Goal: Task Accomplishment & Management: Manage account settings

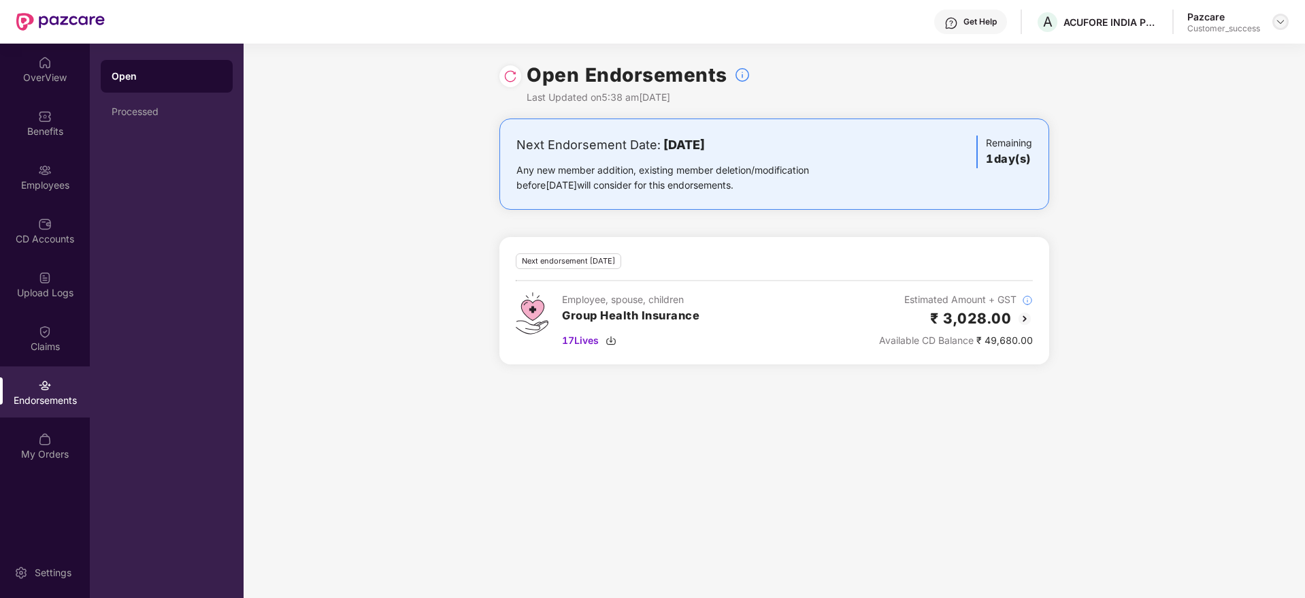
click at [1275, 22] on div at bounding box center [1281, 22] width 16 height 16
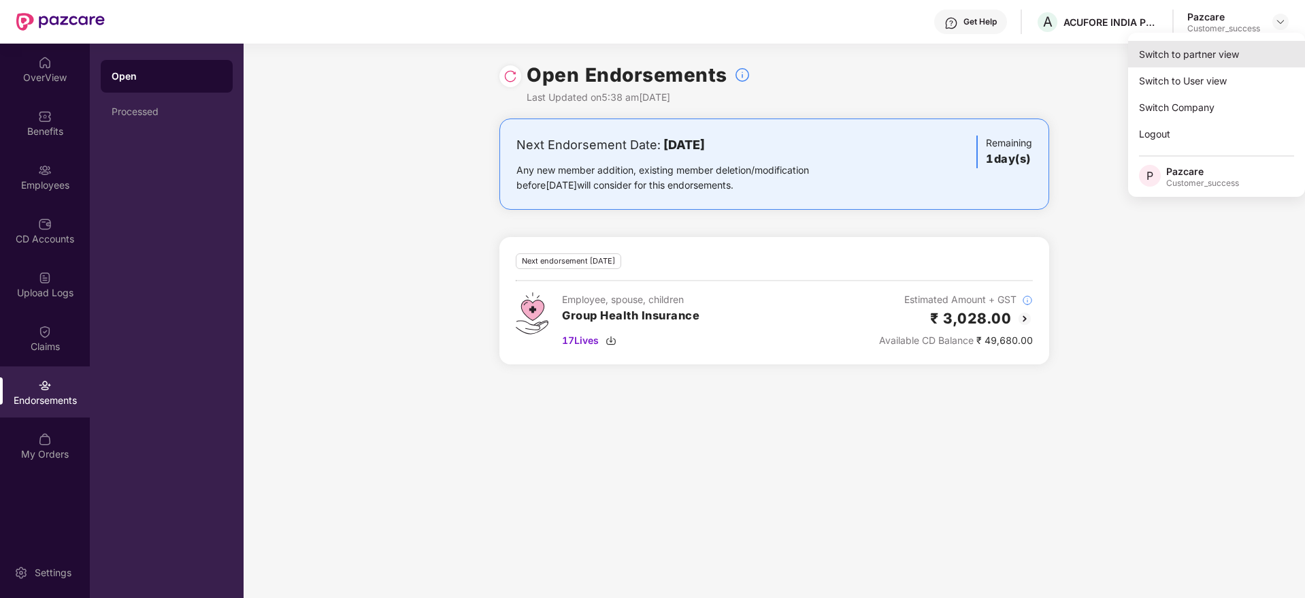
click at [1268, 46] on div "Switch to partner view" at bounding box center [1216, 54] width 177 height 27
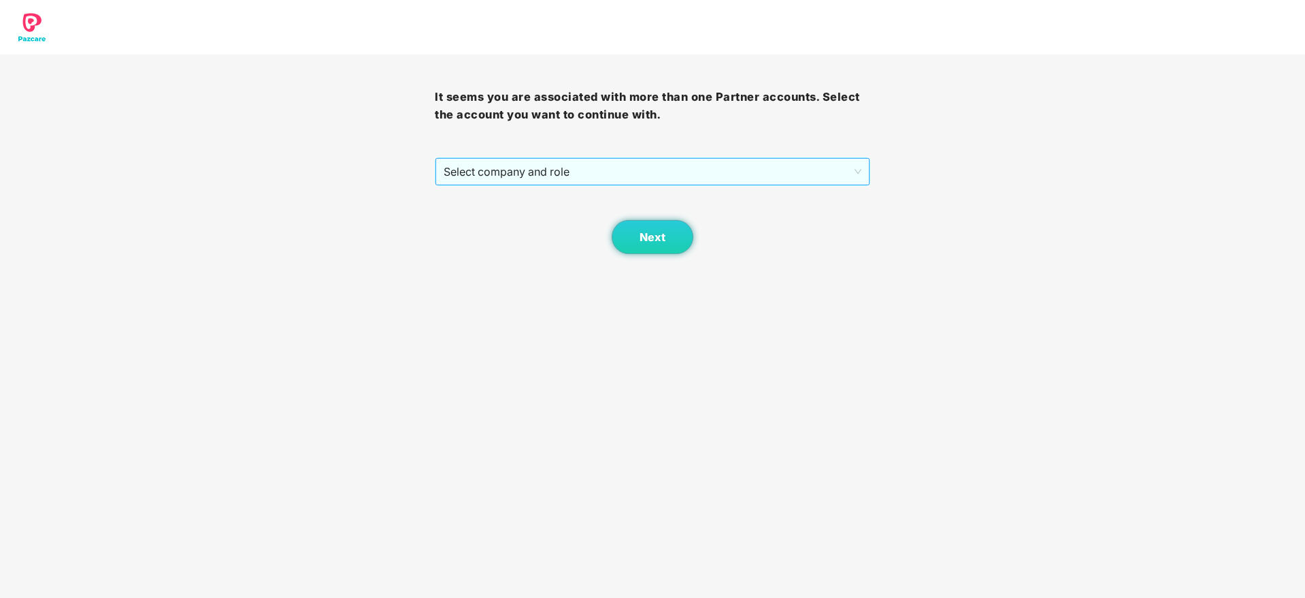
click at [719, 182] on span "Select company and role" at bounding box center [652, 172] width 417 height 26
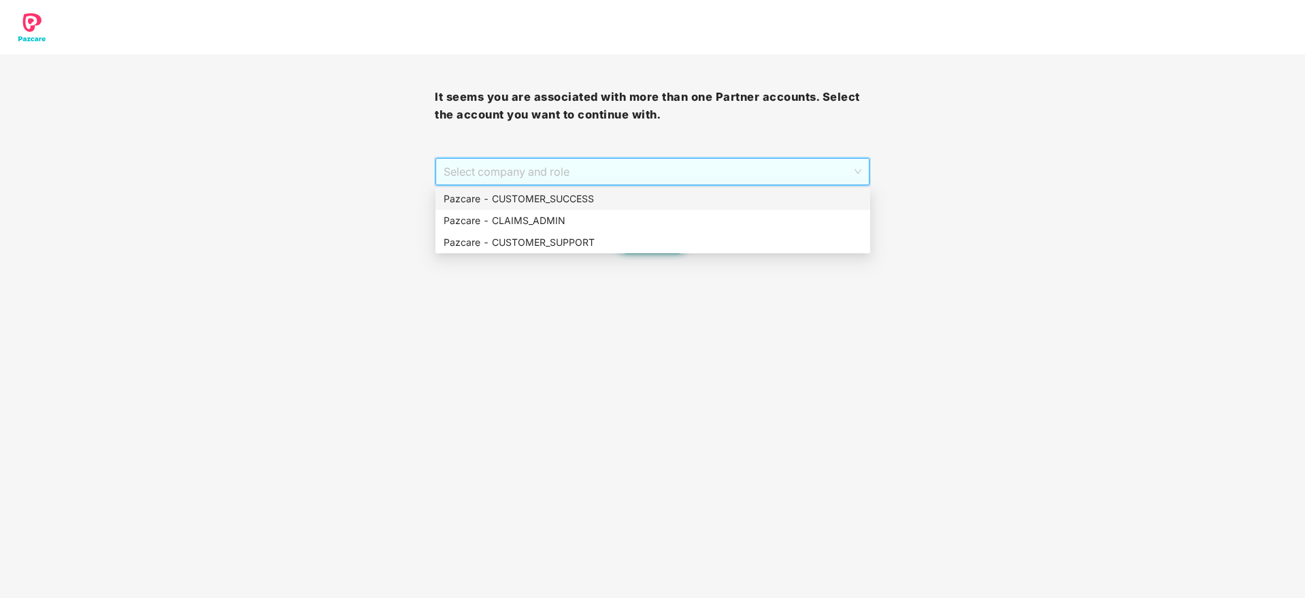
click at [714, 199] on div "Pazcare - CUSTOMER_SUCCESS" at bounding box center [653, 198] width 419 height 15
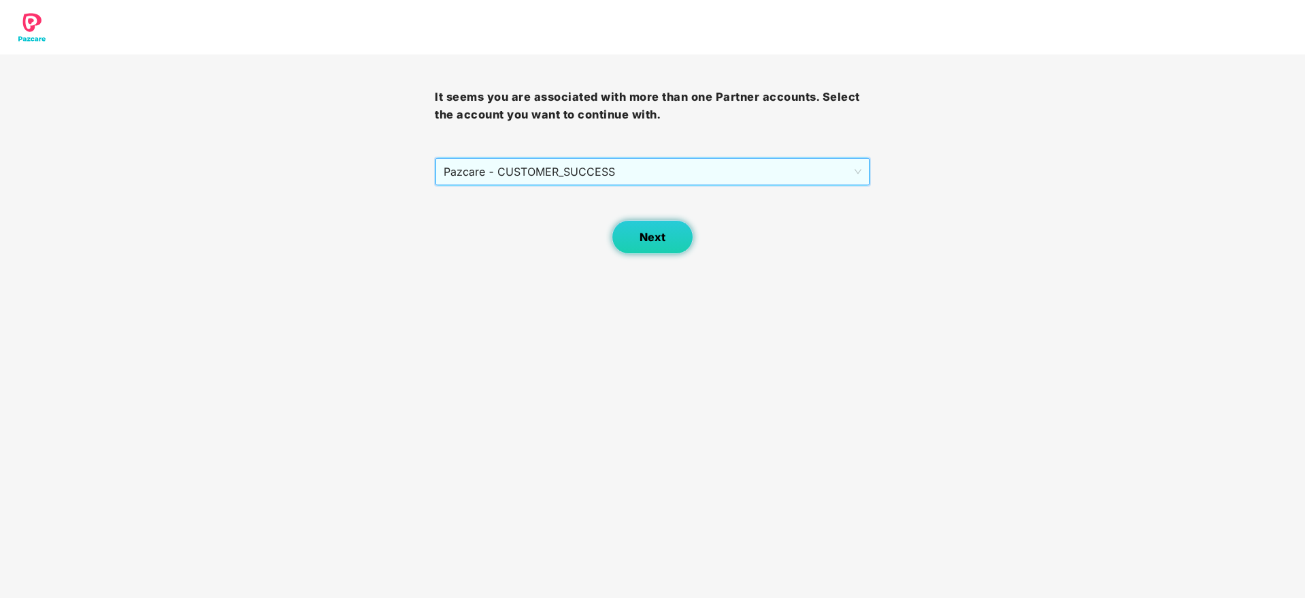
click at [678, 243] on button "Next" at bounding box center [653, 237] width 82 height 34
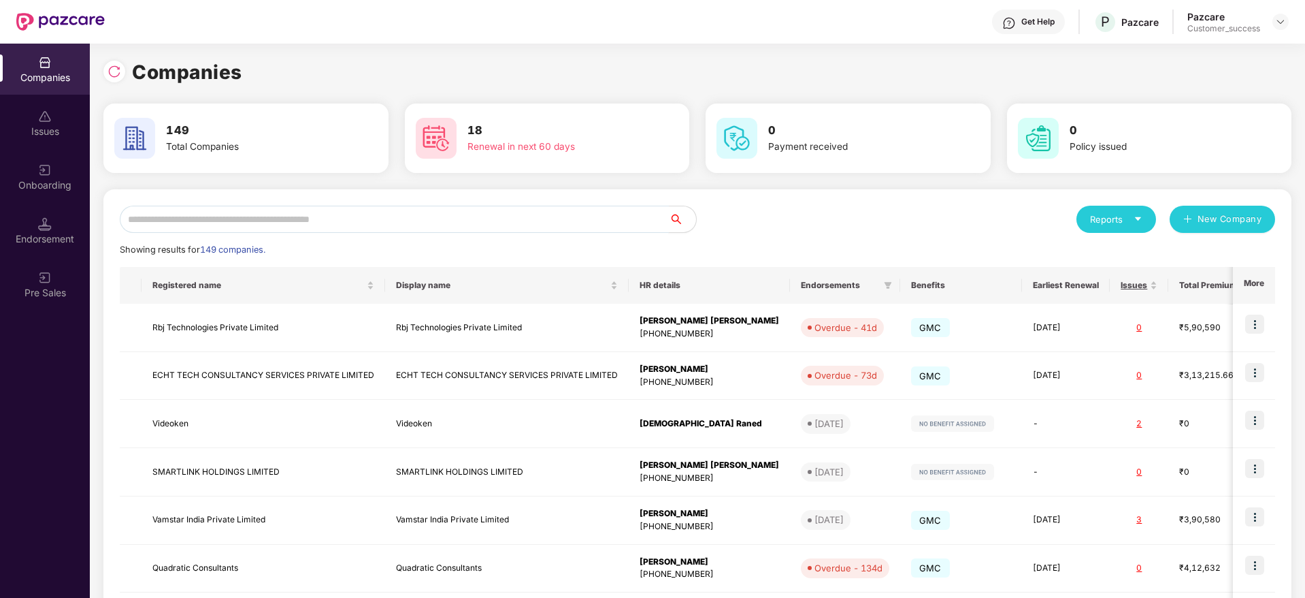
click at [577, 225] on input "text" at bounding box center [394, 219] width 549 height 27
paste input "******"
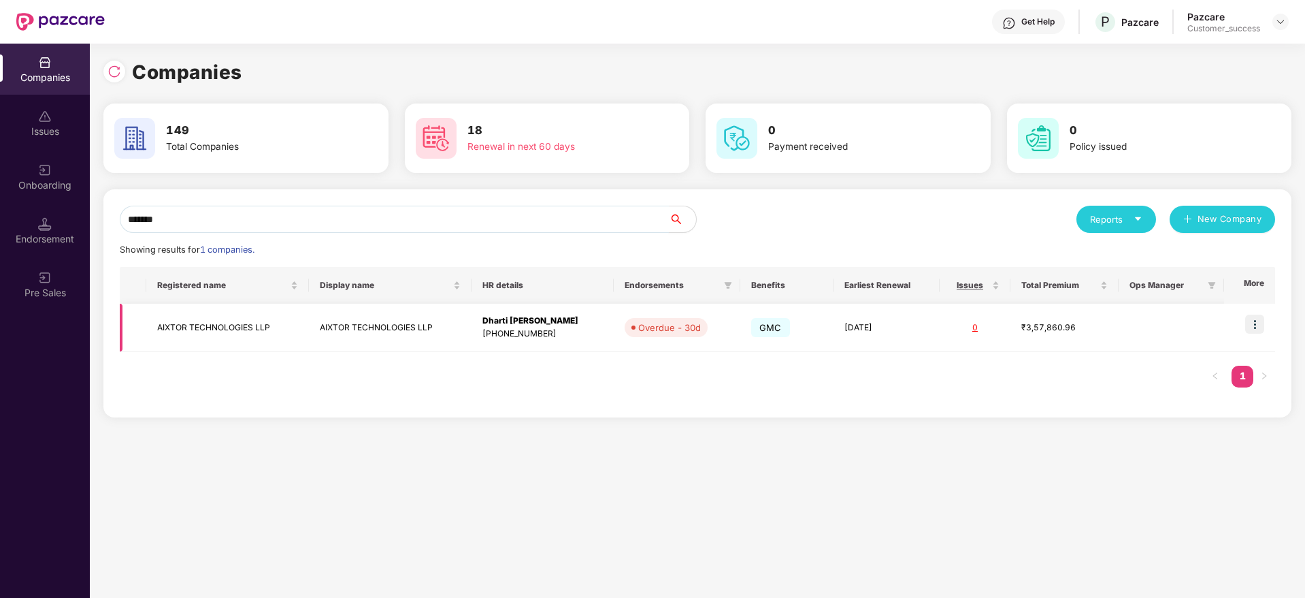
type input "******"
click at [566, 334] on div "+918390000217" at bounding box center [543, 333] width 120 height 13
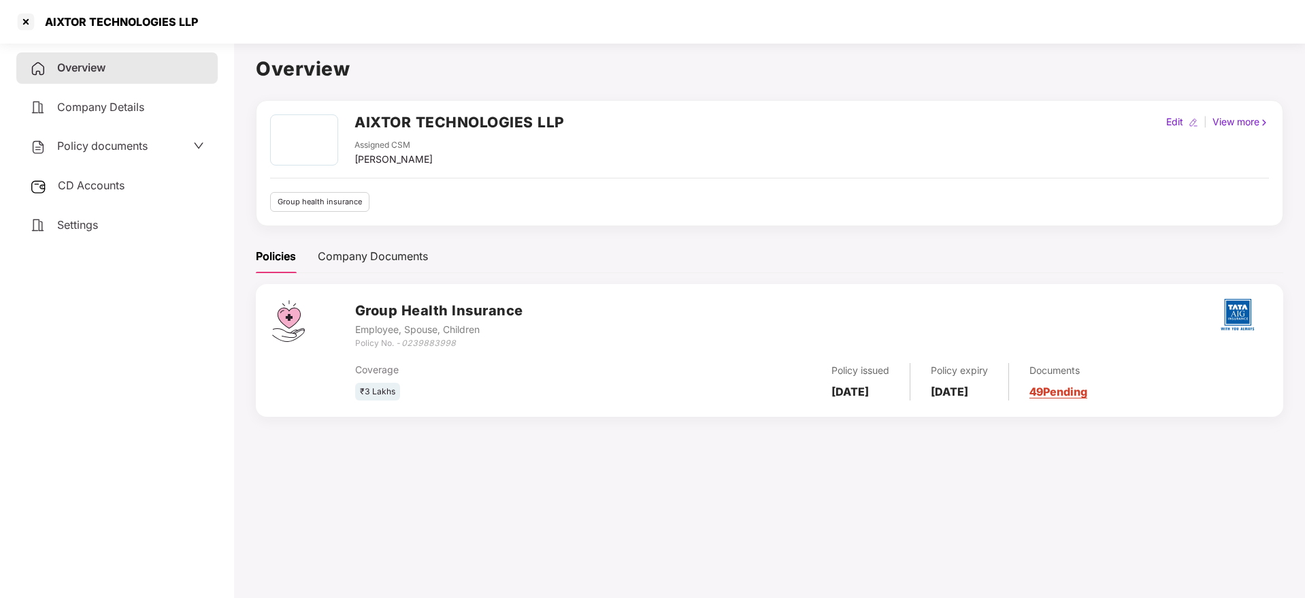
click at [88, 150] on span "Policy documents" at bounding box center [102, 146] width 91 height 14
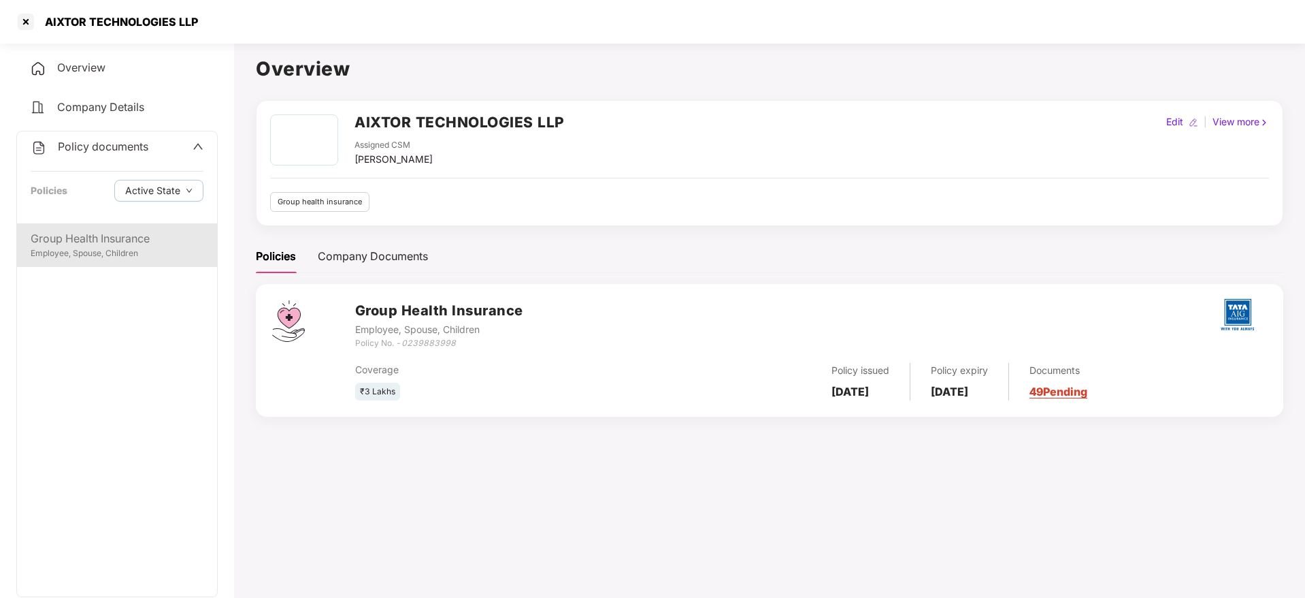
click at [105, 231] on div "Group Health Insurance" at bounding box center [117, 238] width 173 height 17
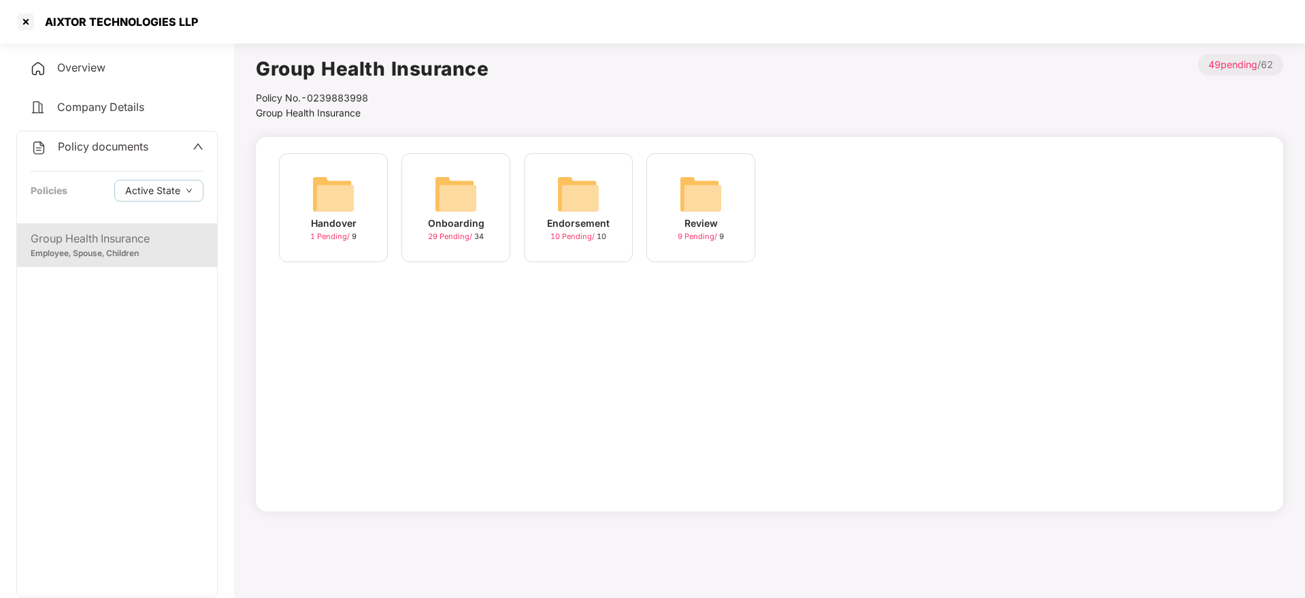
click at [413, 212] on div "Onboarding 29 Pending / 34" at bounding box center [456, 207] width 109 height 109
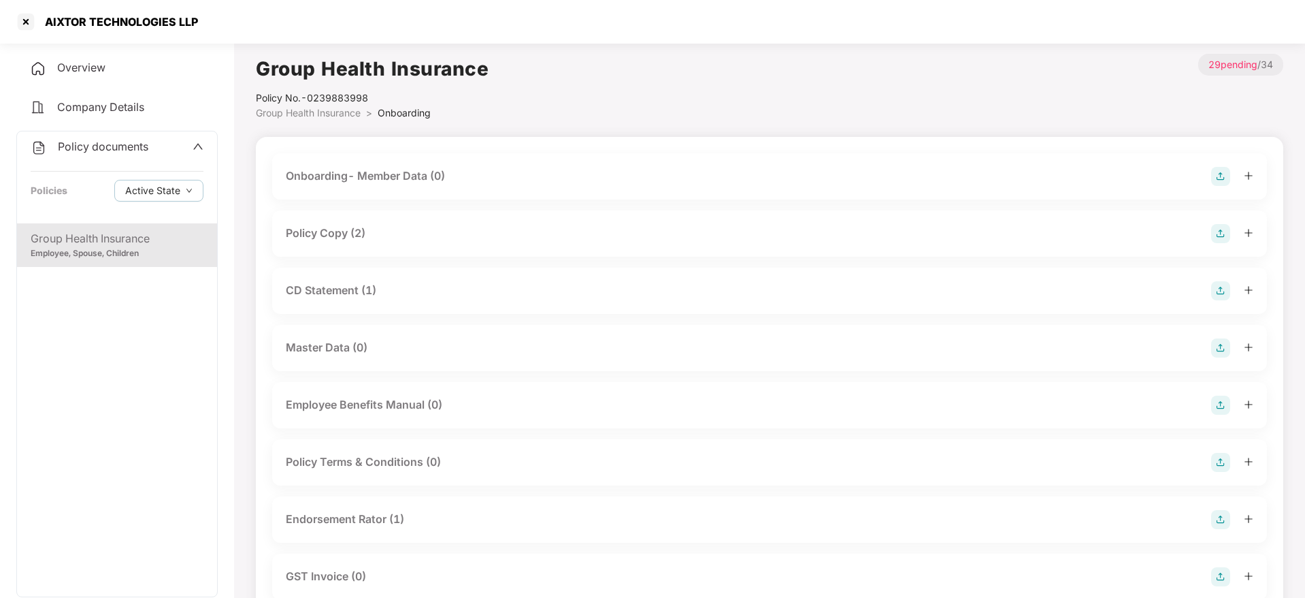
click at [391, 232] on div "Policy Copy (2)" at bounding box center [770, 233] width 968 height 19
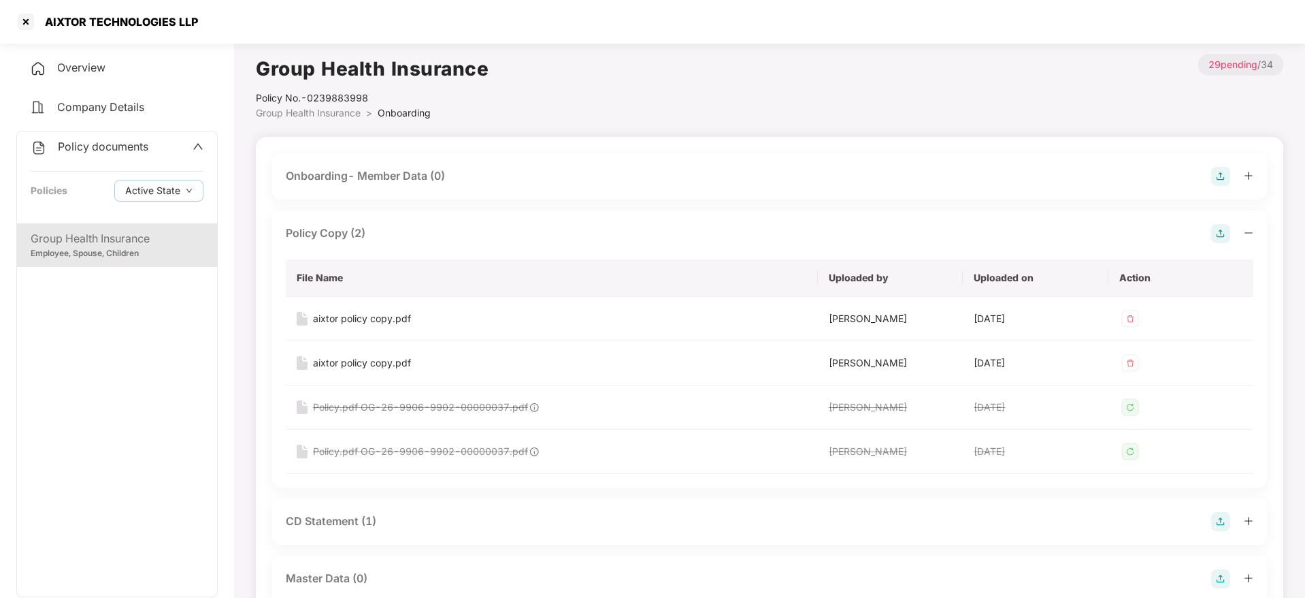
click at [391, 232] on div "Policy Copy (2)" at bounding box center [770, 233] width 968 height 19
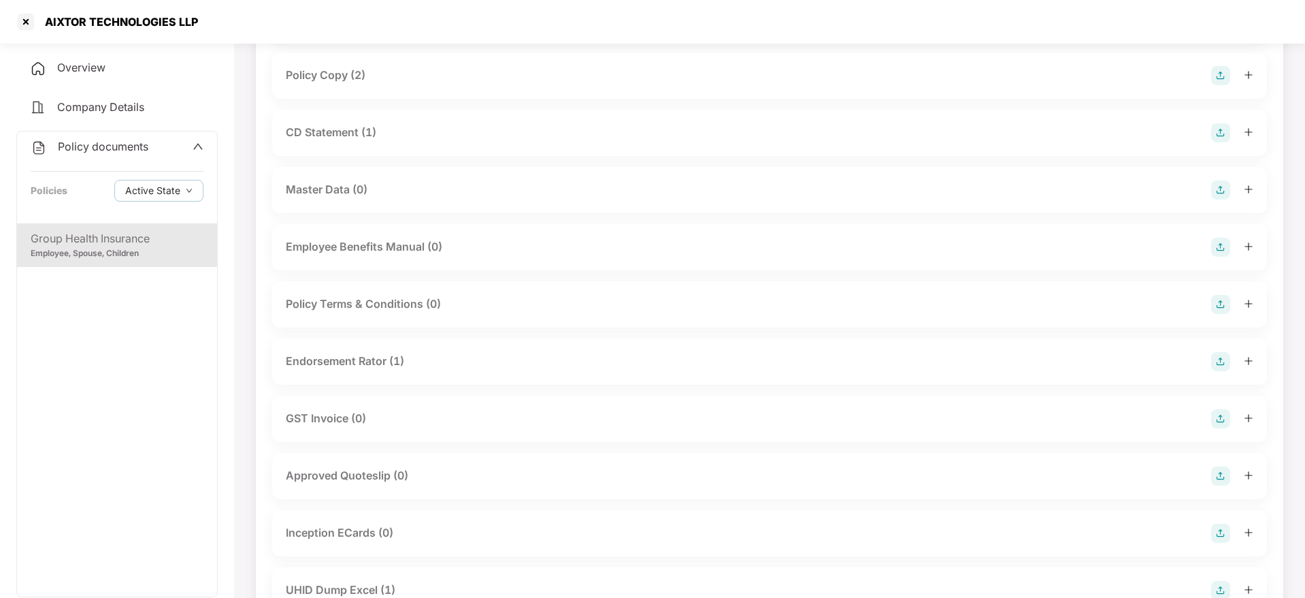
scroll to position [204, 0]
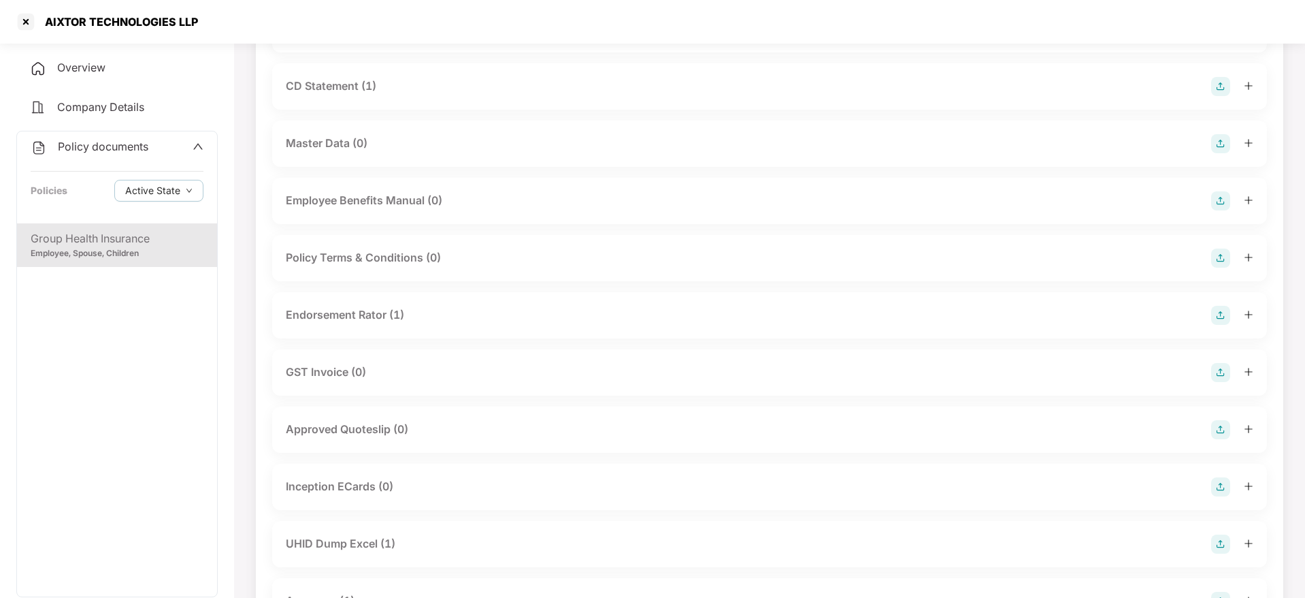
click at [398, 318] on div "Endorsement Rator (1)" at bounding box center [345, 314] width 118 height 17
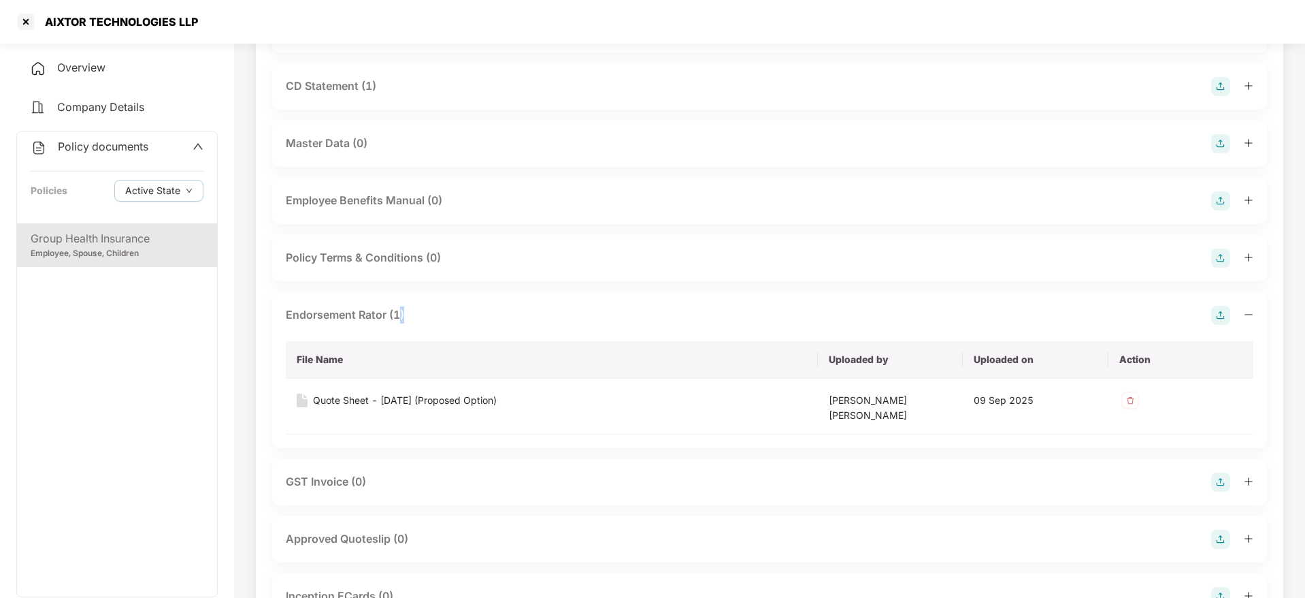
click at [398, 318] on div "Endorsement Rator (1)" at bounding box center [345, 314] width 118 height 17
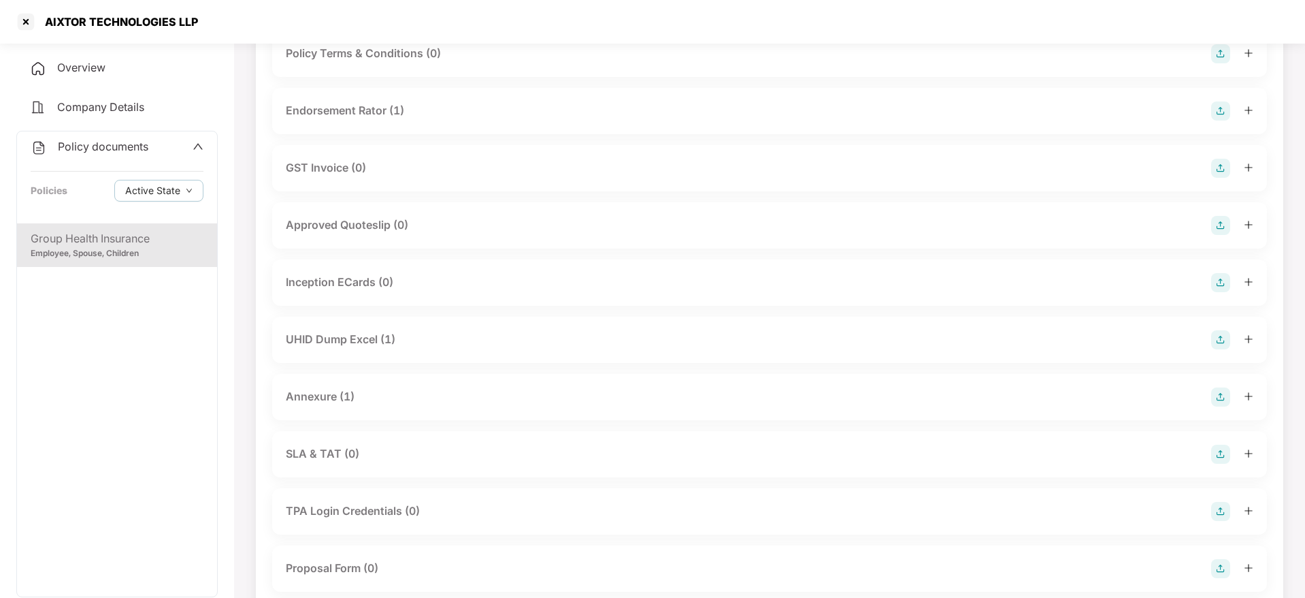
scroll to position [0, 0]
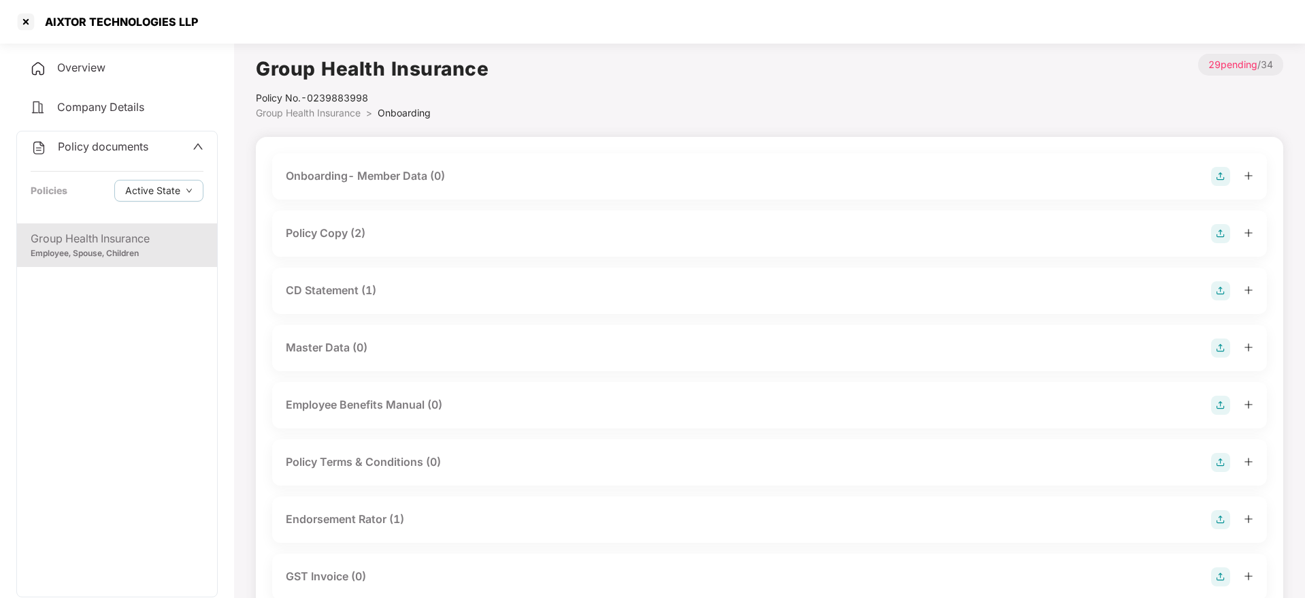
click at [118, 31] on div "AIXTOR TECHNOLOGIES LLP" at bounding box center [106, 22] width 183 height 22
copy div "AIXTOR TECHNOLOGIES LLP"
click at [30, 22] on div at bounding box center [26, 22] width 22 height 22
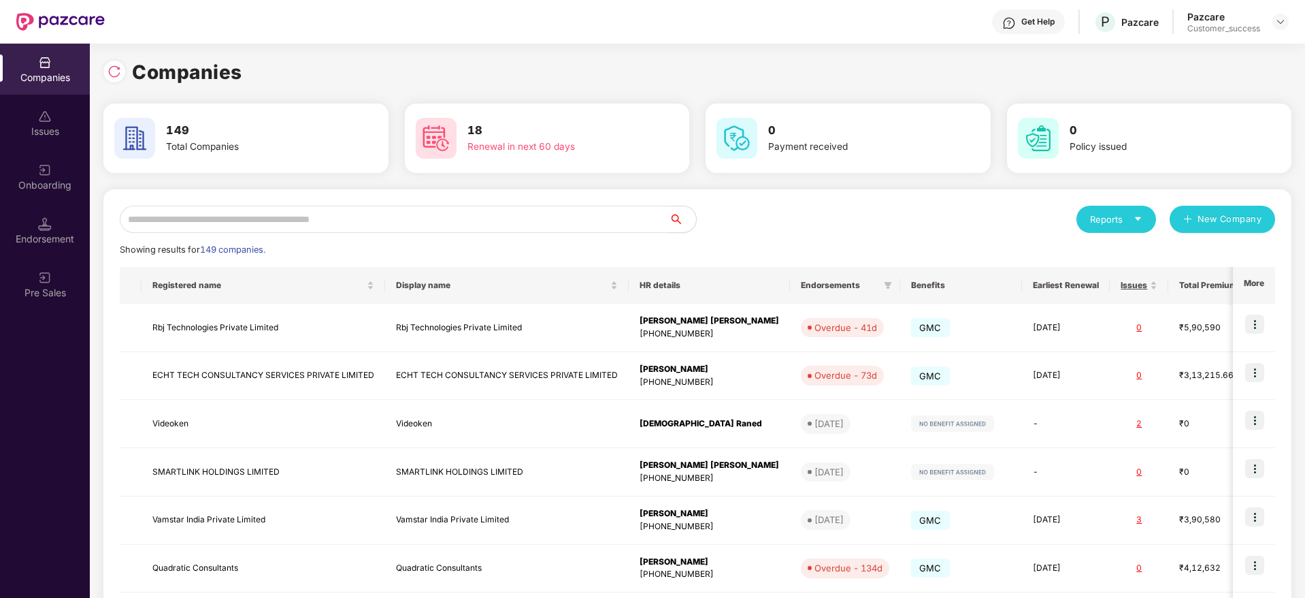
click at [358, 215] on input "text" at bounding box center [394, 219] width 549 height 27
paste input "**********"
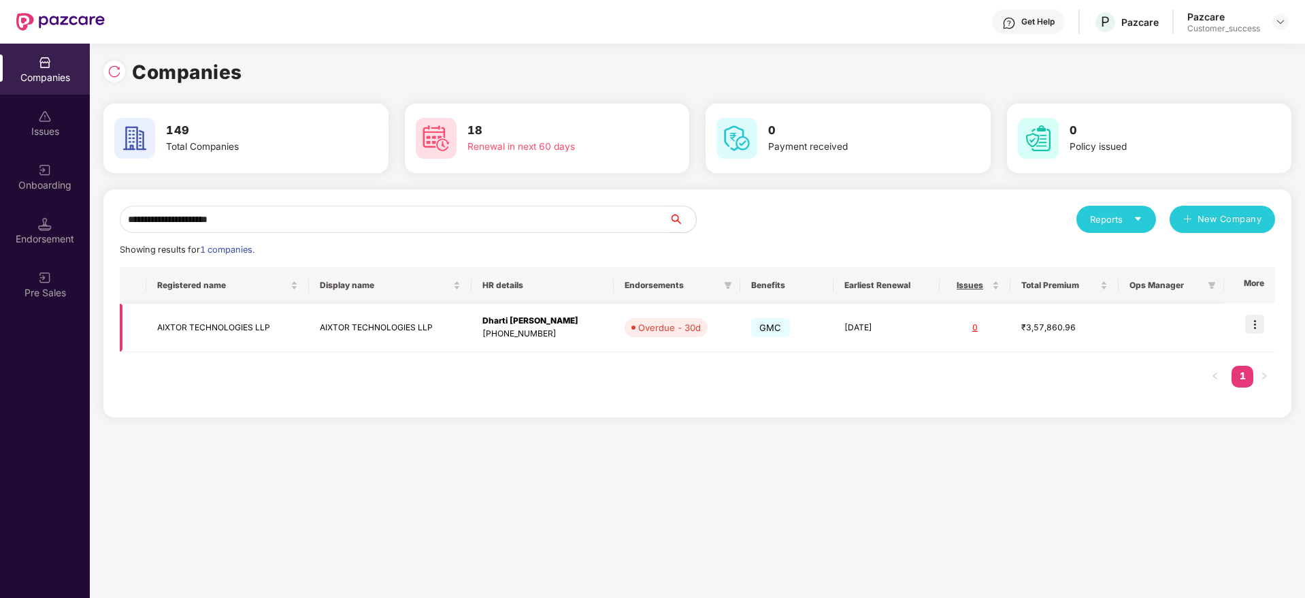
type input "**********"
click at [1249, 320] on img at bounding box center [1254, 323] width 19 height 19
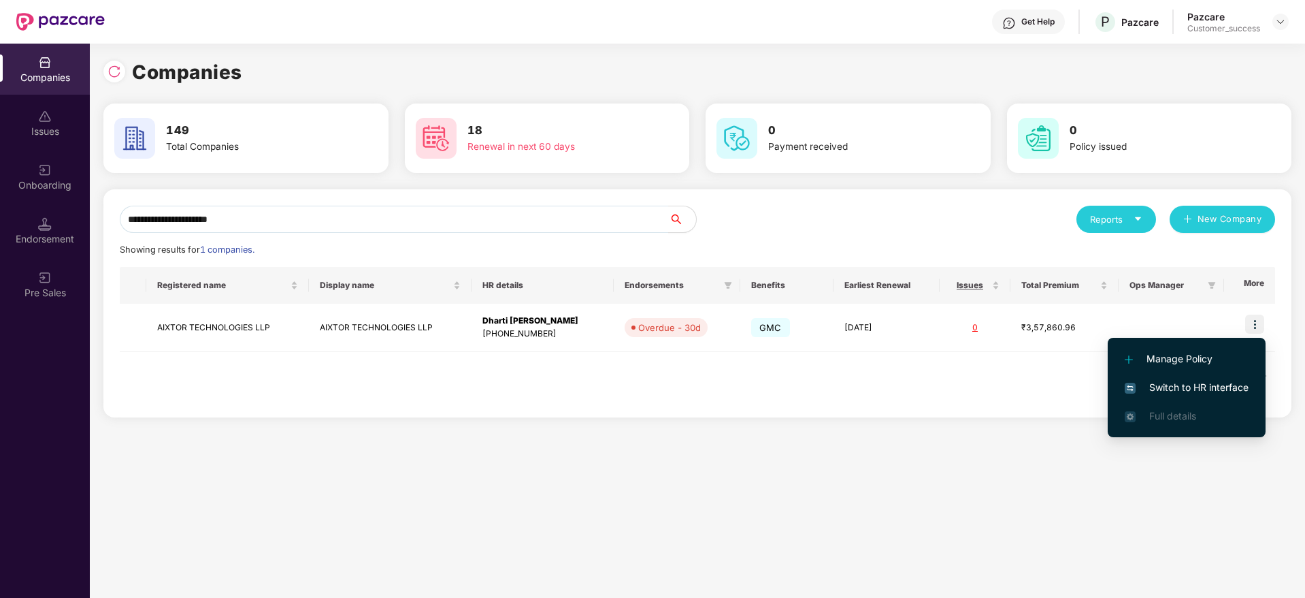
click at [1244, 395] on li "Switch to HR interface" at bounding box center [1187, 387] width 158 height 29
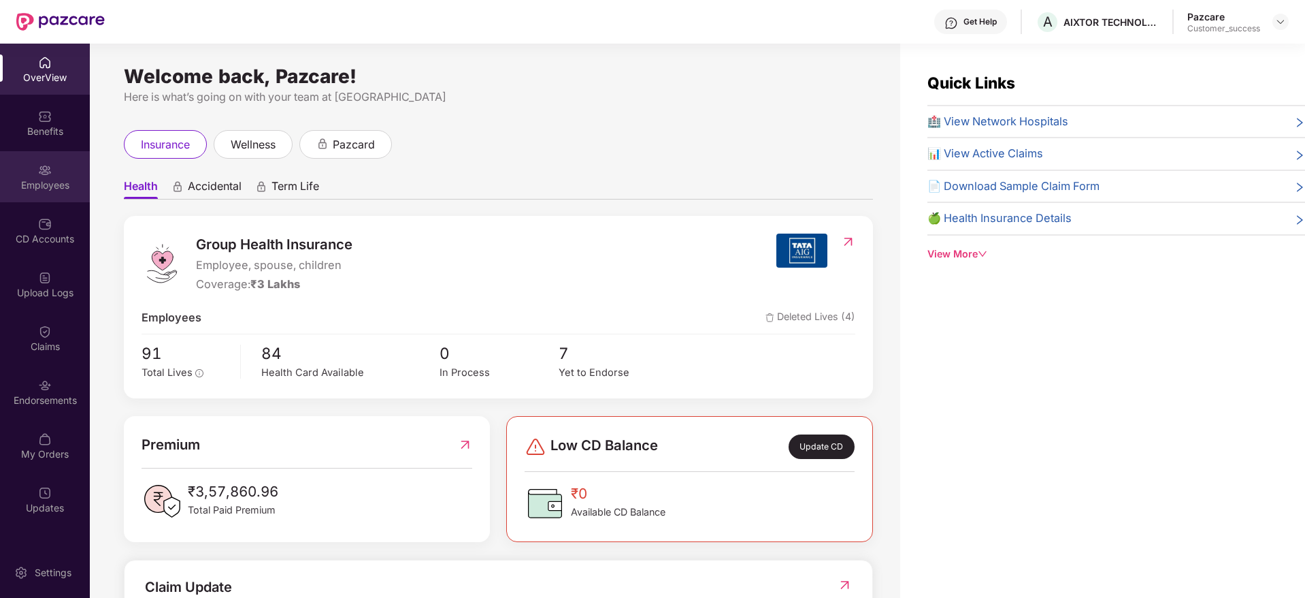
click at [54, 172] on div "Employees" at bounding box center [45, 176] width 90 height 51
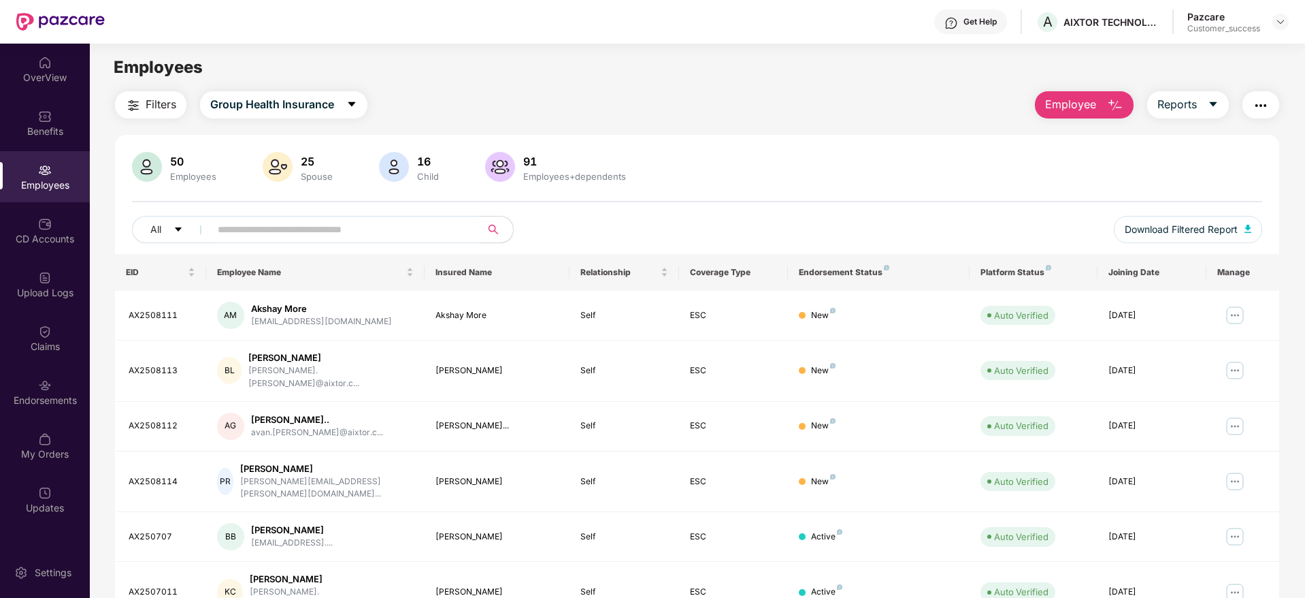
scroll to position [239, 0]
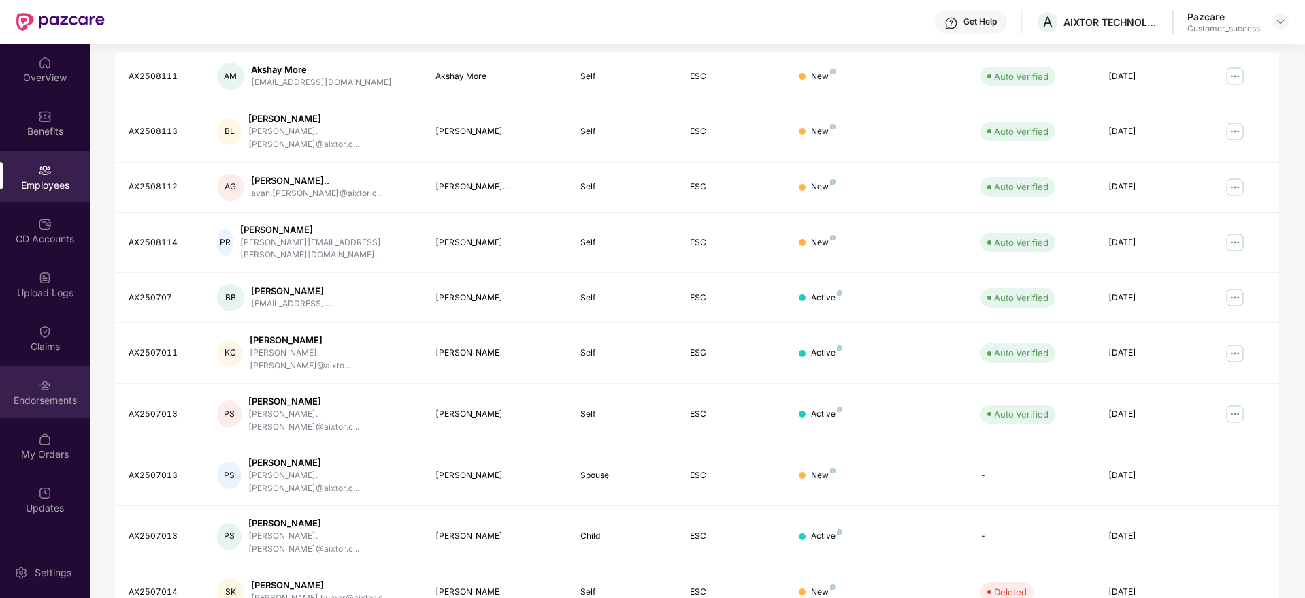
click at [56, 416] on div "Endorsements" at bounding box center [45, 391] width 90 height 51
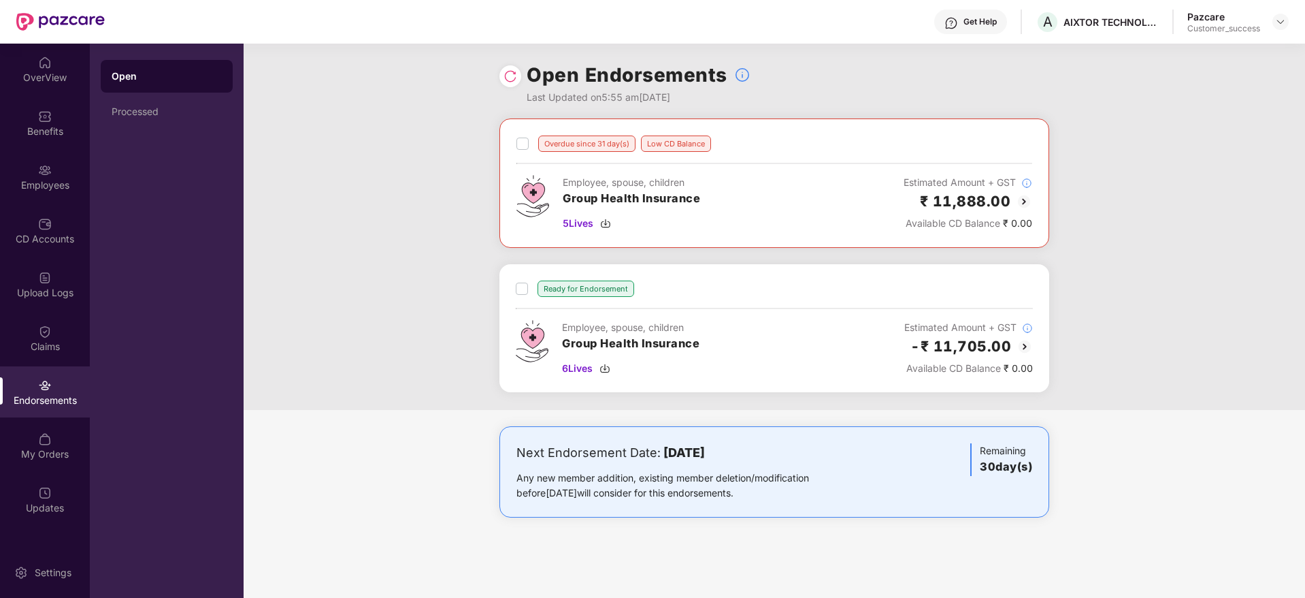
click at [1028, 202] on img at bounding box center [1024, 201] width 16 height 16
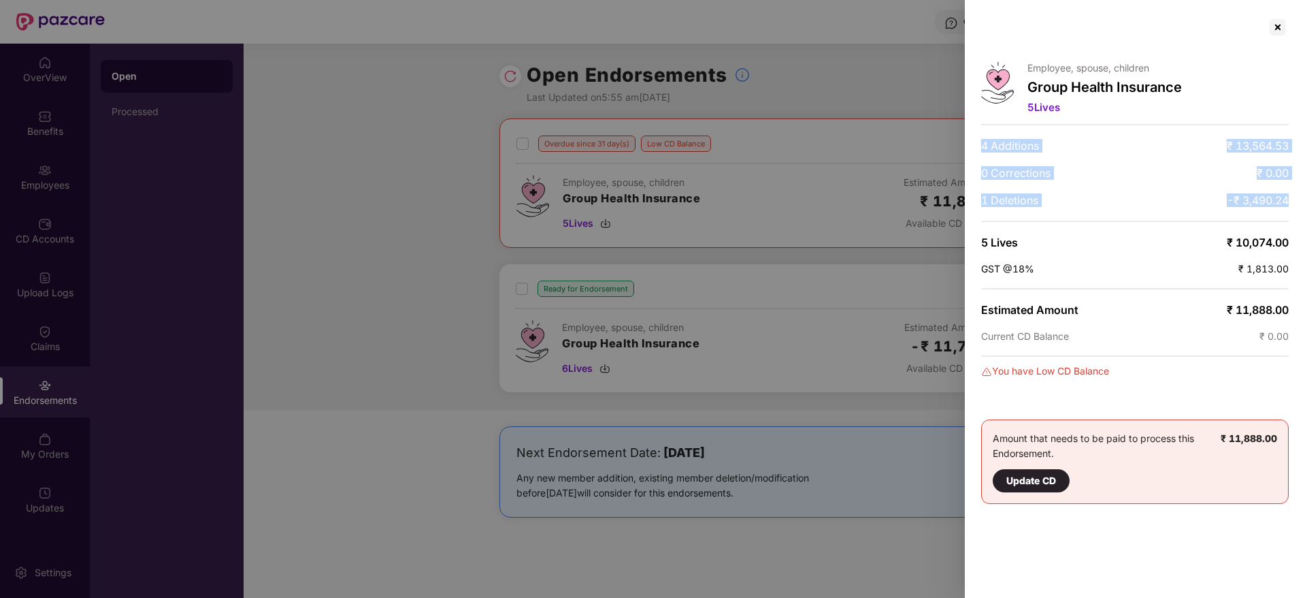
drag, startPoint x: 1282, startPoint y: 210, endPoint x: 1064, endPoint y: 117, distance: 236.9
click at [1064, 117] on div "Employee, spouse, children Group Health Insurance 5 Lives 4 Additions ₹ 13,564.…" at bounding box center [1135, 299] width 340 height 598
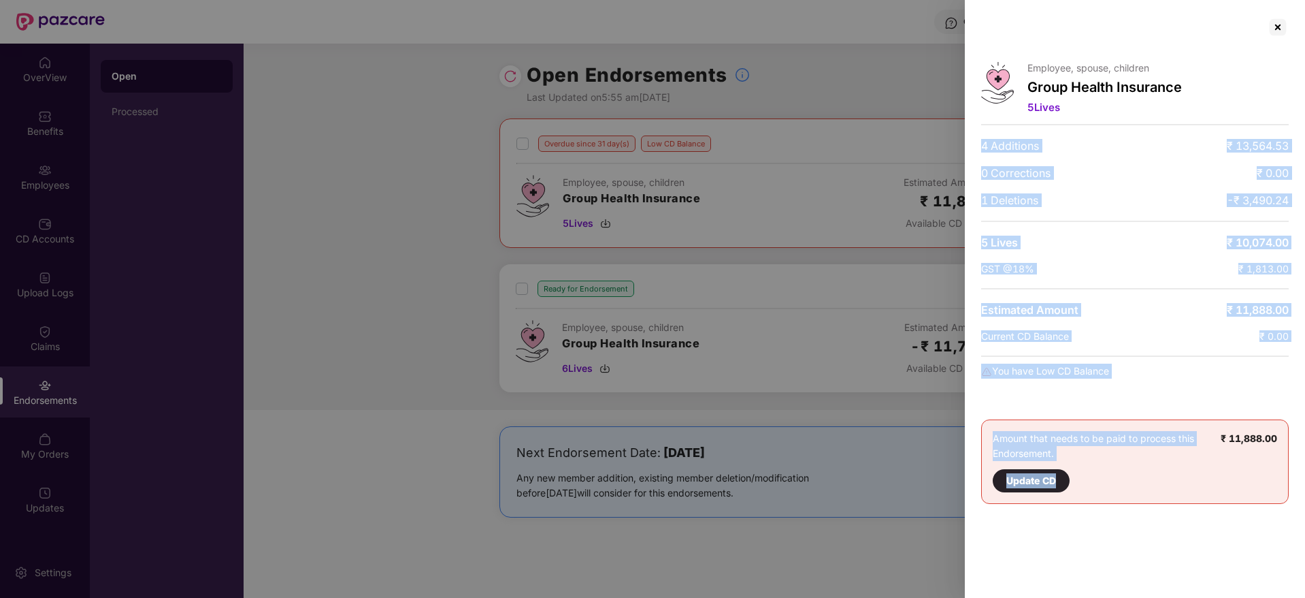
drag, startPoint x: 1064, startPoint y: 117, endPoint x: 1247, endPoint y: 489, distance: 413.9
click at [1247, 489] on div "Employee, spouse, children Group Health Insurance 5 Lives 4 Additions ₹ 13,564.…" at bounding box center [1135, 299] width 340 height 598
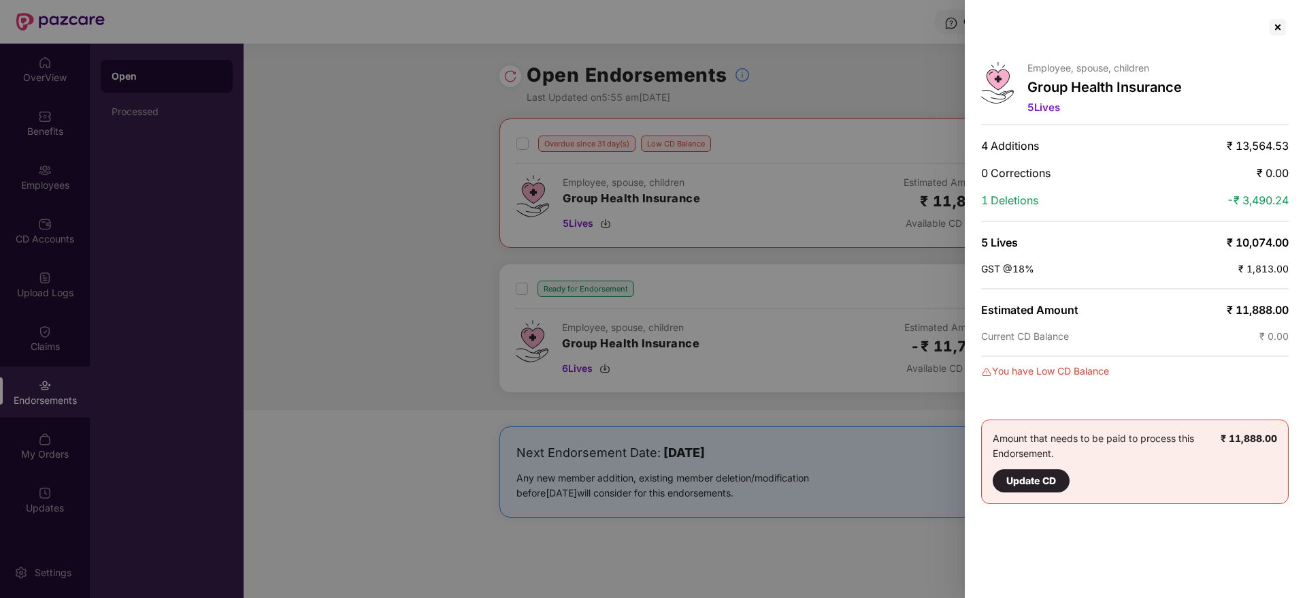
click at [749, 300] on div at bounding box center [652, 299] width 1305 height 598
click at [1279, 24] on div at bounding box center [1278, 27] width 22 height 22
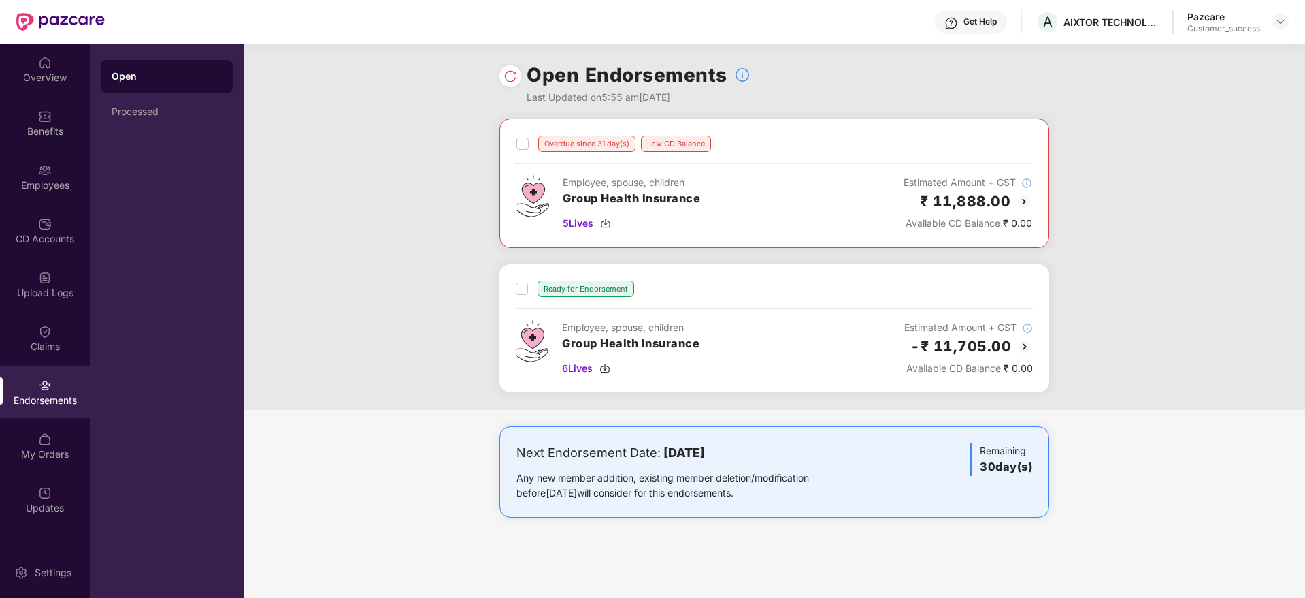
click at [1026, 346] on img at bounding box center [1025, 346] width 16 height 16
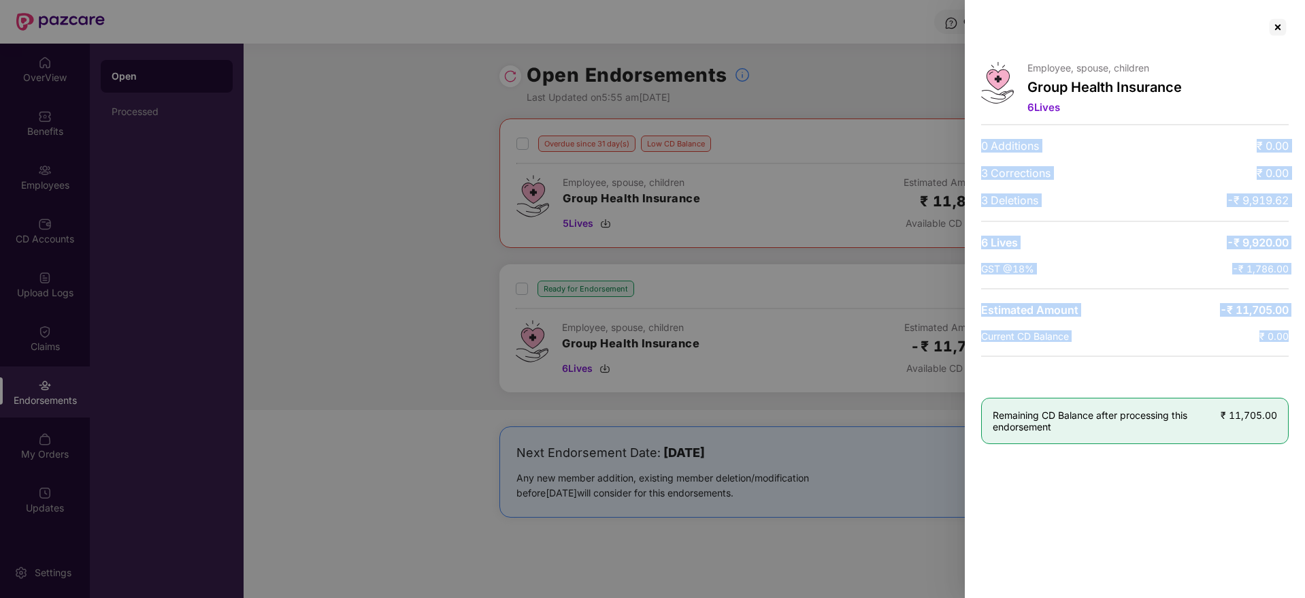
drag, startPoint x: 1158, startPoint y: 349, endPoint x: 978, endPoint y: 118, distance: 292.8
click at [978, 118] on div "Employee, spouse, children Group Health Insurance 6 Lives 0 Additions ₹ 0.00 3 …" at bounding box center [1135, 299] width 340 height 598
drag, startPoint x: 978, startPoint y: 118, endPoint x: 1200, endPoint y: 359, distance: 327.5
click at [1183, 382] on div "Employee, spouse, children Group Health Insurance 6 Lives 0 Additions ₹ 0.00 3 …" at bounding box center [1135, 299] width 340 height 598
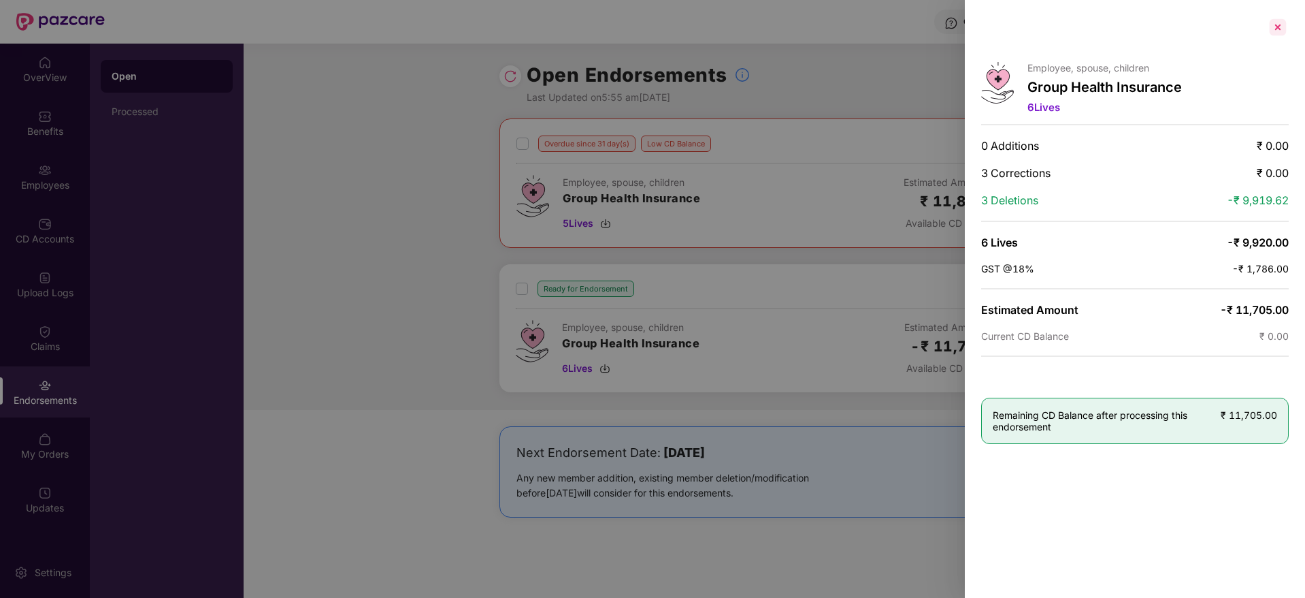
click at [1273, 27] on div at bounding box center [1278, 27] width 22 height 22
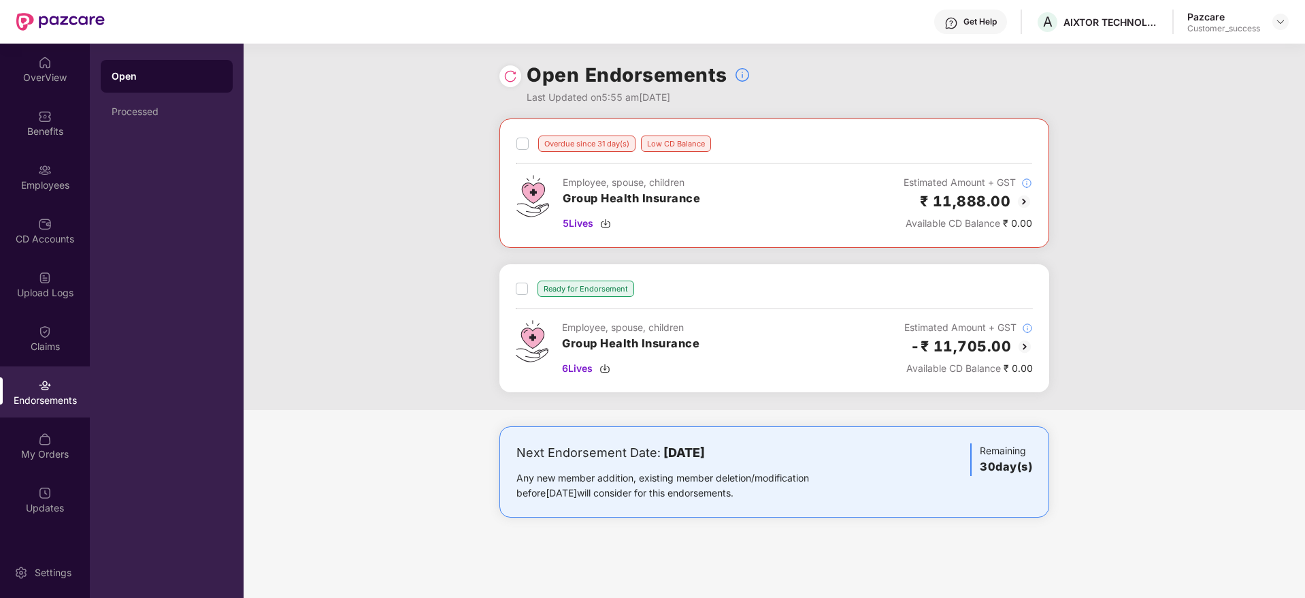
click at [1028, 198] on img at bounding box center [1024, 201] width 16 height 16
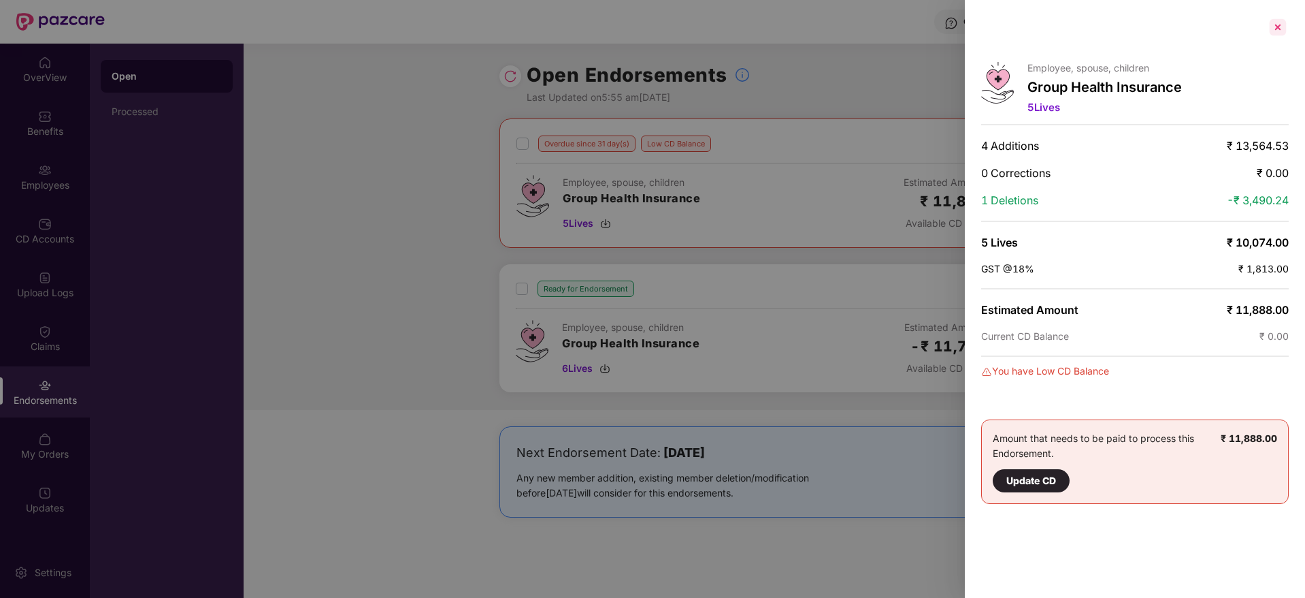
click at [1271, 24] on div at bounding box center [1278, 27] width 22 height 22
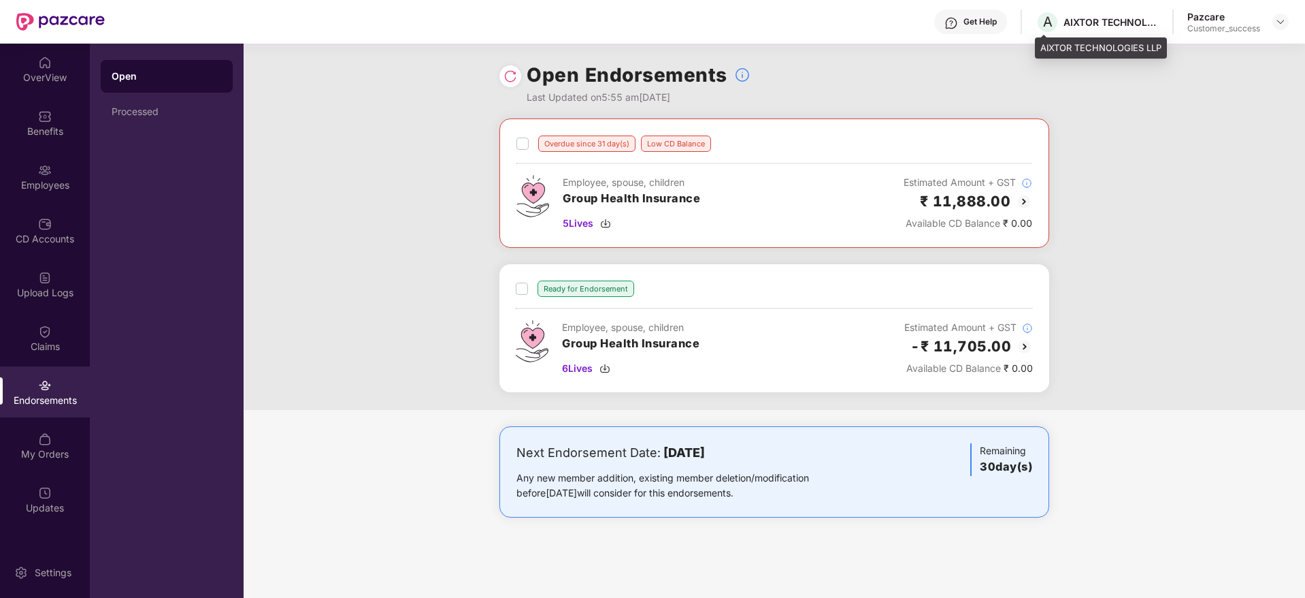
click at [1086, 19] on div "AIXTOR TECHNOLOGIES LLP" at bounding box center [1111, 22] width 95 height 13
copy div "AIXTOR TECHNOLOGIES LLP"
click at [1098, 23] on div "AIXTOR TECHNOLOGIES LLP" at bounding box center [1111, 22] width 95 height 13
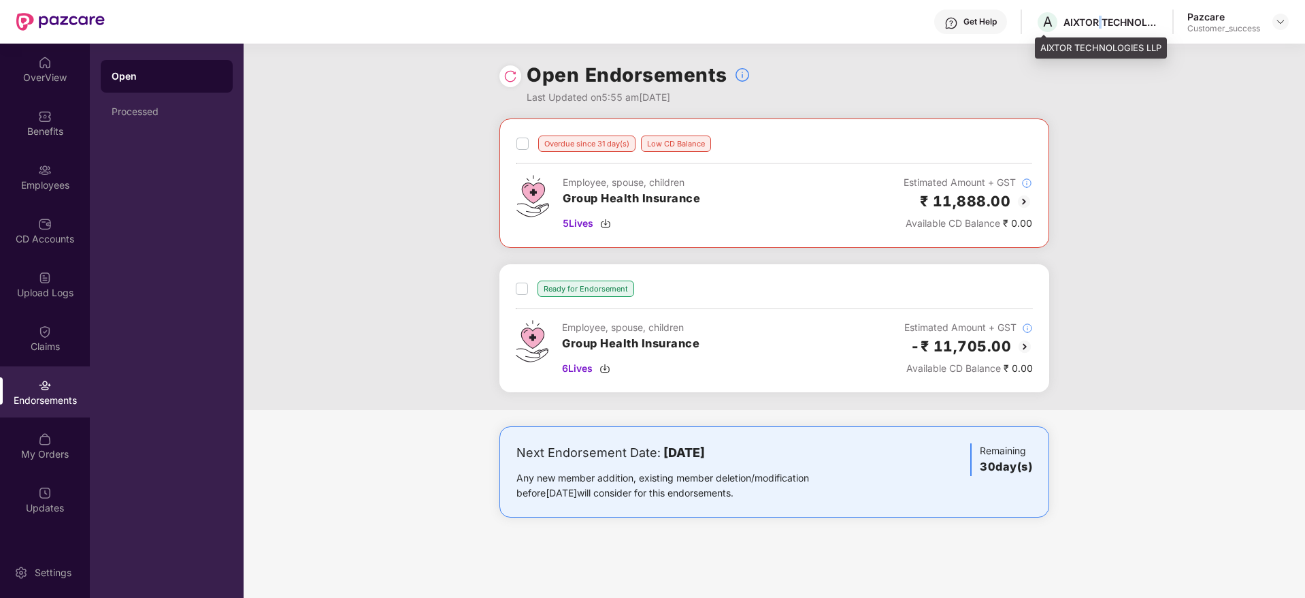
click at [1098, 23] on div "AIXTOR TECHNOLOGIES LLP" at bounding box center [1111, 22] width 95 height 13
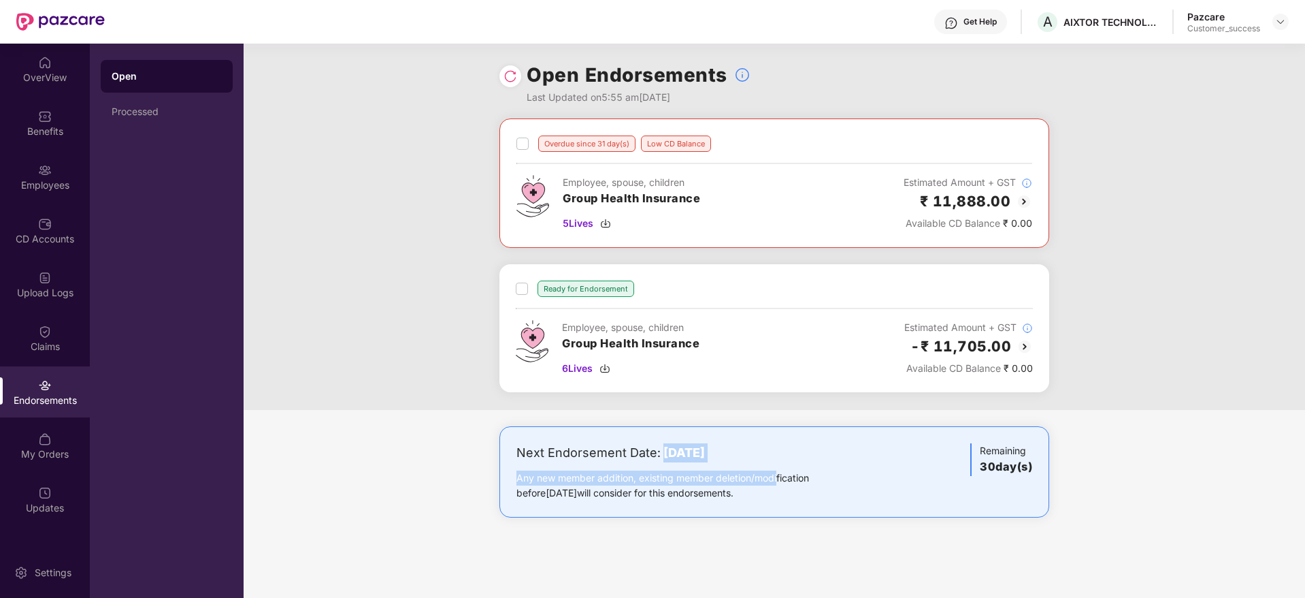
drag, startPoint x: 749, startPoint y: 465, endPoint x: 776, endPoint y: 470, distance: 27.6
click at [776, 470] on div "Next Endorsement Date: 16 October 2025 Any new member addition, existing member…" at bounding box center [685, 471] width 336 height 57
click at [342, 289] on div "Overdue since 31 day(s) Low CD Balance Employee, spouse, children Group Health …" at bounding box center [775, 263] width 1062 height 291
click at [1276, 29] on div at bounding box center [1281, 22] width 16 height 16
click at [1279, 21] on img at bounding box center [1280, 21] width 11 height 11
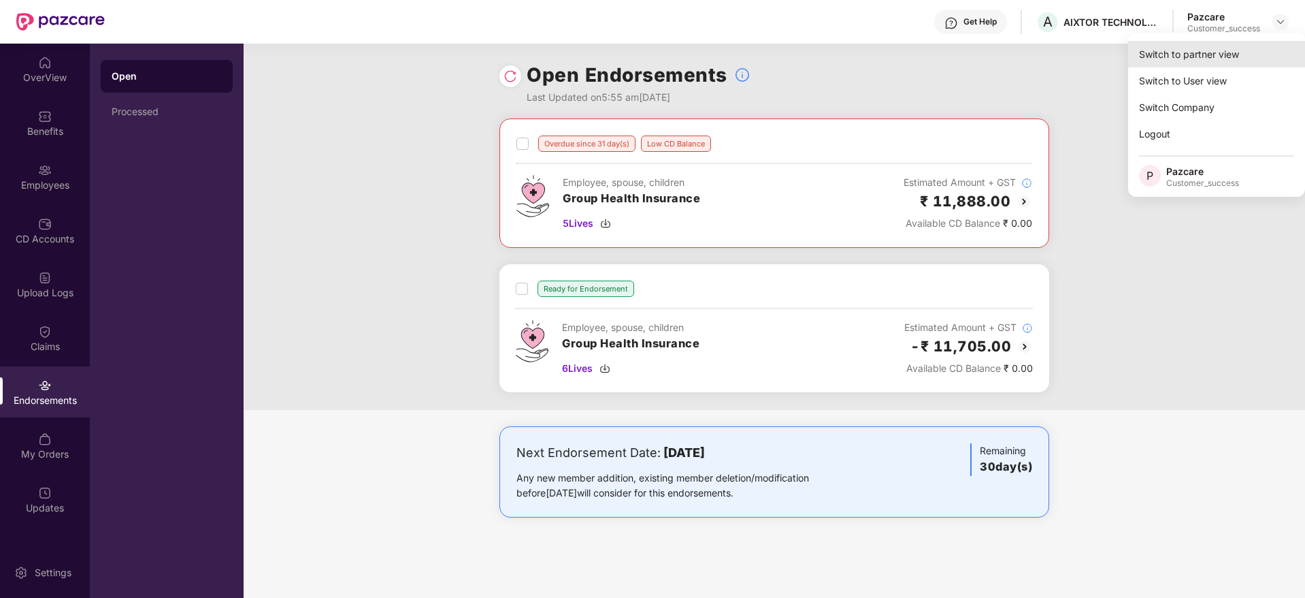
click at [1244, 59] on div "Switch to partner view" at bounding box center [1216, 54] width 177 height 27
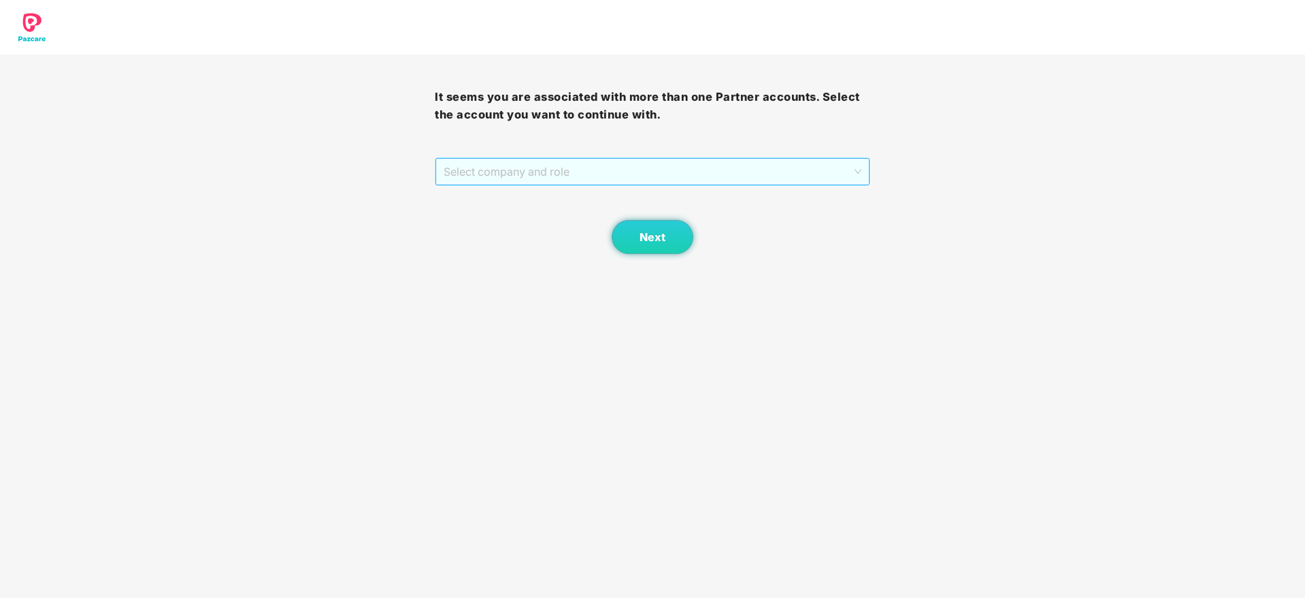
click at [621, 176] on span "Select company and role" at bounding box center [652, 172] width 417 height 26
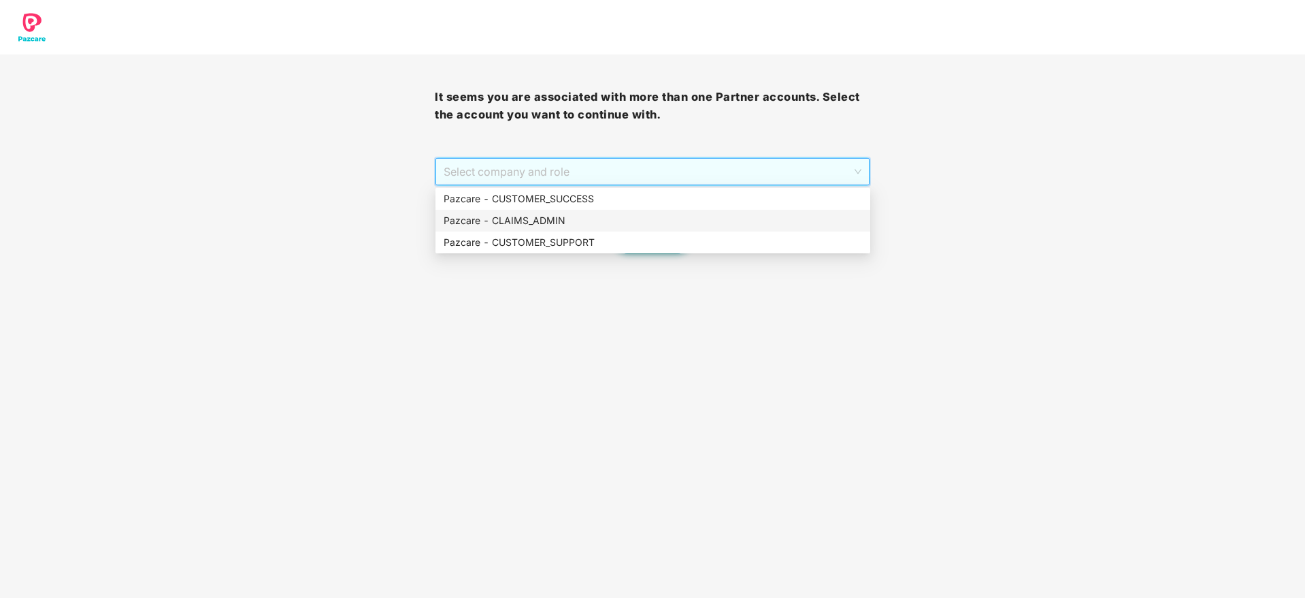
click at [608, 214] on div "Pazcare - CLAIMS_ADMIN" at bounding box center [653, 220] width 419 height 15
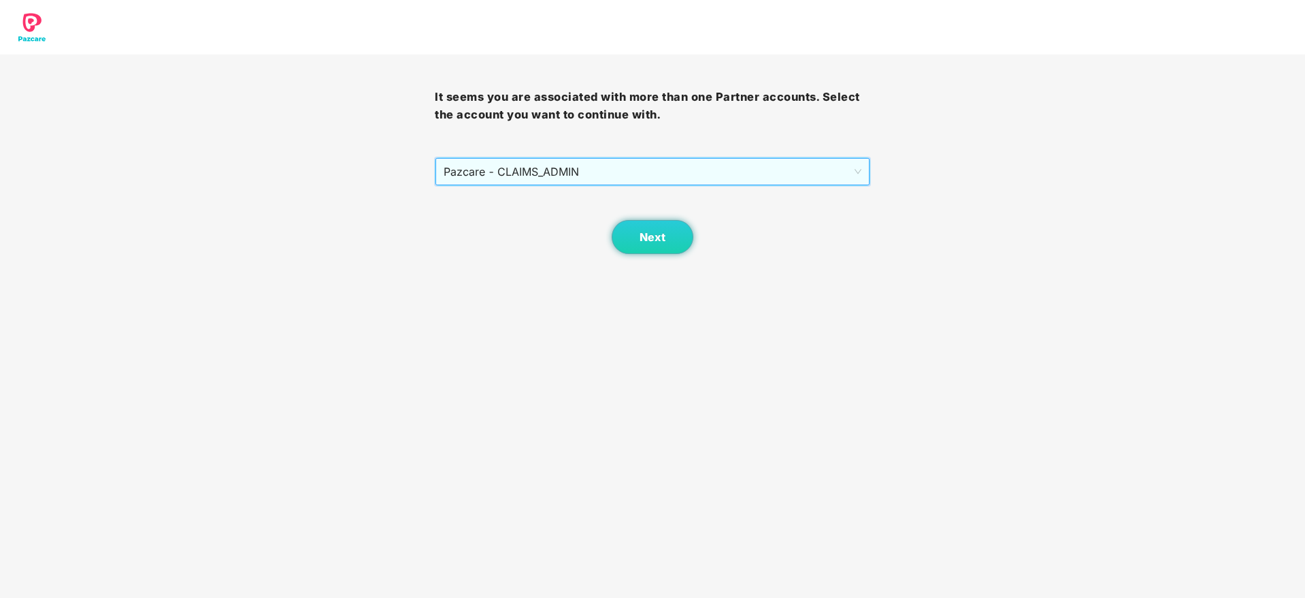
click at [606, 171] on span "Pazcare - CLAIMS_ADMIN" at bounding box center [652, 172] width 417 height 26
click at [604, 184] on div "Pazcare - CLAIMS_ADMIN" at bounding box center [653, 171] width 434 height 27
click at [618, 163] on span "Pazcare - CLAIMS_ADMIN" at bounding box center [652, 172] width 417 height 26
click at [618, 185] on div "Pazcare - CLAIMS_ADMIN Pazcare - CLAIMS_ADMIN" at bounding box center [652, 171] width 435 height 29
click at [626, 165] on span "Pazcare - CLAIMS_ADMIN" at bounding box center [652, 172] width 417 height 26
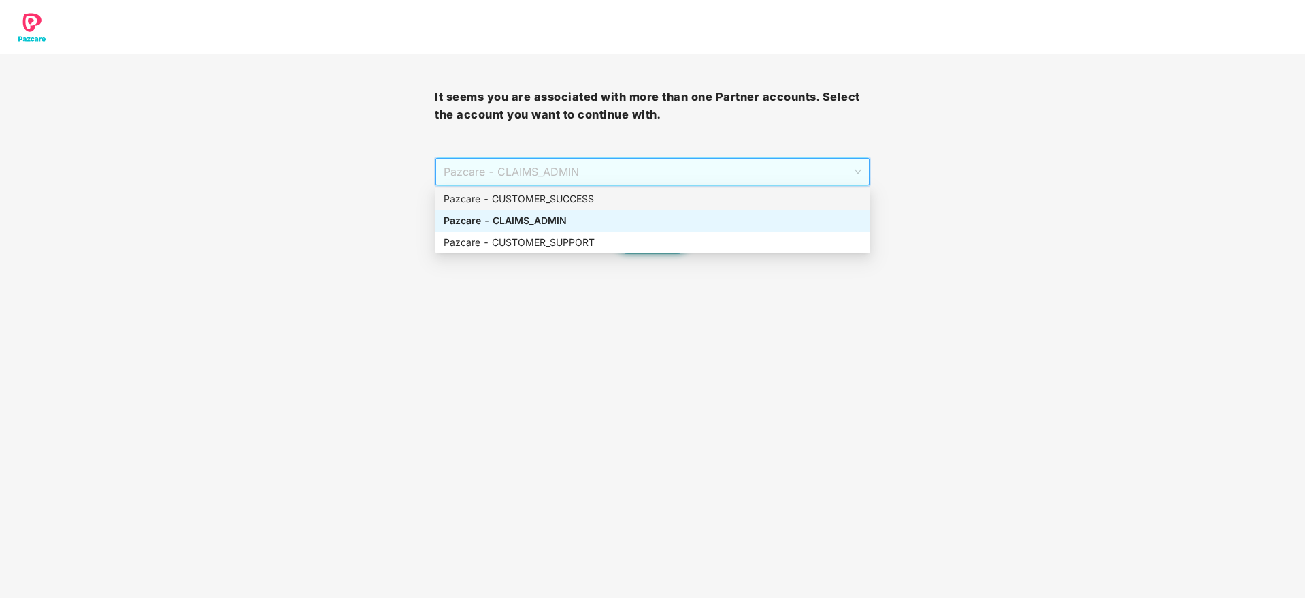
click at [626, 195] on div "Pazcare - CUSTOMER_SUCCESS" at bounding box center [653, 198] width 419 height 15
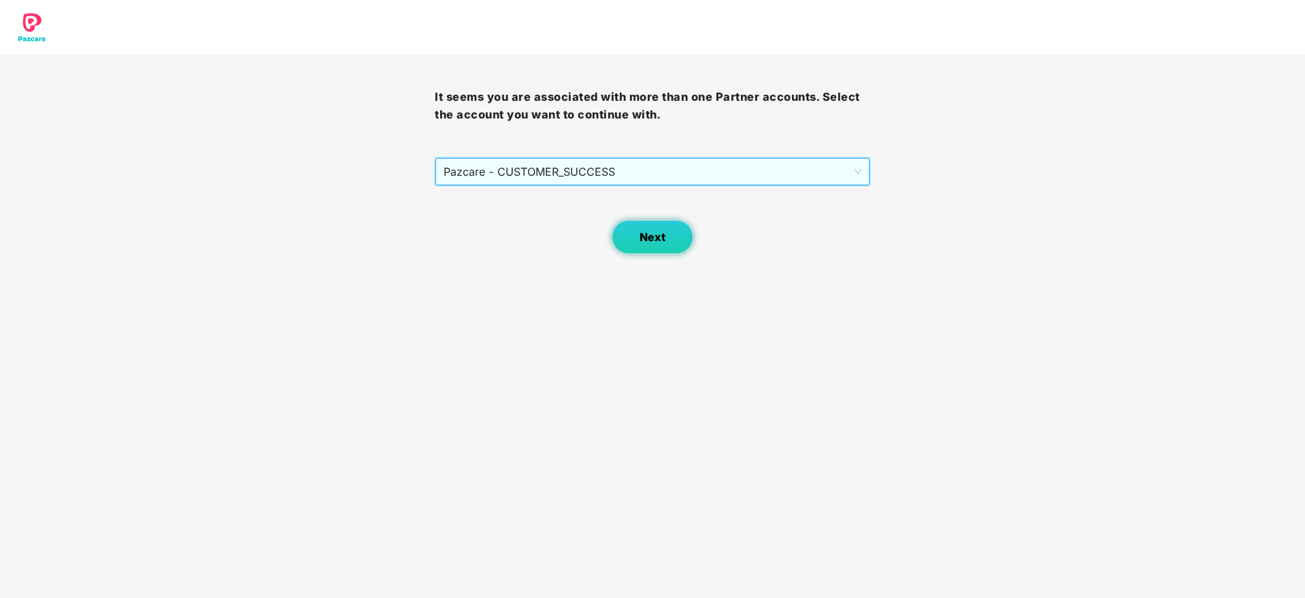
click at [673, 245] on button "Next" at bounding box center [653, 237] width 82 height 34
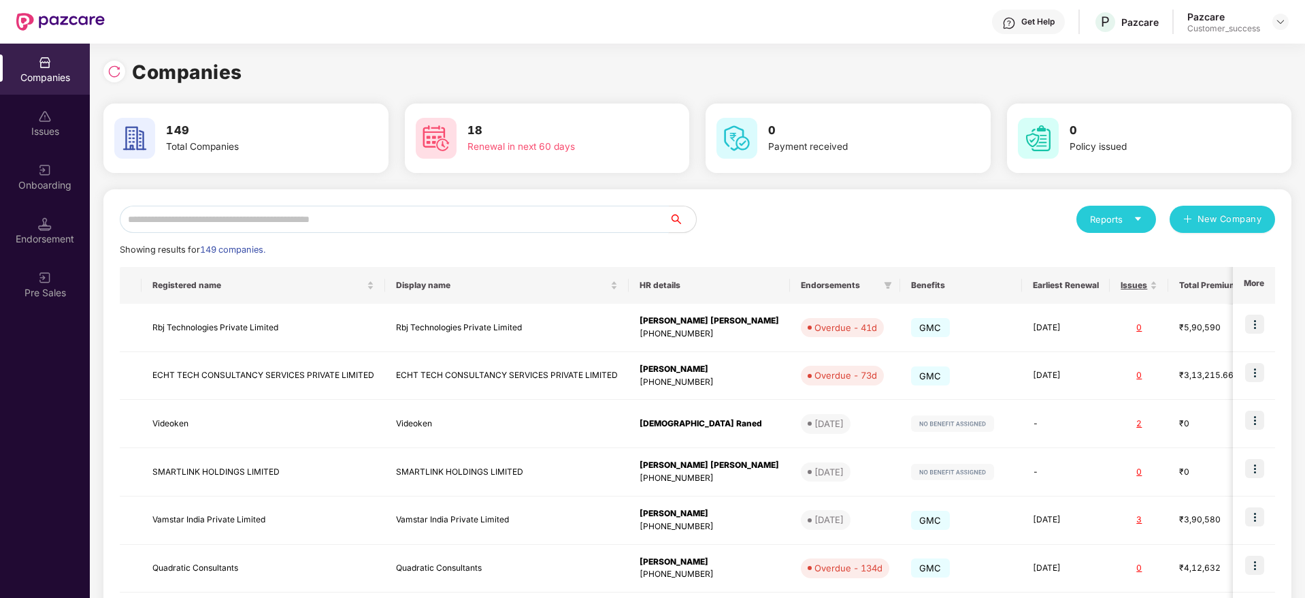
click at [473, 223] on input "text" at bounding box center [394, 219] width 549 height 27
click at [48, 180] on div "Onboarding" at bounding box center [45, 185] width 90 height 14
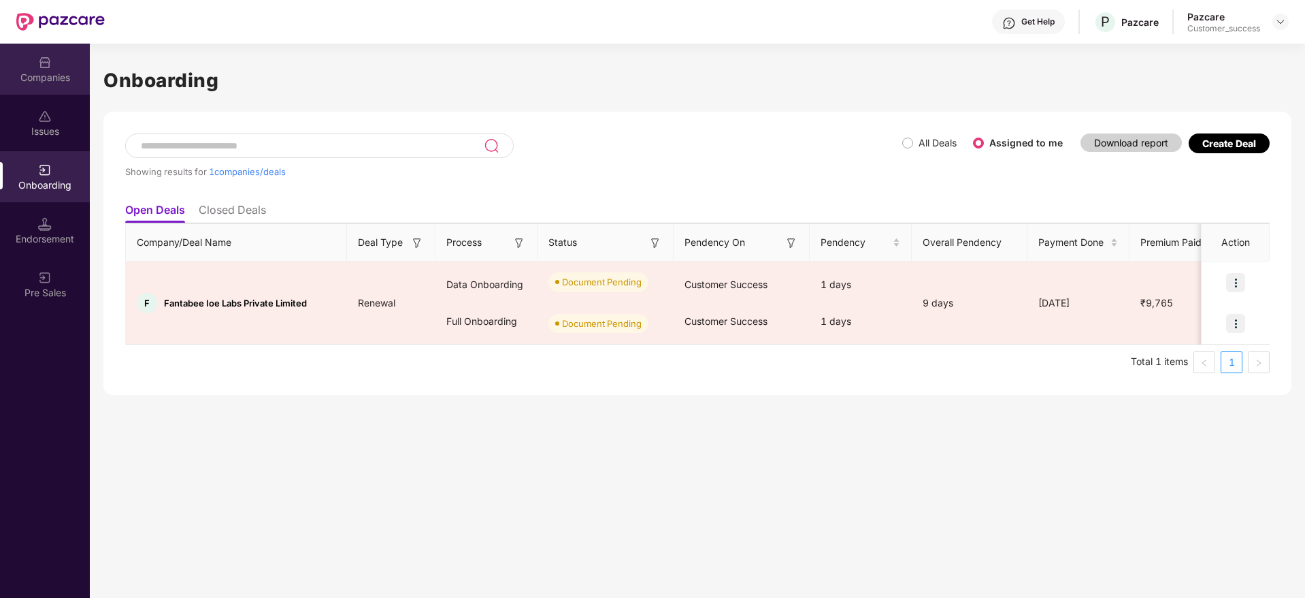
click at [34, 62] on div "Companies" at bounding box center [45, 69] width 90 height 51
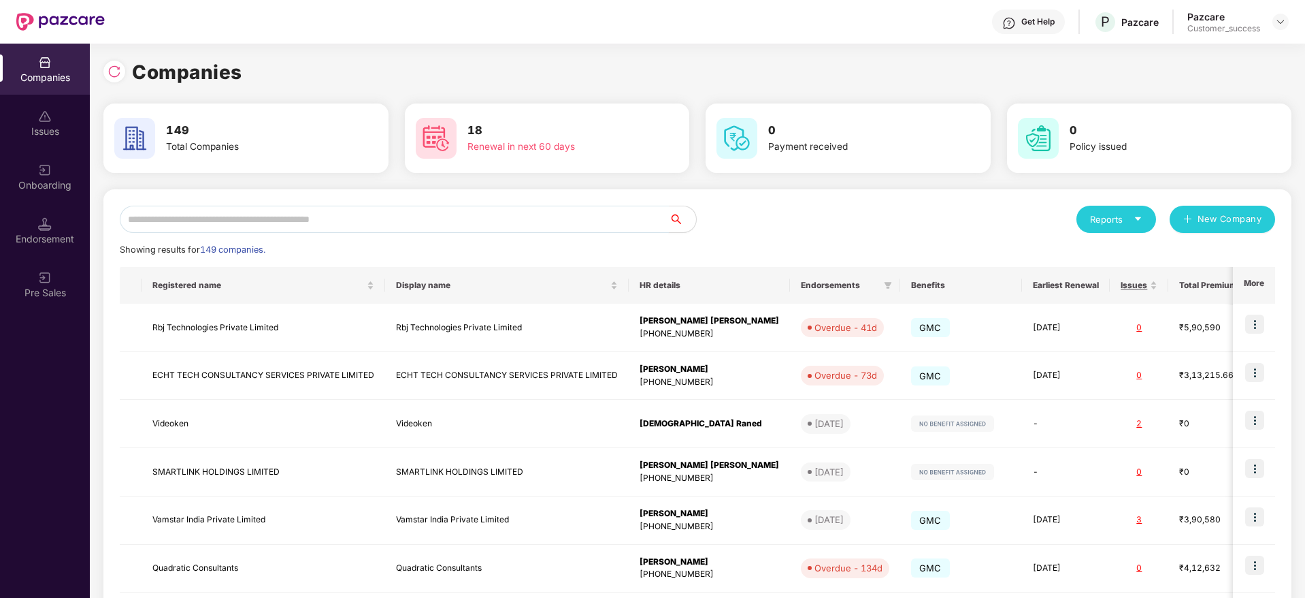
click at [375, 224] on input "text" at bounding box center [394, 219] width 549 height 27
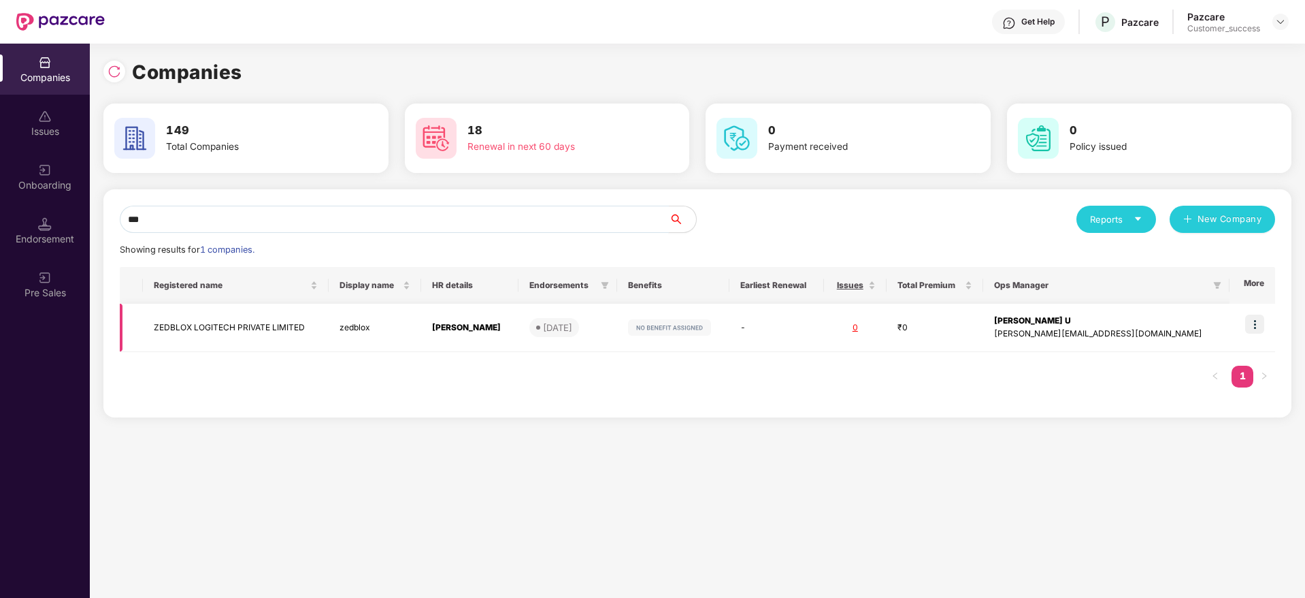
type input "***"
click at [1248, 318] on img at bounding box center [1254, 323] width 19 height 19
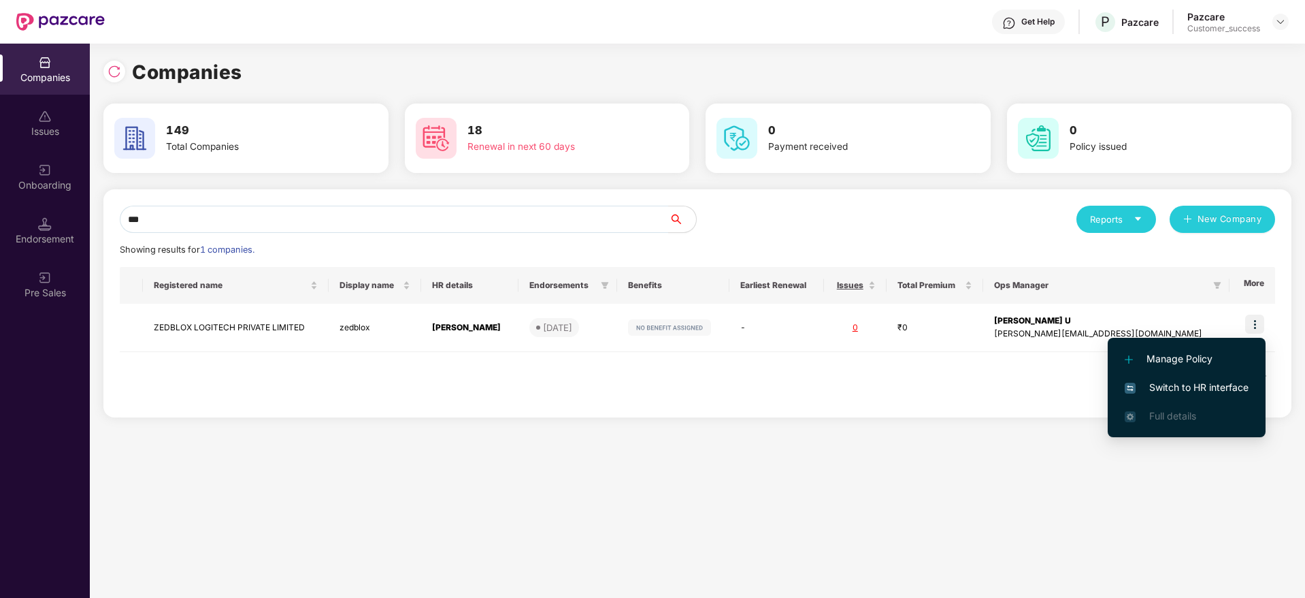
click at [1211, 391] on span "Switch to HR interface" at bounding box center [1187, 387] width 124 height 15
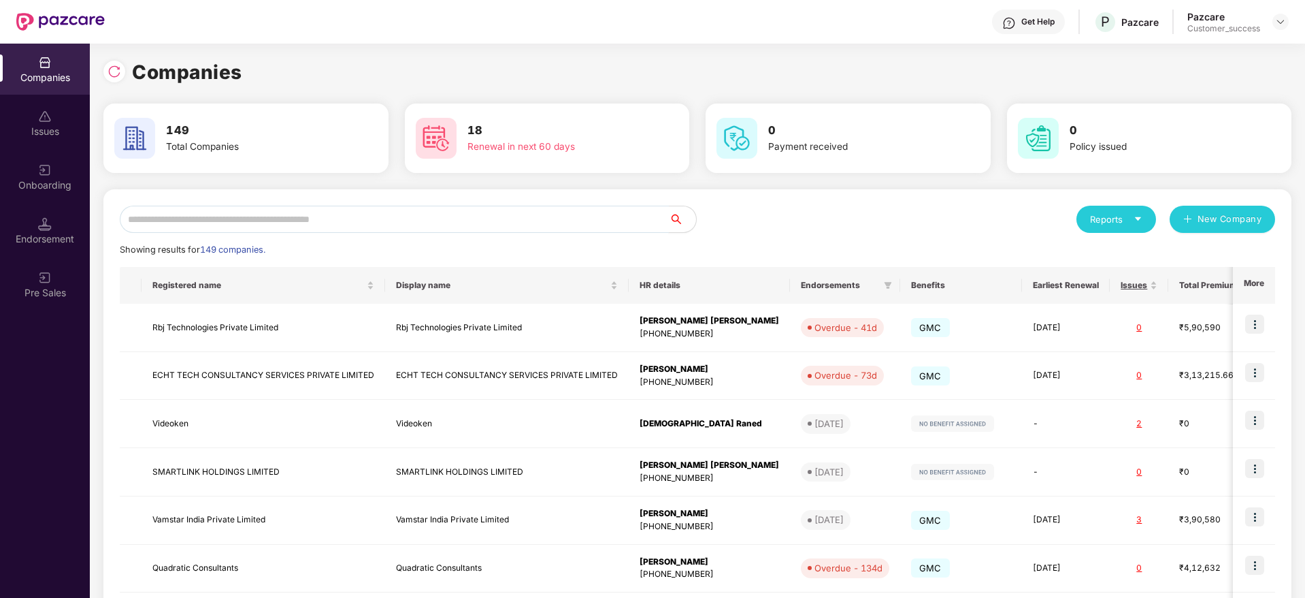
click at [328, 212] on input "text" at bounding box center [394, 219] width 549 height 27
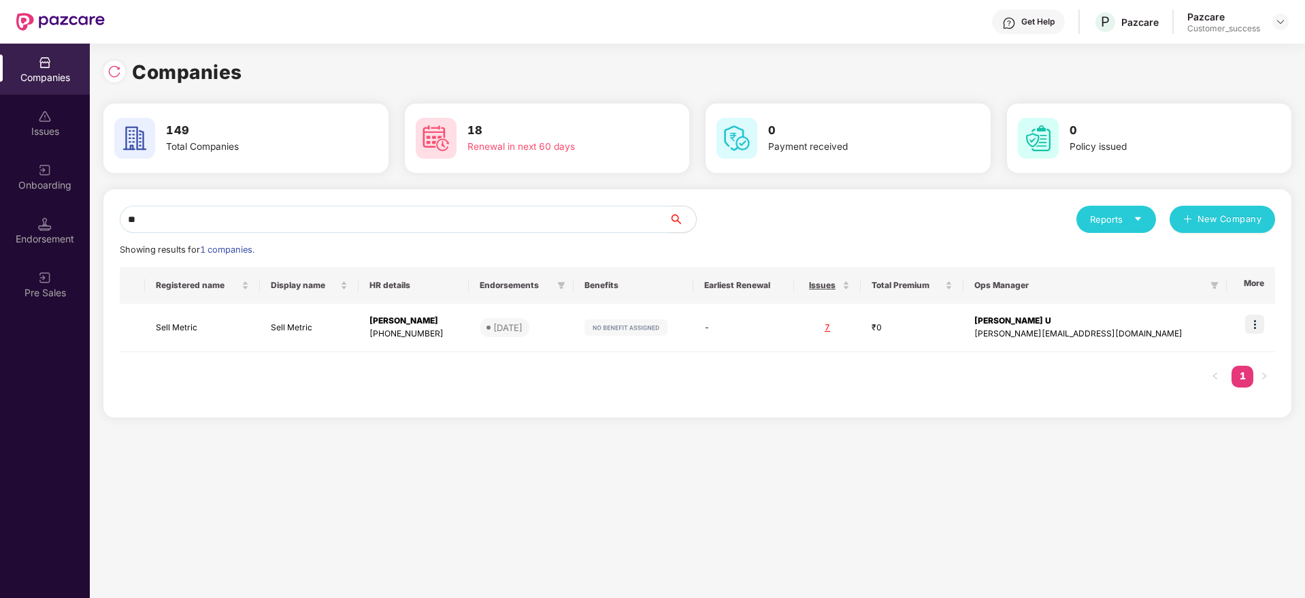
type input "*"
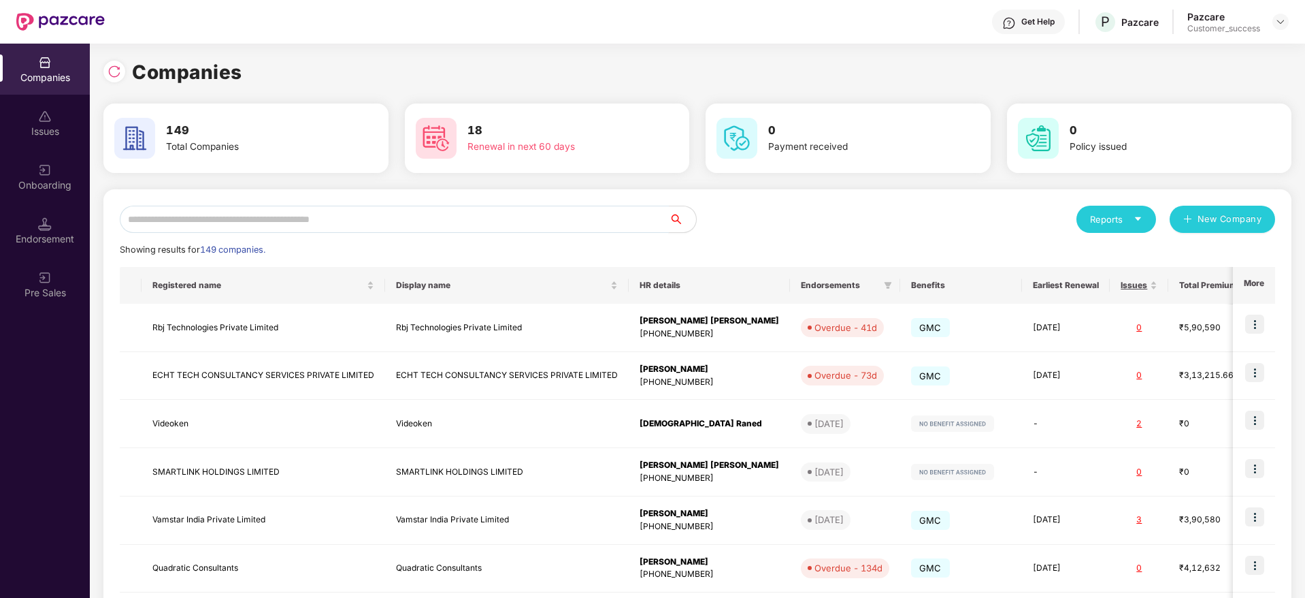
click at [411, 220] on input "text" at bounding box center [394, 219] width 549 height 27
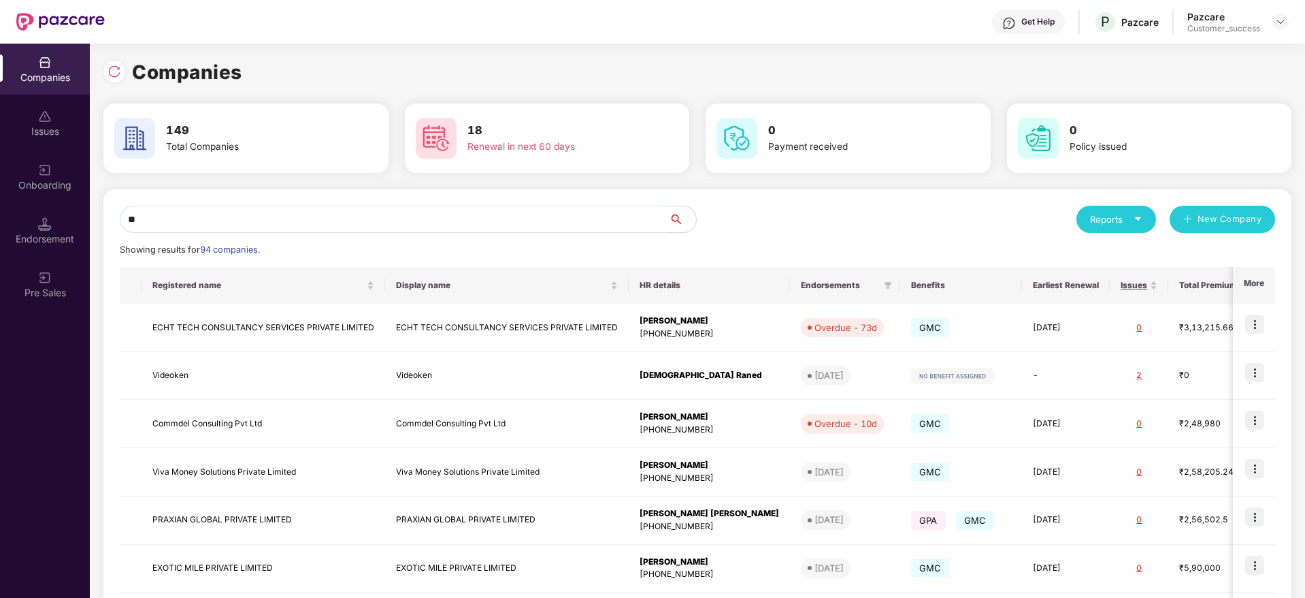
type input "*"
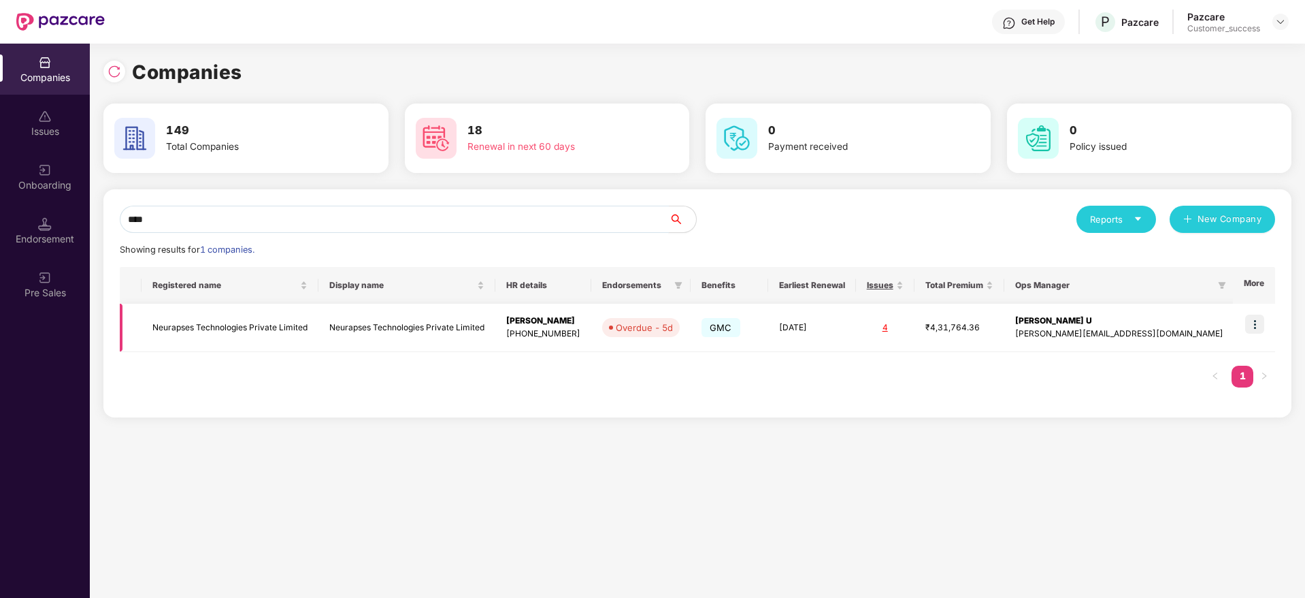
type input "****"
click at [1260, 323] on img at bounding box center [1254, 323] width 19 height 19
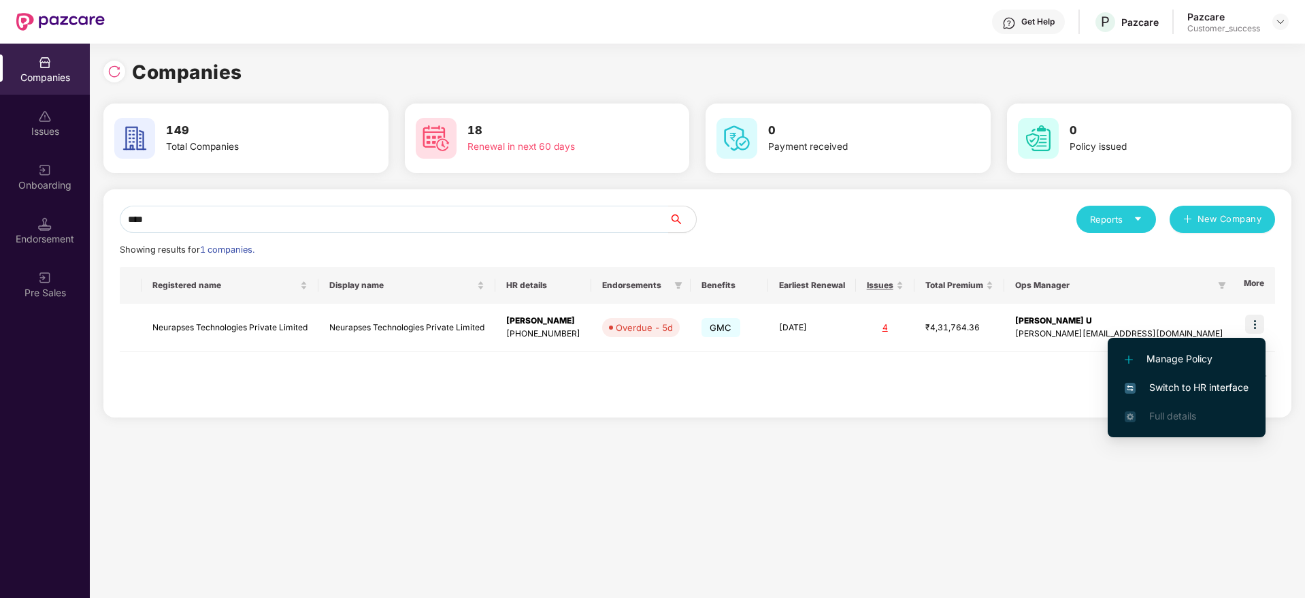
click at [1240, 380] on span "Switch to HR interface" at bounding box center [1187, 387] width 124 height 15
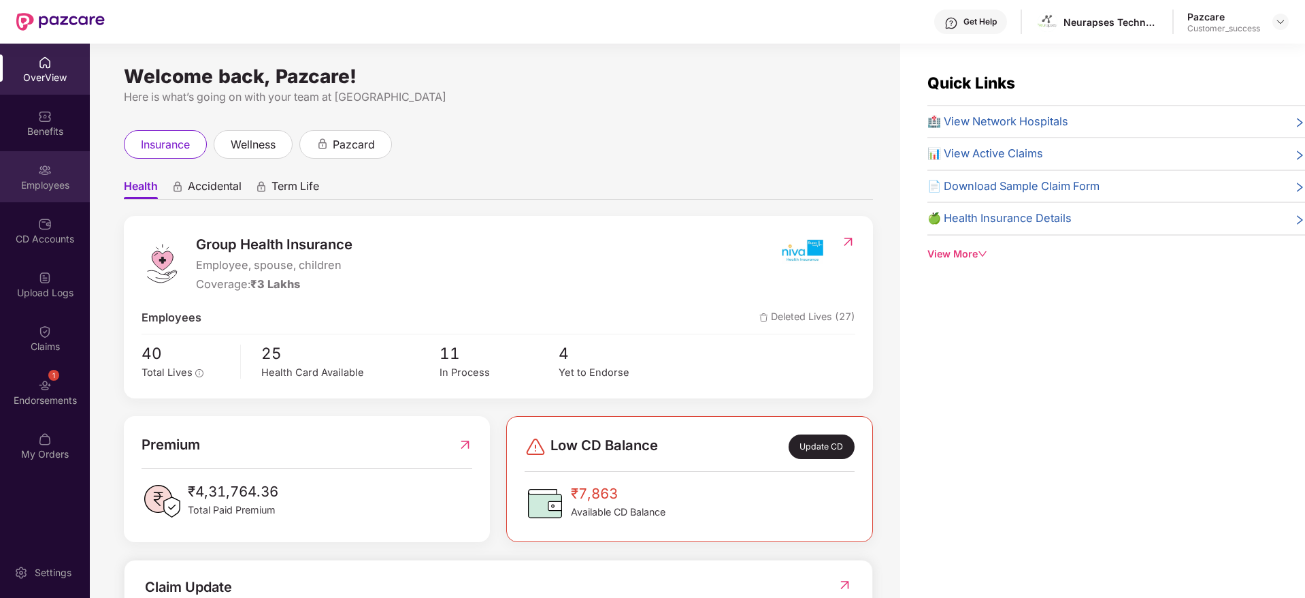
click at [39, 159] on div "Employees" at bounding box center [45, 176] width 90 height 51
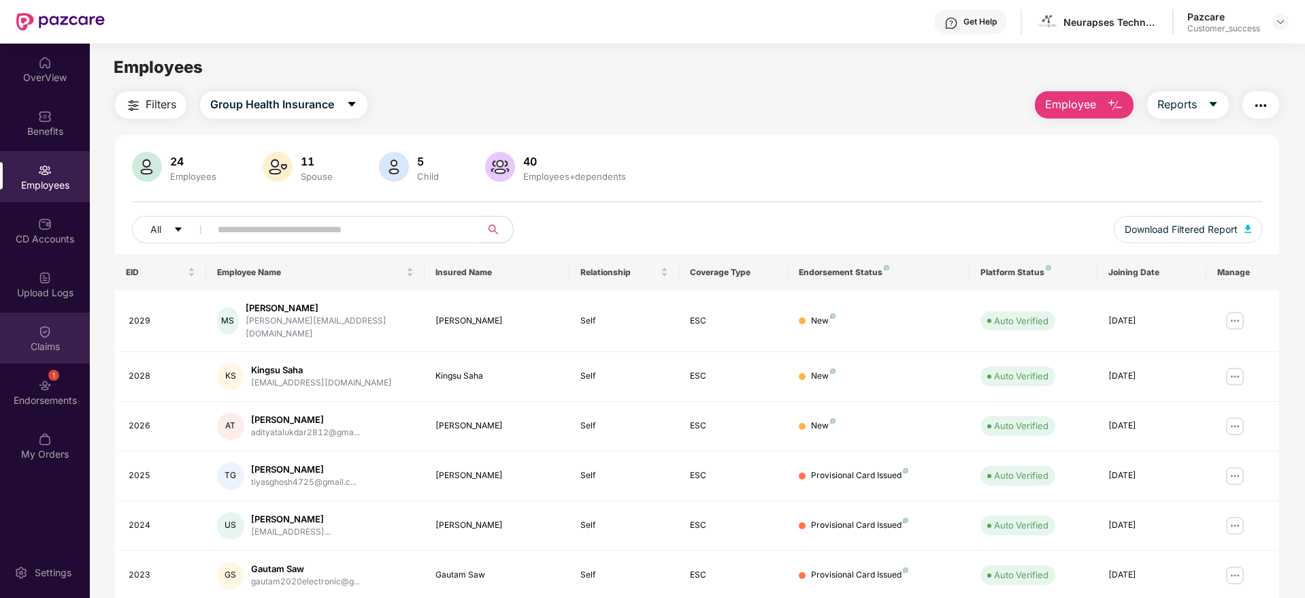
click at [55, 350] on div "Claims" at bounding box center [45, 347] width 90 height 14
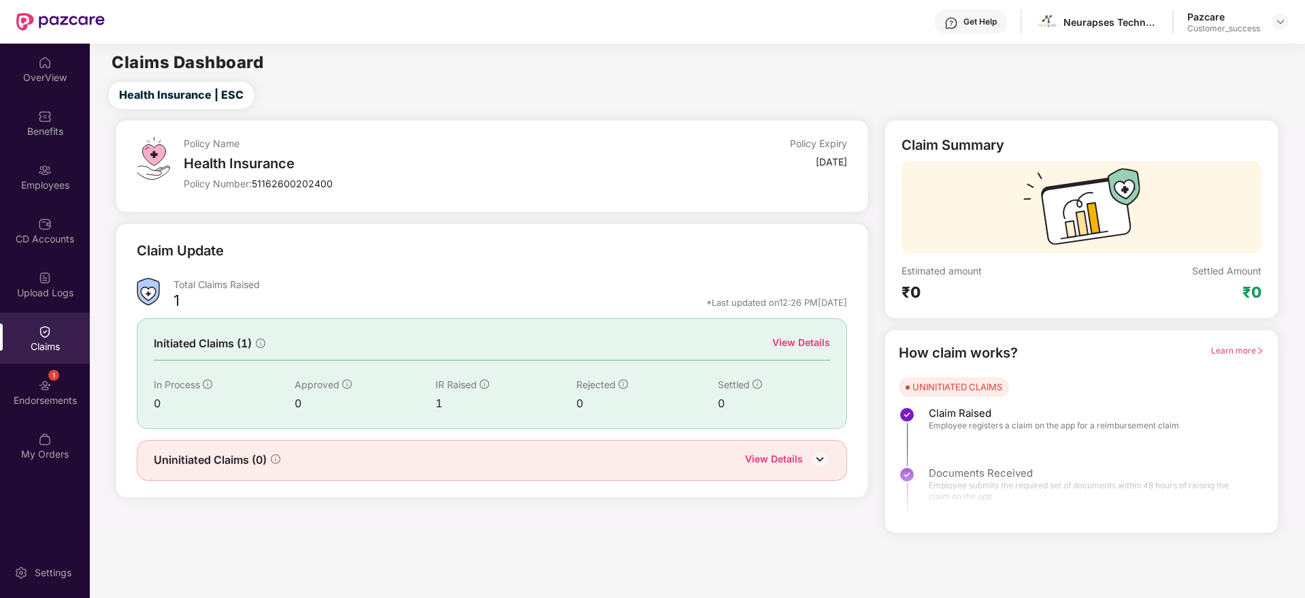
click at [808, 342] on div "View Details" at bounding box center [801, 342] width 58 height 15
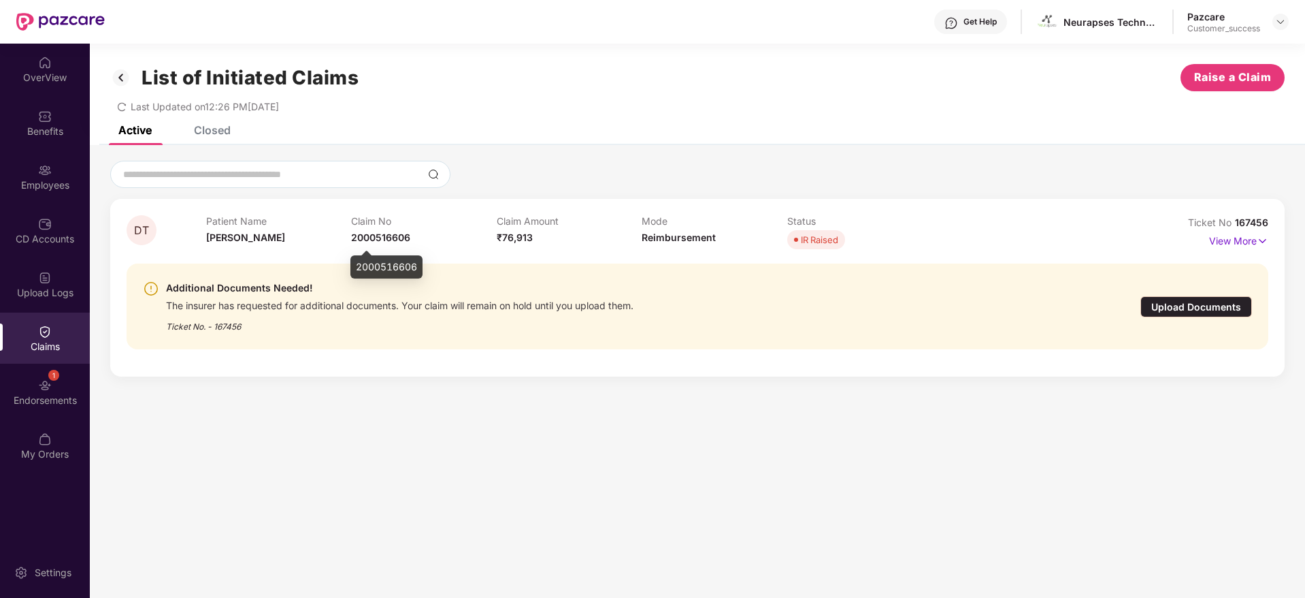
click at [374, 242] on span "2000516606" at bounding box center [380, 237] width 59 height 12
click at [1253, 220] on span "167456" at bounding box center [1251, 222] width 33 height 12
drag, startPoint x: 1232, startPoint y: 219, endPoint x: 1266, endPoint y: 219, distance: 34.0
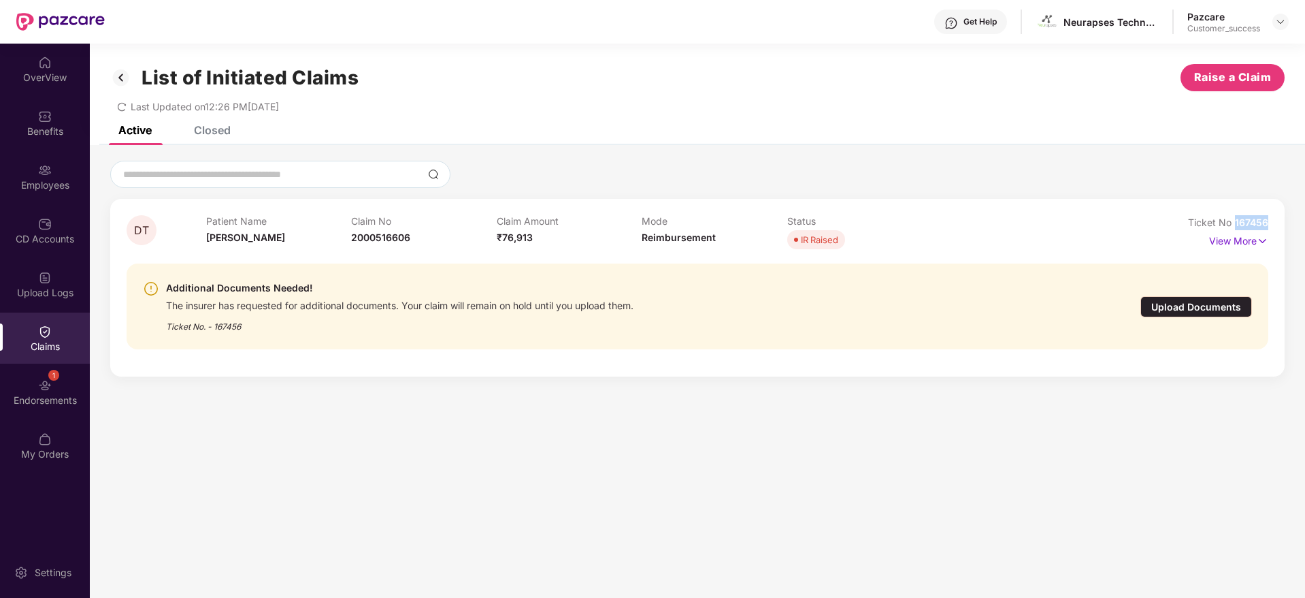
click at [1266, 219] on div "Ticket No 167456" at bounding box center [1228, 222] width 80 height 15
copy span "167456"
click at [218, 236] on span "Devika T" at bounding box center [245, 237] width 79 height 12
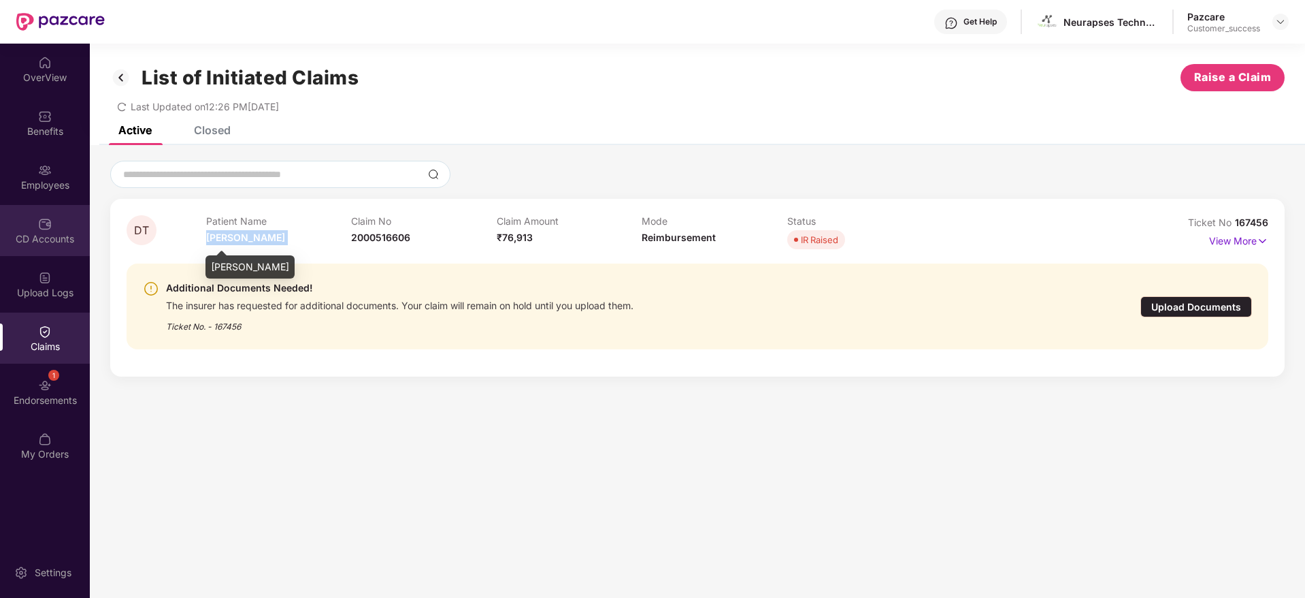
copy span "Devika T"
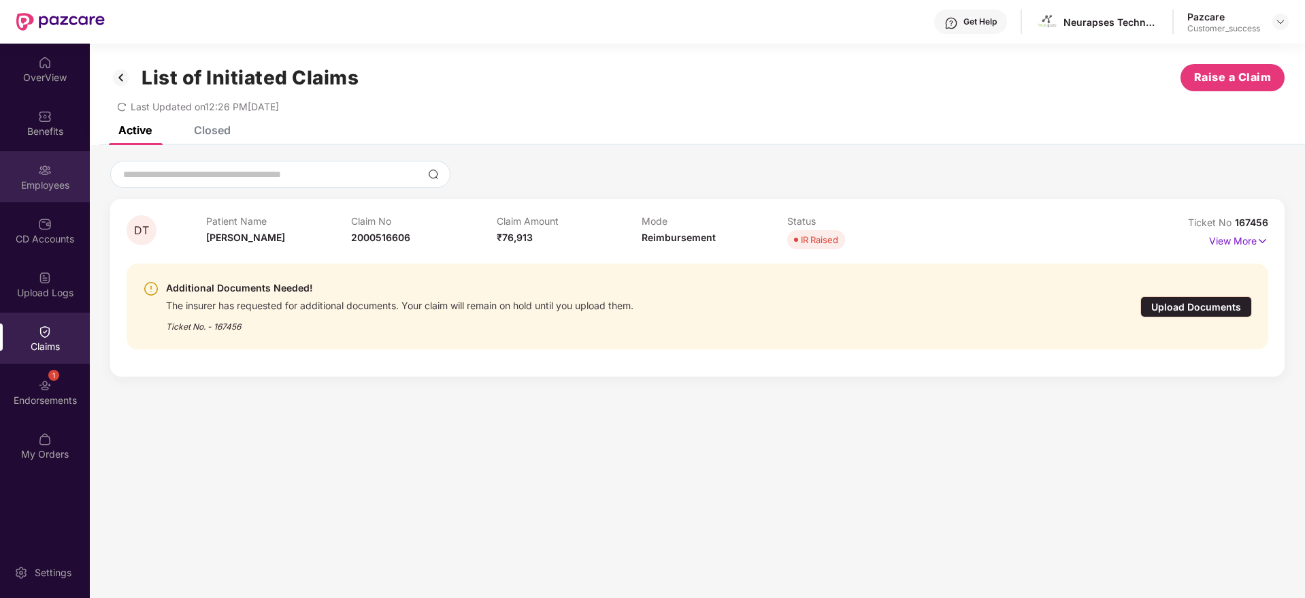
click at [44, 189] on div "Employees" at bounding box center [45, 185] width 90 height 14
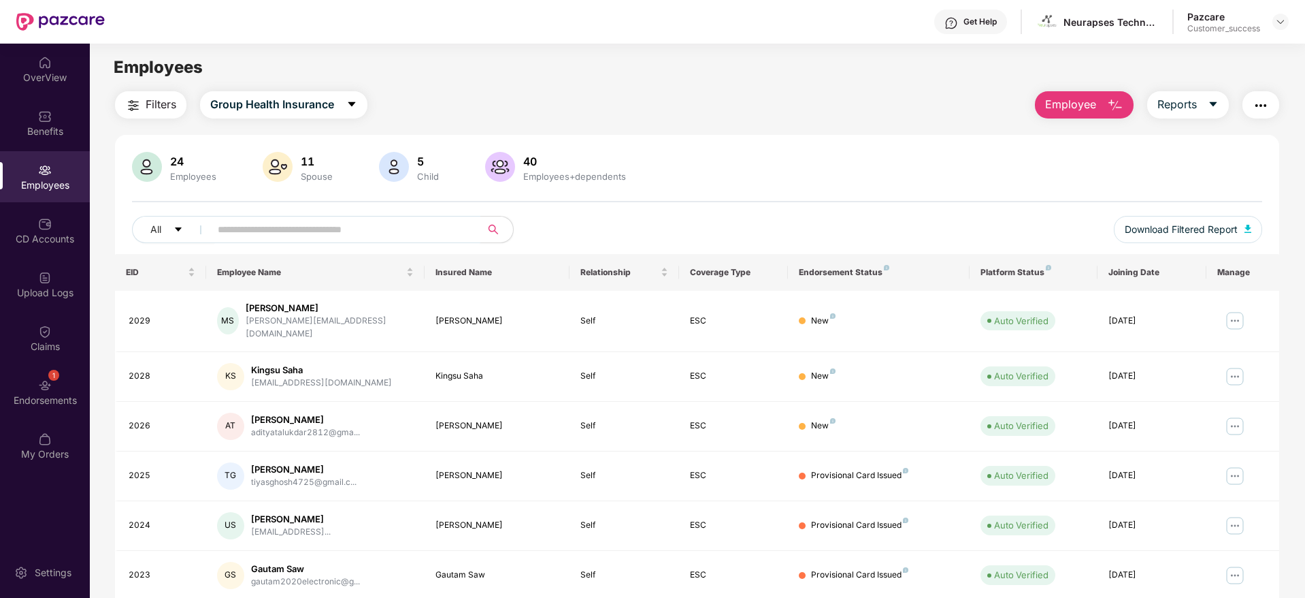
click at [289, 222] on input "text" at bounding box center [340, 229] width 244 height 20
paste input "********"
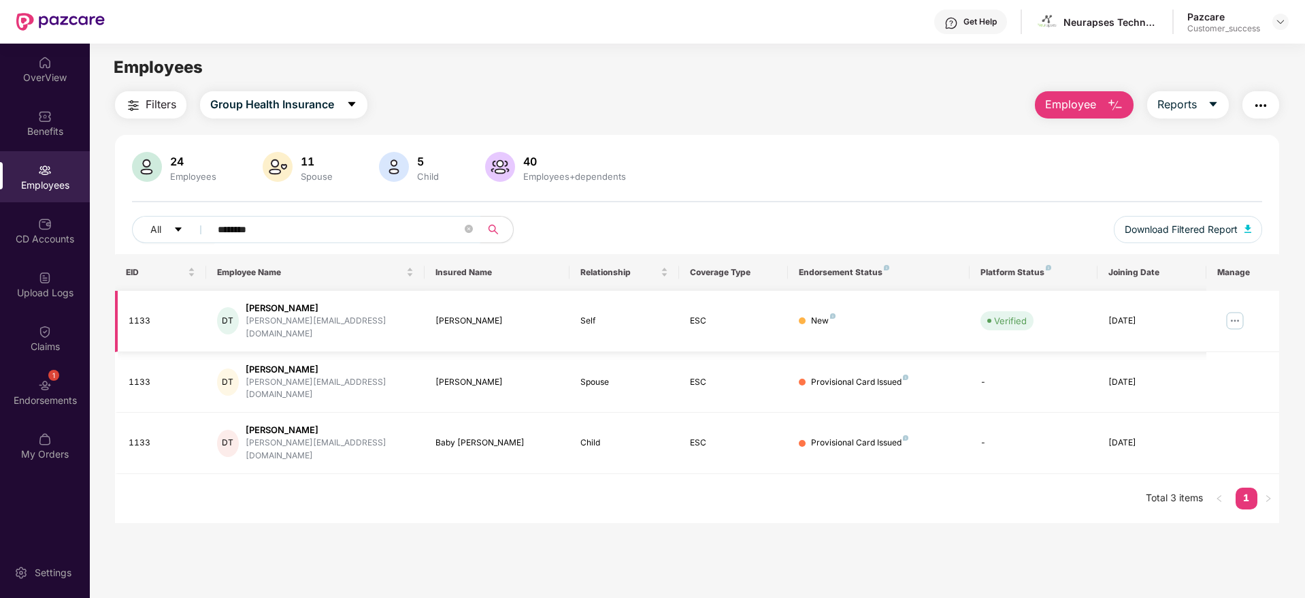
type input "********"
click at [1238, 315] on img at bounding box center [1235, 321] width 22 height 22
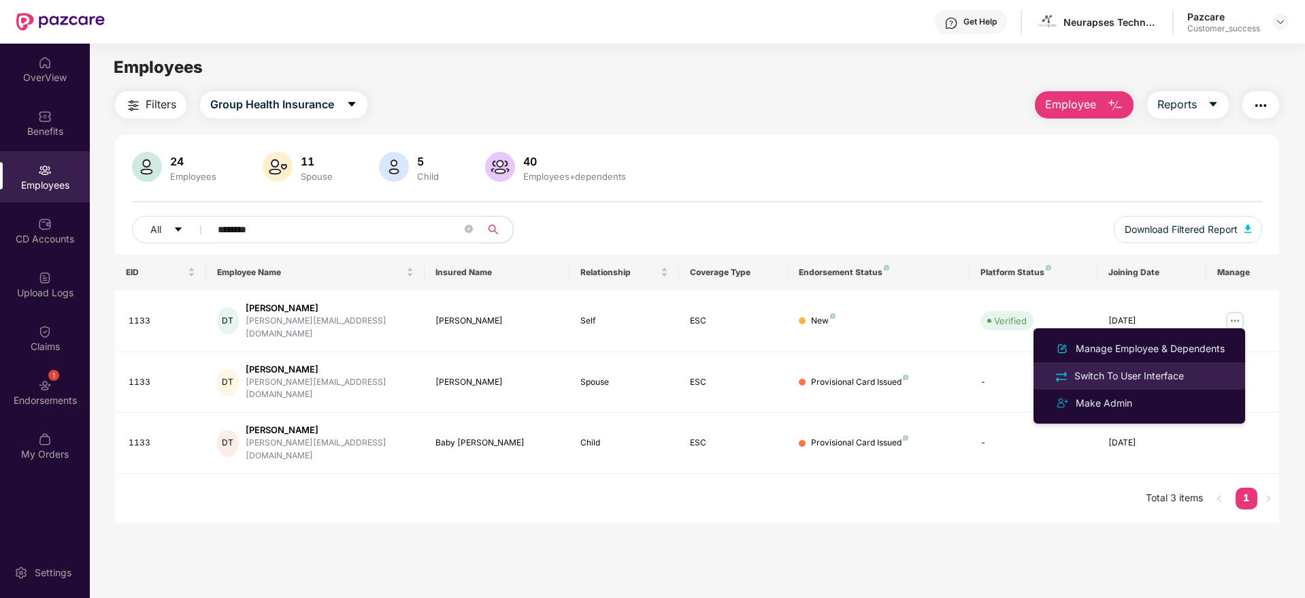
click at [1167, 369] on div "Switch To User Interface" at bounding box center [1129, 375] width 115 height 15
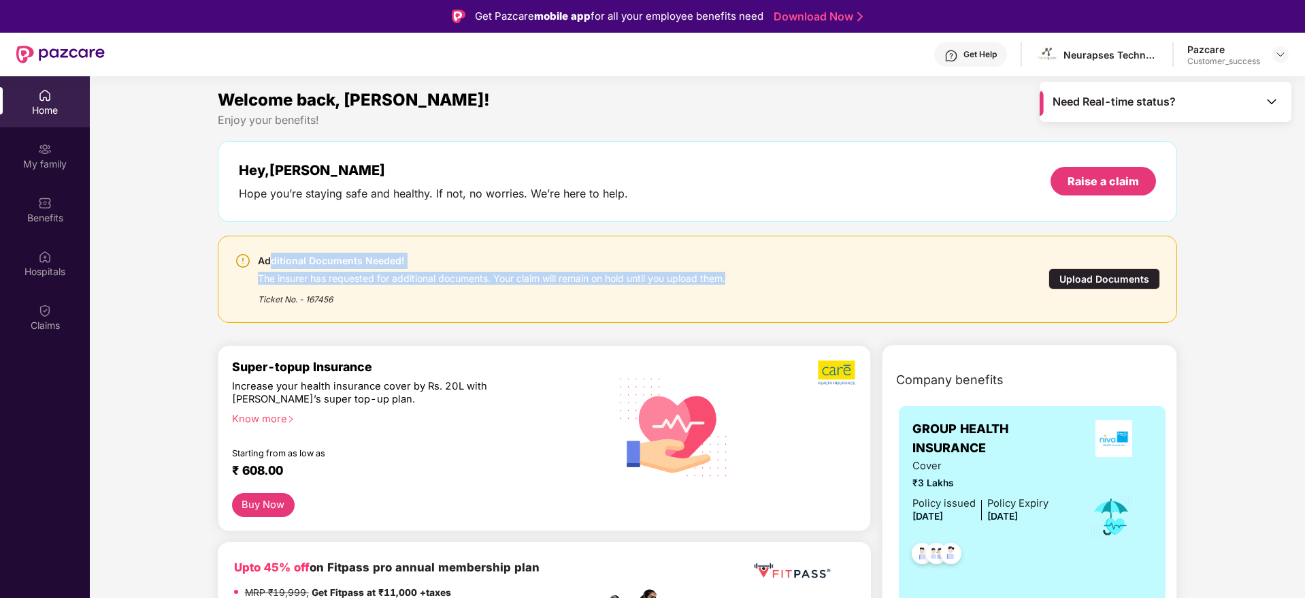
drag, startPoint x: 657, startPoint y: 272, endPoint x: 766, endPoint y: 272, distance: 109.6
click at [766, 272] on div "Additional Documents Needed! The insurer has requested for additional documents…" at bounding box center [621, 278] width 772 height 53
drag, startPoint x: 770, startPoint y: 286, endPoint x: 220, endPoint y: 243, distance: 550.9
click at [220, 243] on div "Additional Documents Needed! The insurer has requested for additional documents…" at bounding box center [698, 278] width 960 height 87
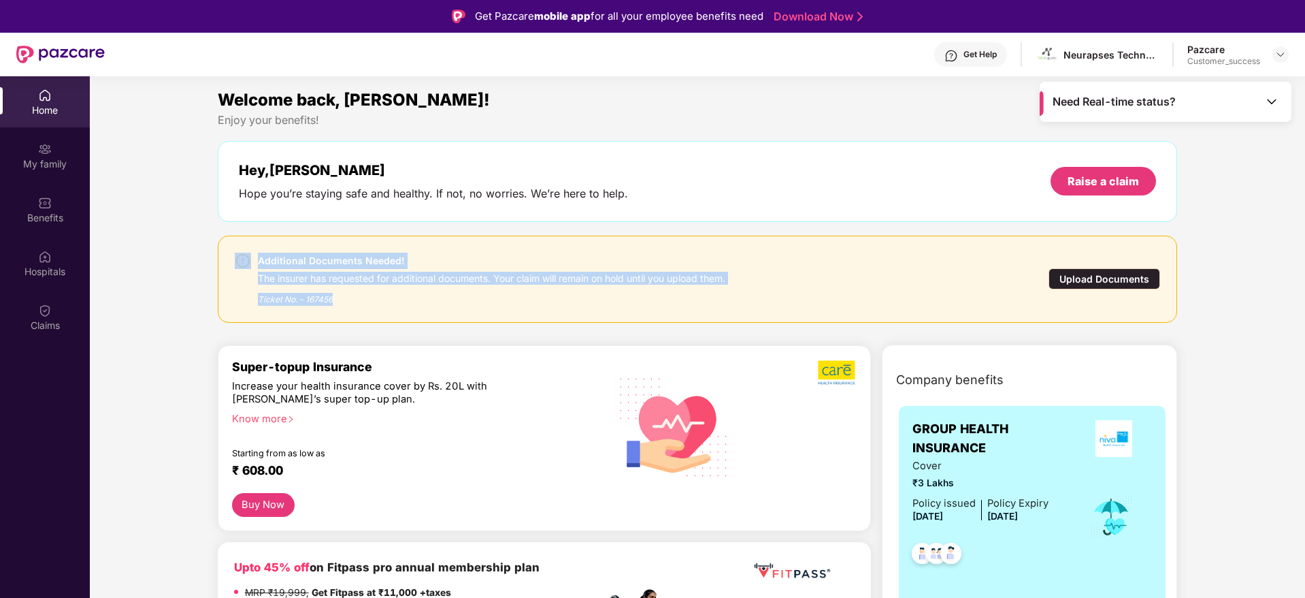
click at [220, 243] on div "Additional Documents Needed! The insurer has requested for additional documents…" at bounding box center [698, 278] width 960 height 87
drag, startPoint x: 220, startPoint y: 243, endPoint x: 448, endPoint y: 319, distance: 239.7
click at [448, 319] on div "Additional Documents Needed! The insurer has requested for additional documents…" at bounding box center [698, 278] width 960 height 87
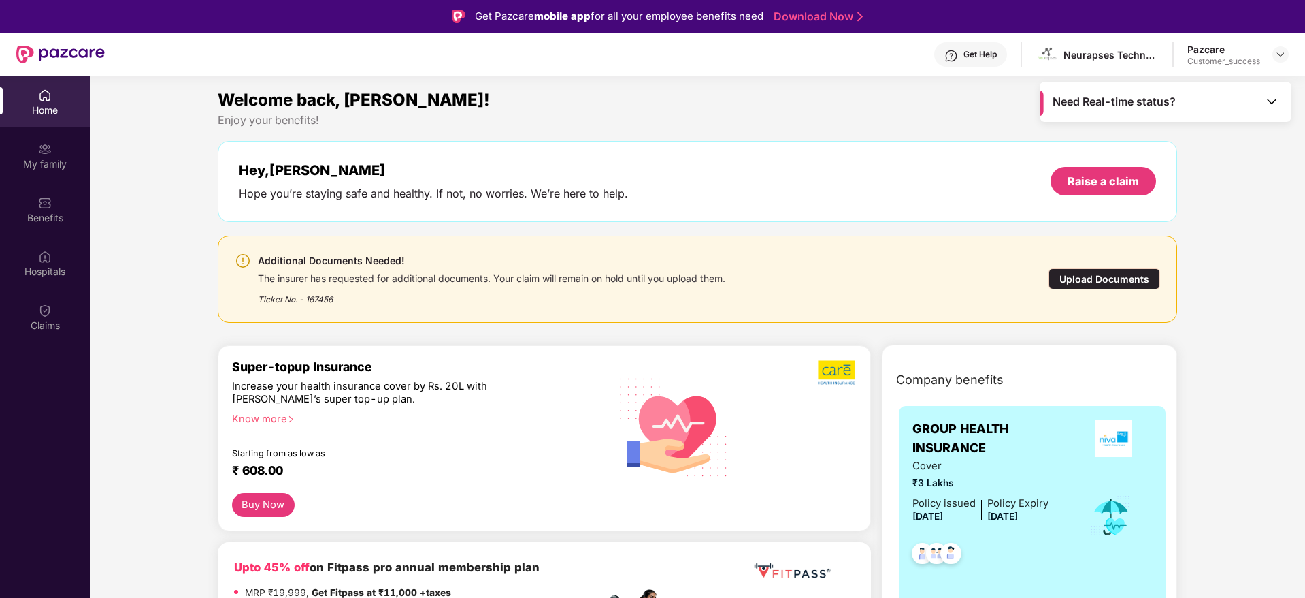
click at [1080, 284] on div "Upload Documents" at bounding box center [1105, 278] width 112 height 21
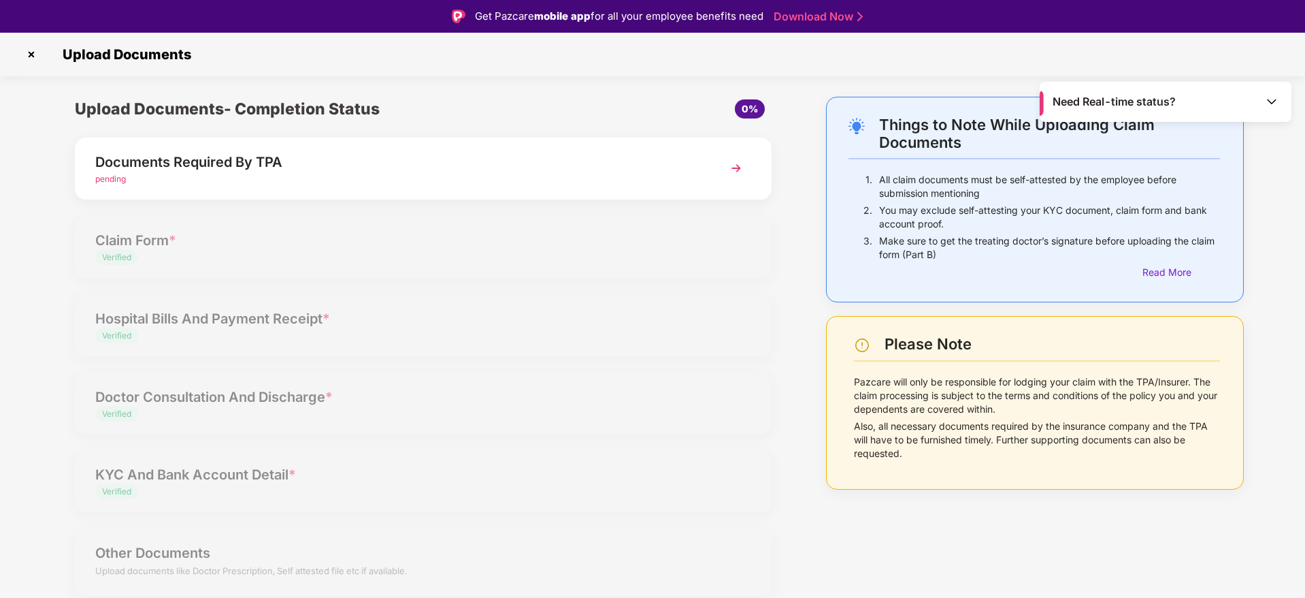
click at [325, 170] on div "Documents Required By TPA" at bounding box center [395, 162] width 601 height 22
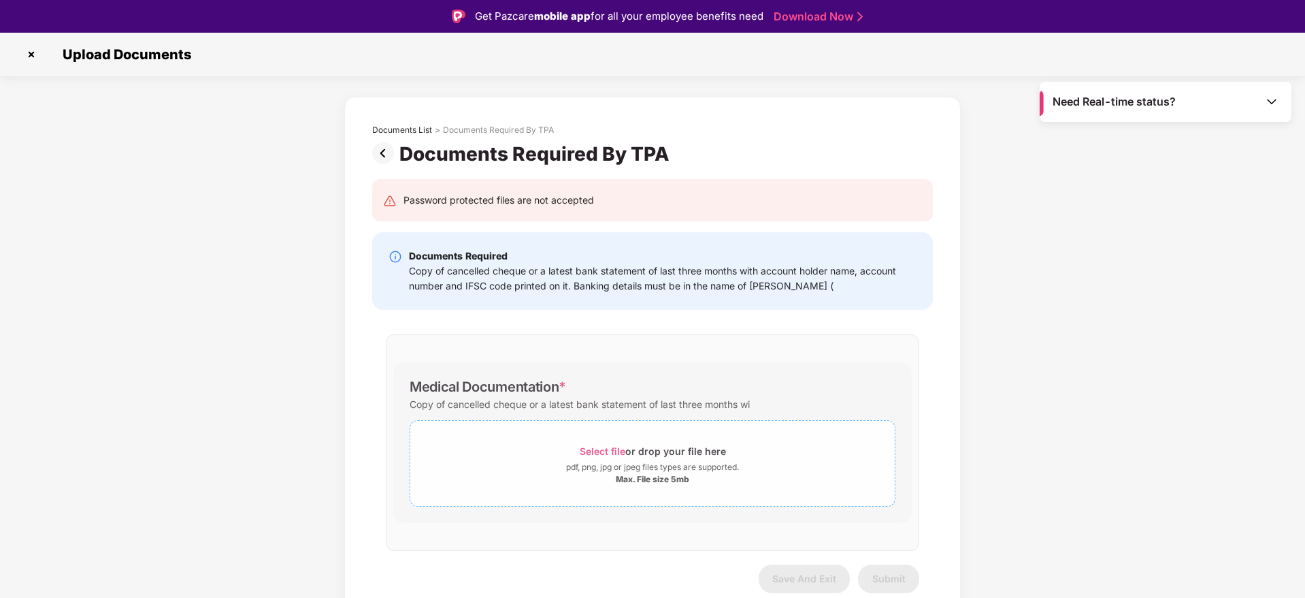
click at [615, 460] on div "pdf, png, jpg or jpeg files types are supported." at bounding box center [652, 467] width 173 height 14
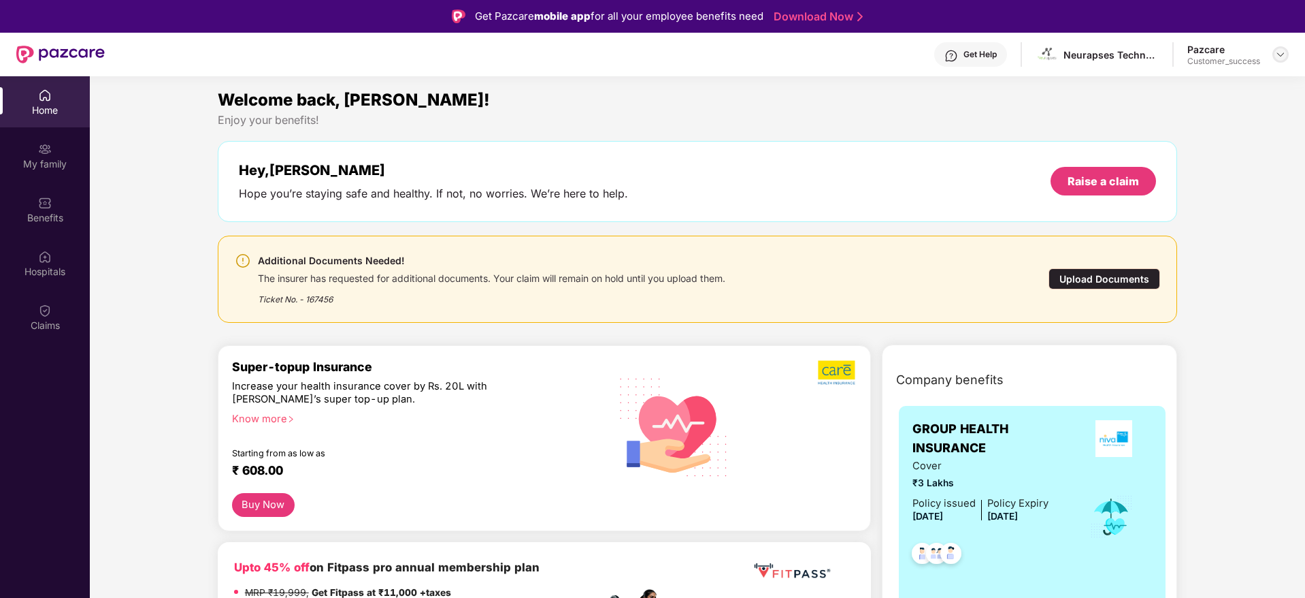
click at [1279, 54] on img at bounding box center [1280, 54] width 11 height 11
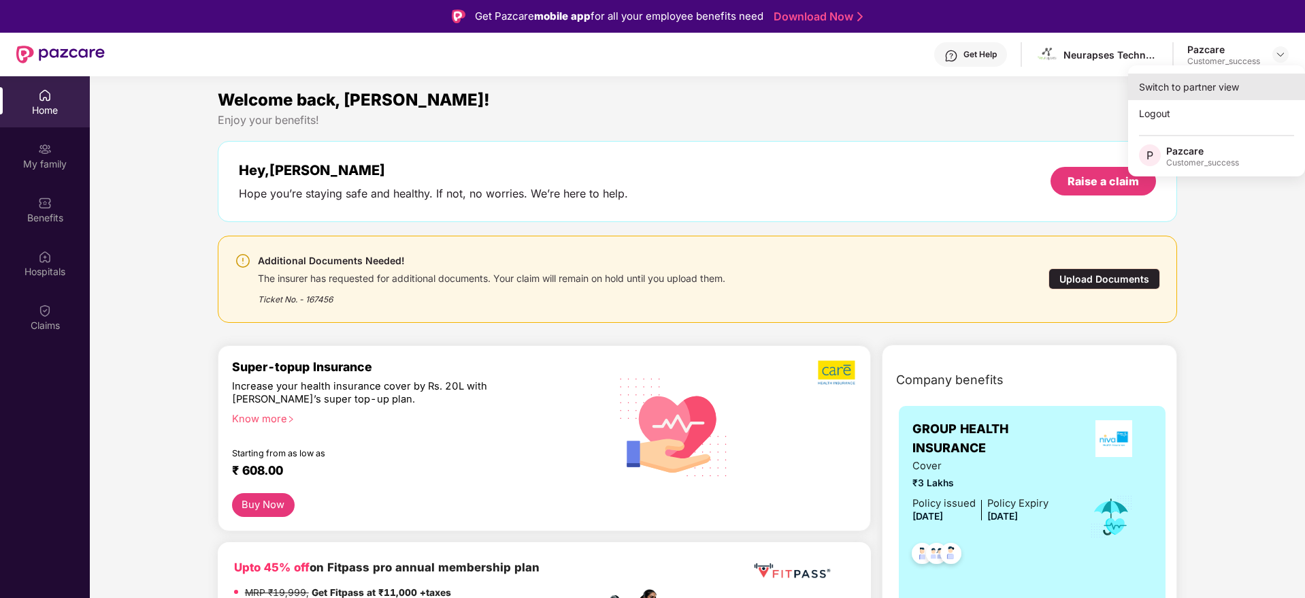
click at [1262, 75] on div "Switch to partner view" at bounding box center [1216, 86] width 177 height 27
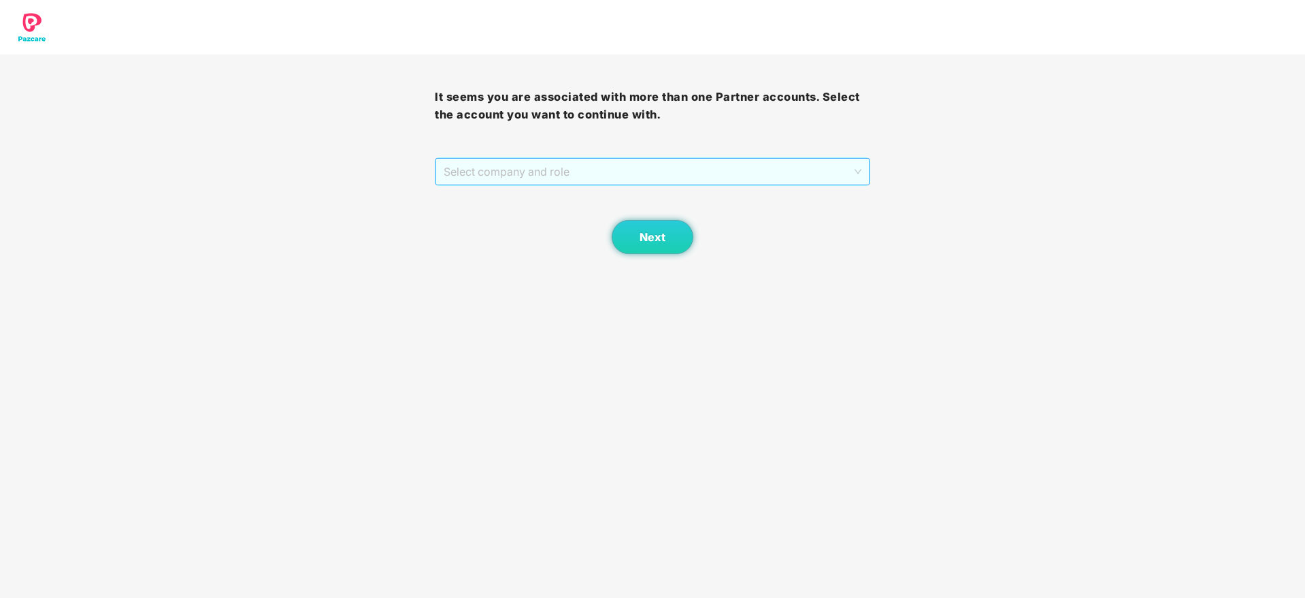
click at [646, 182] on span "Select company and role" at bounding box center [652, 172] width 417 height 26
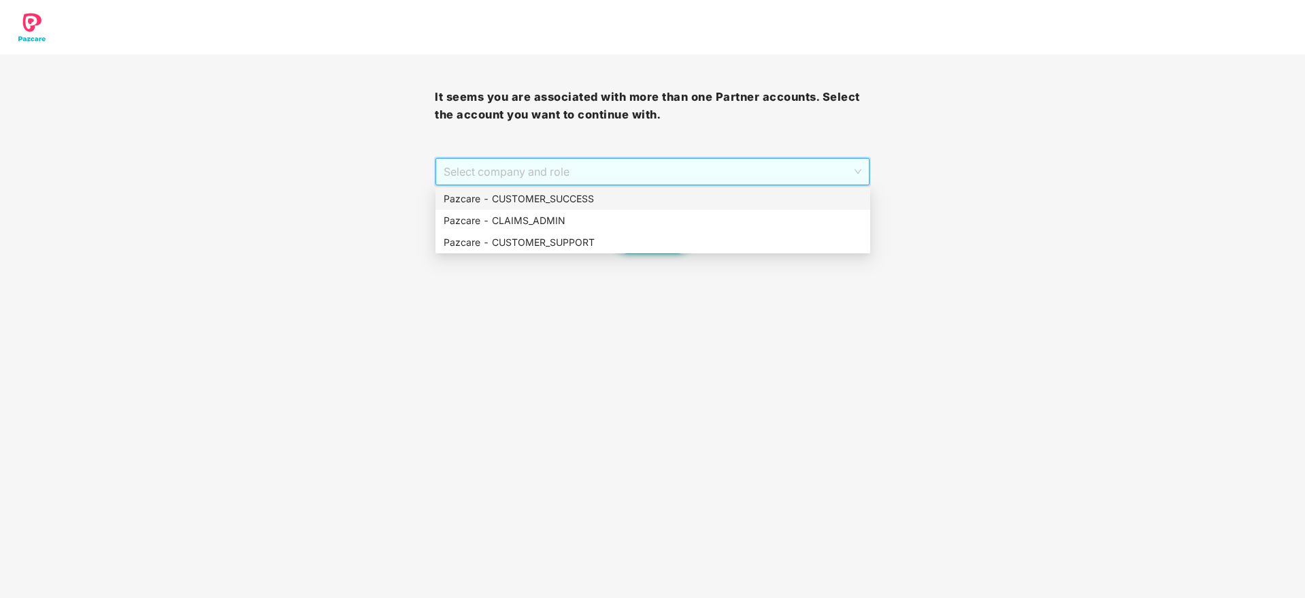
click at [634, 204] on div "Pazcare - CUSTOMER_SUCCESS" at bounding box center [653, 198] width 419 height 15
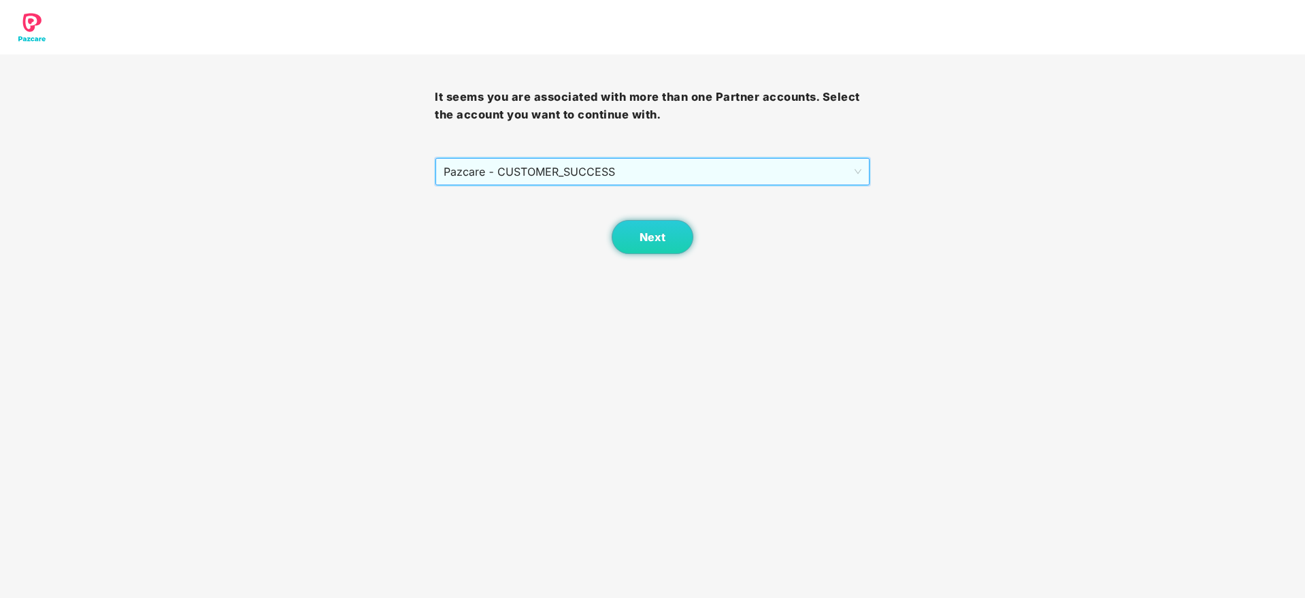
click at [649, 258] on body "It seems you are associated with more than one Partner accounts. Select the acc…" at bounding box center [652, 299] width 1305 height 598
click at [649, 246] on button "Next" at bounding box center [653, 237] width 82 height 34
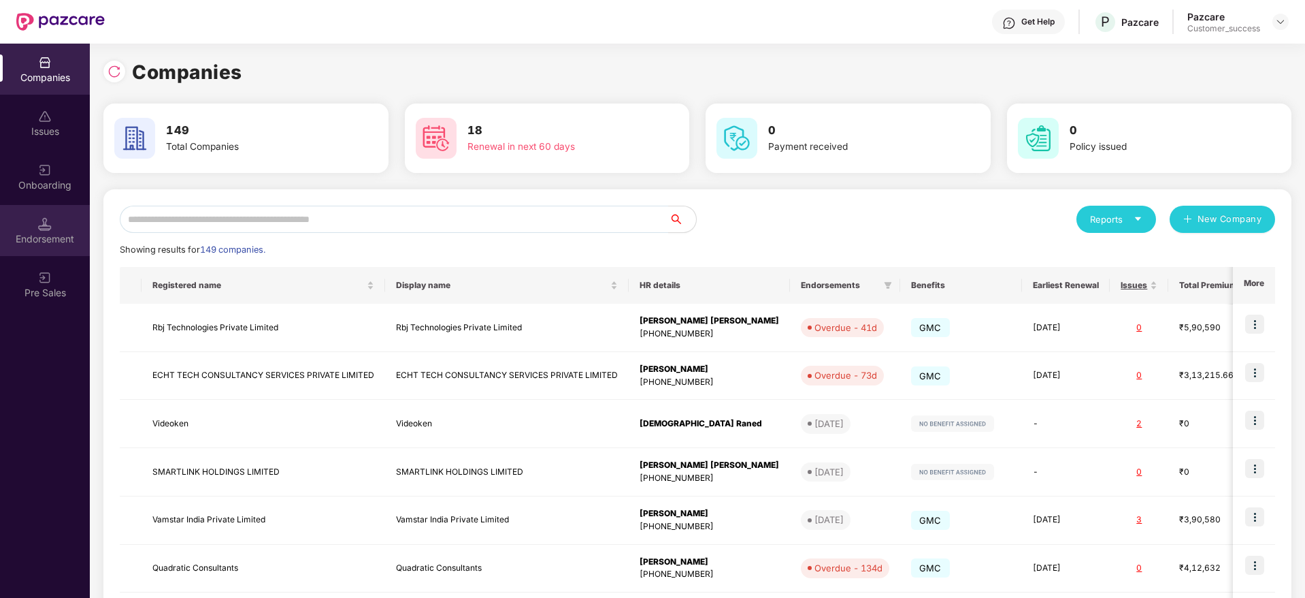
click at [52, 234] on div "Endorsement" at bounding box center [45, 239] width 90 height 14
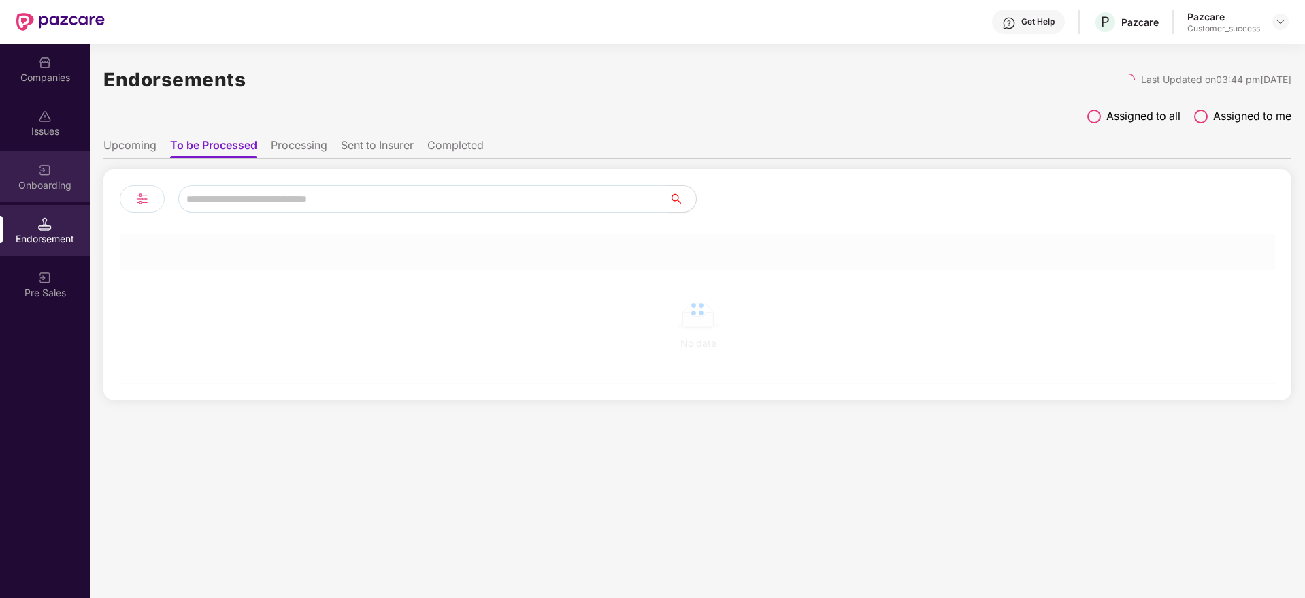
click at [36, 154] on div "Onboarding" at bounding box center [45, 176] width 90 height 51
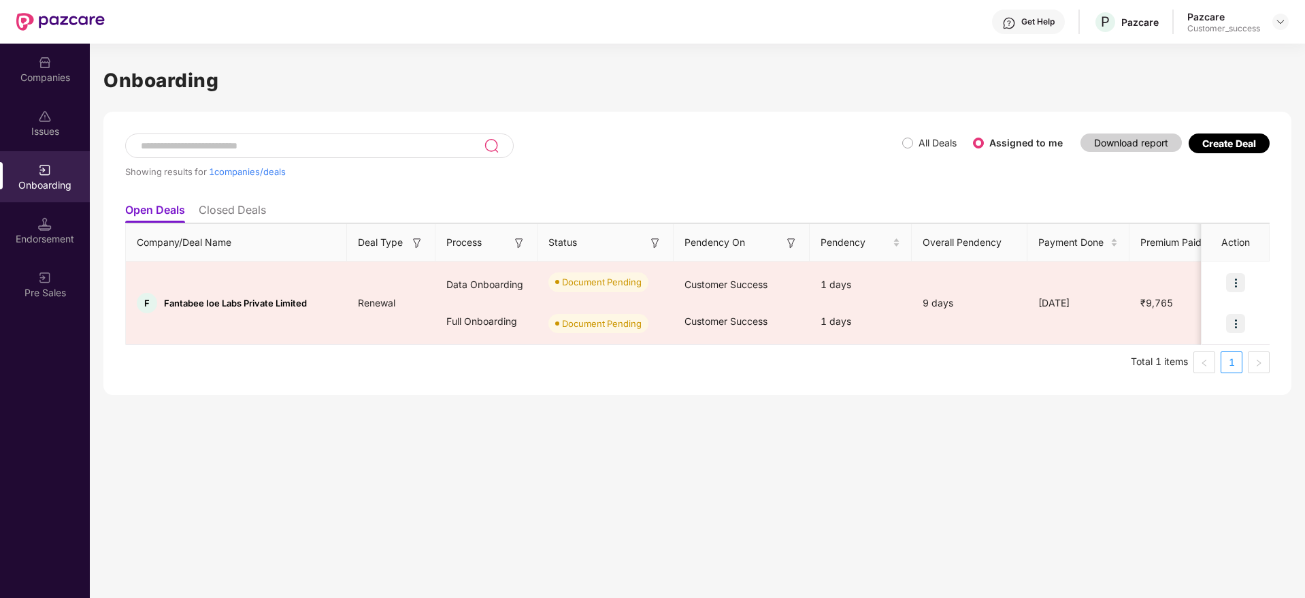
click at [899, 147] on div "Showing results for 1 companies/deals" at bounding box center [513, 164] width 777 height 63
click at [905, 133] on div "All Deals Assigned to me" at bounding box center [987, 143] width 171 height 22
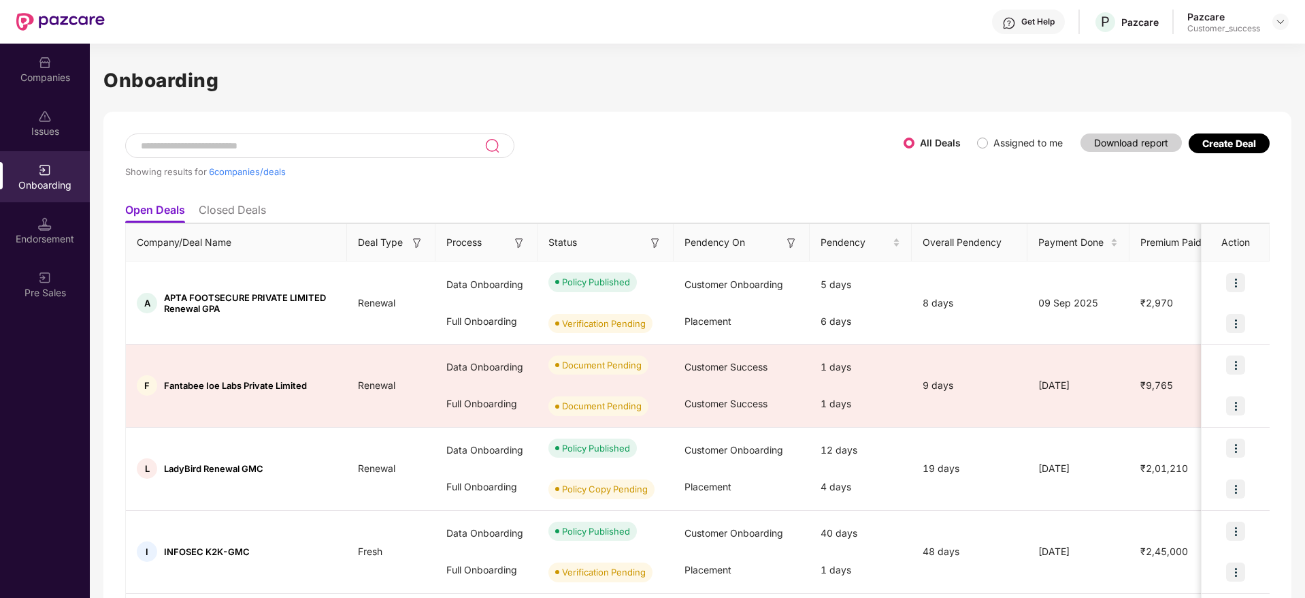
click at [988, 147] on span "Assigned to me" at bounding box center [1028, 142] width 80 height 15
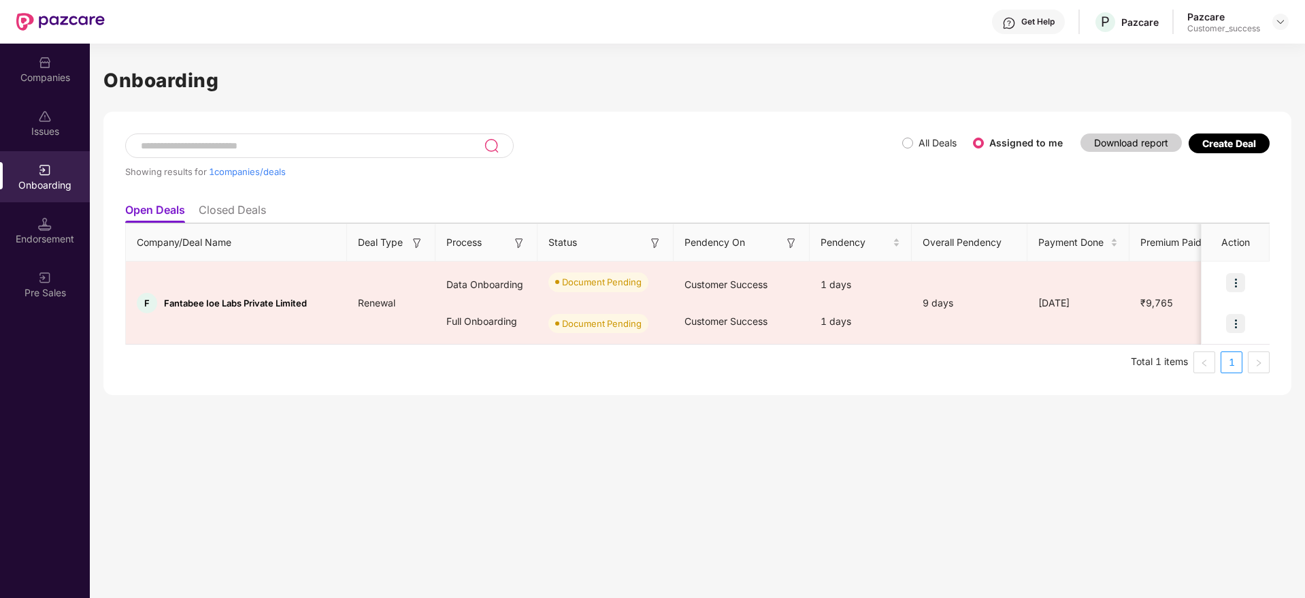
click at [919, 139] on label "All Deals" at bounding box center [938, 143] width 38 height 12
click at [35, 82] on div "Companies" at bounding box center [45, 78] width 90 height 14
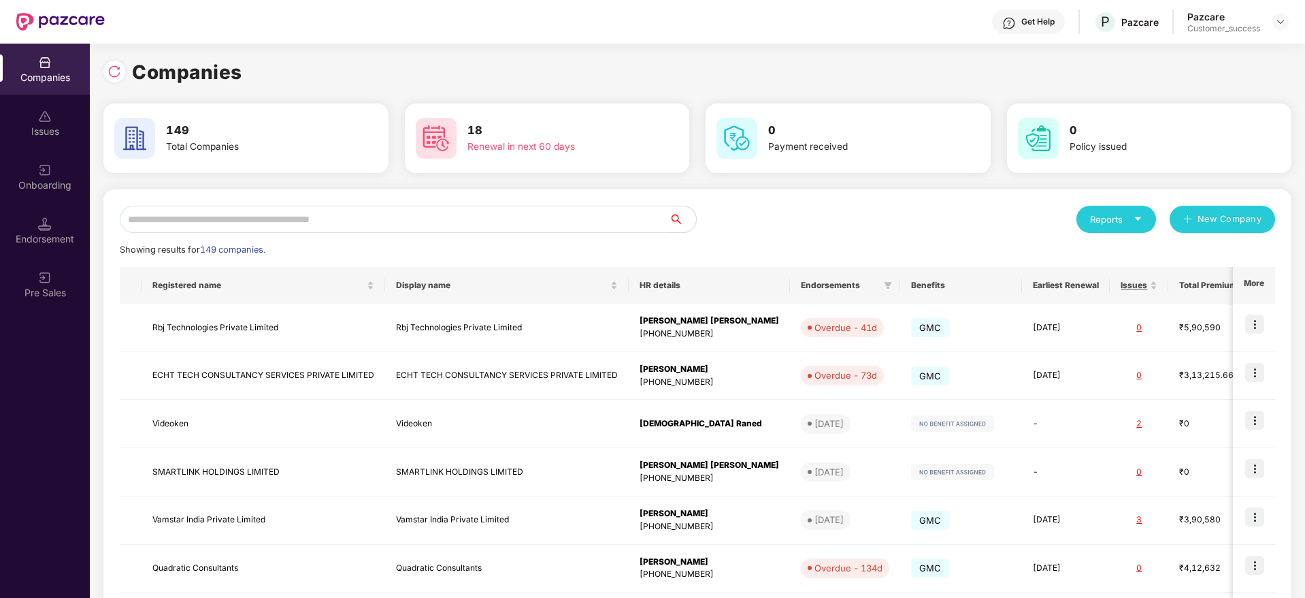
click at [597, 221] on input "text" at bounding box center [394, 219] width 549 height 27
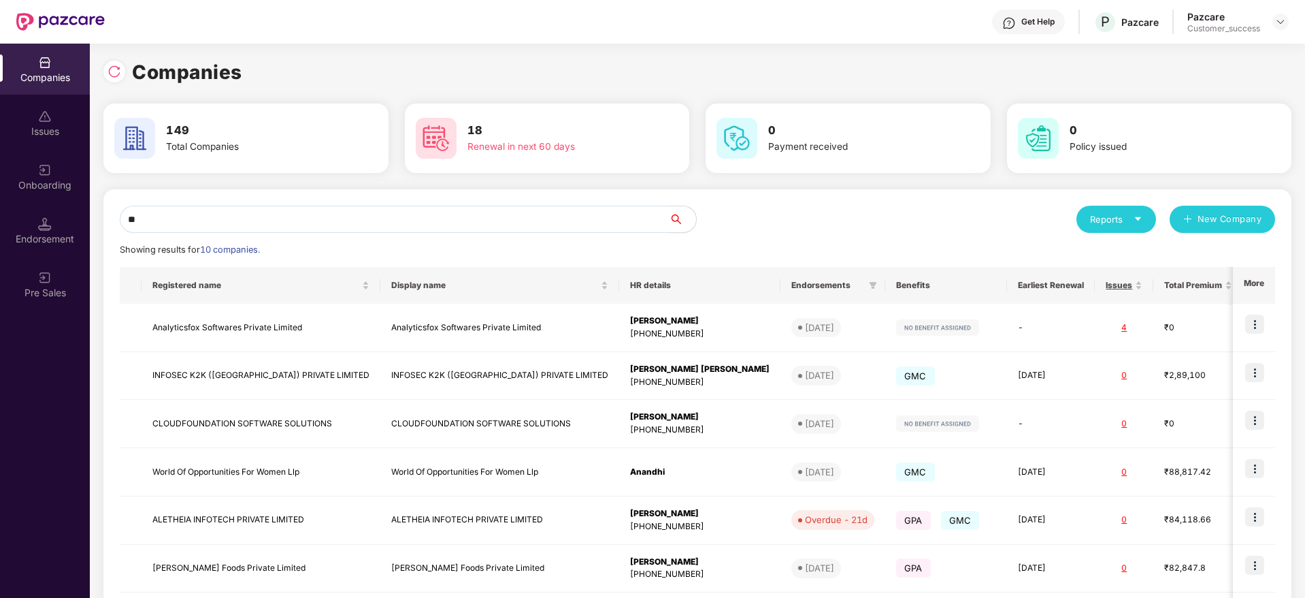
type input "*"
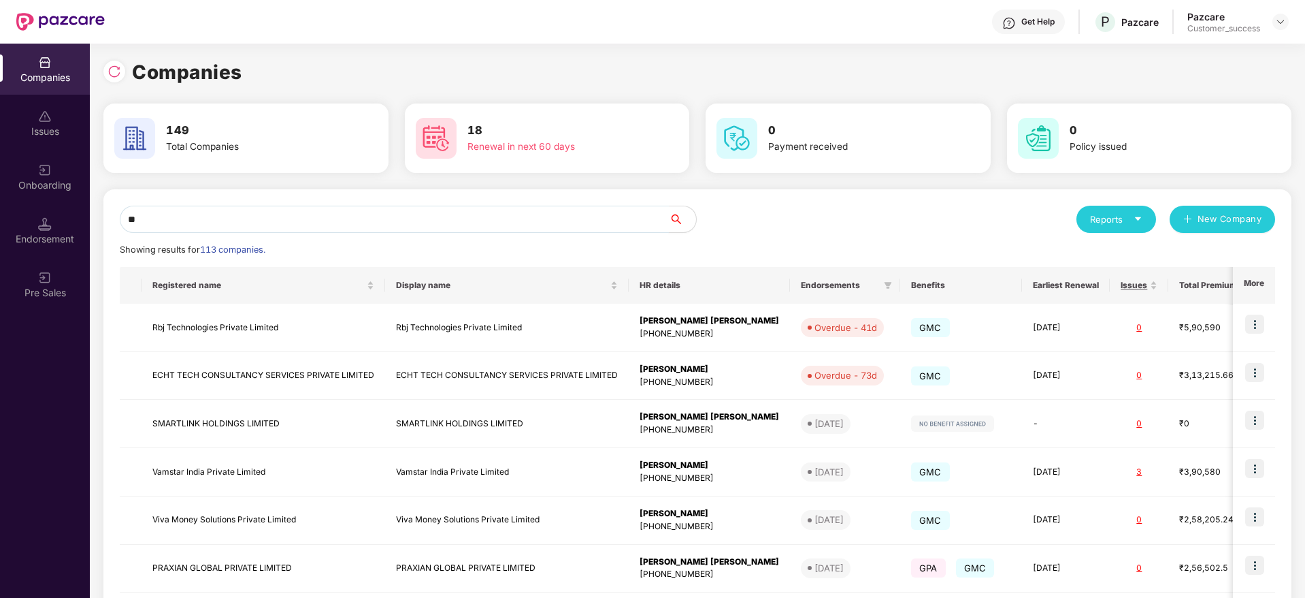
type input "*"
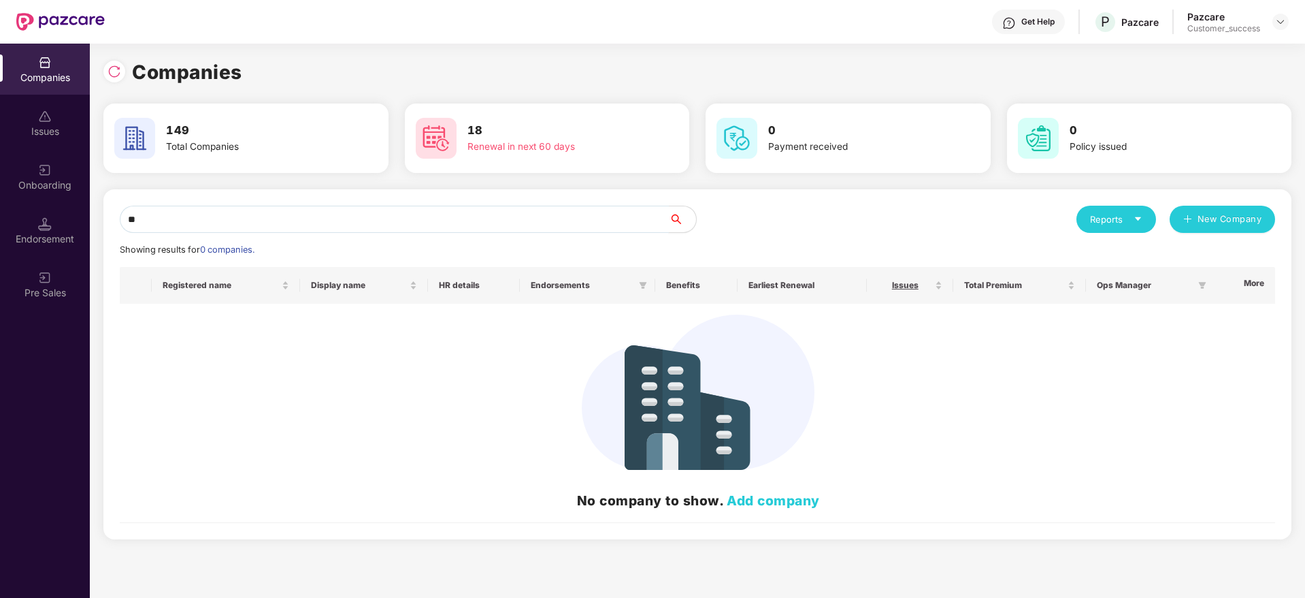
type input "*"
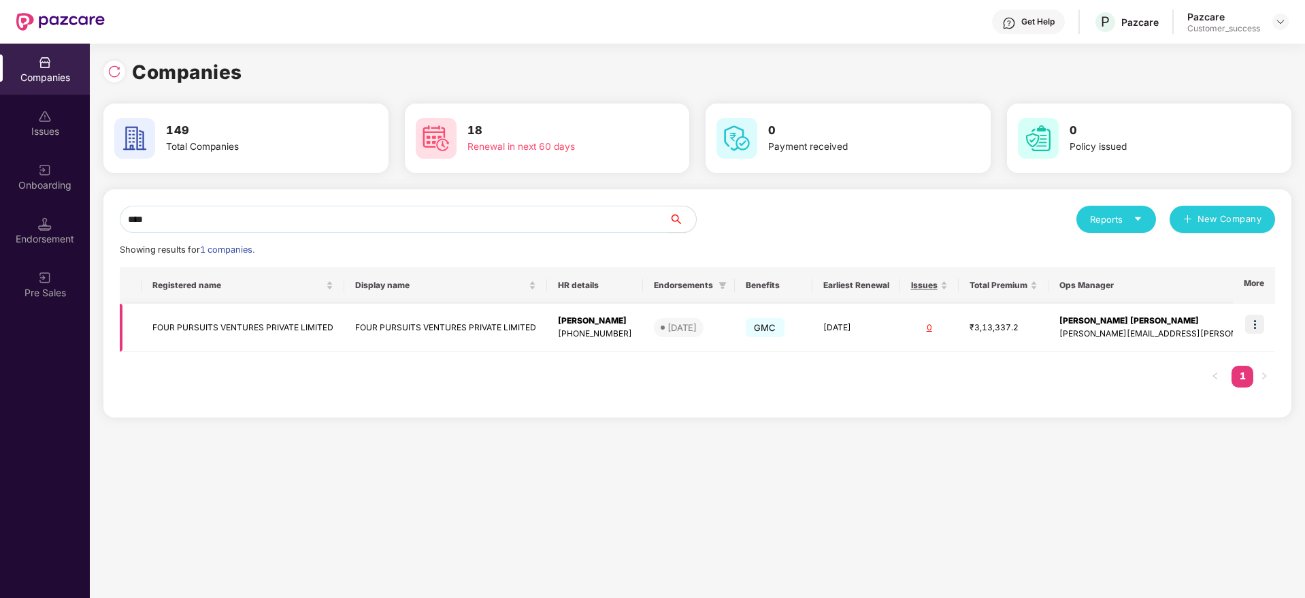
type input "****"
click at [1254, 322] on img at bounding box center [1254, 323] width 19 height 19
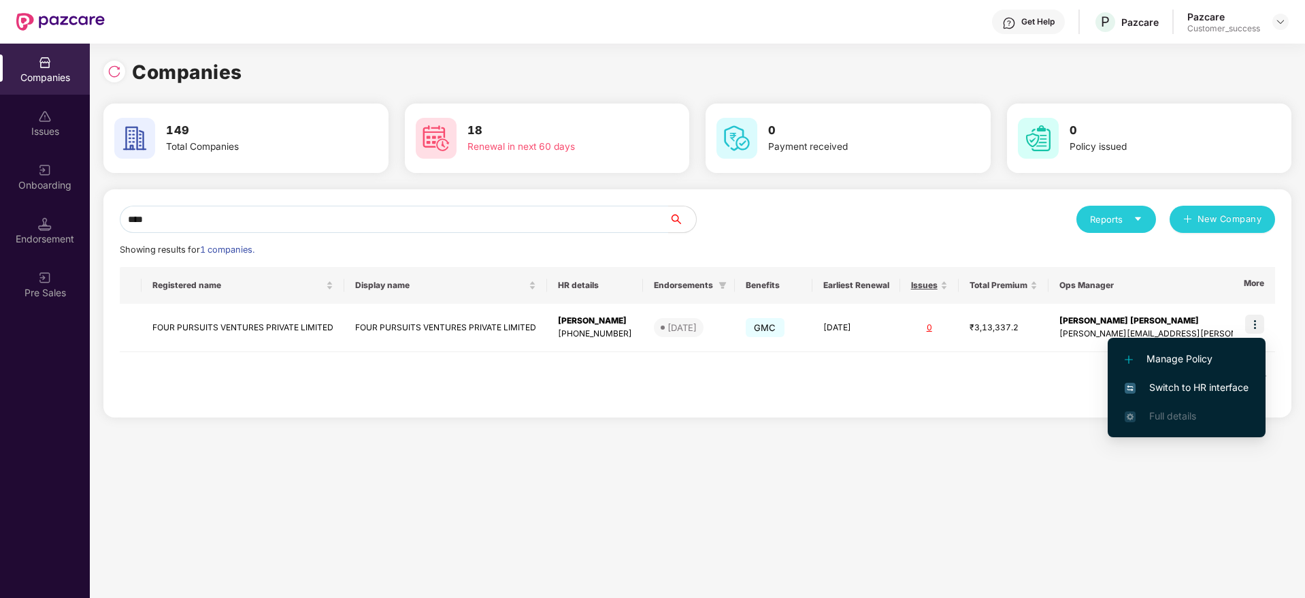
click at [1212, 385] on span "Switch to HR interface" at bounding box center [1187, 387] width 124 height 15
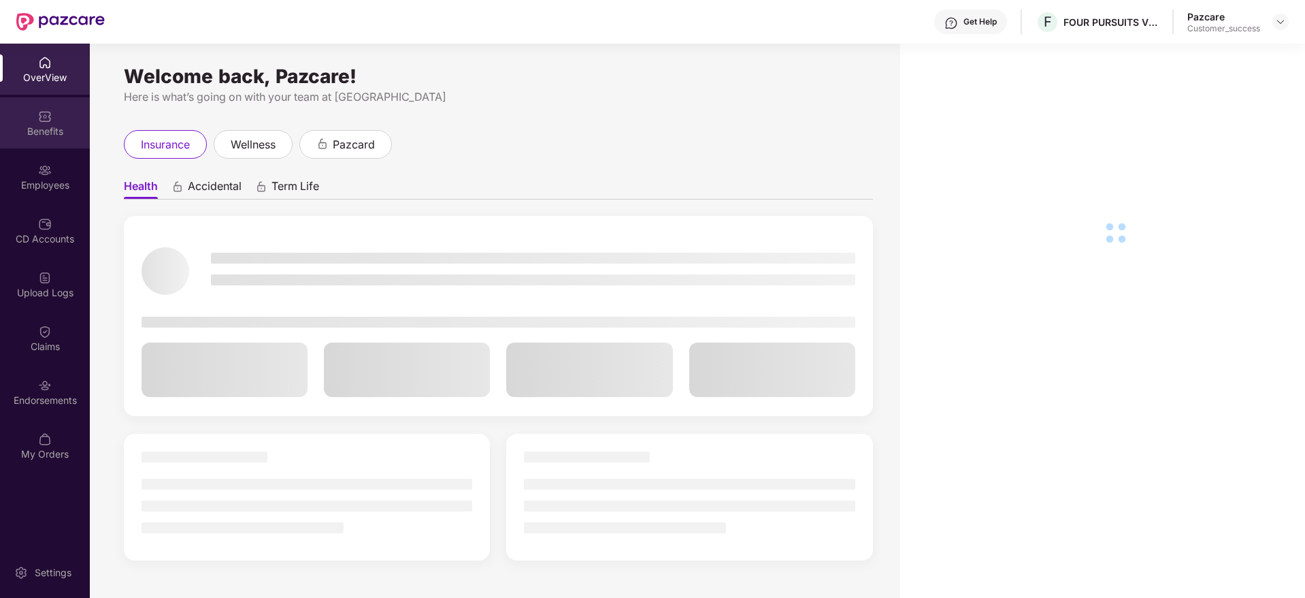
click at [44, 125] on div "Benefits" at bounding box center [45, 132] width 90 height 14
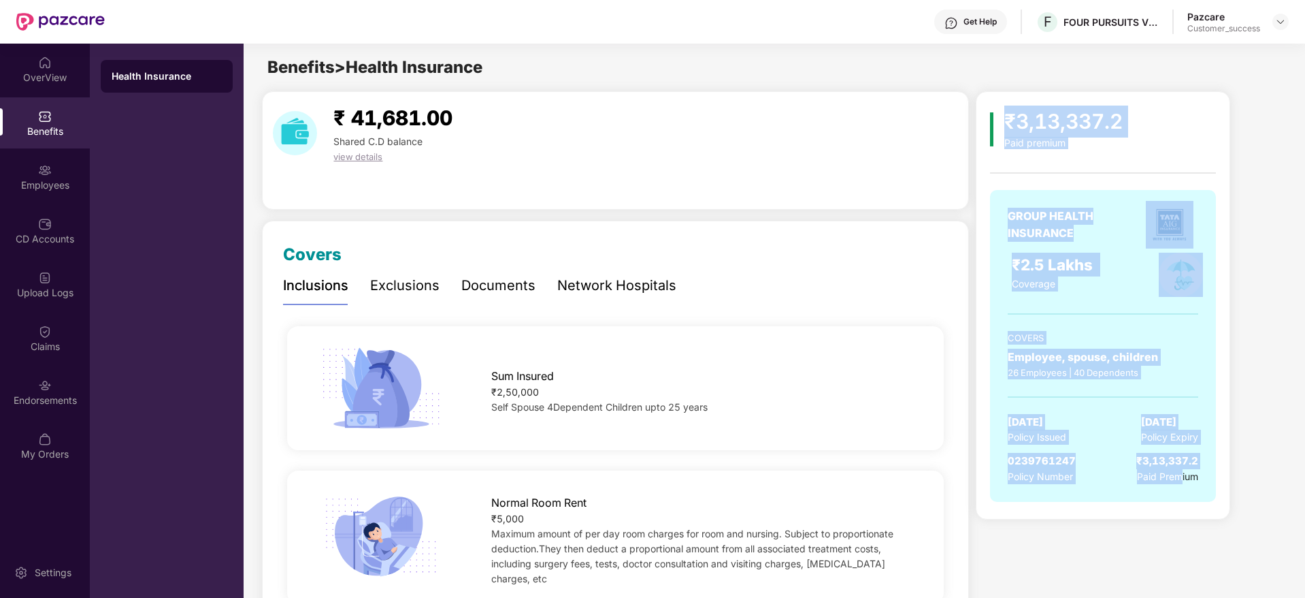
drag, startPoint x: 1172, startPoint y: 500, endPoint x: 1008, endPoint y: 98, distance: 434.4
click at [1008, 98] on div "₹3,13,337.2 Paid premium GROUP HEALTH INSURANCE ₹2.5 Lakhs Coverage COVERS Empl…" at bounding box center [1103, 305] width 255 height 428
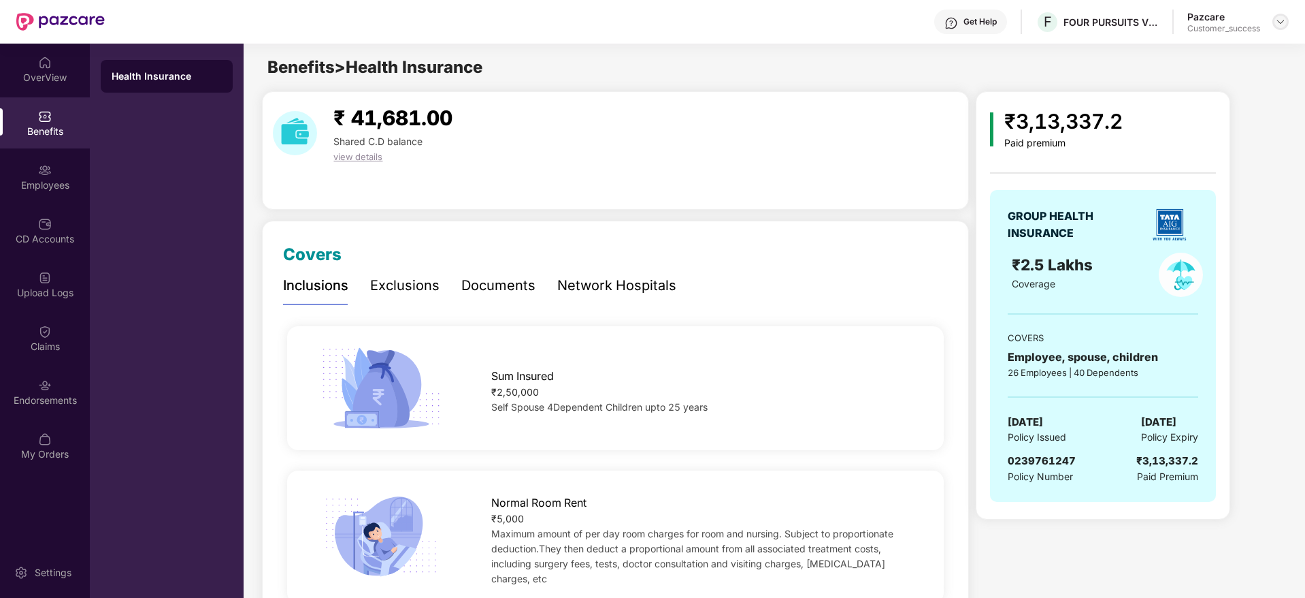
click at [1280, 26] on img at bounding box center [1280, 21] width 11 height 11
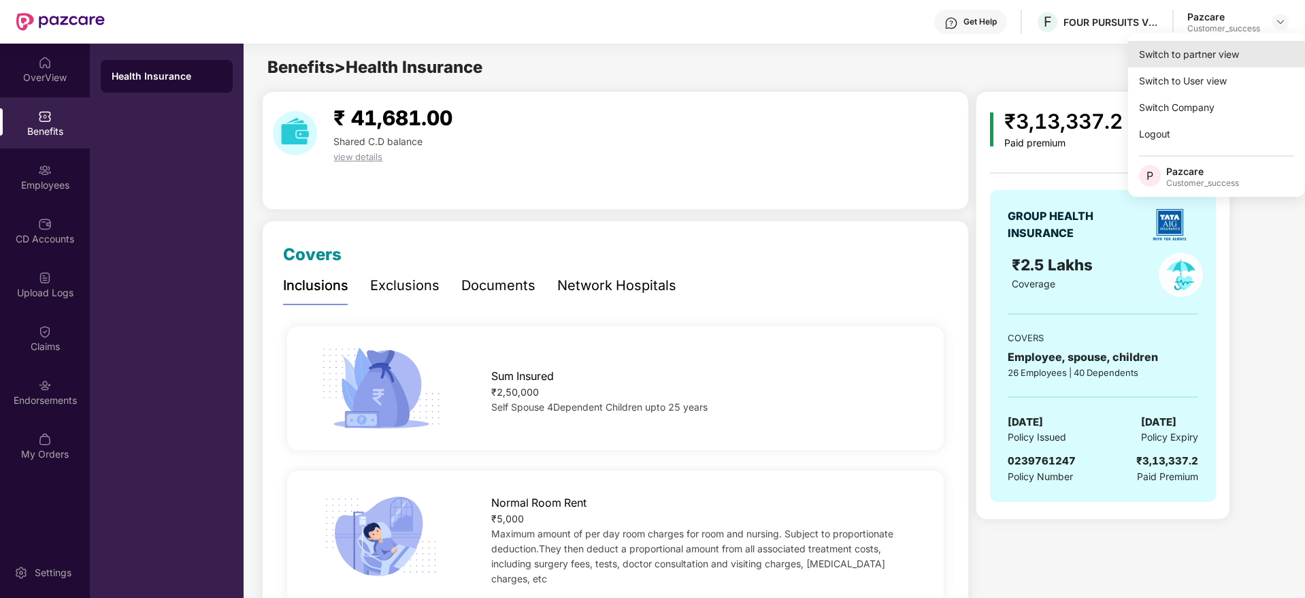
click at [1262, 46] on div "Switch to partner view" at bounding box center [1216, 54] width 177 height 27
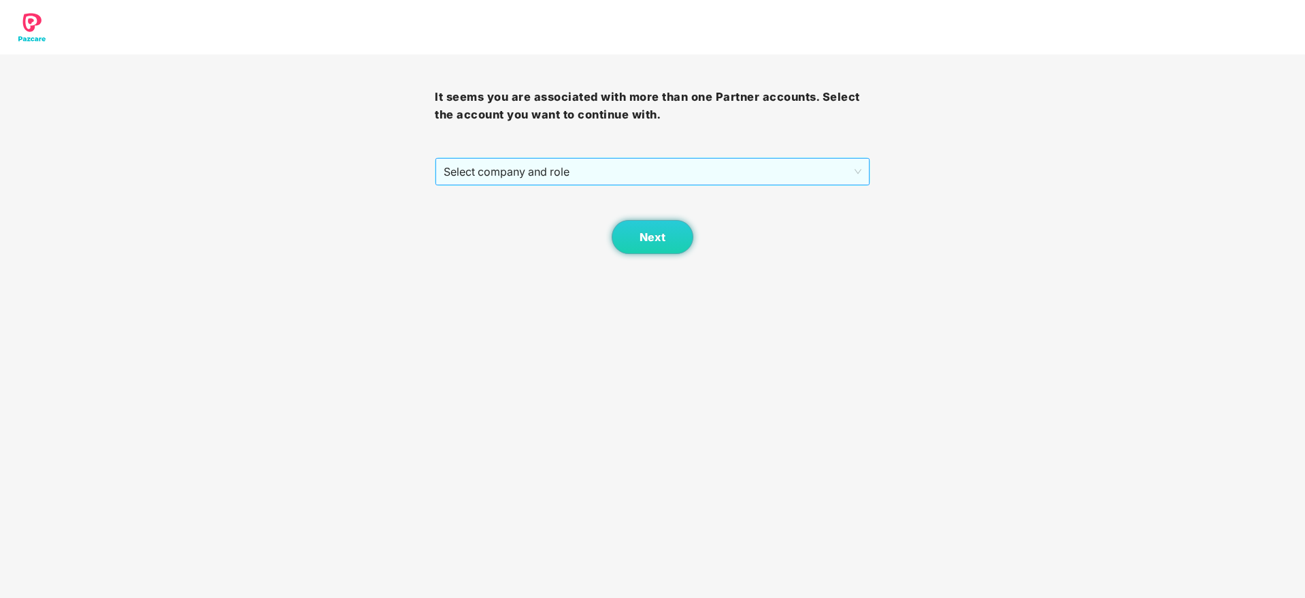
click at [812, 161] on span "Select company and role" at bounding box center [652, 172] width 417 height 26
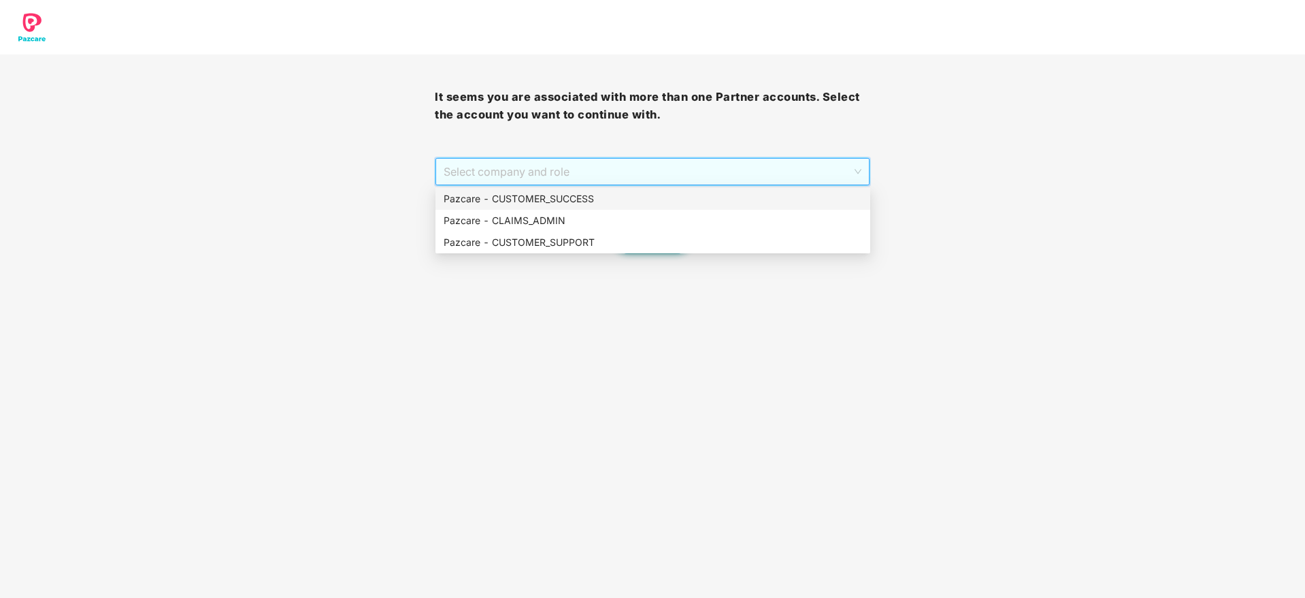
click at [748, 205] on div "Pazcare - CUSTOMER_SUCCESS" at bounding box center [653, 198] width 419 height 15
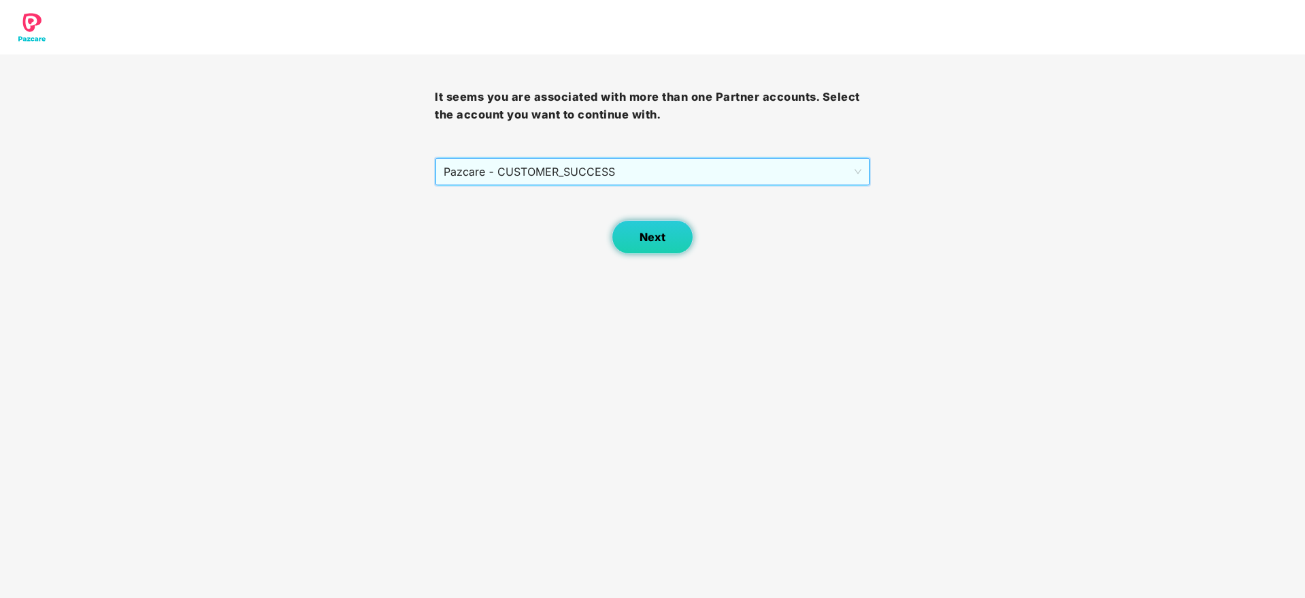
click at [660, 223] on button "Next" at bounding box center [653, 237] width 82 height 34
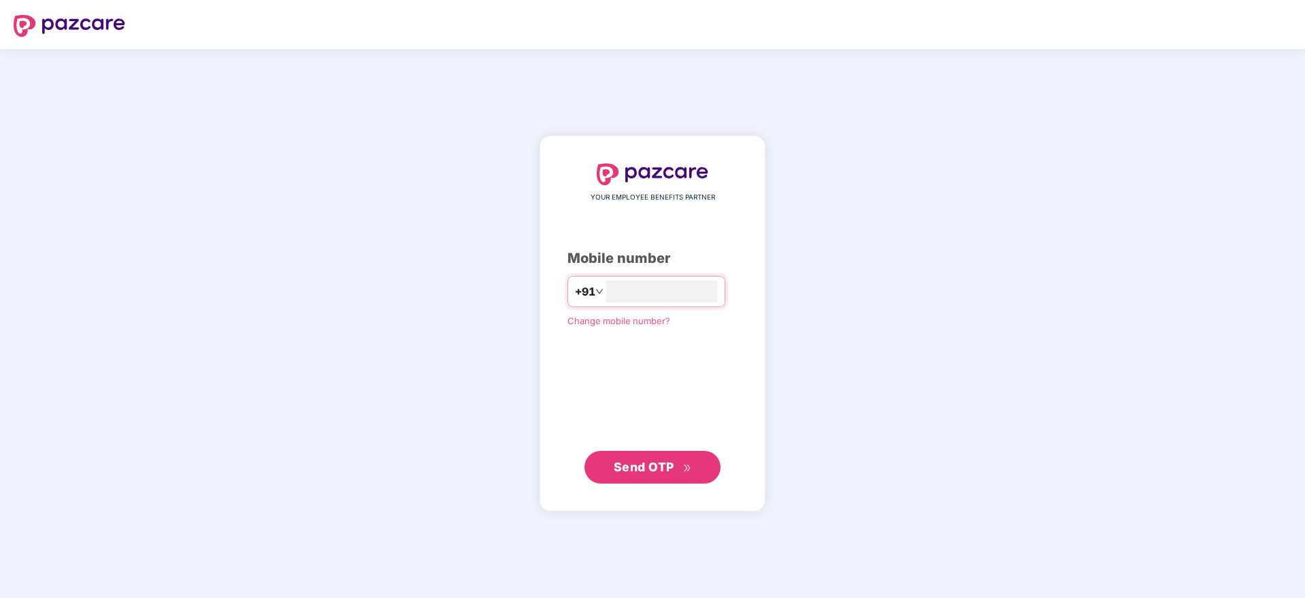
type input "**********"
click at [640, 449] on div "**********" at bounding box center [653, 323] width 170 height 320
click at [640, 468] on span "Send OTP" at bounding box center [644, 466] width 61 height 14
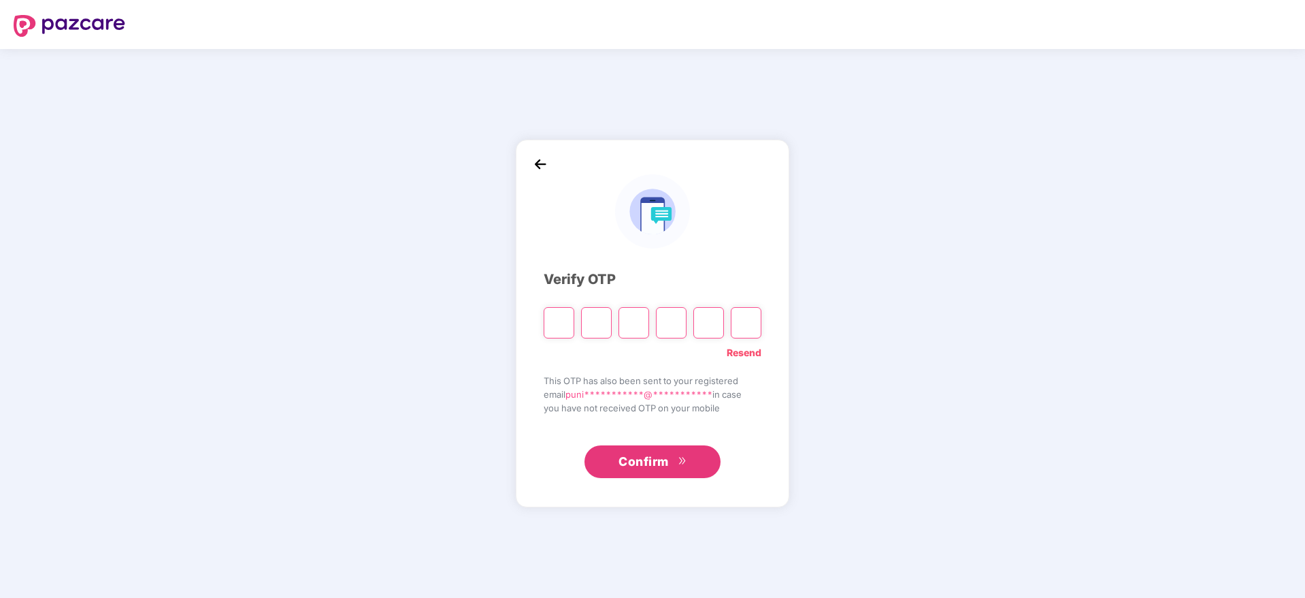
type input "*"
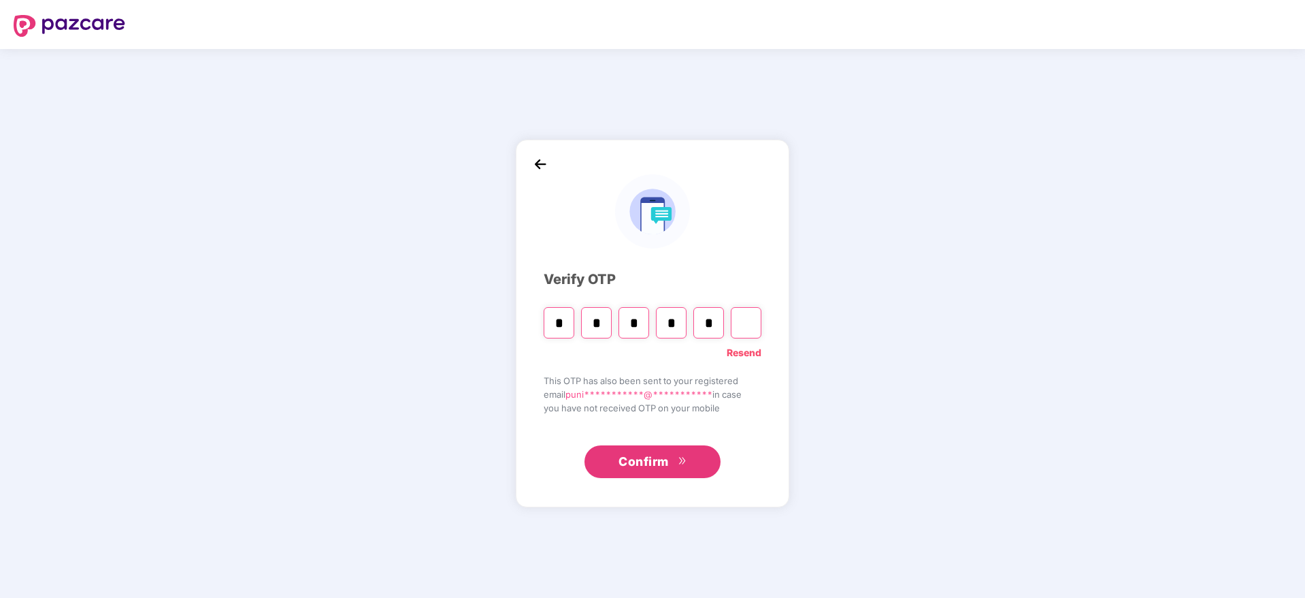
type input "*"
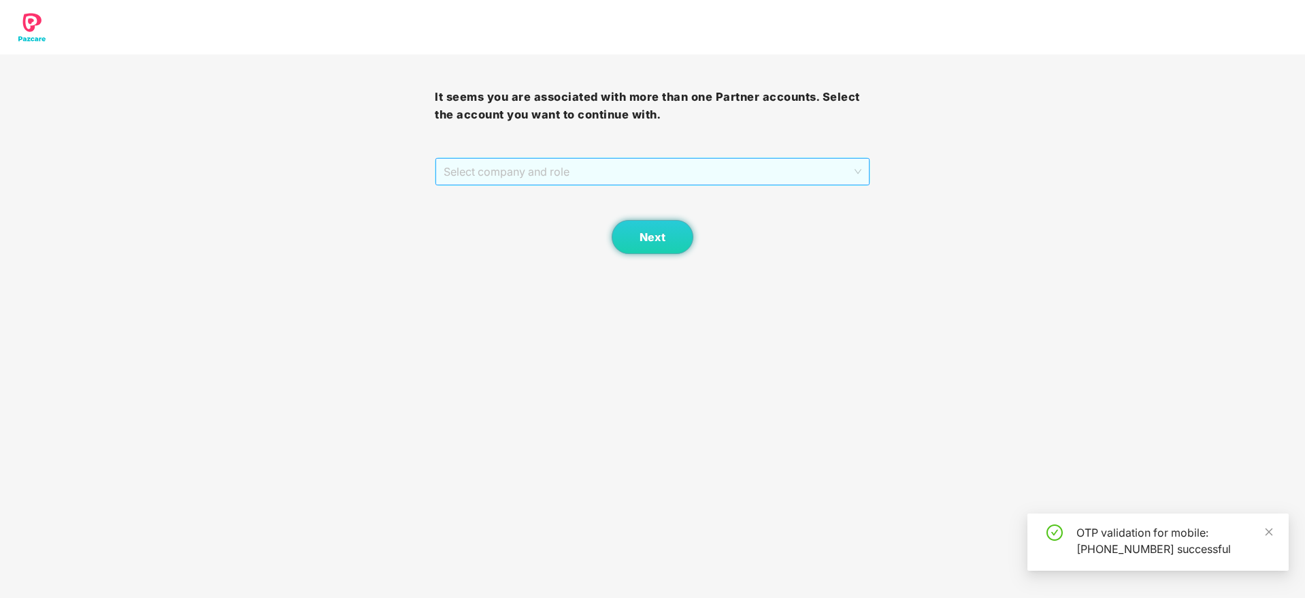
click at [696, 161] on span "Select company and role" at bounding box center [652, 172] width 417 height 26
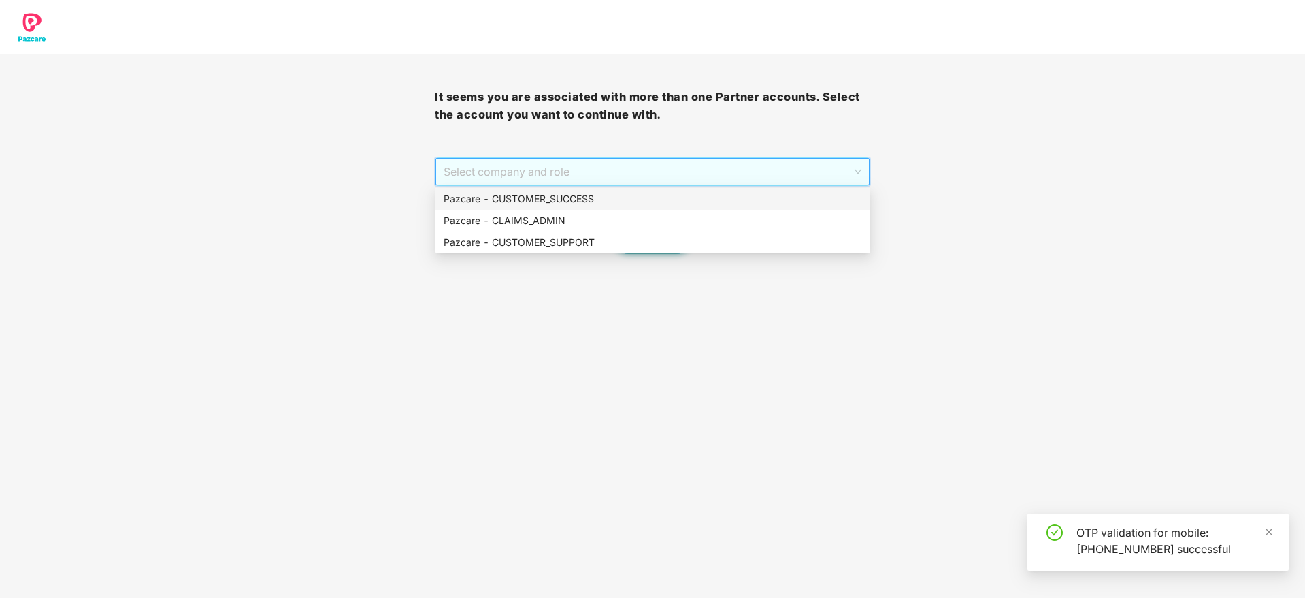
click at [664, 204] on div "Pazcare - CUSTOMER_SUCCESS" at bounding box center [653, 198] width 419 height 15
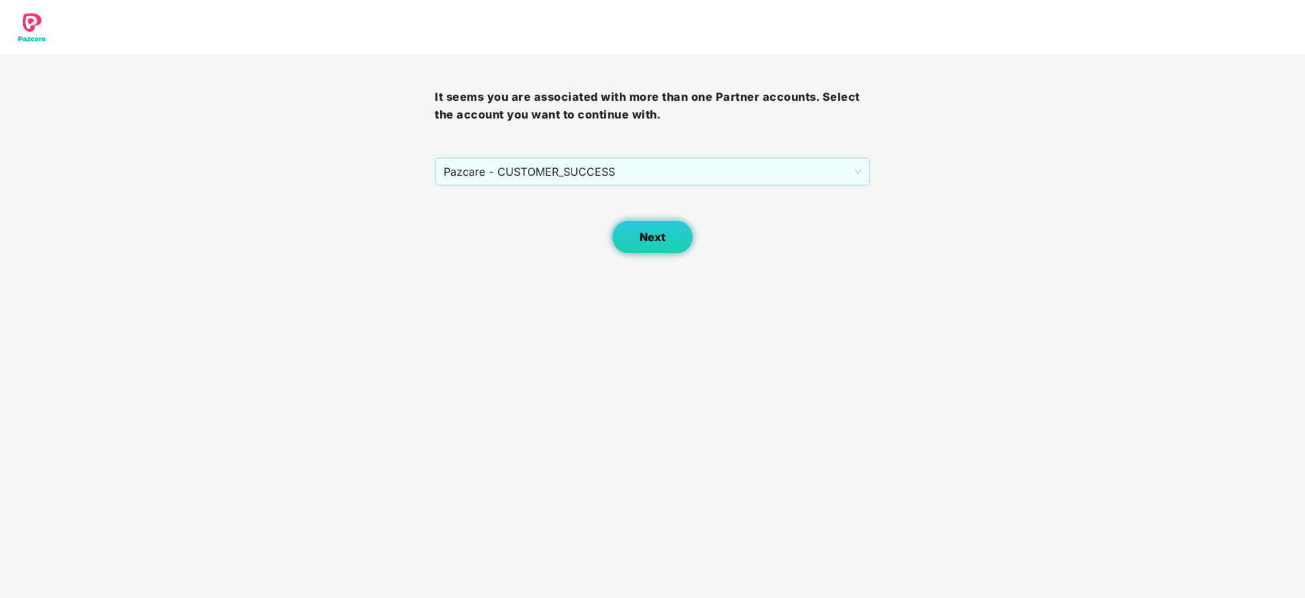
click at [659, 231] on span "Next" at bounding box center [653, 237] width 26 height 13
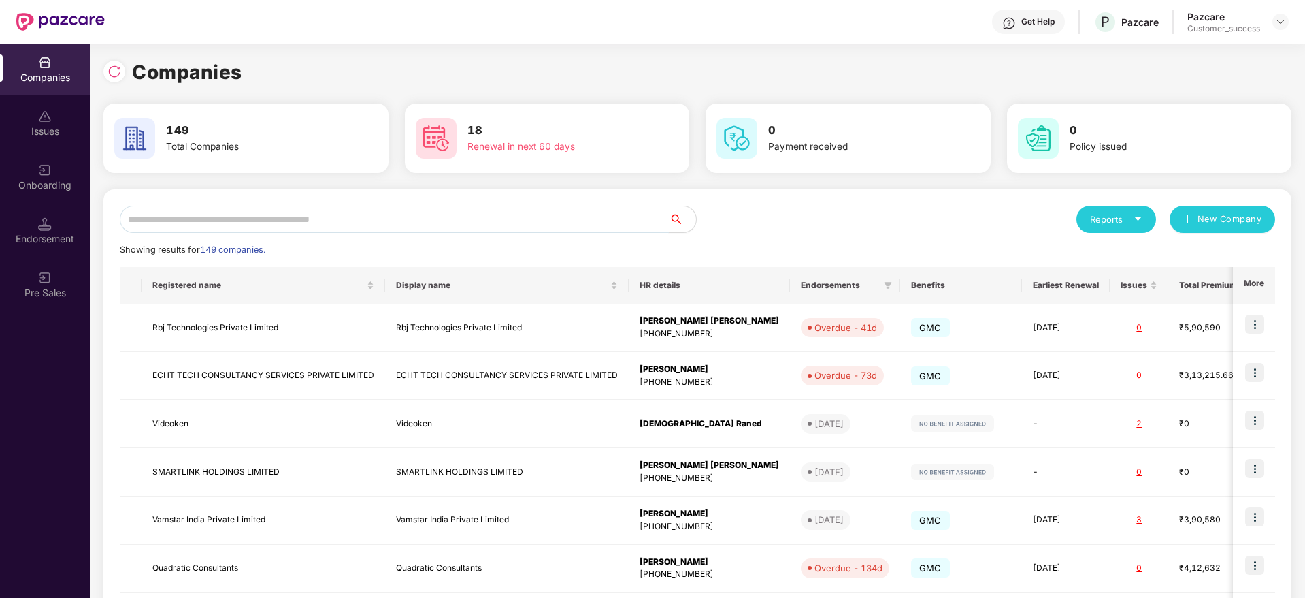
click at [451, 226] on input "text" at bounding box center [394, 219] width 549 height 27
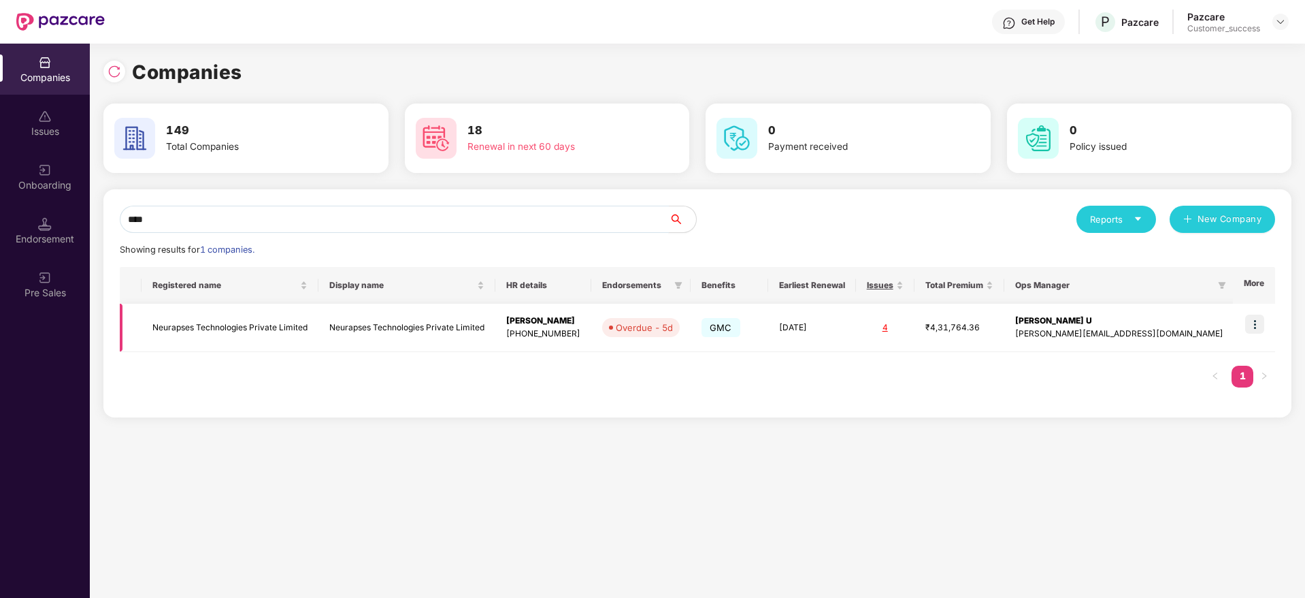
type input "****"
click at [1253, 326] on img at bounding box center [1254, 323] width 19 height 19
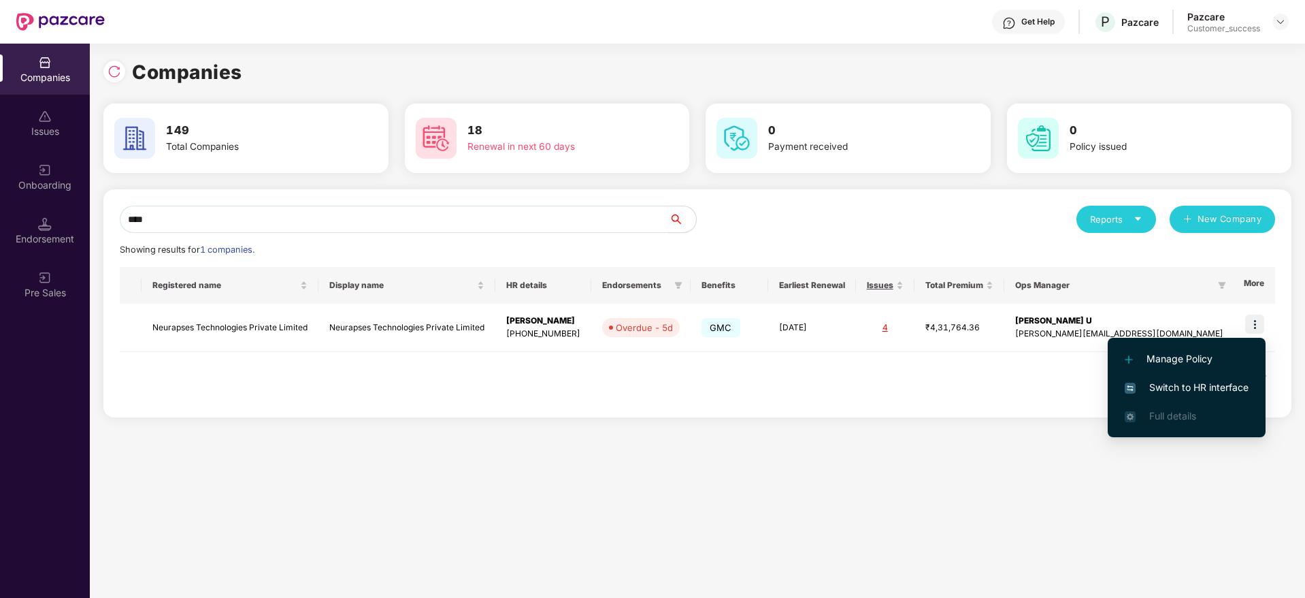
click at [1217, 380] on span "Switch to HR interface" at bounding box center [1187, 387] width 124 height 15
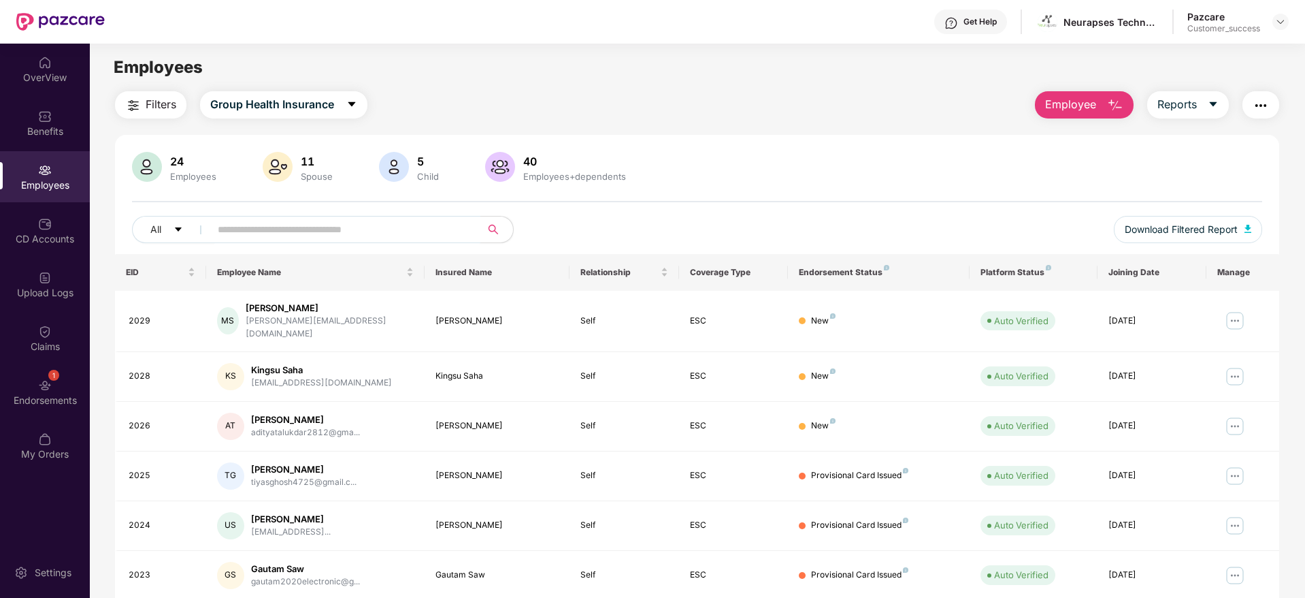
click at [255, 235] on input "text" at bounding box center [340, 229] width 244 height 20
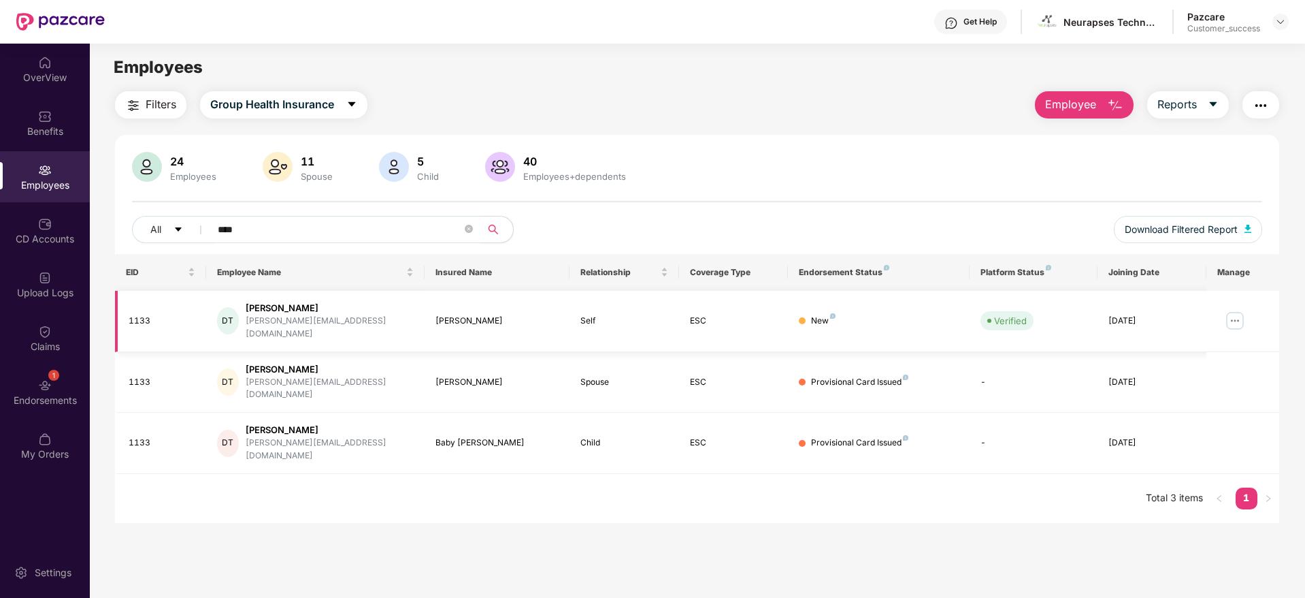
type input "****"
click at [1240, 310] on img at bounding box center [1235, 321] width 22 height 22
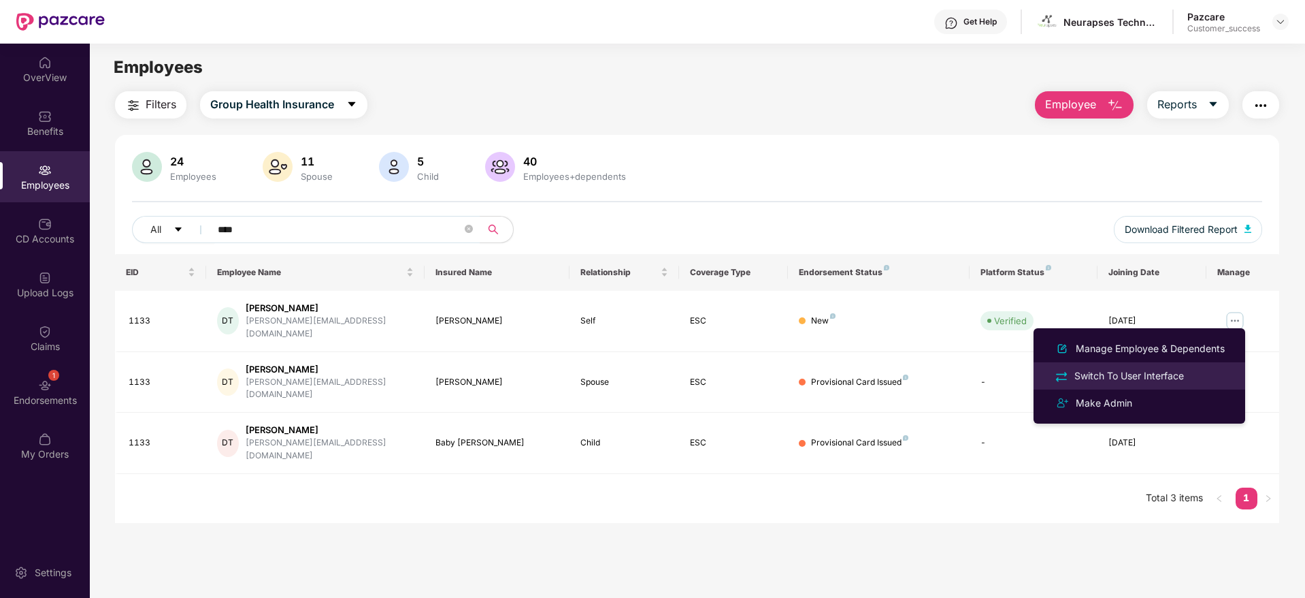
click at [1171, 375] on div "Switch To User Interface" at bounding box center [1129, 375] width 115 height 15
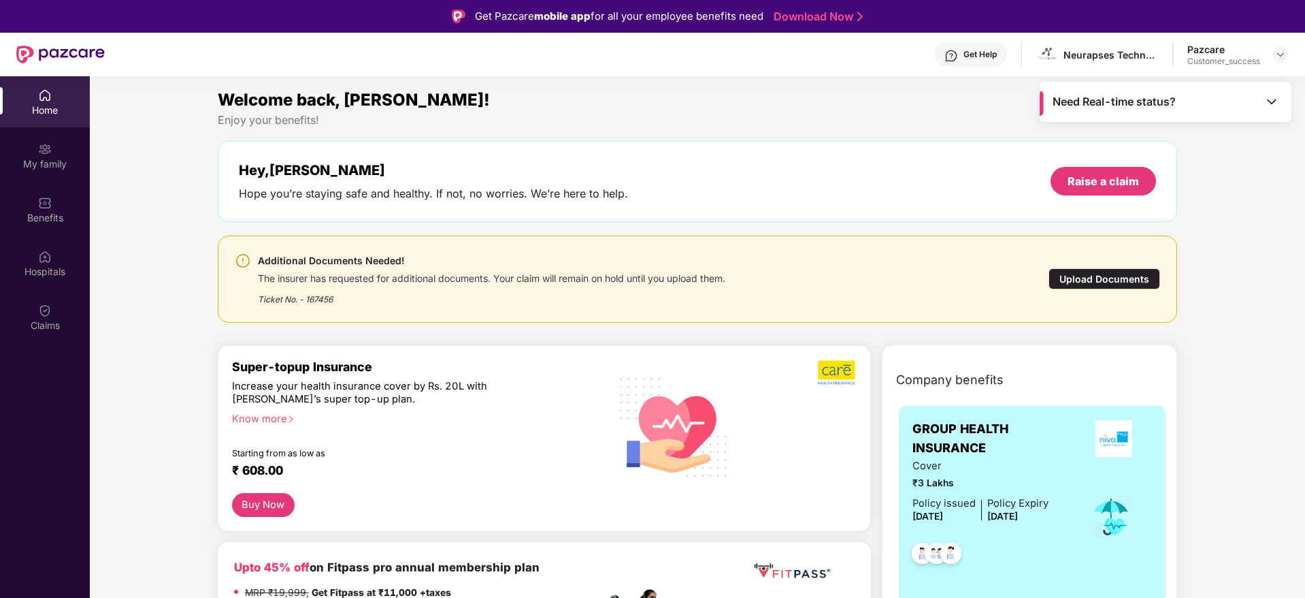
click at [1124, 276] on div "Upload Documents" at bounding box center [1105, 278] width 112 height 21
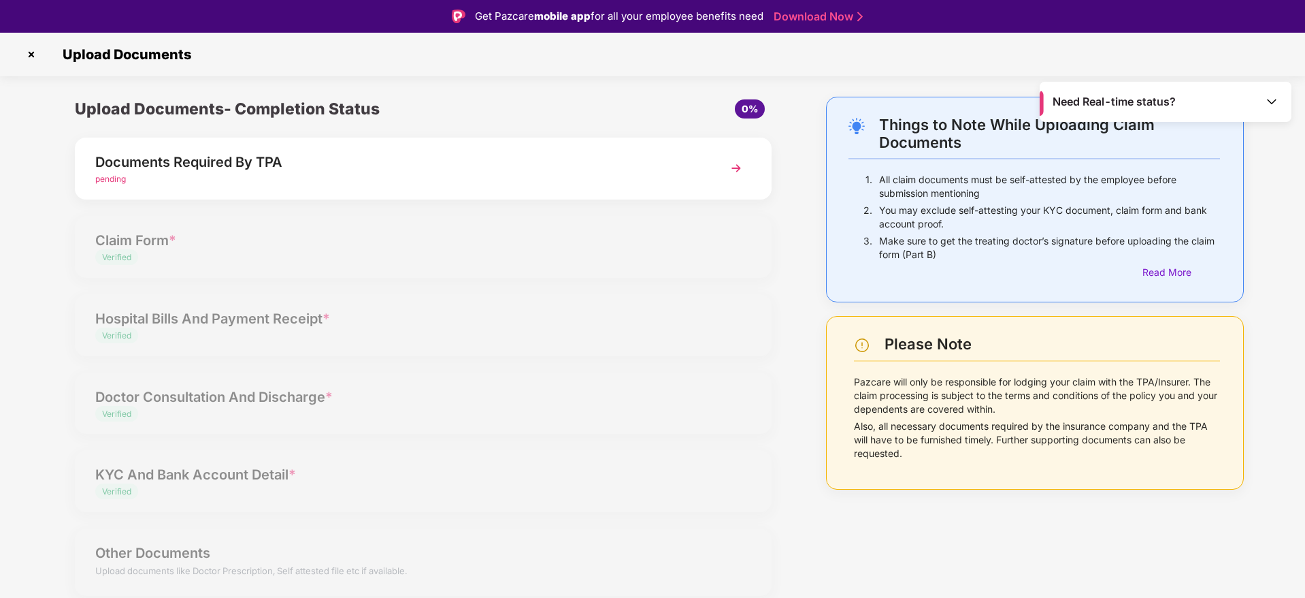
click at [549, 144] on div "Documents Required By TPA pending" at bounding box center [423, 168] width 697 height 62
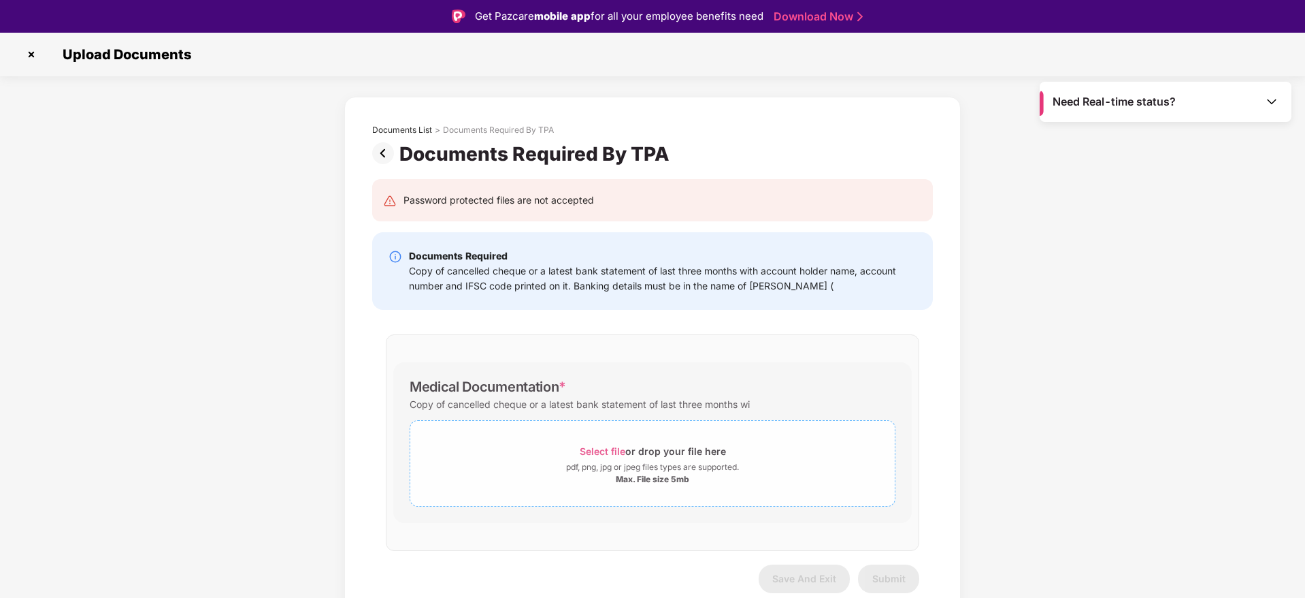
click at [553, 486] on span "Select file or drop your file here pdf, png, jpg or jpeg files types are suppor…" at bounding box center [652, 463] width 485 height 65
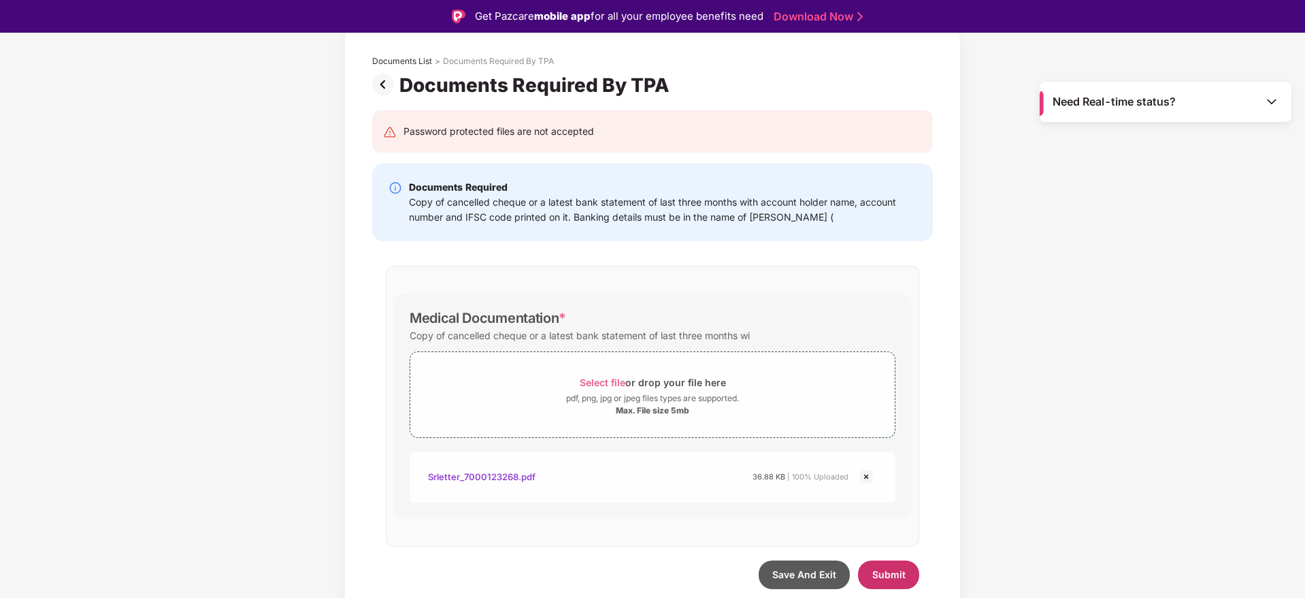
scroll to position [69, 0]
click at [904, 579] on span "Submit" at bounding box center [888, 574] width 33 height 12
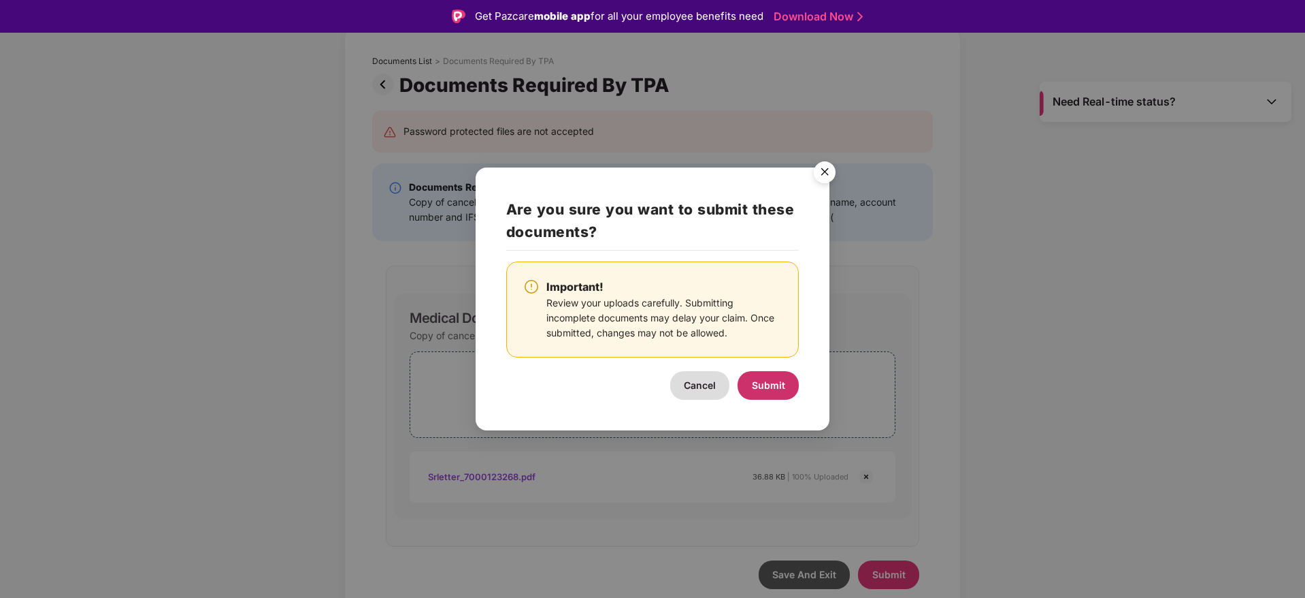
click at [755, 385] on span "Submit" at bounding box center [768, 385] width 33 height 12
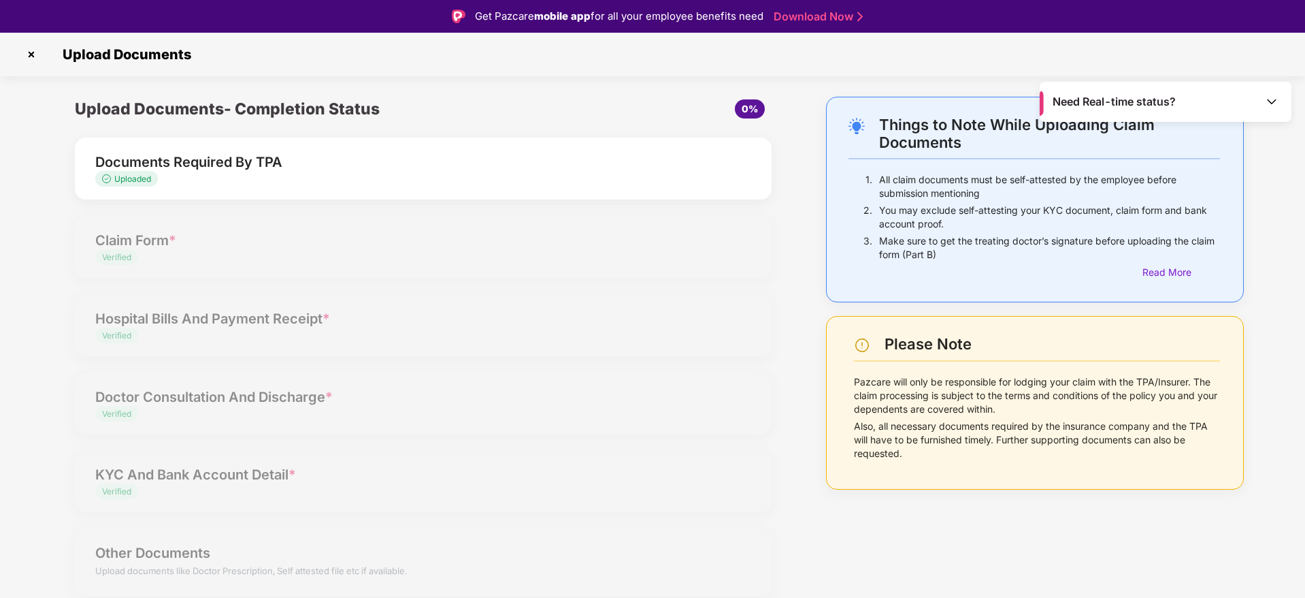
click at [35, 46] on img at bounding box center [31, 55] width 22 height 22
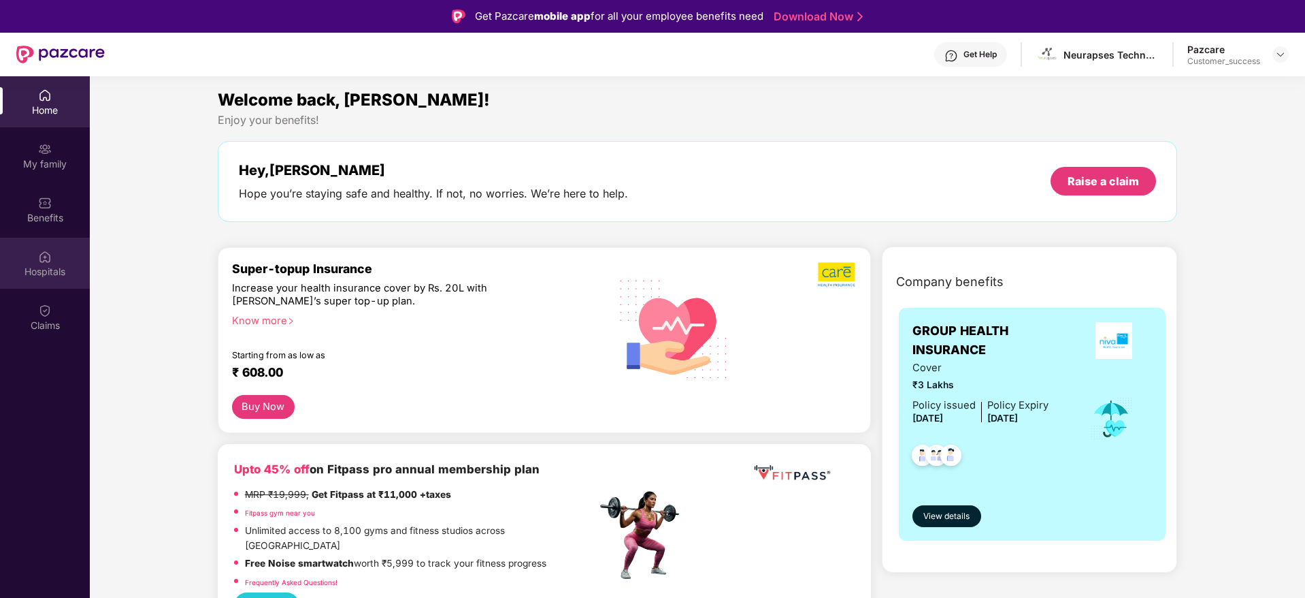
click at [54, 275] on div "Hospitals" at bounding box center [45, 272] width 90 height 14
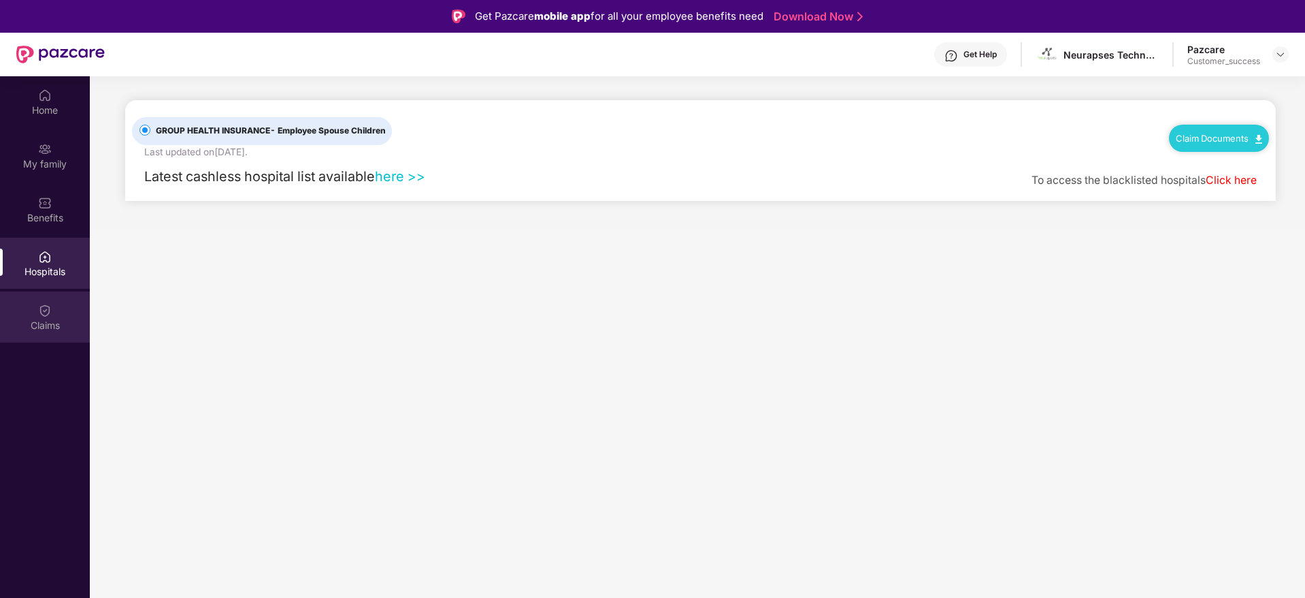
click at [49, 319] on div "Claims" at bounding box center [45, 325] width 90 height 14
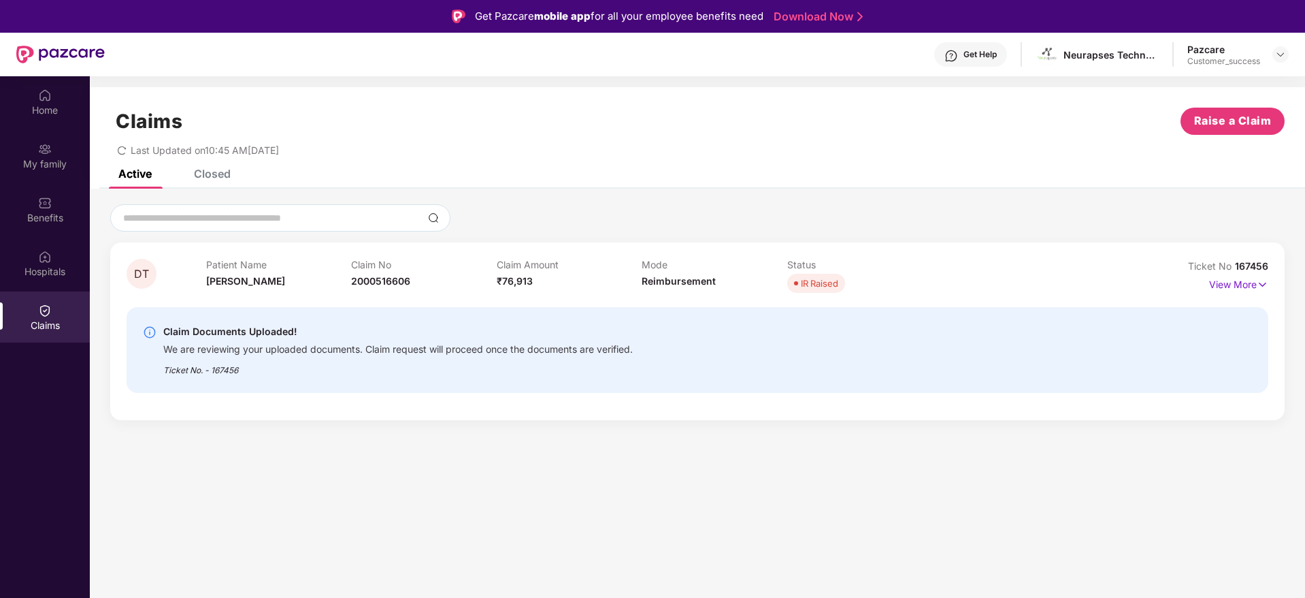
click at [801, 296] on div "Claim Documents Uploaded! We are reviewing your uploaded documents. Claim reque…" at bounding box center [698, 350] width 1142 height 108
drag, startPoint x: 348, startPoint y: 331, endPoint x: 738, endPoint y: 414, distance: 398.8
click at [738, 414] on div "DT Patient Name [PERSON_NAME] T Claim No 2000516606 Claim Amount ₹76,913 Mode R…" at bounding box center [697, 331] width 1175 height 178
click at [746, 414] on div "DT Patient Name [PERSON_NAME] T Claim No 2000516606 Claim Amount ₹76,913 Mode R…" at bounding box center [697, 331] width 1175 height 178
click at [1252, 280] on p "View More" at bounding box center [1238, 283] width 59 height 18
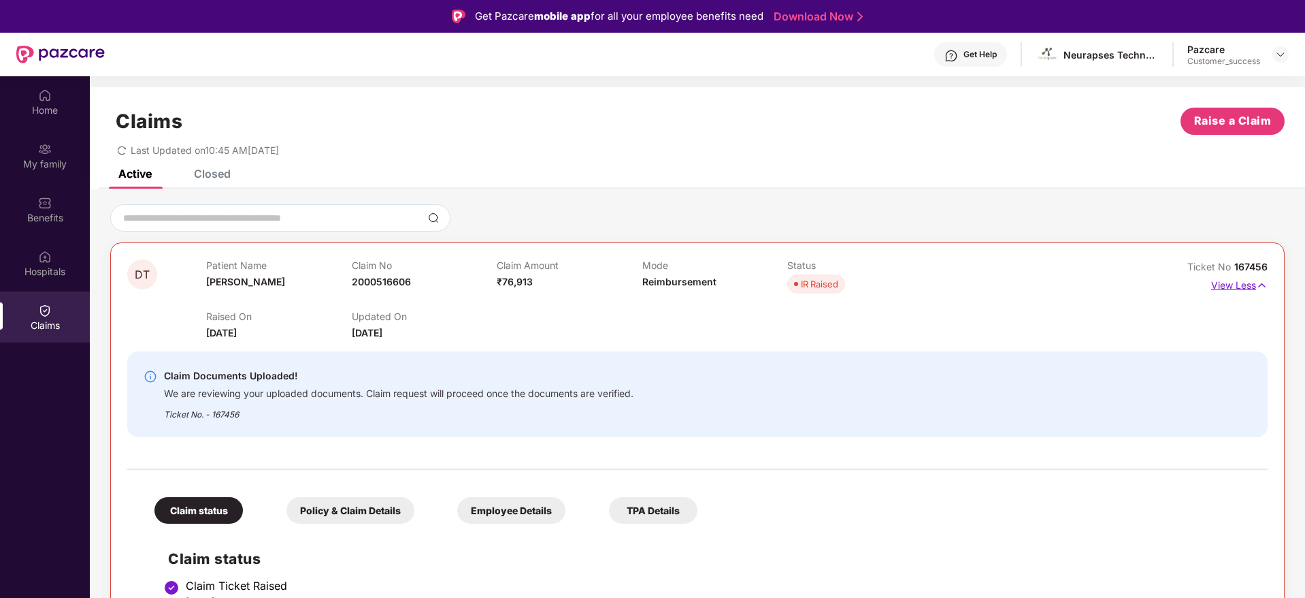
click at [1252, 280] on p "View Less" at bounding box center [1239, 283] width 56 height 18
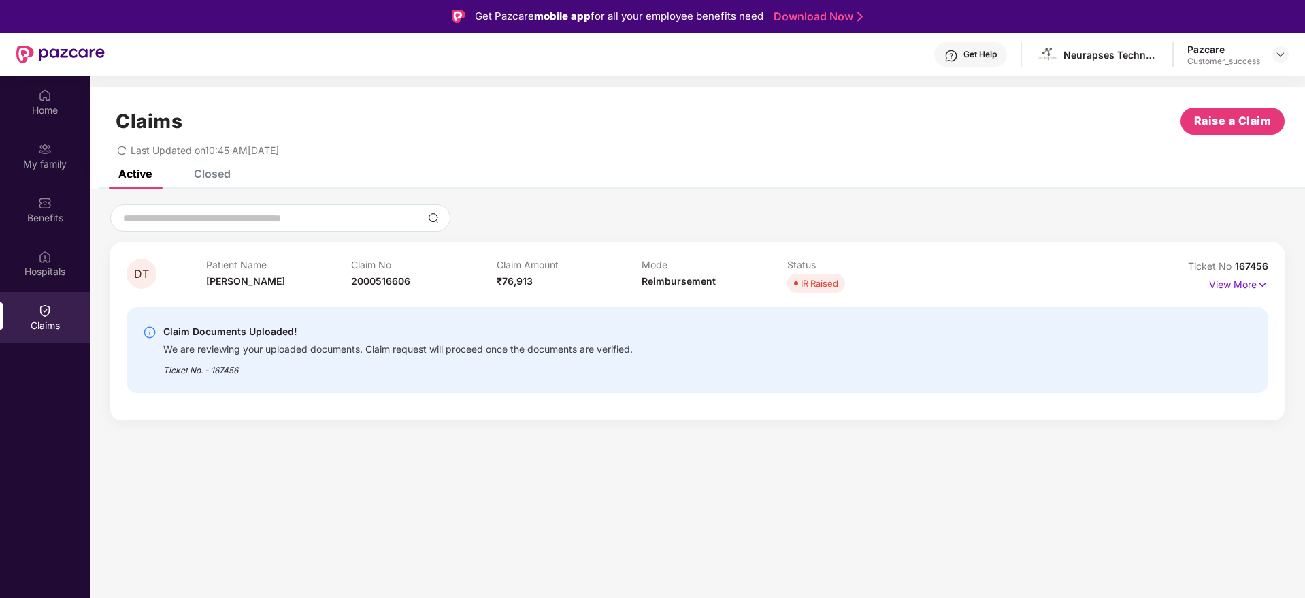
click at [1266, 265] on span "167456" at bounding box center [1251, 266] width 33 height 12
click at [1252, 261] on span "167456" at bounding box center [1251, 266] width 33 height 12
click at [1242, 263] on span "167456" at bounding box center [1251, 266] width 33 height 12
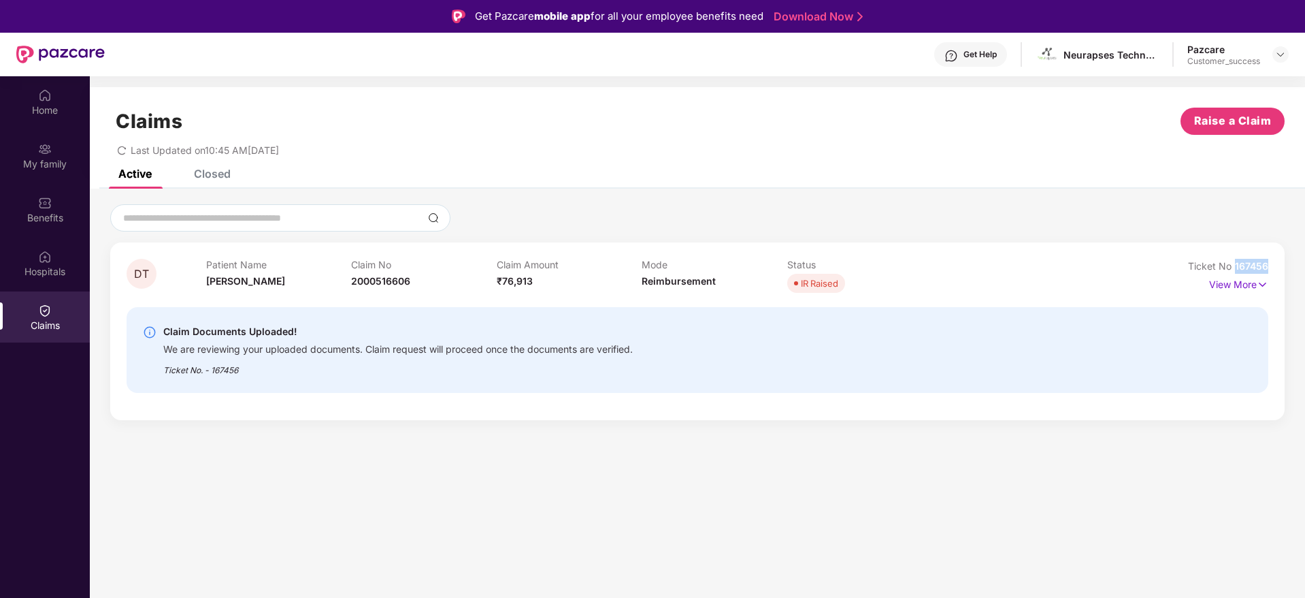
drag, startPoint x: 1234, startPoint y: 265, endPoint x: 1277, endPoint y: 269, distance: 42.4
click at [1277, 269] on div "DT Patient Name Devika T Claim No 2000516606 Claim Amount ₹76,913 Mode Reimburs…" at bounding box center [697, 331] width 1175 height 178
copy span "167456"
click at [1241, 267] on span "167456" at bounding box center [1251, 266] width 33 height 12
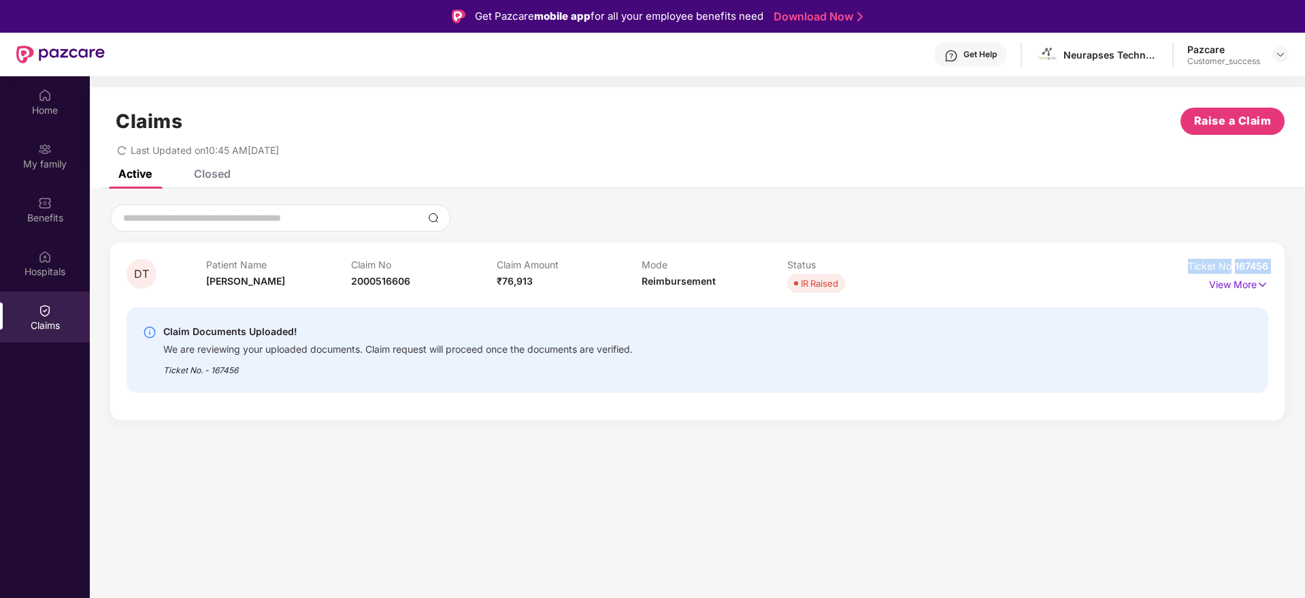
click at [1241, 267] on span "167456" at bounding box center [1251, 266] width 33 height 12
copy div "Ticket No 167456"
click at [1286, 60] on div at bounding box center [1281, 54] width 16 height 16
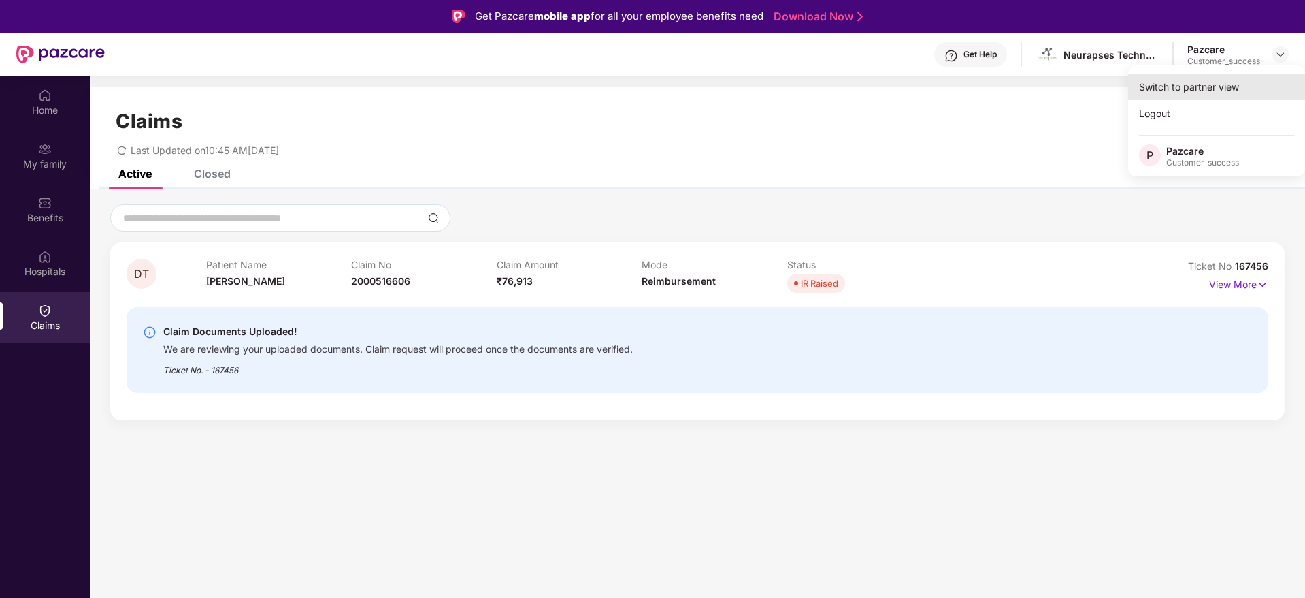
click at [1241, 86] on div "Switch to partner view" at bounding box center [1216, 86] width 177 height 27
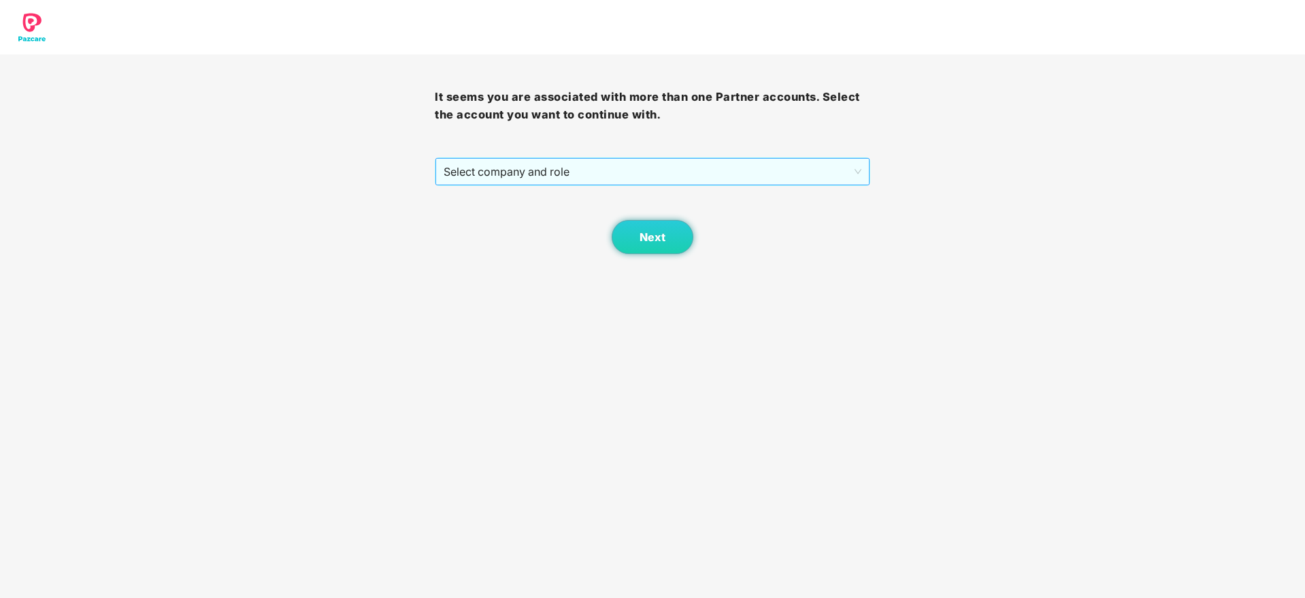
click at [773, 163] on span "Select company and role" at bounding box center [652, 172] width 417 height 26
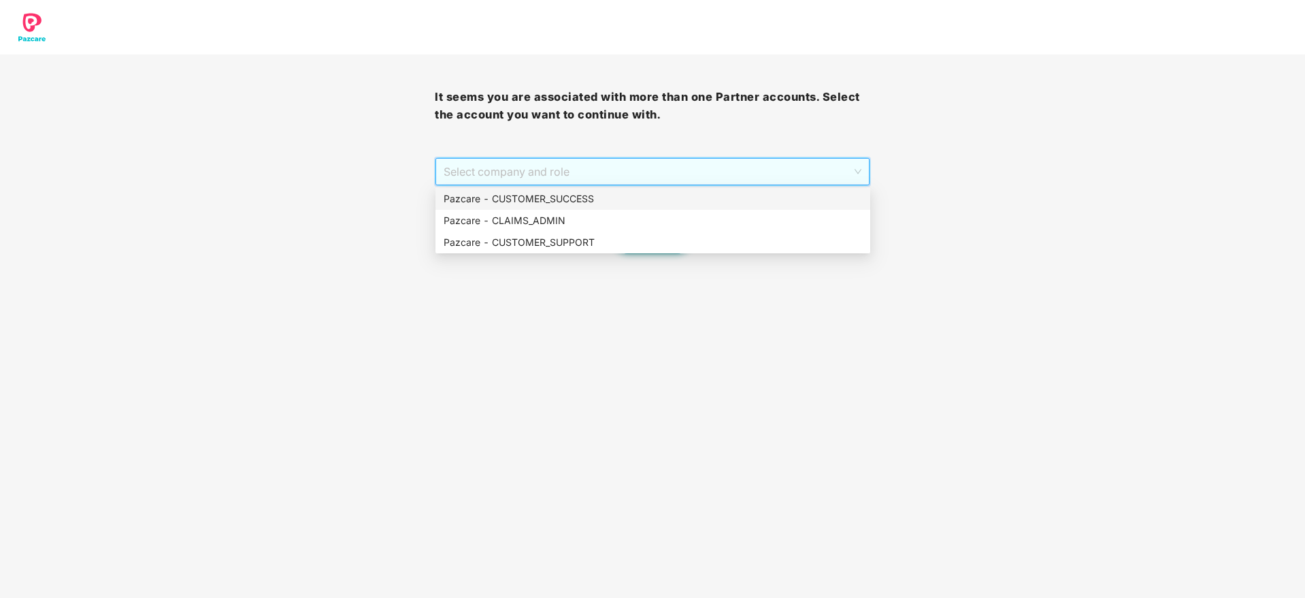
click at [707, 201] on div "Pazcare - CUSTOMER_SUCCESS" at bounding box center [653, 198] width 419 height 15
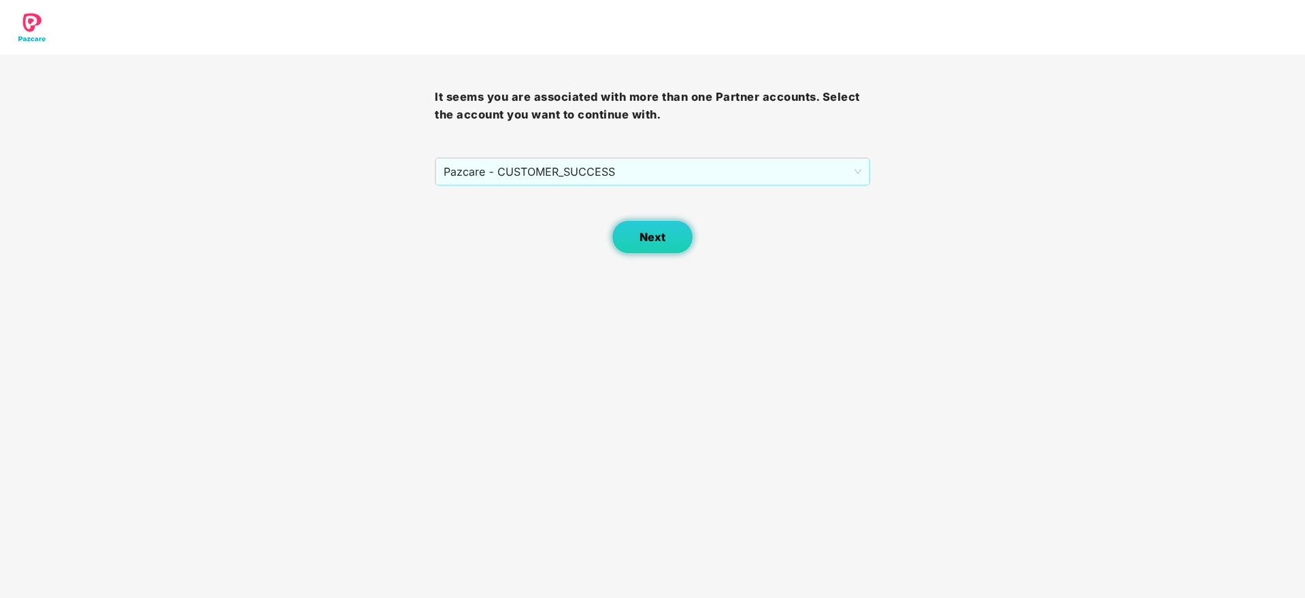
click at [650, 248] on button "Next" at bounding box center [653, 237] width 82 height 34
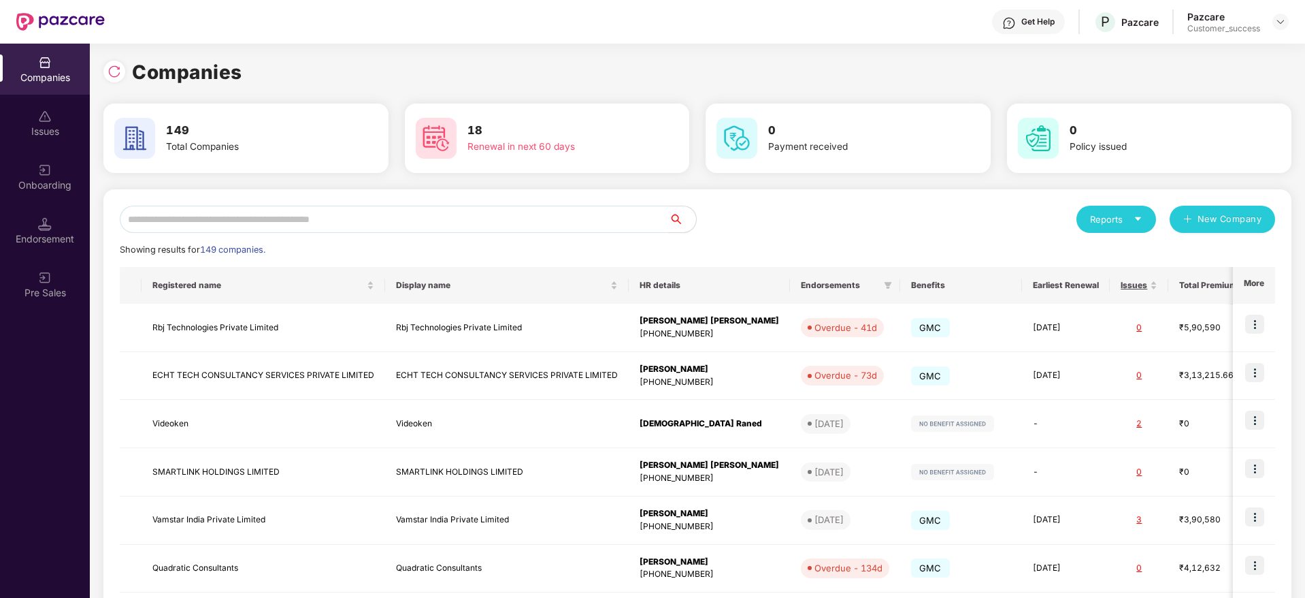
click at [446, 216] on input "text" at bounding box center [394, 219] width 549 height 27
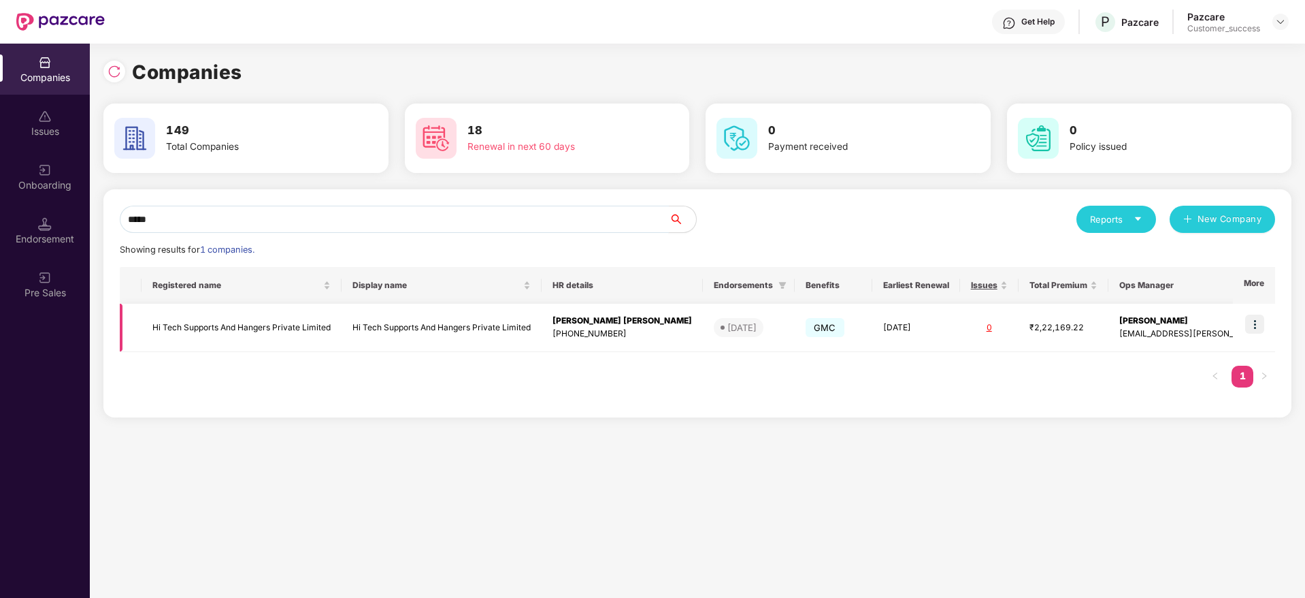
type input "*****"
click at [1259, 327] on img at bounding box center [1254, 323] width 19 height 19
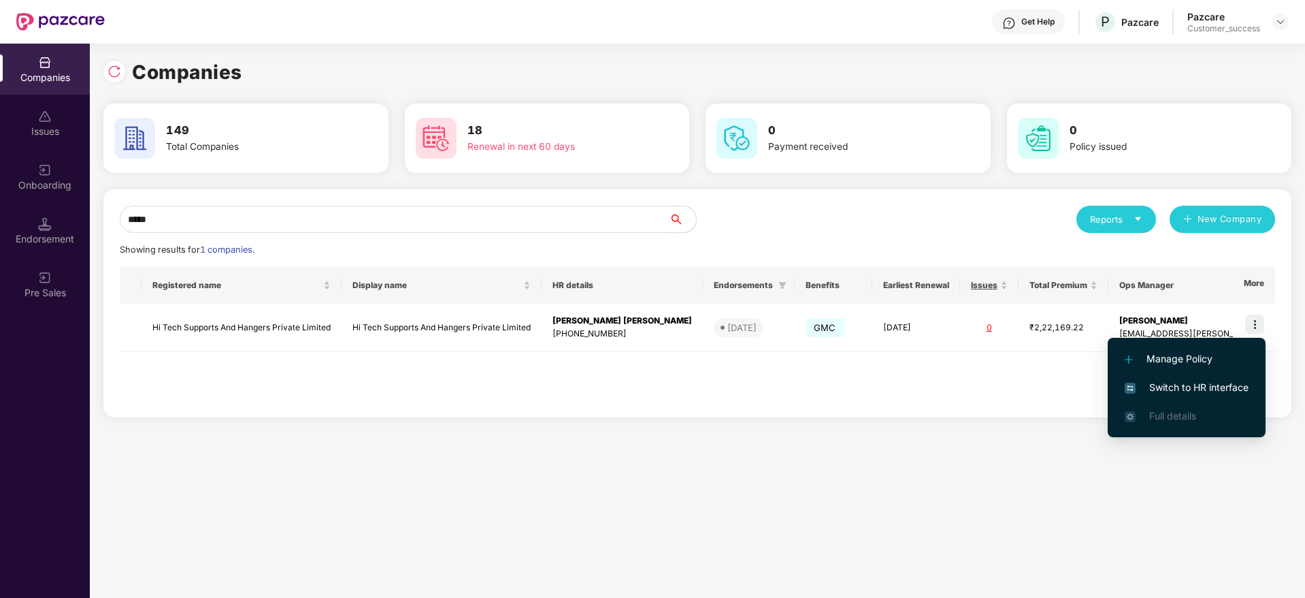
click at [1219, 389] on span "Switch to HR interface" at bounding box center [1187, 387] width 124 height 15
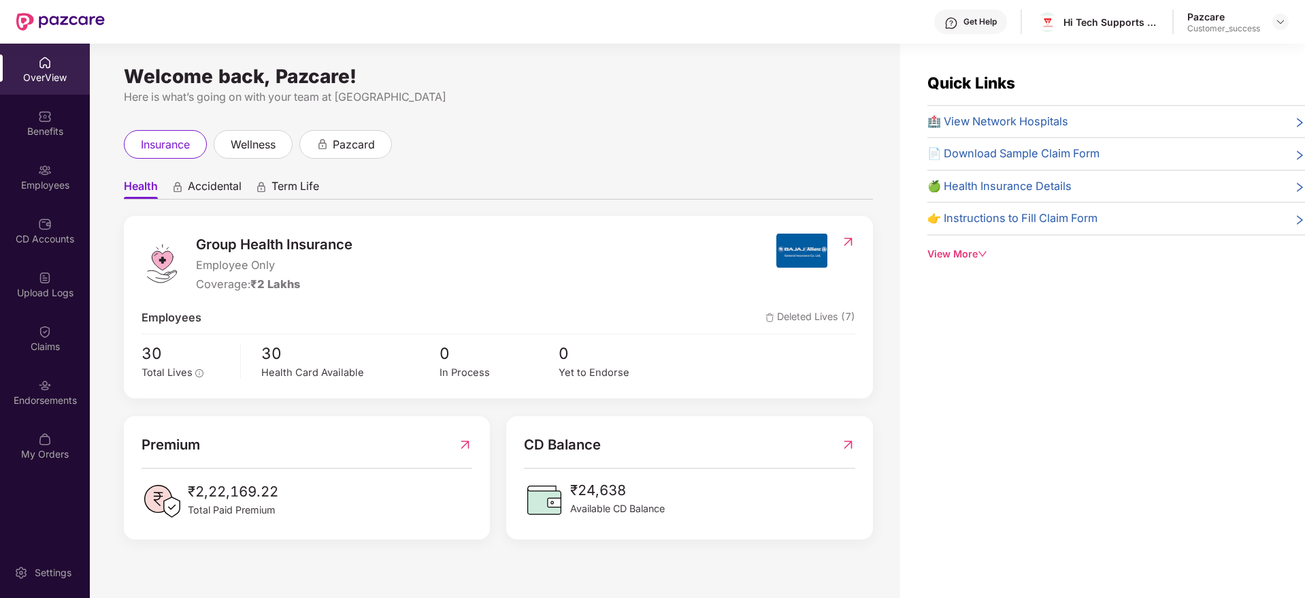
click at [20, 183] on div "Employees" at bounding box center [45, 185] width 90 height 14
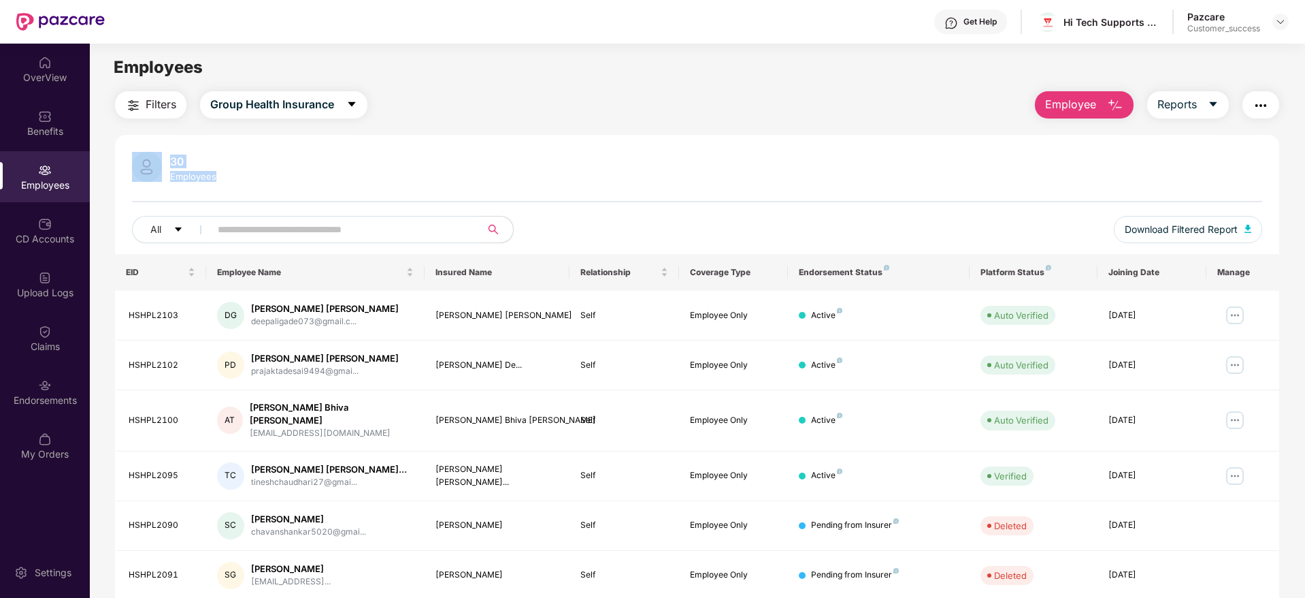
drag, startPoint x: 226, startPoint y: 176, endPoint x: 128, endPoint y: 137, distance: 105.4
click at [128, 137] on div "30 Employees All Download Filtered Report EID Employee Name Insured Name Relati…" at bounding box center [697, 491] width 1164 height 713
drag, startPoint x: 128, startPoint y: 137, endPoint x: 681, endPoint y: 194, distance: 556.2
click at [681, 194] on div "30 Employees All Download Filtered Report EID Employee Name Insured Name Relati…" at bounding box center [697, 491] width 1164 height 713
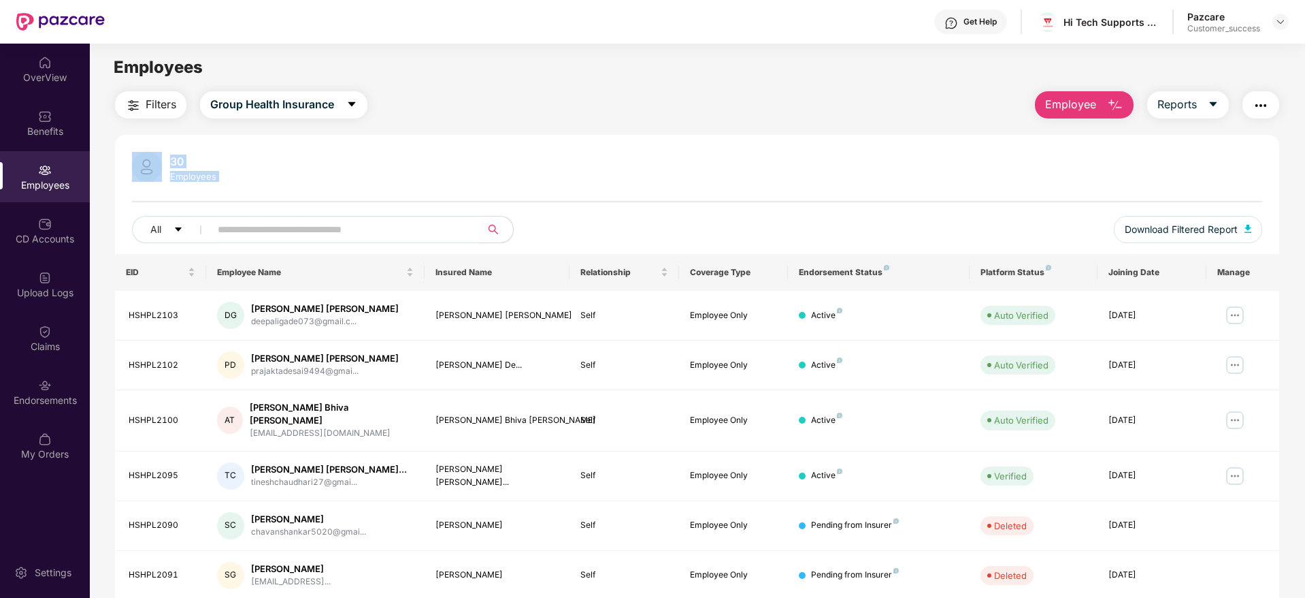
click at [681, 194] on div "30 Employees All Download Filtered Report" at bounding box center [697, 203] width 1164 height 102
drag, startPoint x: 681, startPoint y: 194, endPoint x: 129, endPoint y: 136, distance: 554.9
click at [129, 136] on div "30 Employees All Download Filtered Report EID Employee Name Insured Name Relati…" at bounding box center [697, 491] width 1164 height 713
drag, startPoint x: 129, startPoint y: 136, endPoint x: 283, endPoint y: 205, distance: 168.5
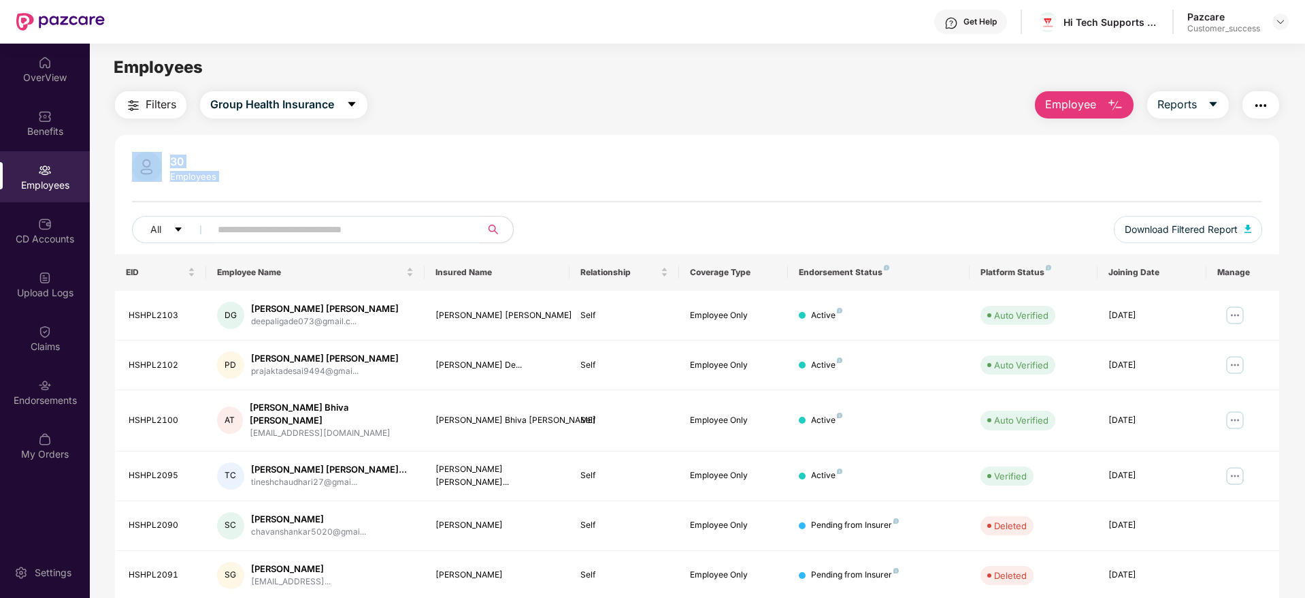
click at [283, 205] on div "30 Employees All Download Filtered Report EID Employee Name Insured Name Relati…" at bounding box center [697, 491] width 1164 height 713
click at [283, 205] on div "30 Employees All Download Filtered Report" at bounding box center [697, 203] width 1164 height 102
drag, startPoint x: 283, startPoint y: 205, endPoint x: 136, endPoint y: 135, distance: 162.6
click at [136, 135] on div "30 Employees All Download Filtered Report EID Employee Name Insured Name Relati…" at bounding box center [697, 491] width 1164 height 713
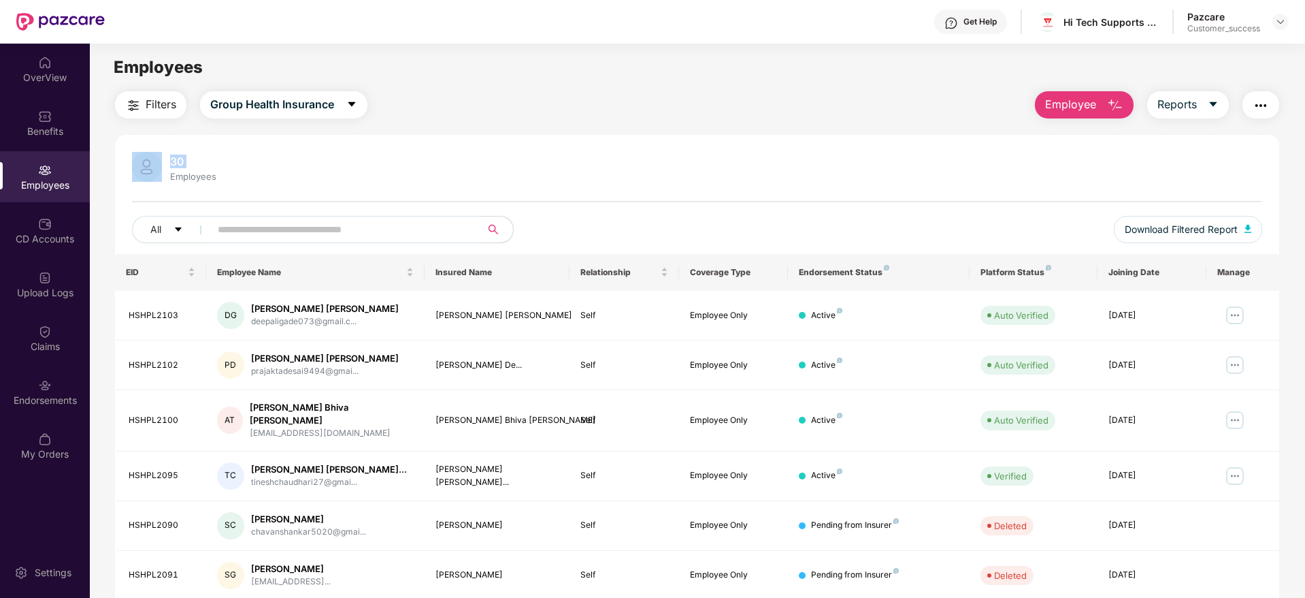
drag, startPoint x: 136, startPoint y: 135, endPoint x: 299, endPoint y: 165, distance: 165.4
click at [299, 165] on div "30 Employees All Download Filtered Report EID Employee Name Insured Name Relati…" at bounding box center [697, 491] width 1164 height 713
click at [299, 165] on div "30 Employees" at bounding box center [697, 168] width 1130 height 33
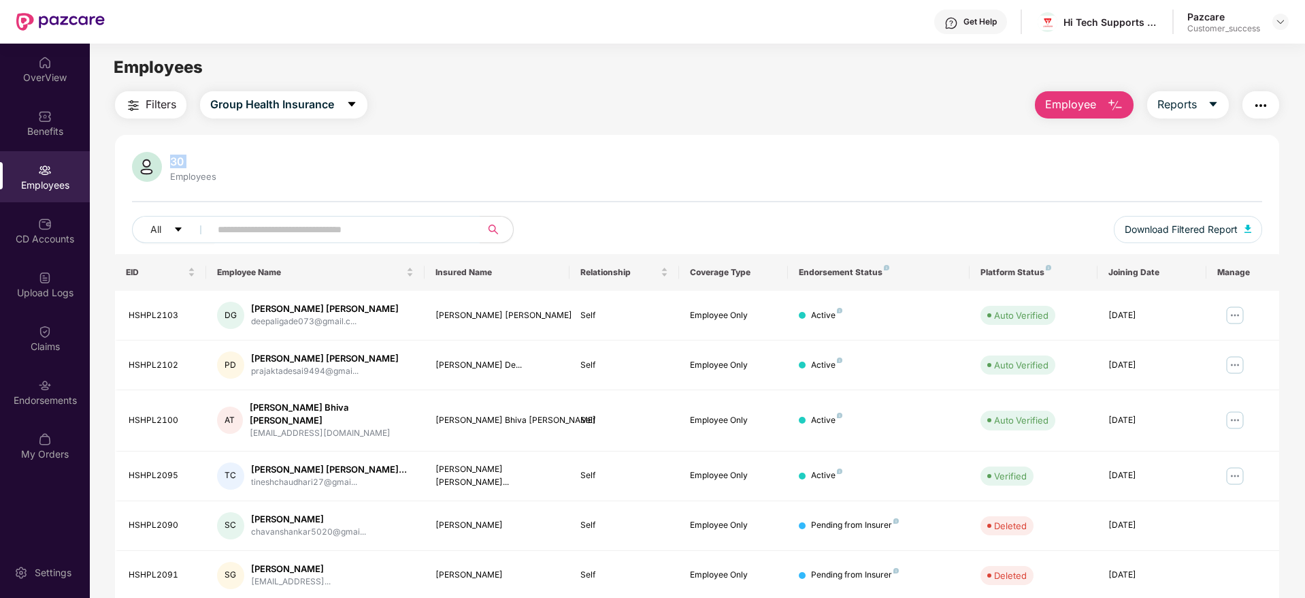
click at [299, 165] on div "30 Employees" at bounding box center [697, 168] width 1130 height 33
click at [1290, 24] on header "Get Help Hi Tech Supports And Hangers Private Limited Pazcare Customer_success" at bounding box center [652, 22] width 1305 height 44
click at [1281, 23] on img at bounding box center [1280, 21] width 11 height 11
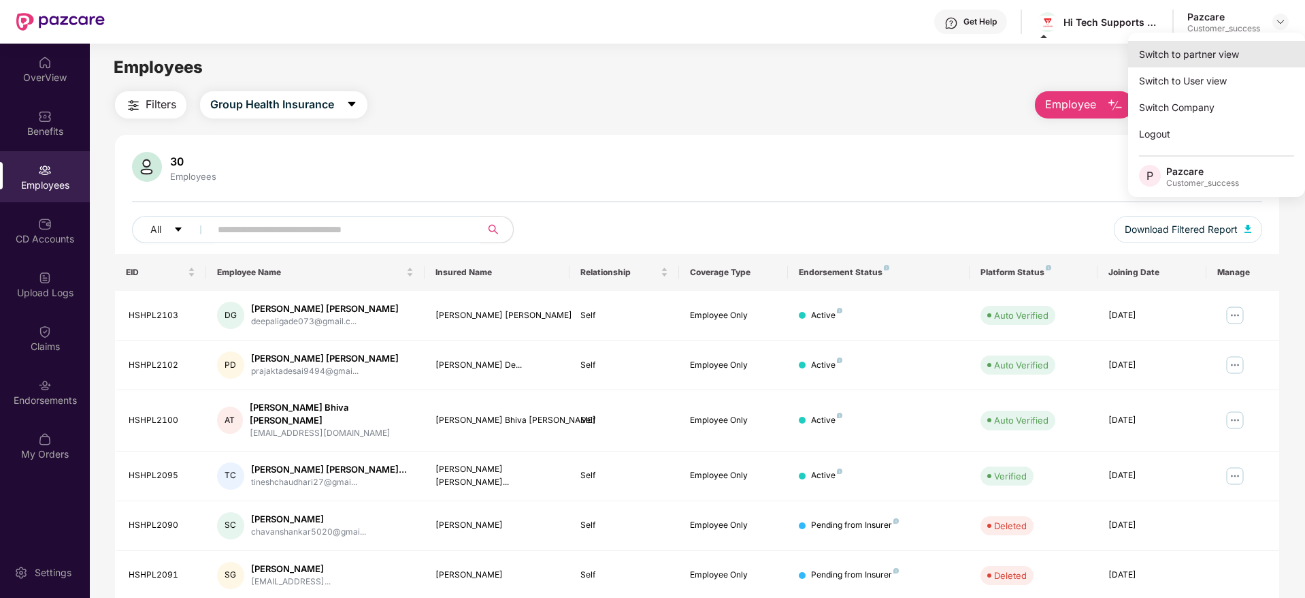
click at [1237, 54] on div "Switch to partner view" at bounding box center [1216, 54] width 177 height 27
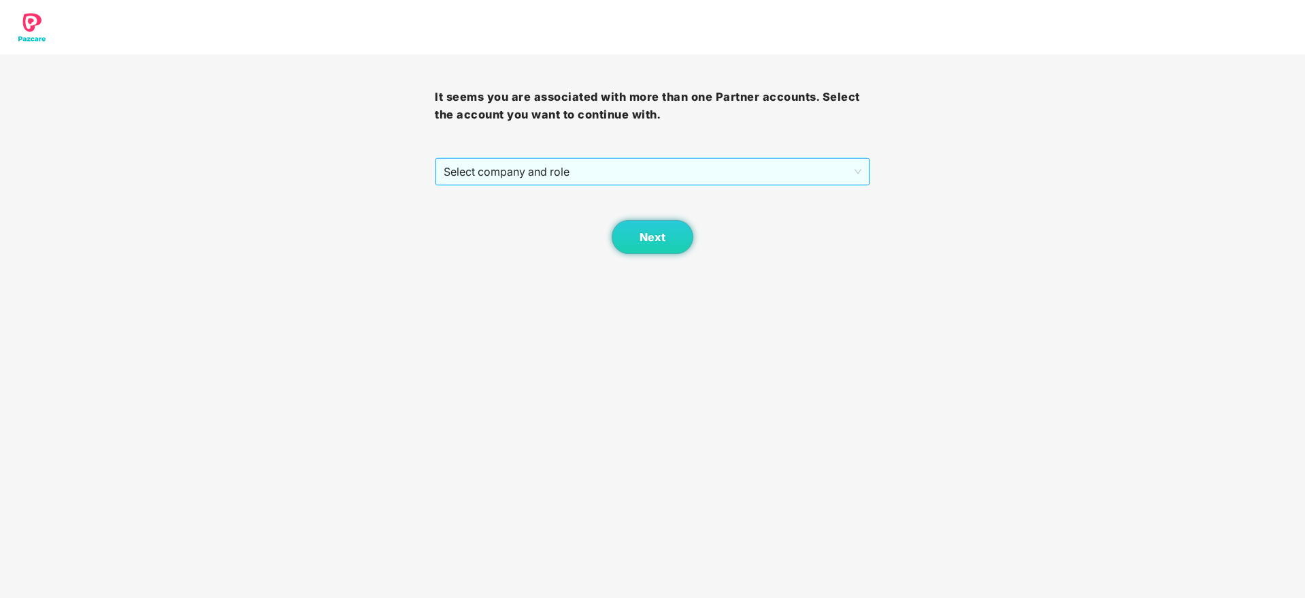
click at [638, 179] on span "Select company and role" at bounding box center [652, 172] width 417 height 26
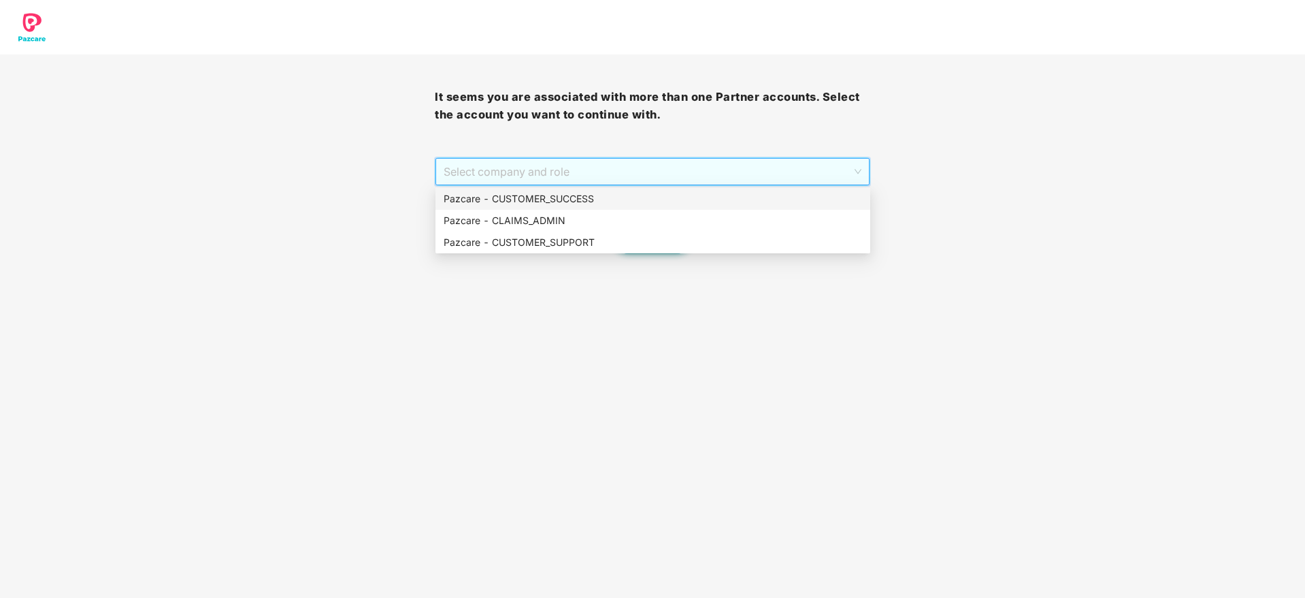
click at [589, 208] on div "Pazcare - CUSTOMER_SUCCESS" at bounding box center [653, 199] width 435 height 22
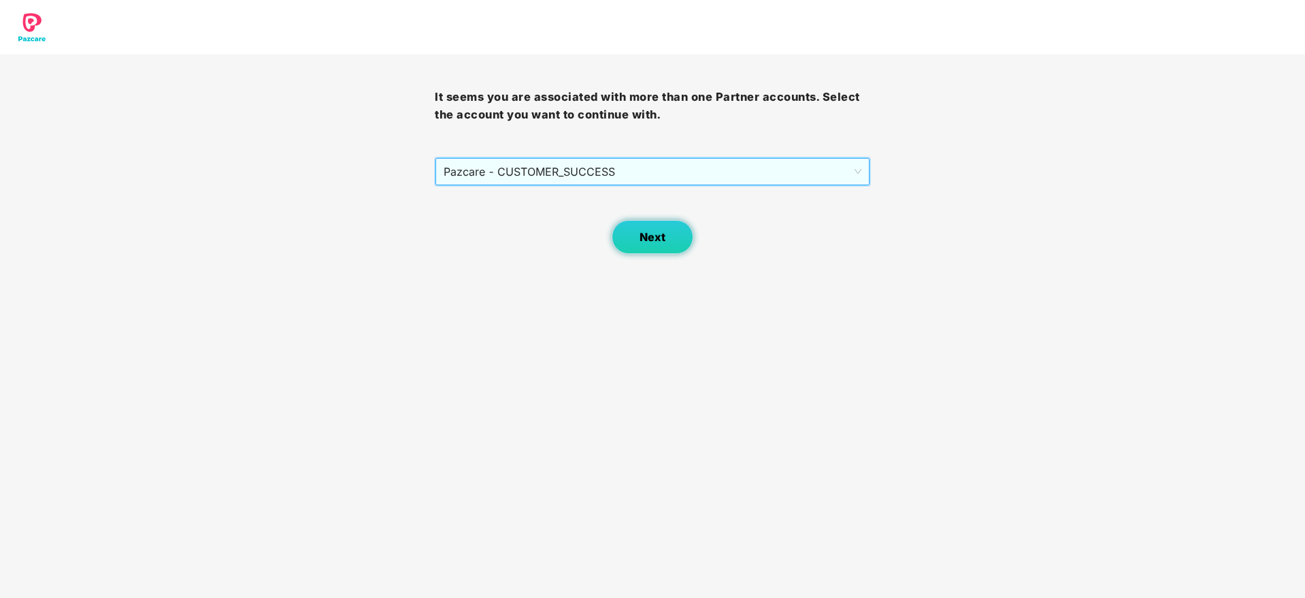
click at [676, 238] on button "Next" at bounding box center [653, 237] width 82 height 34
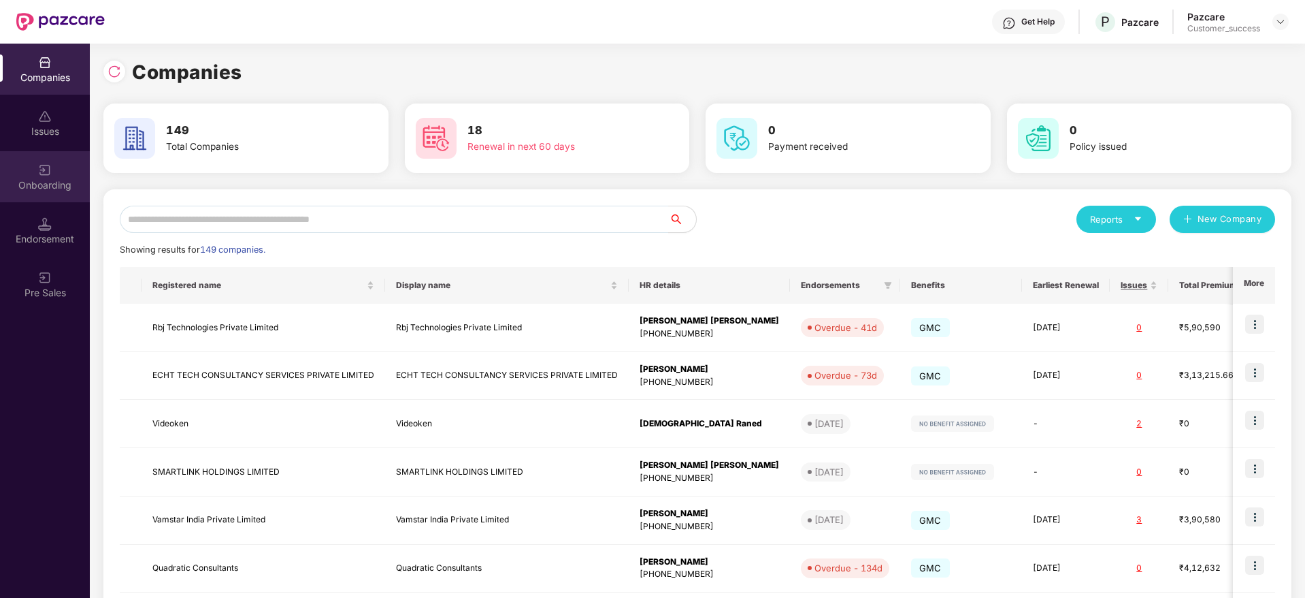
click at [8, 176] on div "Onboarding" at bounding box center [45, 176] width 90 height 51
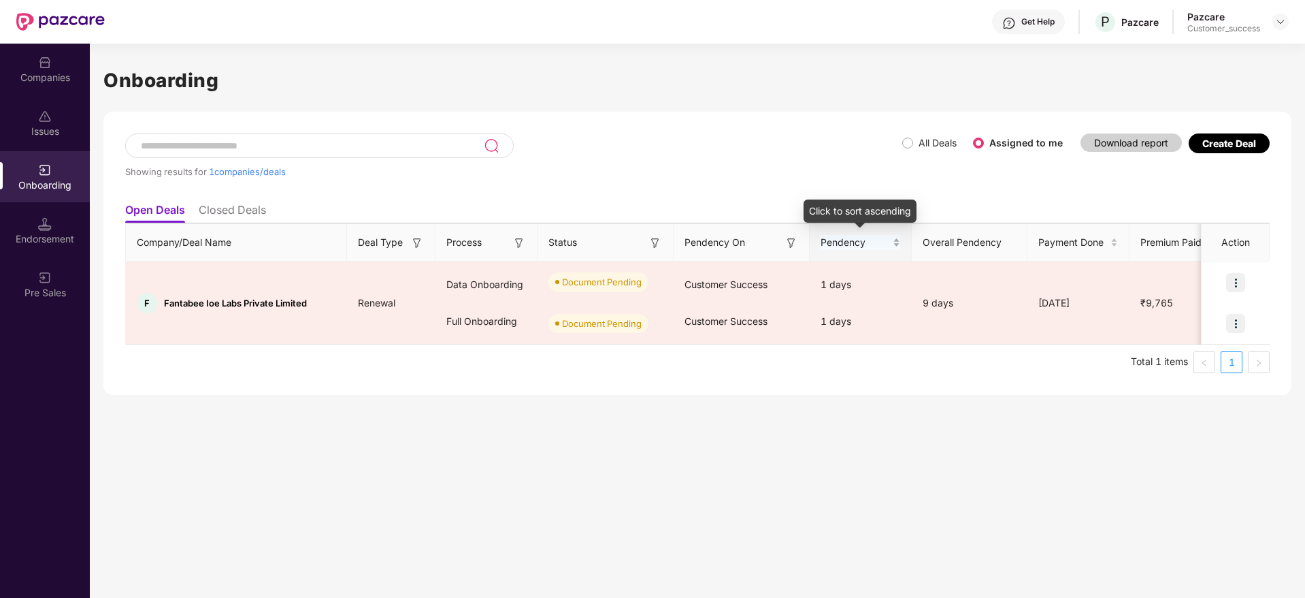
click at [821, 236] on div "Pendency" at bounding box center [861, 242] width 80 height 15
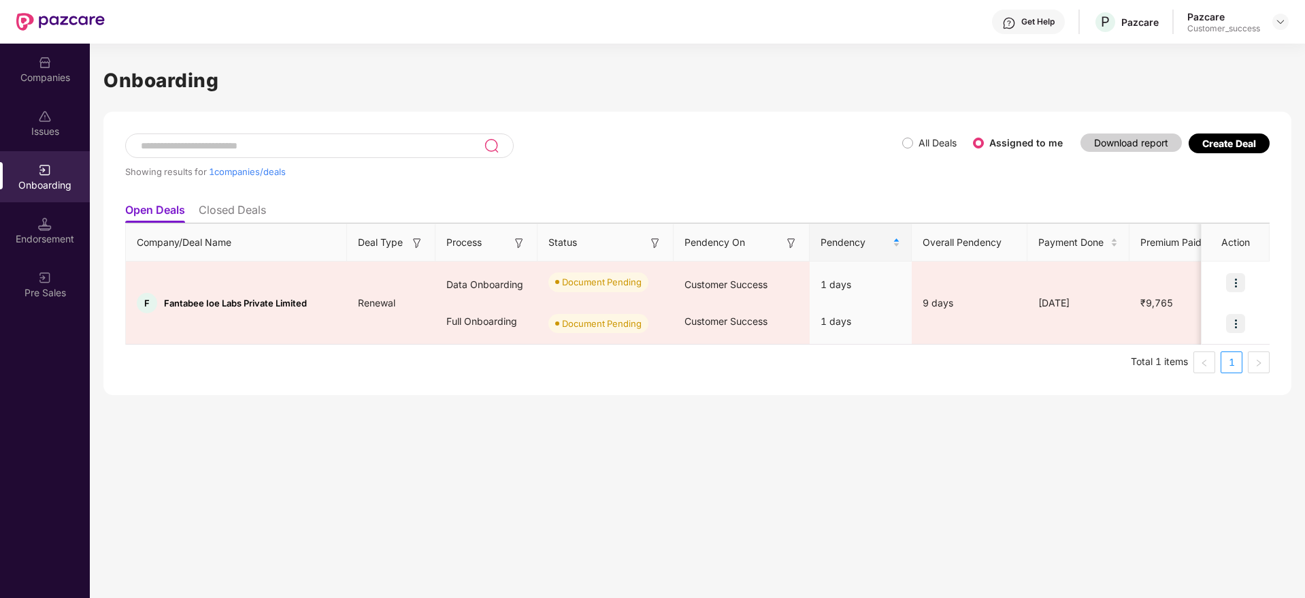
click at [923, 148] on label "All Deals" at bounding box center [938, 143] width 38 height 12
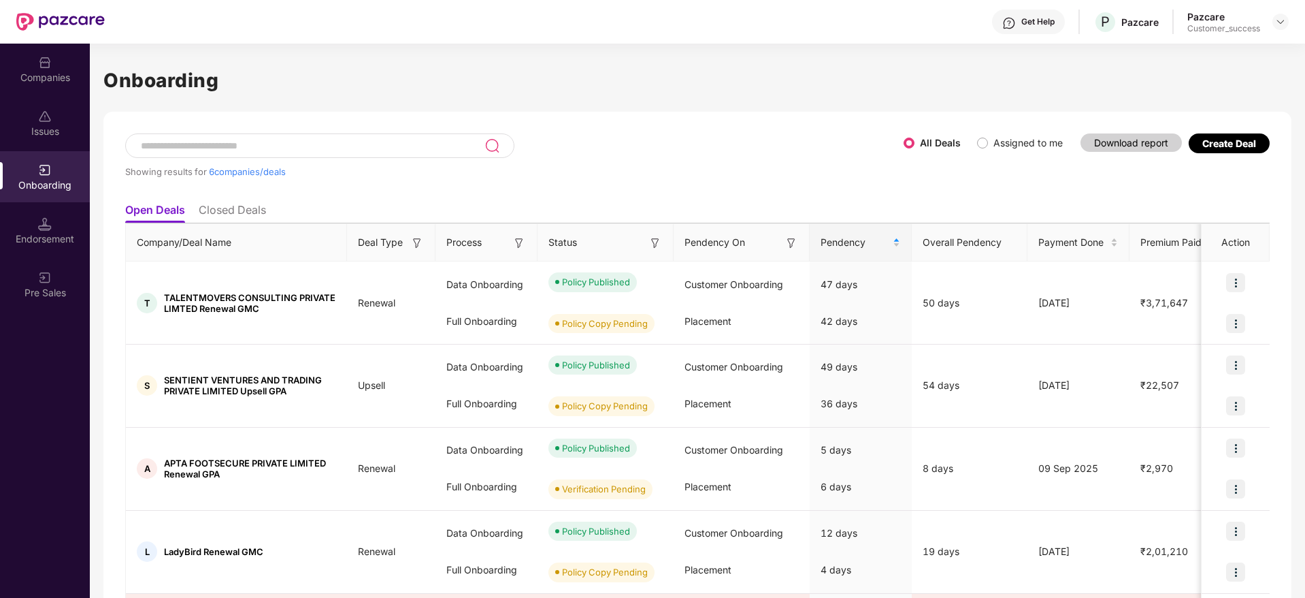
click at [988, 141] on span "Assigned to me" at bounding box center [1028, 142] width 80 height 15
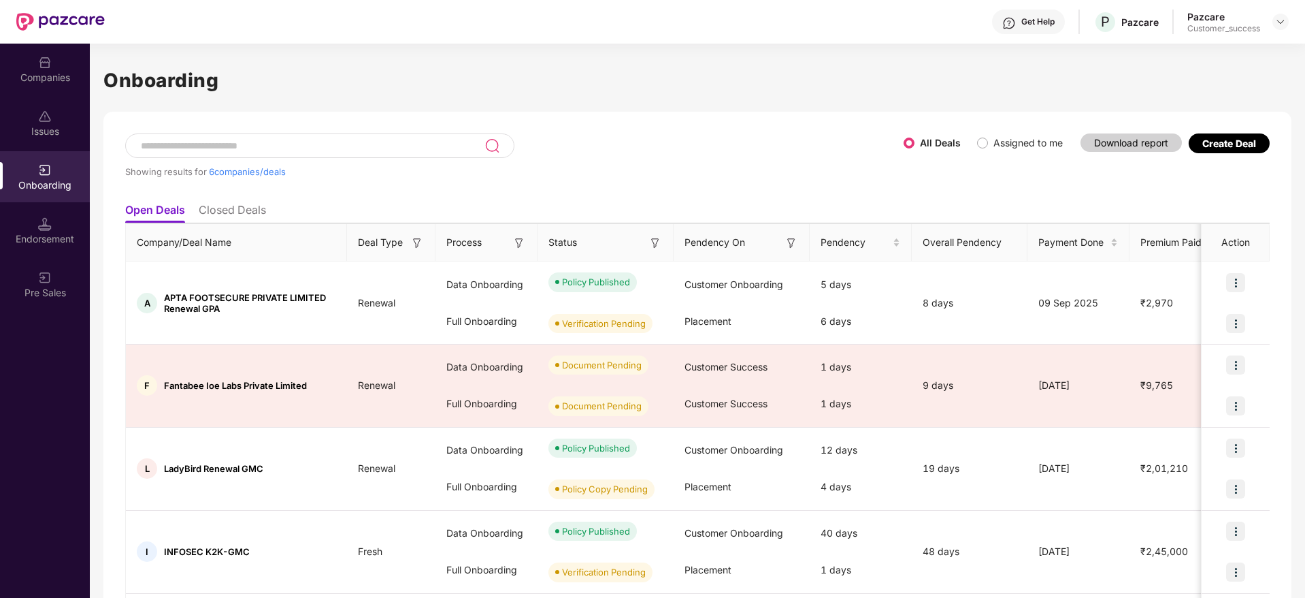
click at [988, 143] on span "Assigned to me" at bounding box center [1028, 142] width 80 height 15
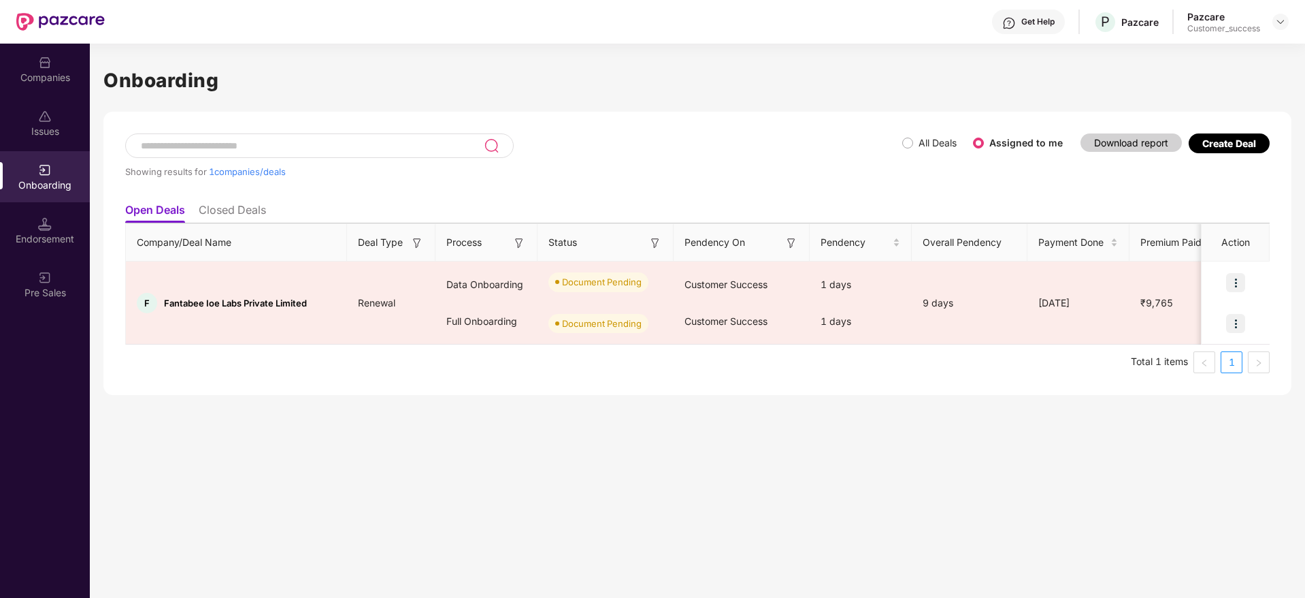
click at [1019, 28] on div "Get Help" at bounding box center [1028, 22] width 73 height 24
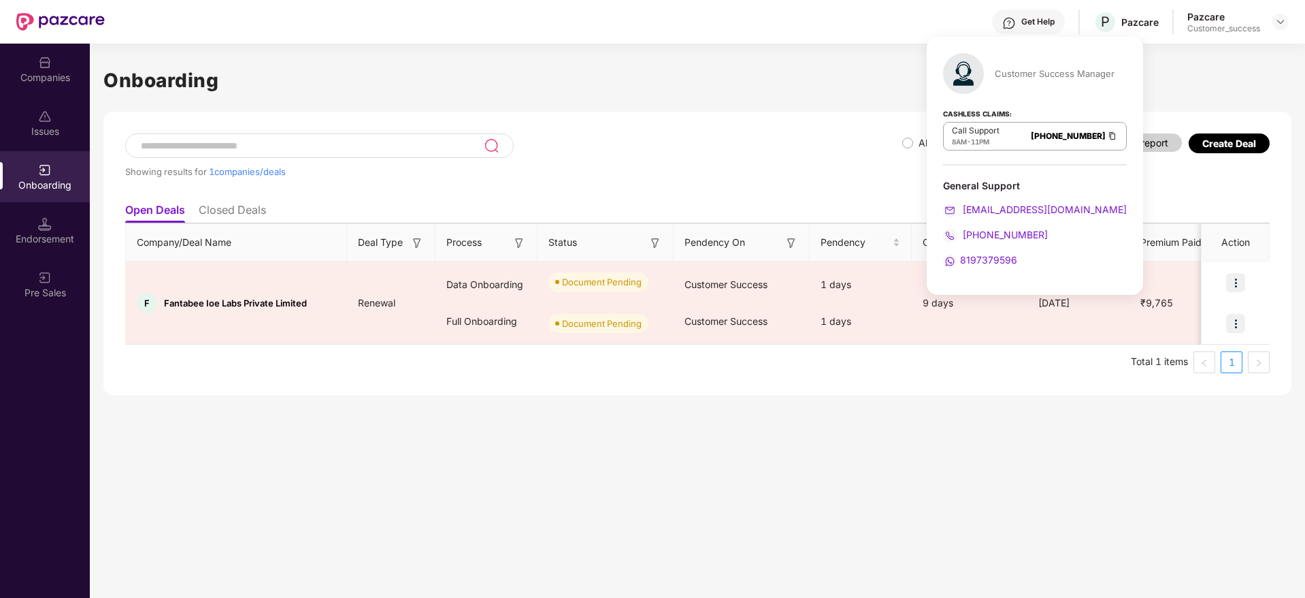
click at [1003, 74] on div "Customer Success Manager" at bounding box center [1055, 73] width 120 height 12
click at [1017, 90] on div "Customer Success Manager" at bounding box center [1035, 73] width 184 height 41
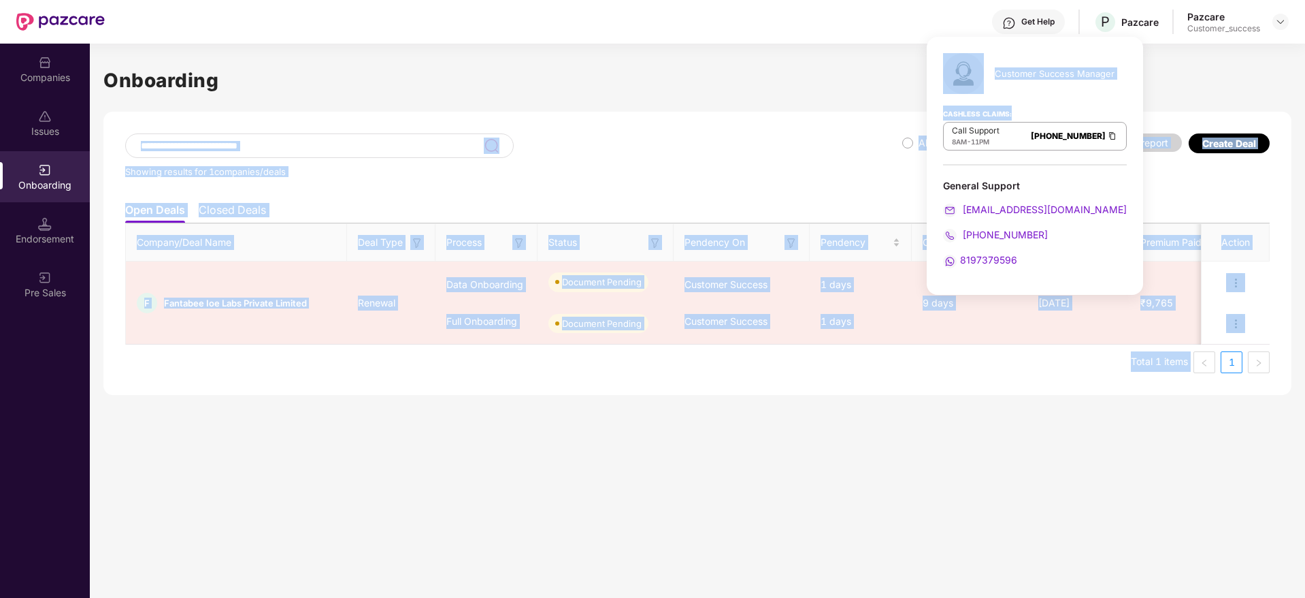
drag, startPoint x: 1015, startPoint y: 114, endPoint x: 896, endPoint y: 100, distance: 119.9
click at [896, 100] on body "Get Help P Pazcare Pazcare Customer_success Companies Issues Onboarding Endorse…" at bounding box center [652, 299] width 1305 height 598
click at [930, 112] on div "Customer Success Manager Cashless Claims: Call Support 8AM - 11PM [PHONE_NUMBER…" at bounding box center [1035, 166] width 216 height 258
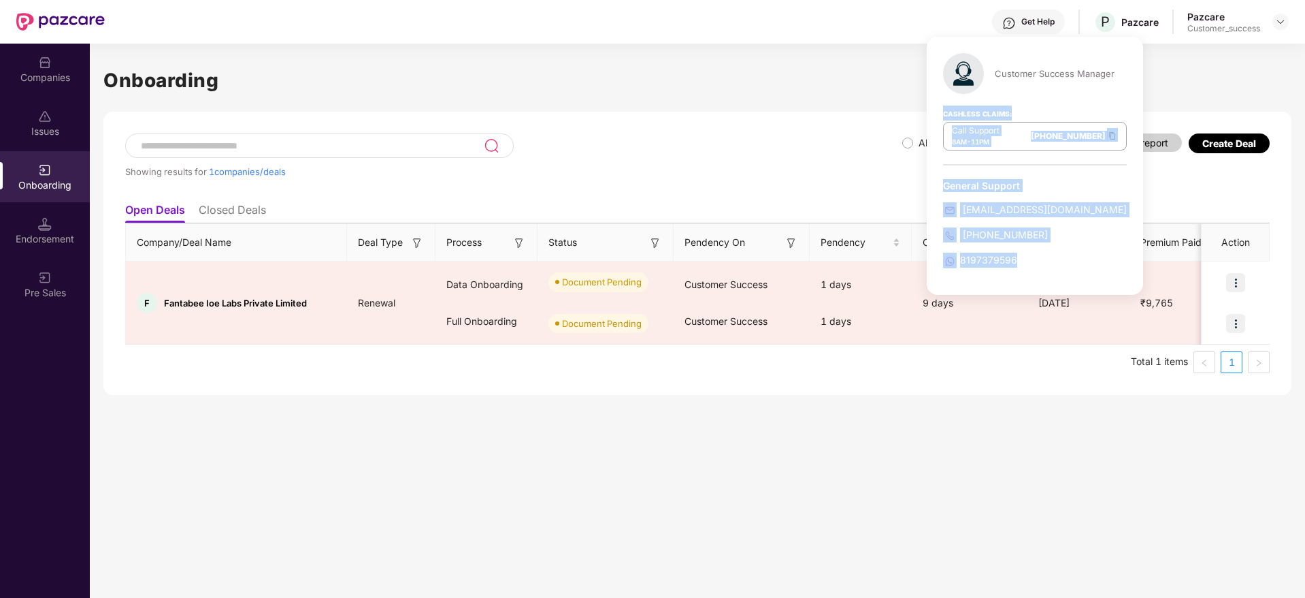
drag, startPoint x: 993, startPoint y: 137, endPoint x: 1102, endPoint y: 266, distance: 169.0
click at [1102, 266] on div "Customer Success Manager Cashless Claims: Call Support 8AM - 11PM [PHONE_NUMBER…" at bounding box center [1035, 166] width 216 height 258
click at [1102, 266] on div "8197379596" at bounding box center [1035, 259] width 184 height 15
drag, startPoint x: 1031, startPoint y: 261, endPoint x: 925, endPoint y: 77, distance: 212.2
click at [927, 77] on div "Customer Success Manager Cashless Claims: Call Support 8AM - 11PM [PHONE_NUMBER…" at bounding box center [1035, 166] width 216 height 258
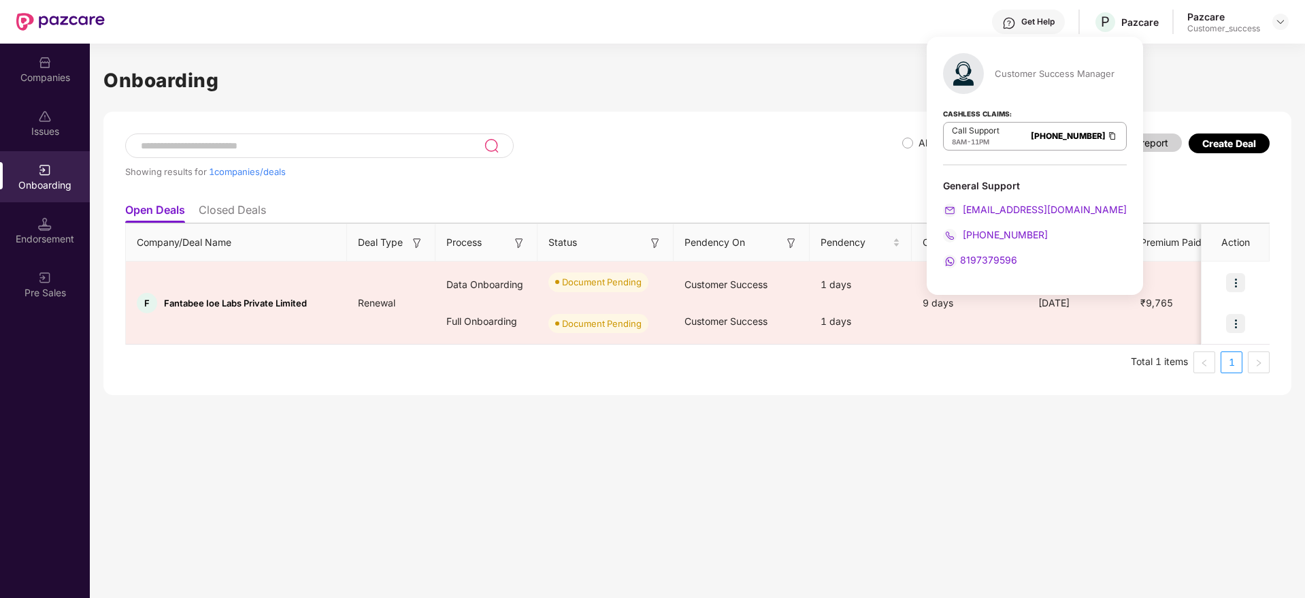
click at [927, 77] on div "Customer Success Manager Cashless Claims: Call Support 8AM - 11PM [PHONE_NUMBER…" at bounding box center [1035, 166] width 216 height 258
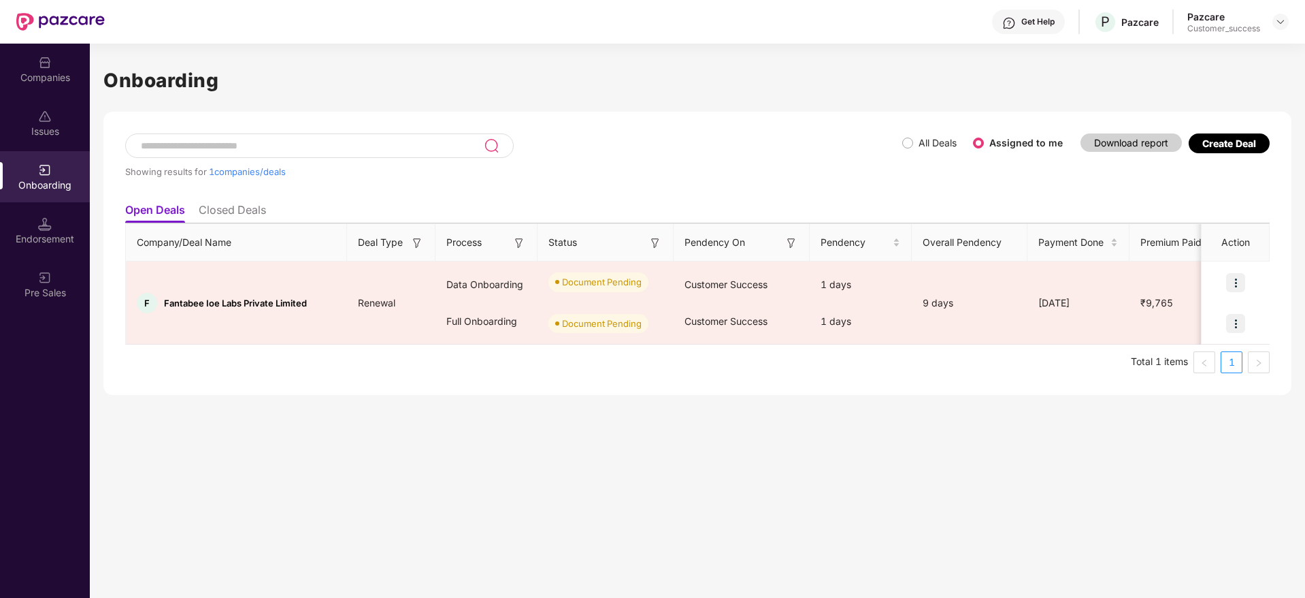
click at [648, 84] on h1 "Onboarding" at bounding box center [697, 80] width 1188 height 30
click at [27, 79] on div "Companies" at bounding box center [45, 78] width 90 height 14
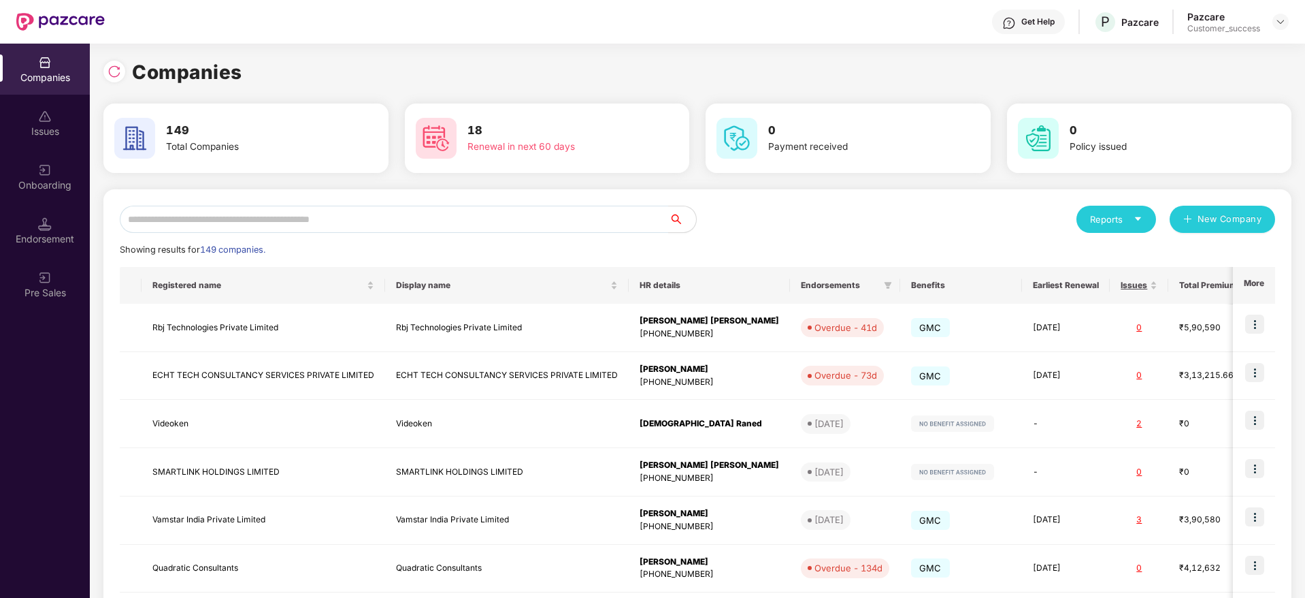
click at [71, 195] on div "Onboarding" at bounding box center [45, 176] width 90 height 51
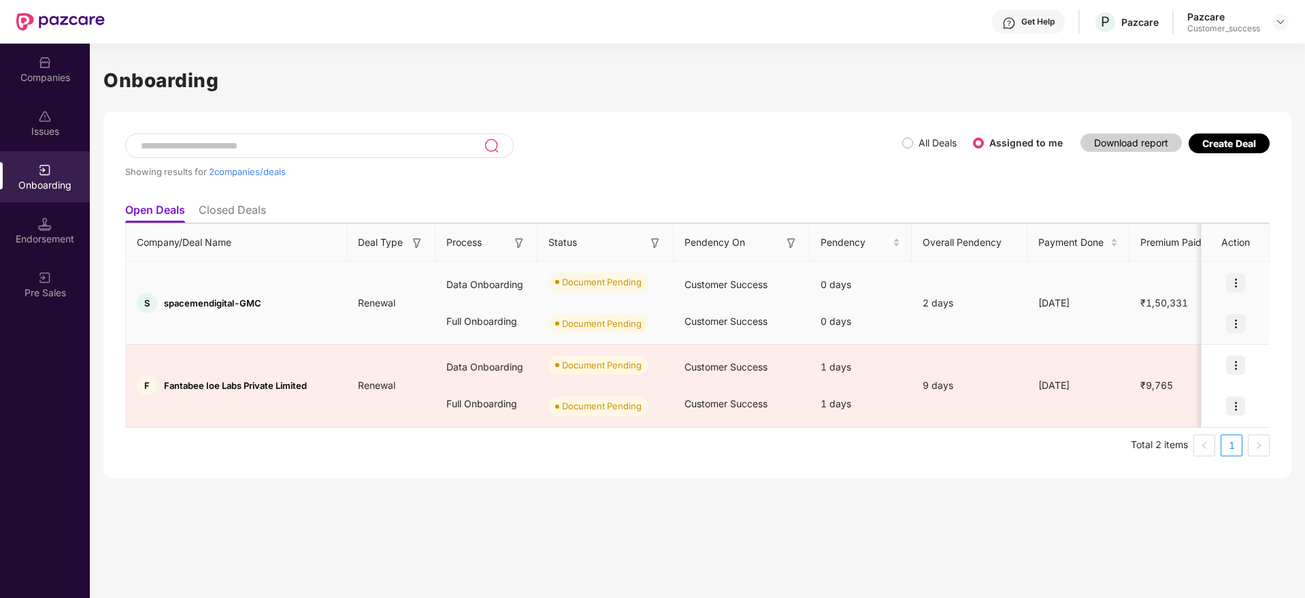
click at [1244, 283] on img at bounding box center [1235, 282] width 19 height 19
click at [1222, 313] on span "Upload Documents" at bounding box center [1173, 317] width 112 height 15
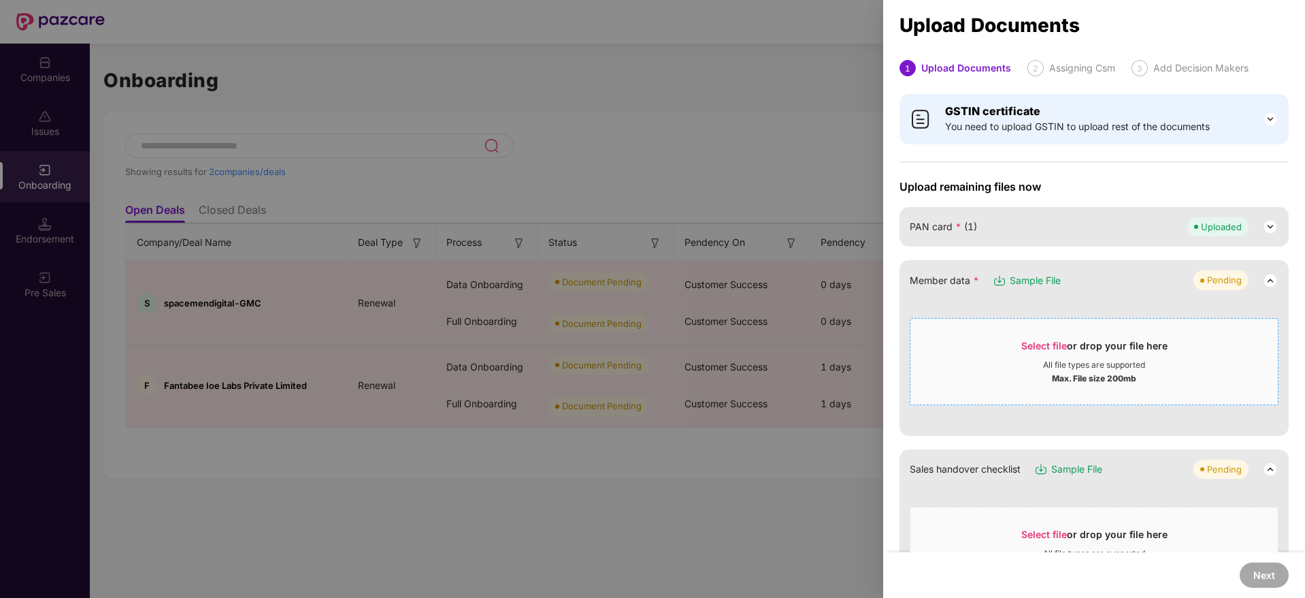
click at [1030, 357] on div "Select file or drop your file here" at bounding box center [1094, 349] width 146 height 20
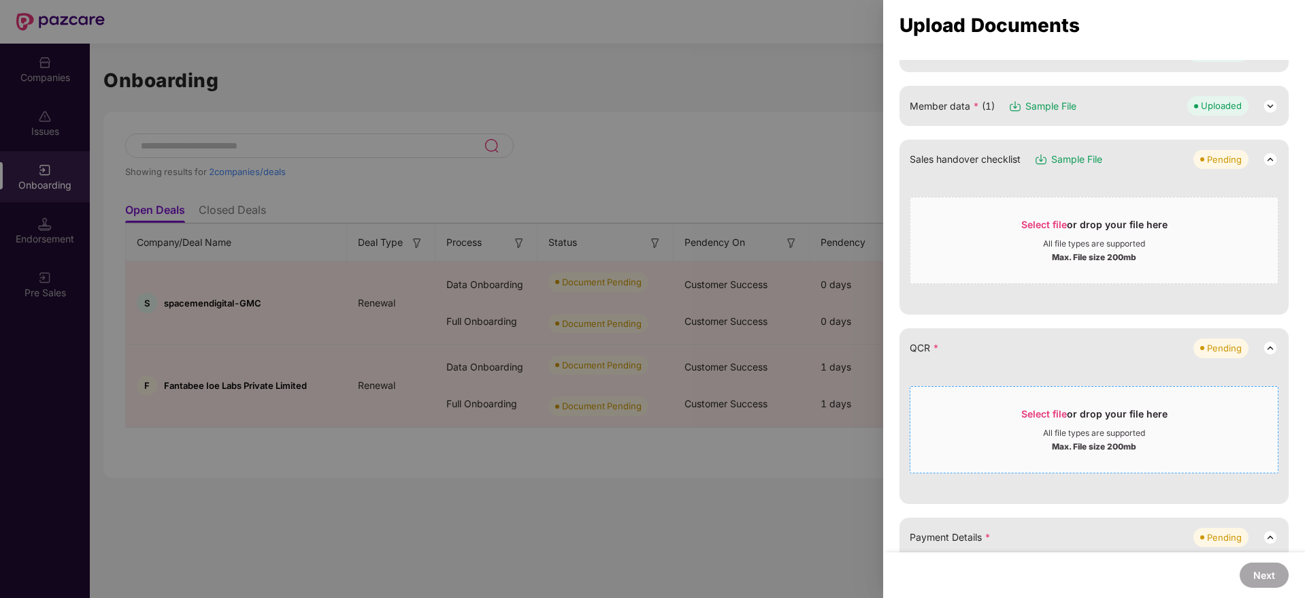
scroll to position [204, 0]
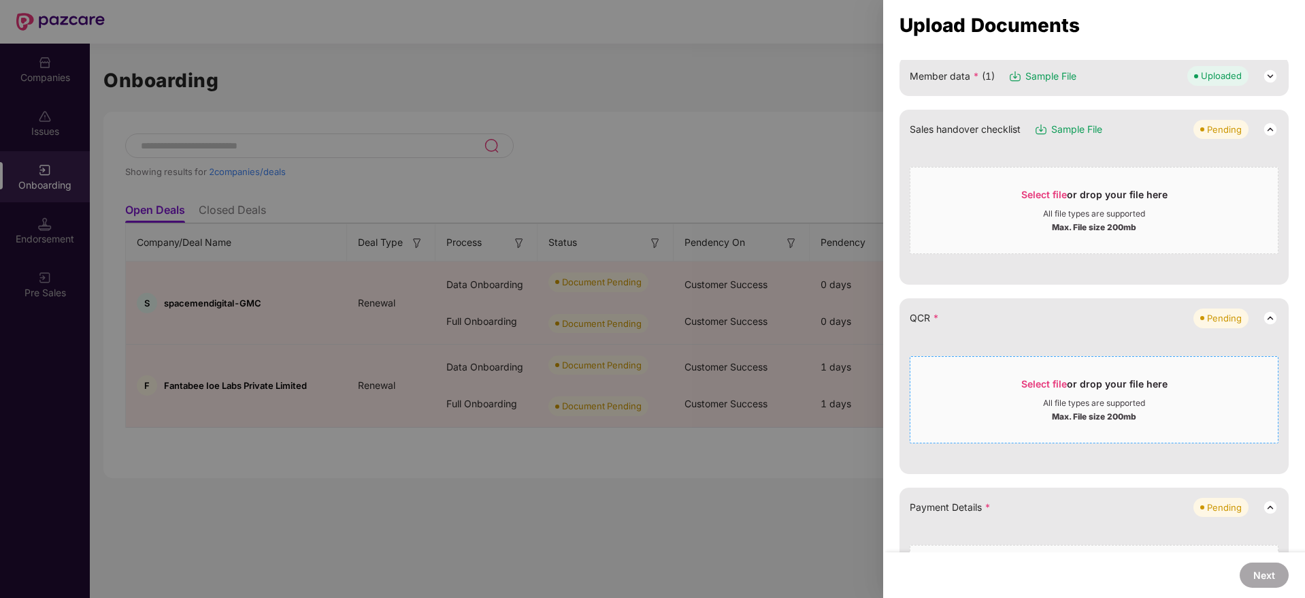
click at [1111, 399] on div "All file types are supported" at bounding box center [1094, 402] width 102 height 11
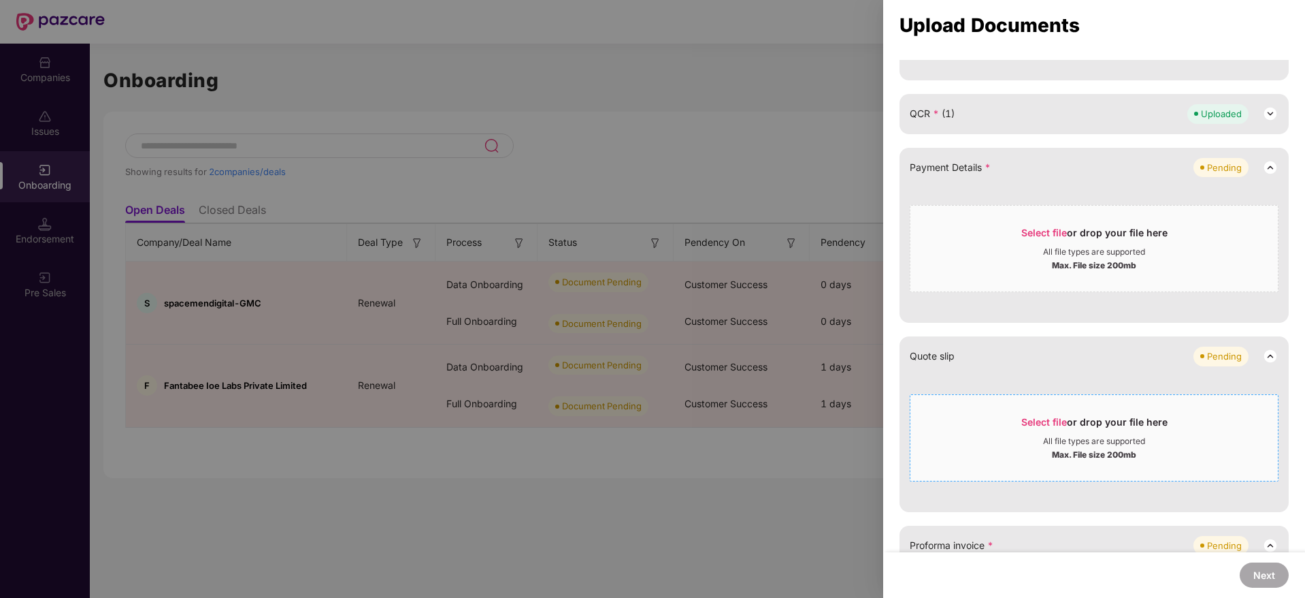
scroll to position [510, 0]
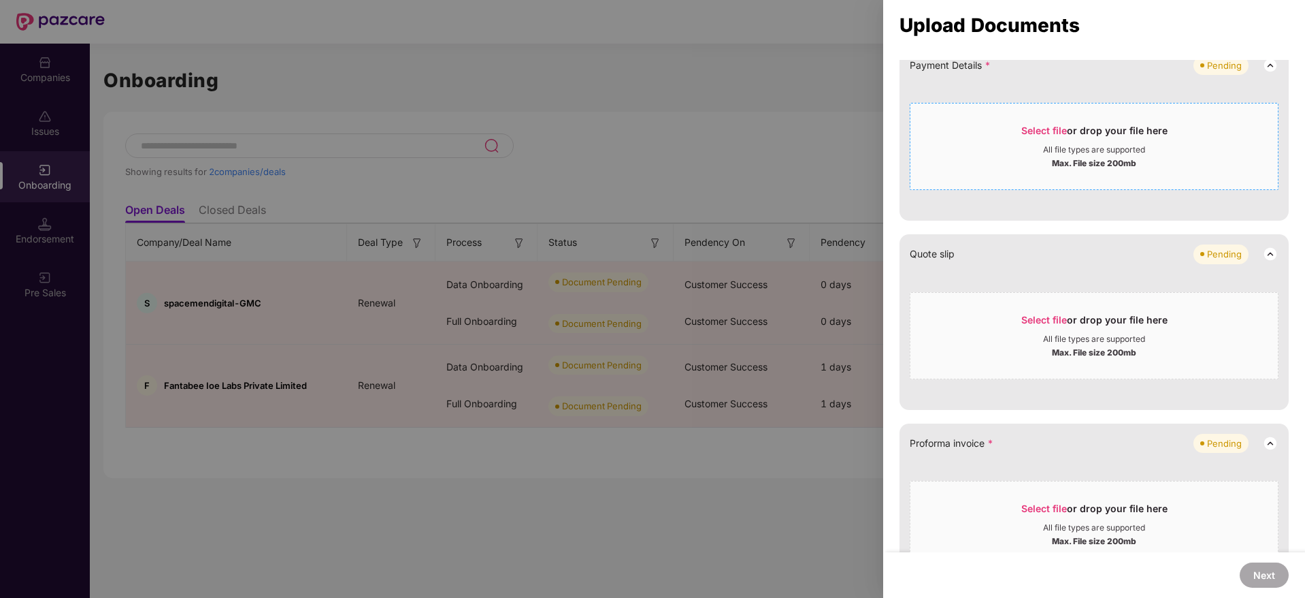
click at [1081, 167] on div "Max. File size 200mb" at bounding box center [1094, 162] width 84 height 14
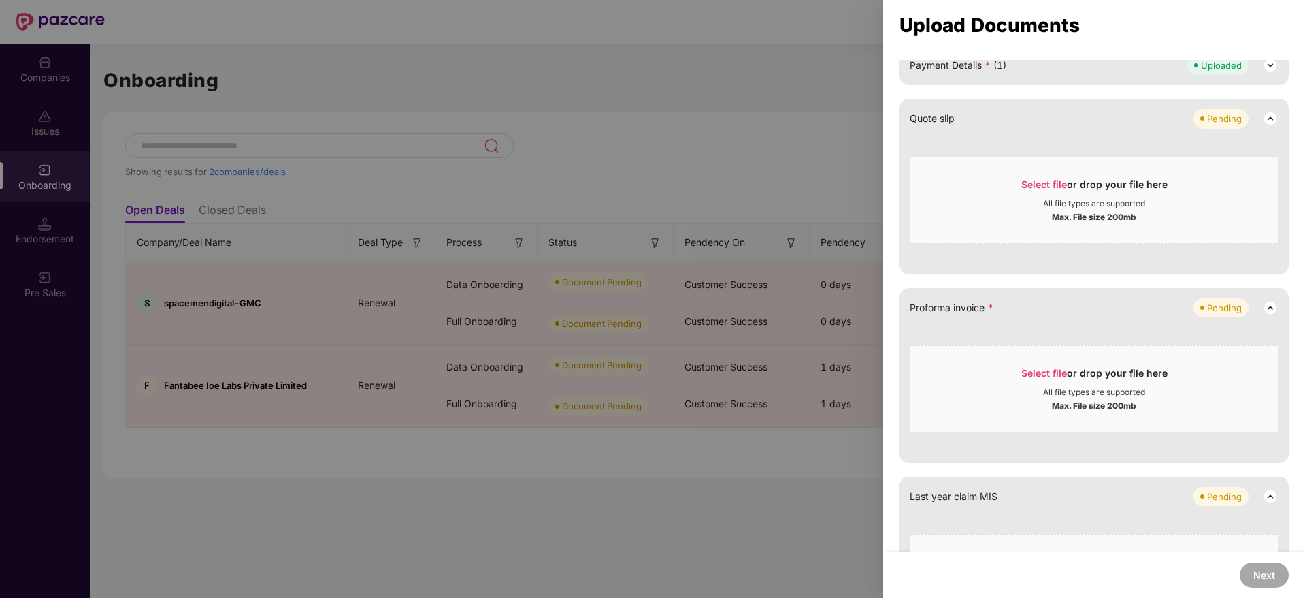
click at [1297, 272] on div "GSTIN certificate You need to upload GSTIN to upload rest of the documents Uplo…" at bounding box center [1094, 211] width 422 height 1273
click at [1058, 376] on span "Select file" at bounding box center [1044, 373] width 46 height 12
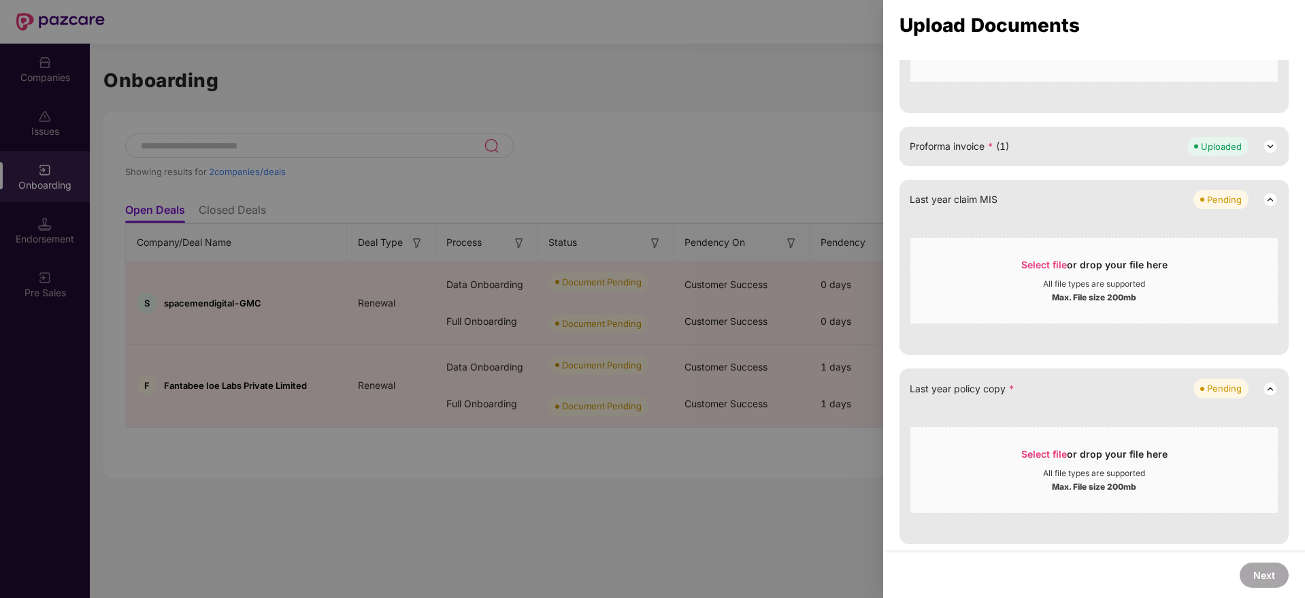
scroll to position [672, 0]
click at [1059, 472] on div "All file types are supported" at bounding box center [1094, 473] width 102 height 11
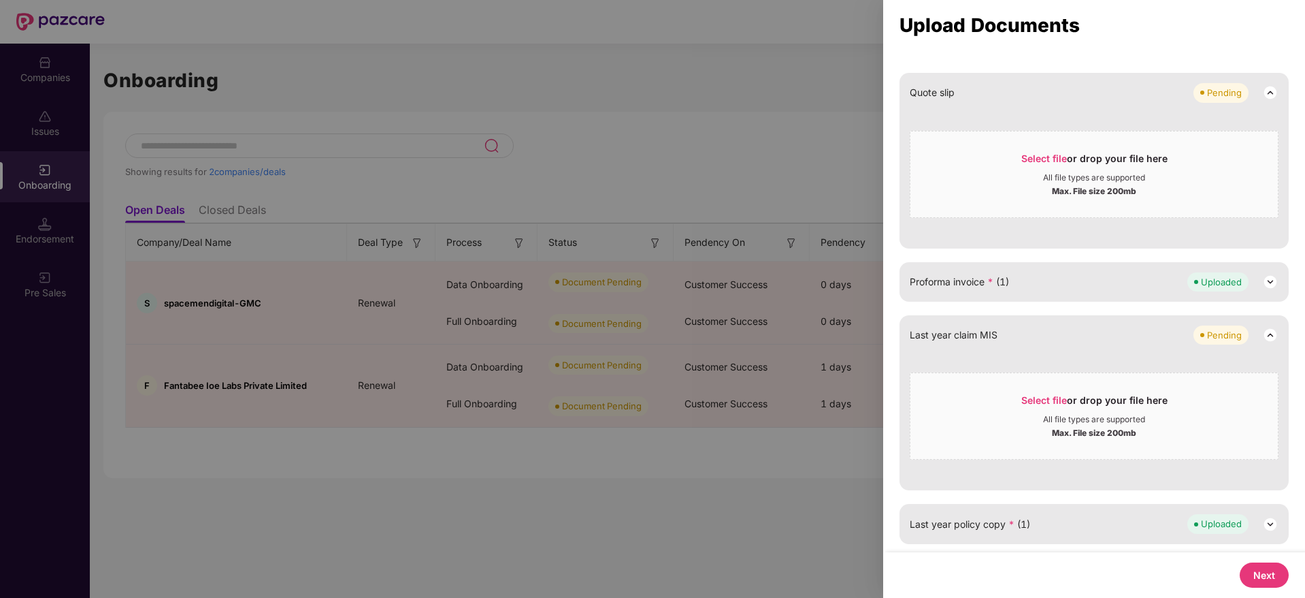
scroll to position [536, 0]
click at [1261, 569] on button "Next" at bounding box center [1264, 574] width 49 height 25
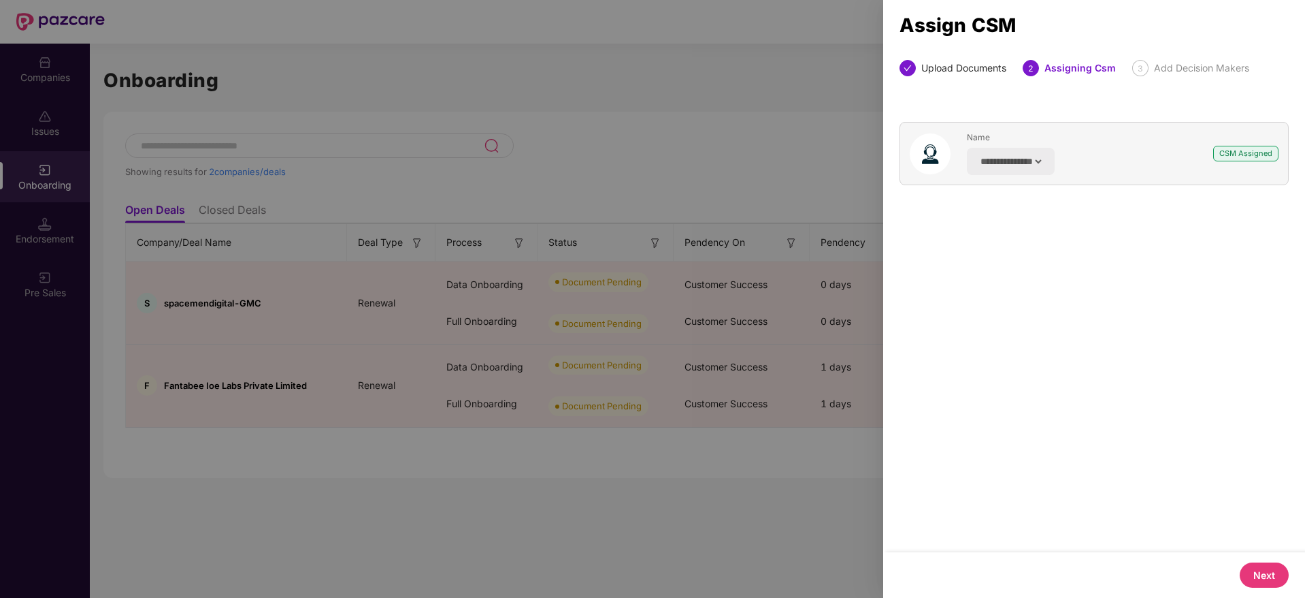
scroll to position [0, 0]
click at [1260, 574] on button "Next" at bounding box center [1264, 574] width 49 height 25
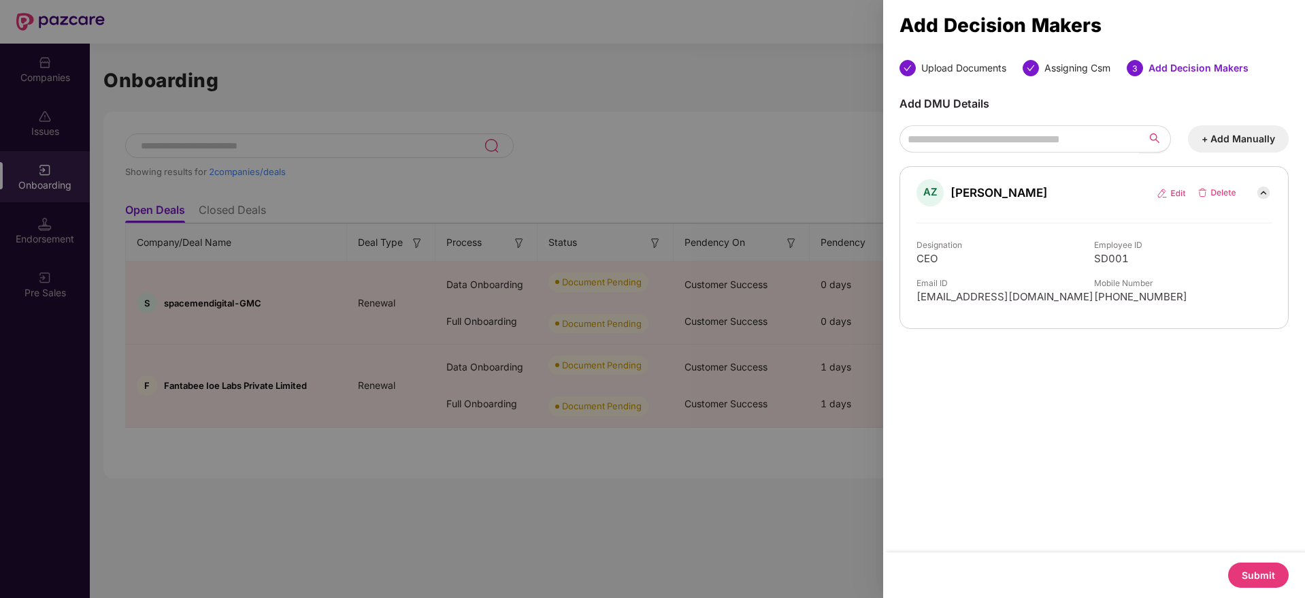
click at [1271, 574] on button "Submit" at bounding box center [1258, 574] width 61 height 25
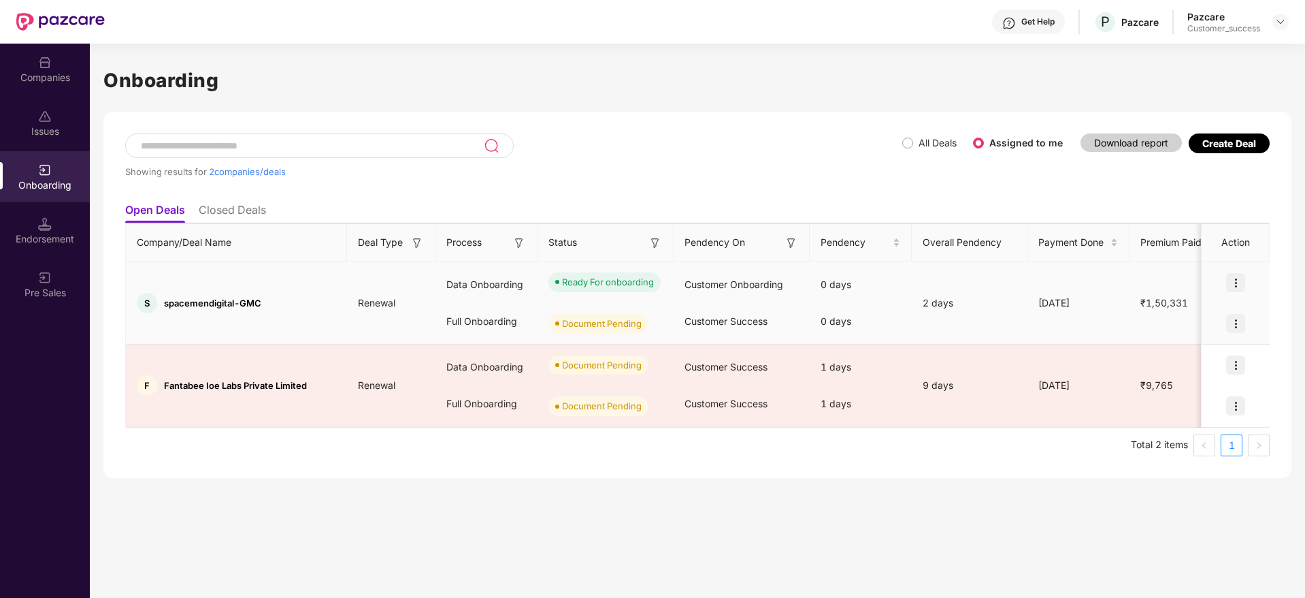
click at [1228, 322] on img at bounding box center [1235, 323] width 19 height 19
click at [1194, 352] on span "Upload Documents" at bounding box center [1173, 357] width 112 height 15
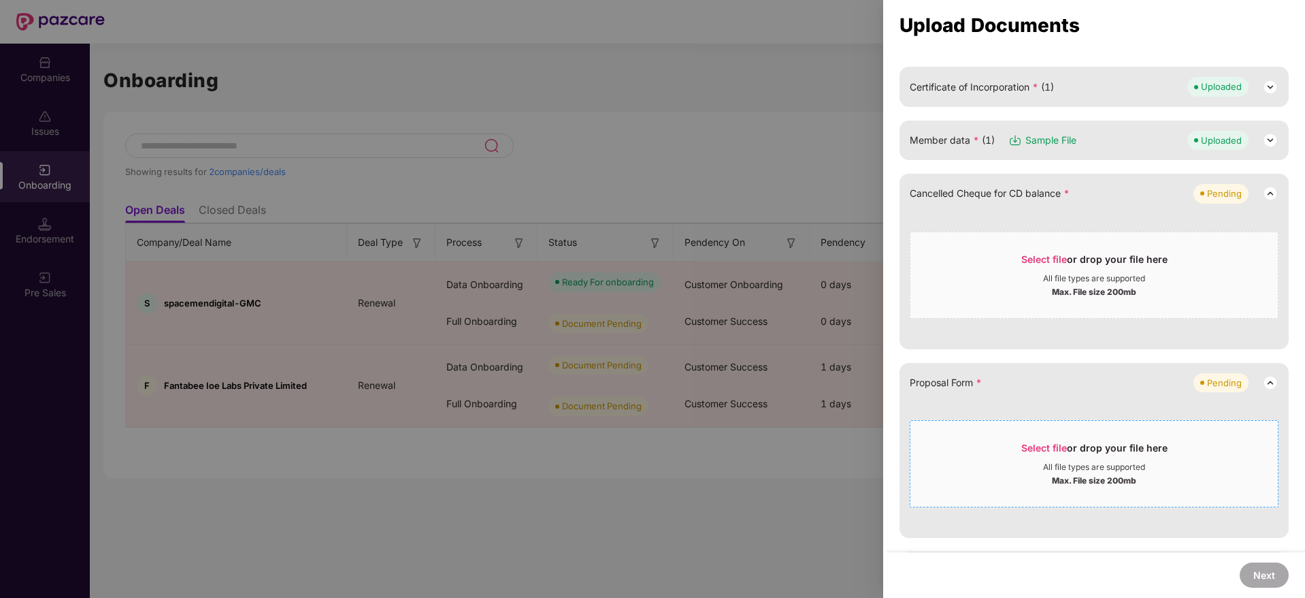
scroll to position [204, 0]
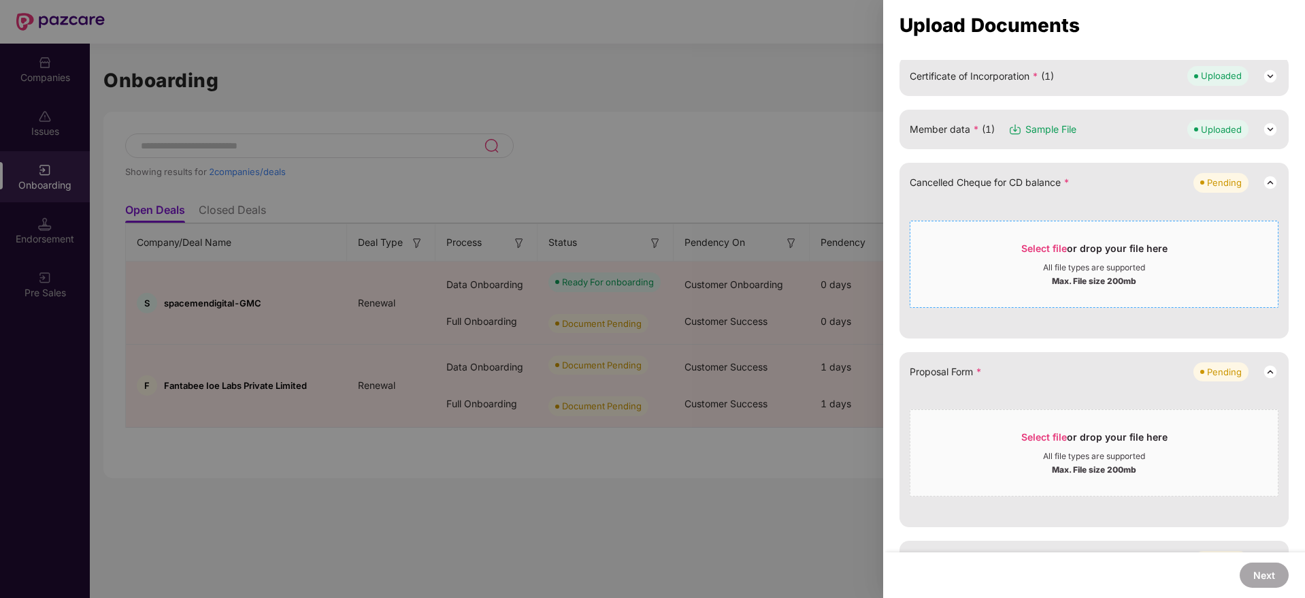
click at [1025, 284] on div "Max. File size 200mb" at bounding box center [1094, 280] width 367 height 14
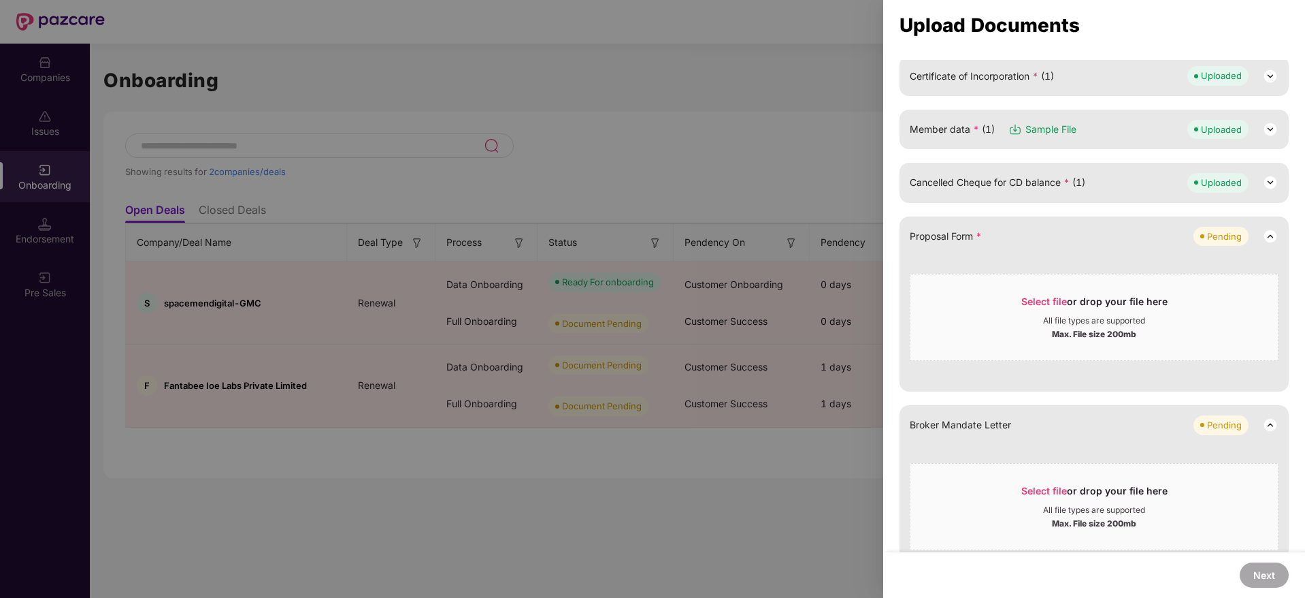
scroll to position [241, 0]
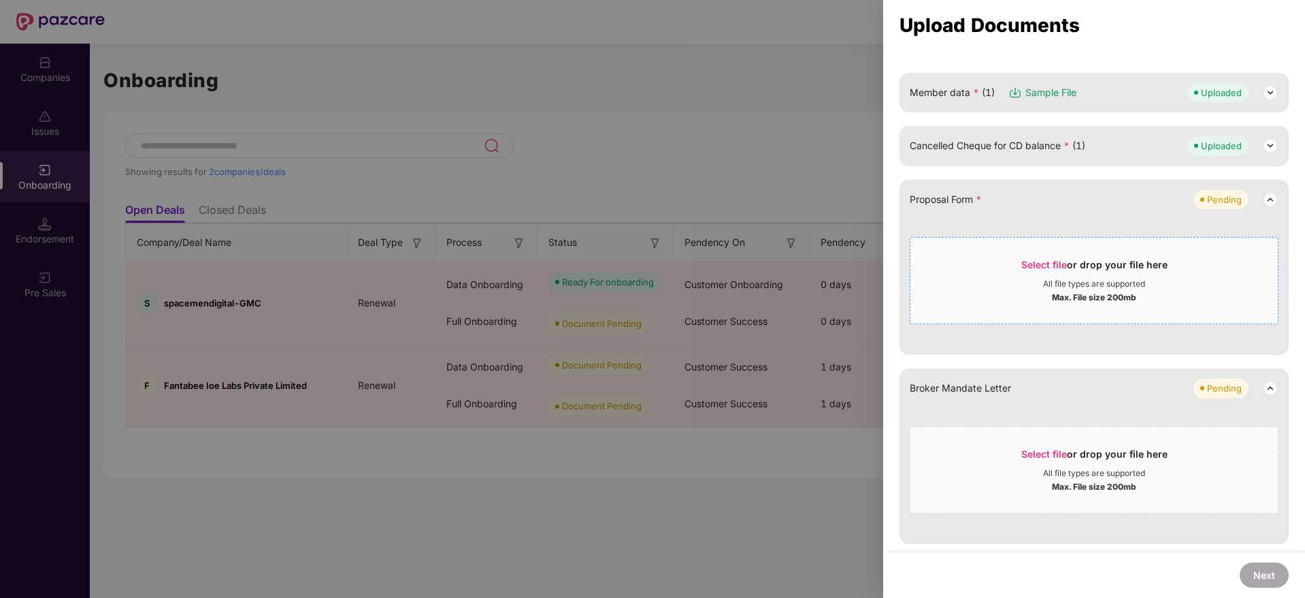
click at [1061, 277] on div "Select file or drop your file here" at bounding box center [1094, 268] width 146 height 20
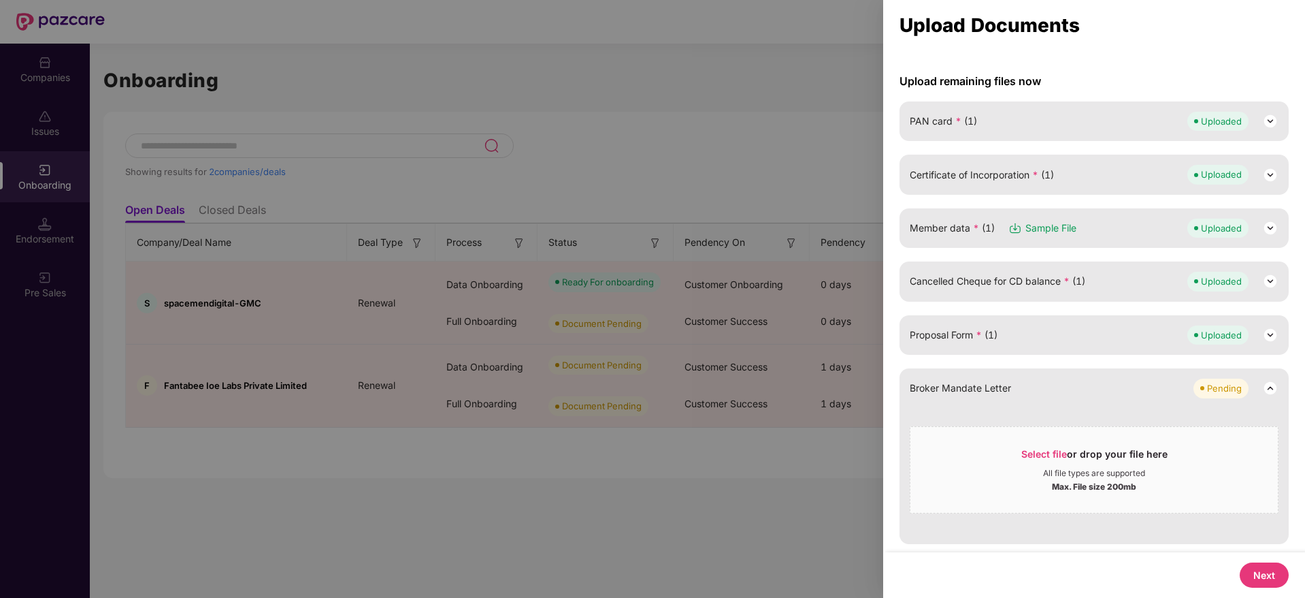
scroll to position [105, 0]
click at [1262, 590] on div "Next" at bounding box center [1094, 575] width 422 height 46
click at [1264, 580] on button "Next" at bounding box center [1264, 574] width 49 height 25
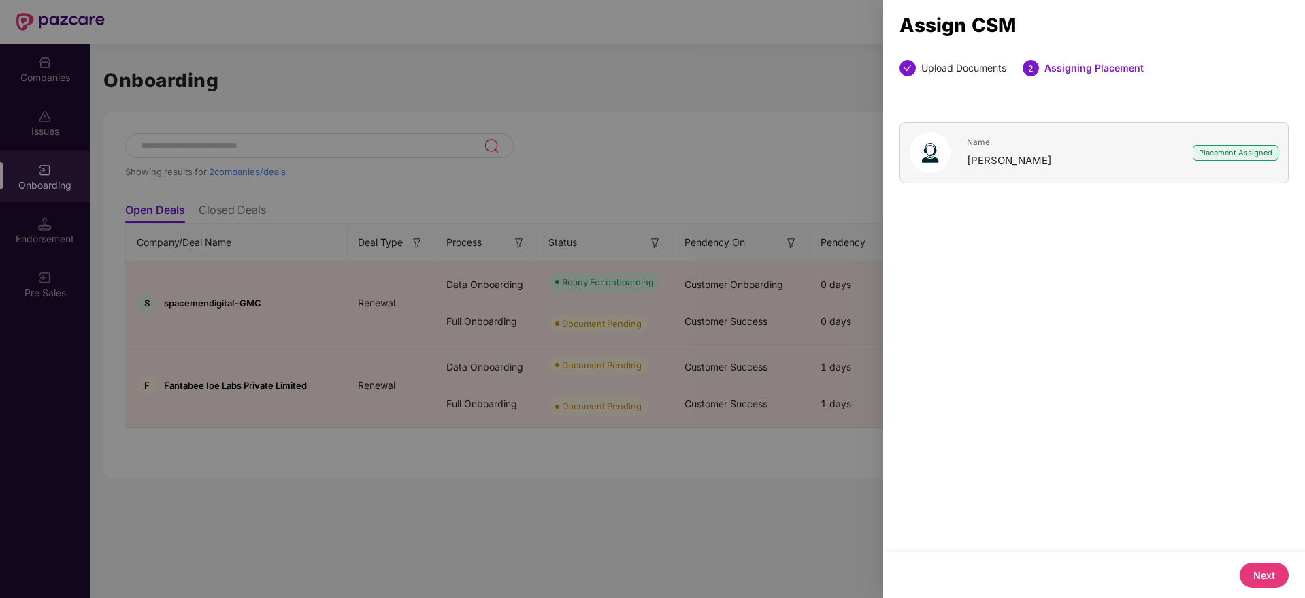
click at [1276, 566] on button "Next" at bounding box center [1264, 574] width 49 height 25
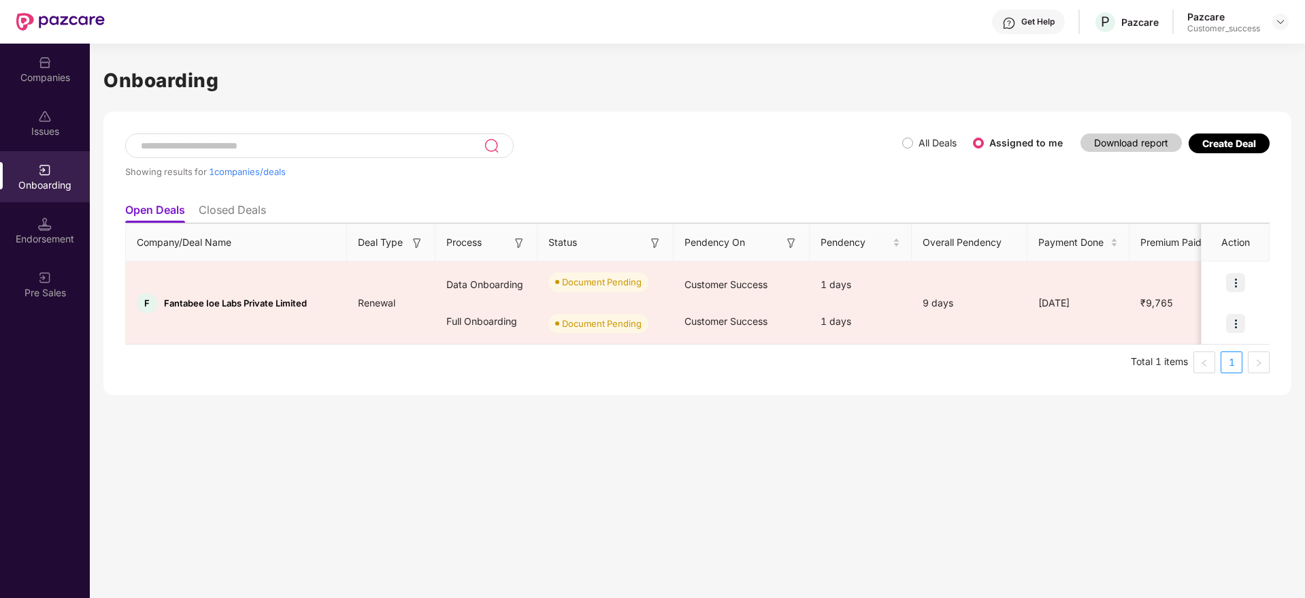
click at [919, 144] on label "All Deals" at bounding box center [938, 143] width 38 height 12
click at [902, 147] on div "Showing results for 1 companies/deals" at bounding box center [513, 164] width 777 height 63
click at [915, 143] on span "All Deals" at bounding box center [937, 142] width 49 height 15
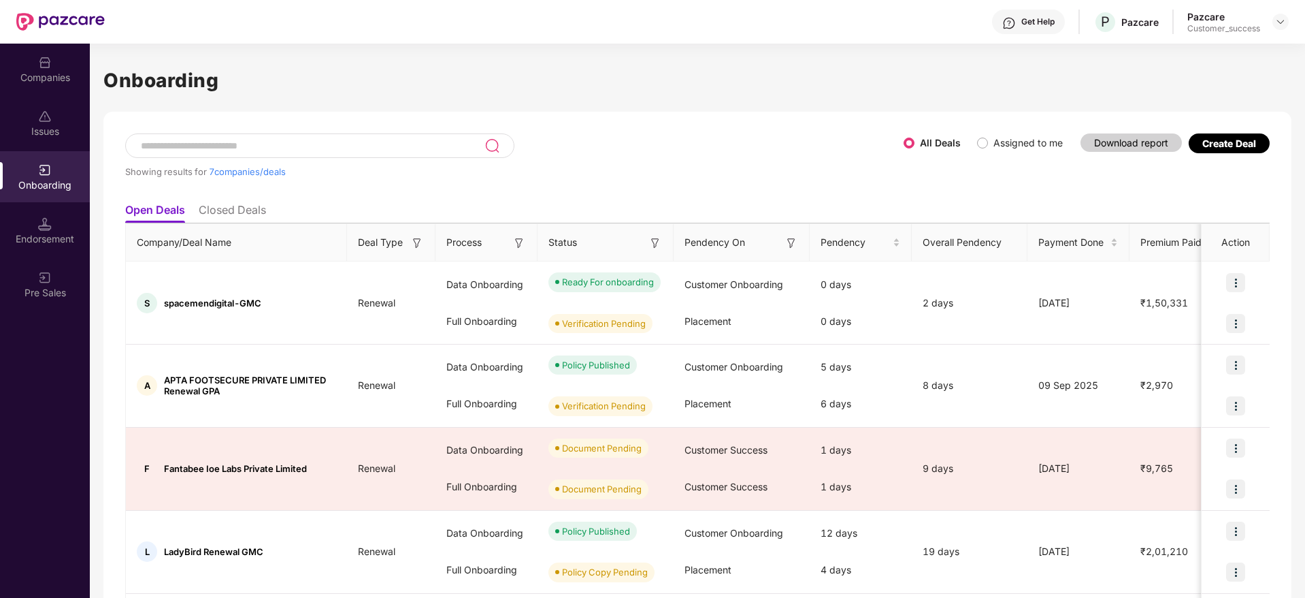
click at [966, 142] on div "All Deals" at bounding box center [938, 142] width 68 height 15
click at [988, 142] on span "Assigned to me" at bounding box center [1028, 142] width 80 height 15
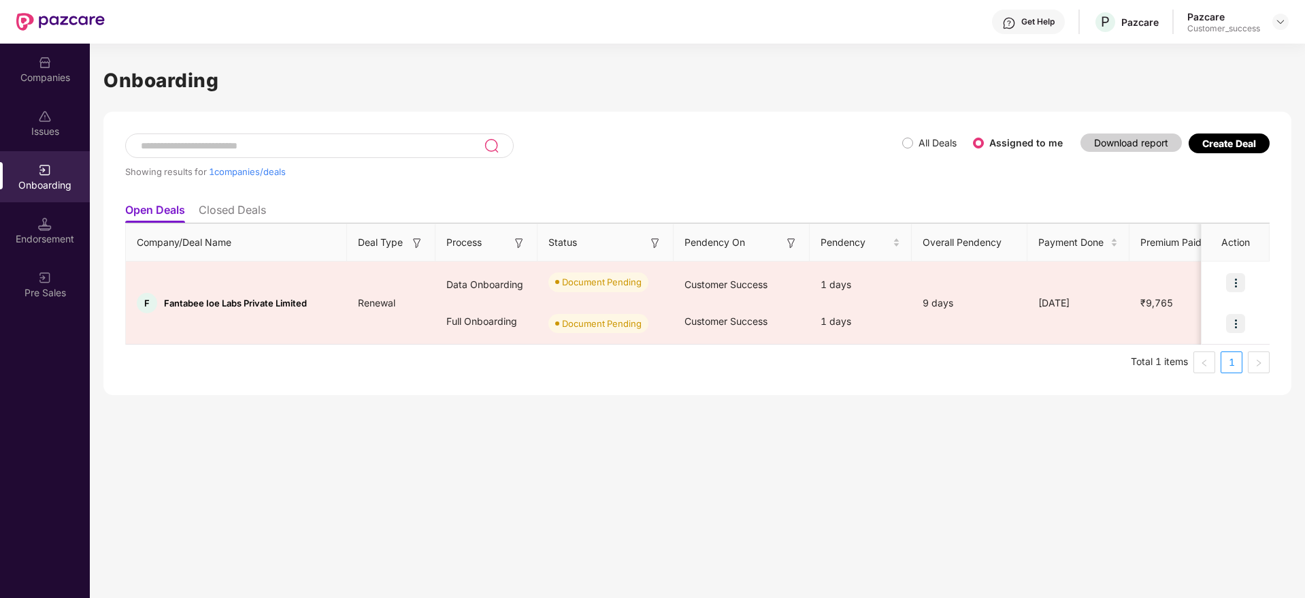
click at [1215, 146] on div "Create Deal" at bounding box center [1230, 143] width 54 height 12
click at [1180, 169] on div "Showing results for 1 companies/deals All Deals Assigned to me Download report …" at bounding box center [697, 164] width 1145 height 63
click at [900, 139] on div "Showing results for 1 companies/deals" at bounding box center [513, 164] width 777 height 63
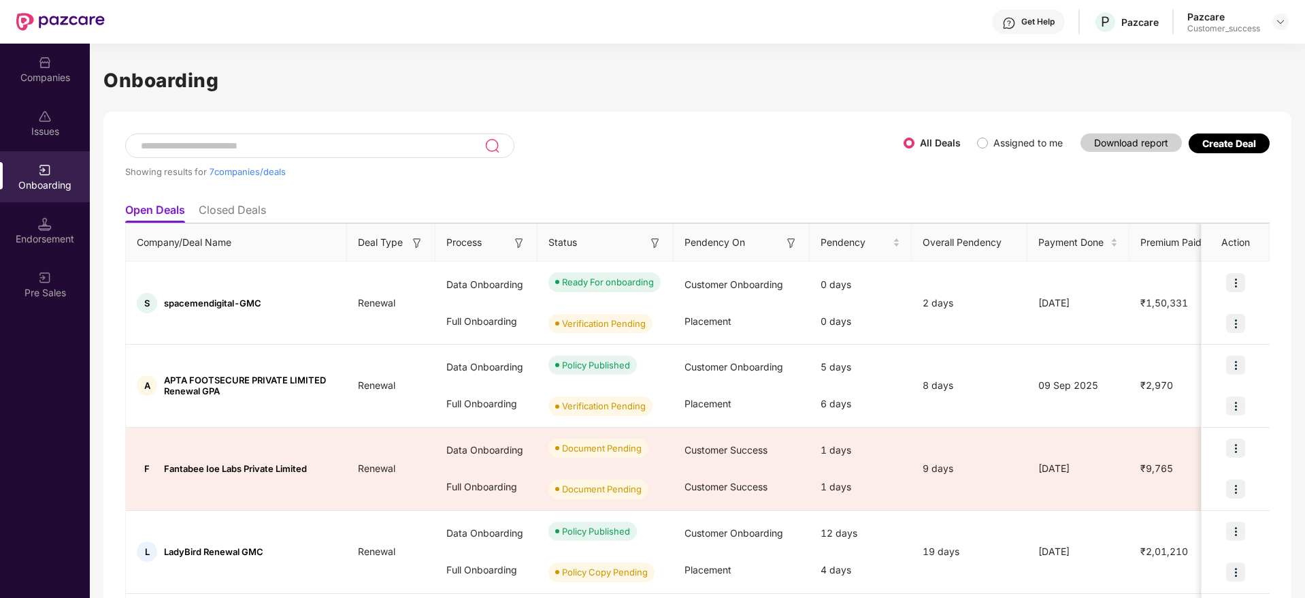
click at [990, 142] on span "Assigned to me" at bounding box center [1028, 142] width 80 height 15
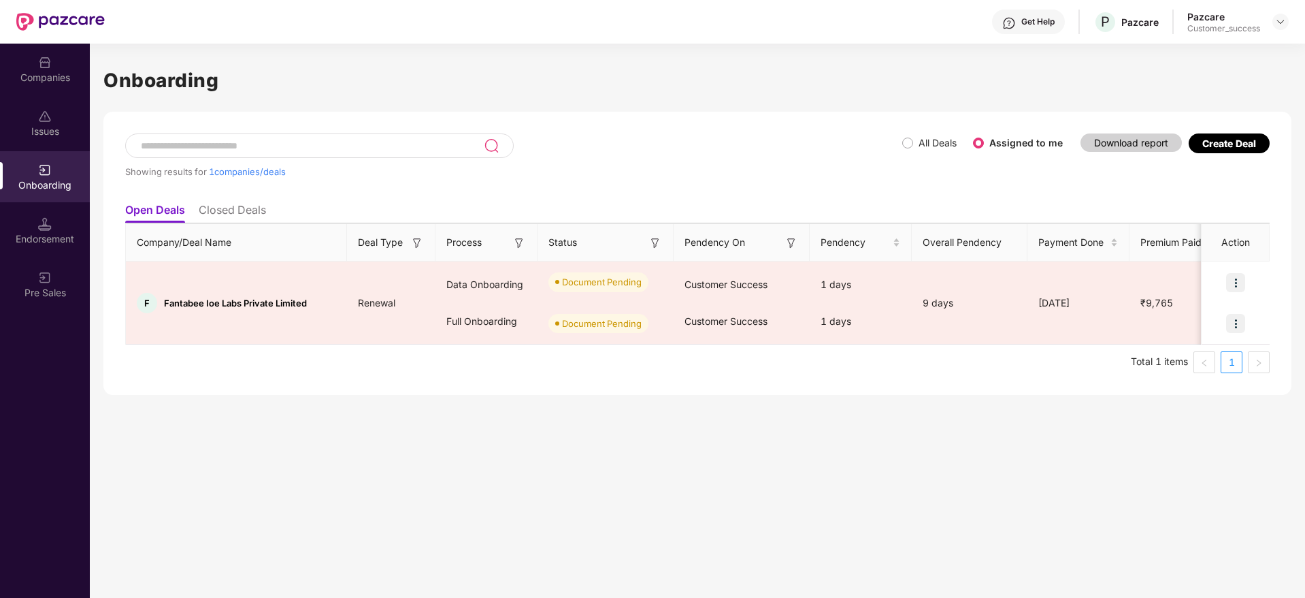
click at [924, 146] on label "All Deals" at bounding box center [938, 143] width 38 height 12
click at [904, 149] on label "All Deals" at bounding box center [932, 142] width 60 height 15
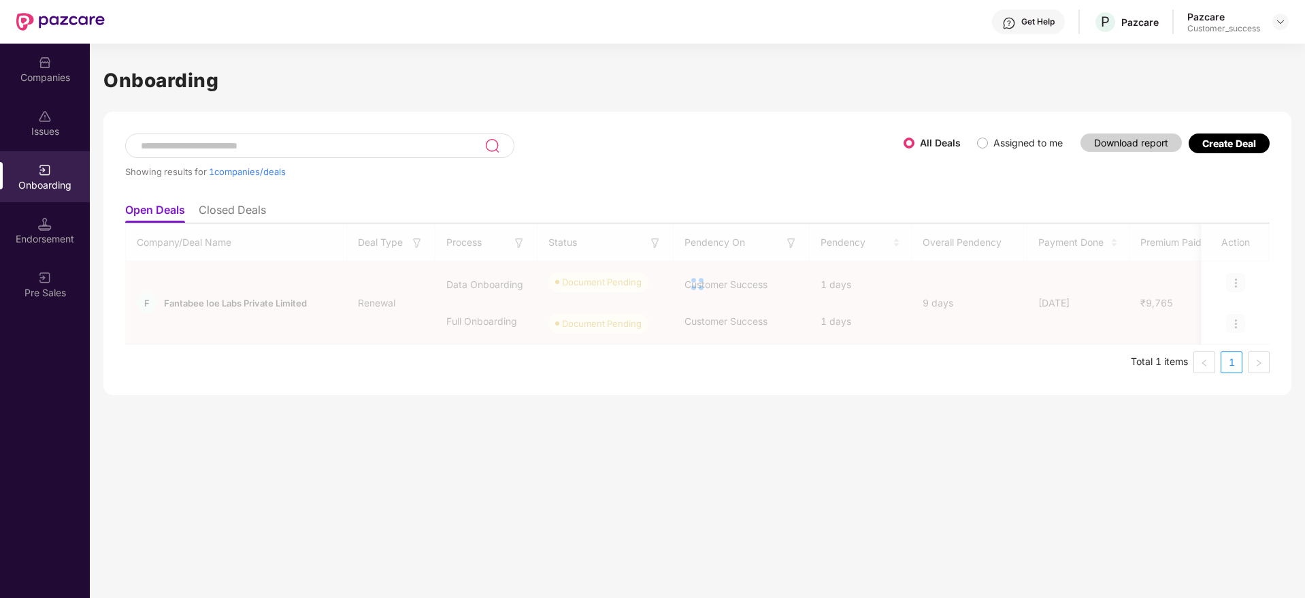
click at [994, 145] on label "Assigned to me" at bounding box center [1028, 143] width 69 height 12
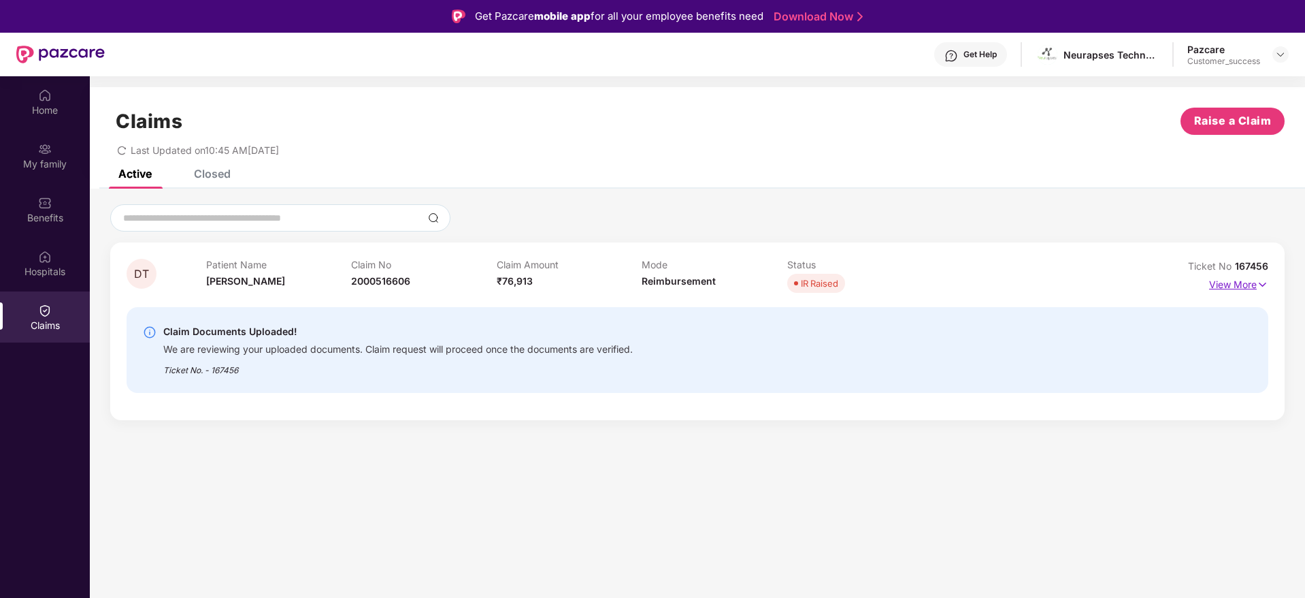
click at [1224, 288] on p "View More" at bounding box center [1238, 283] width 59 height 18
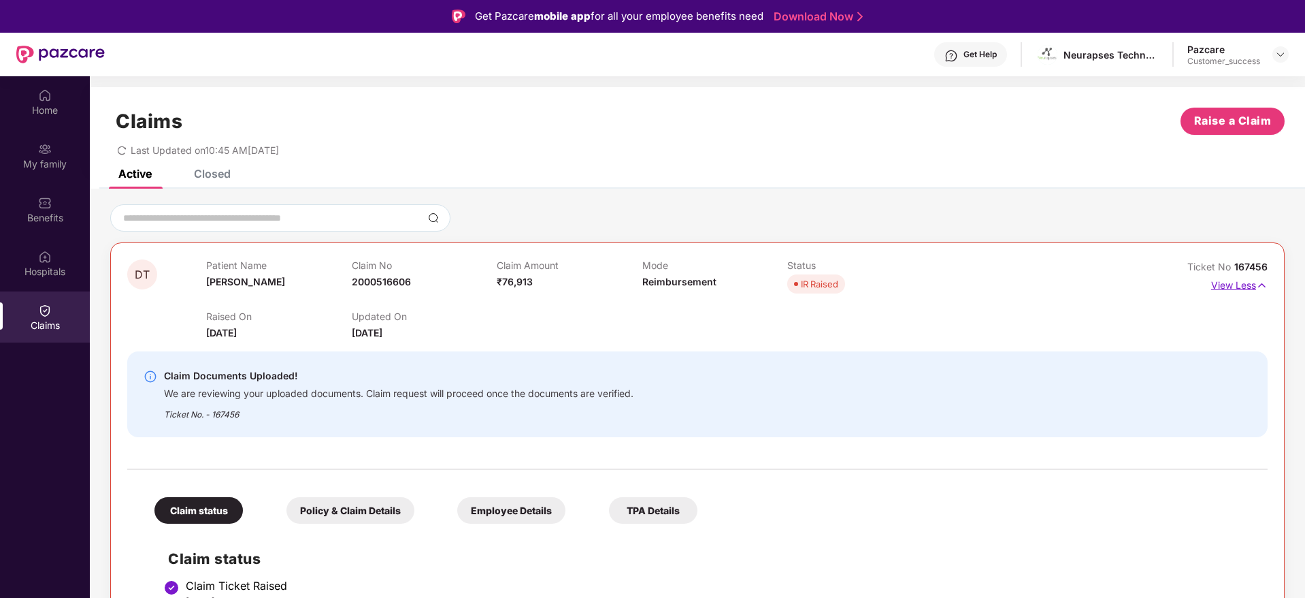
click at [1224, 288] on p "View Less" at bounding box center [1239, 283] width 56 height 18
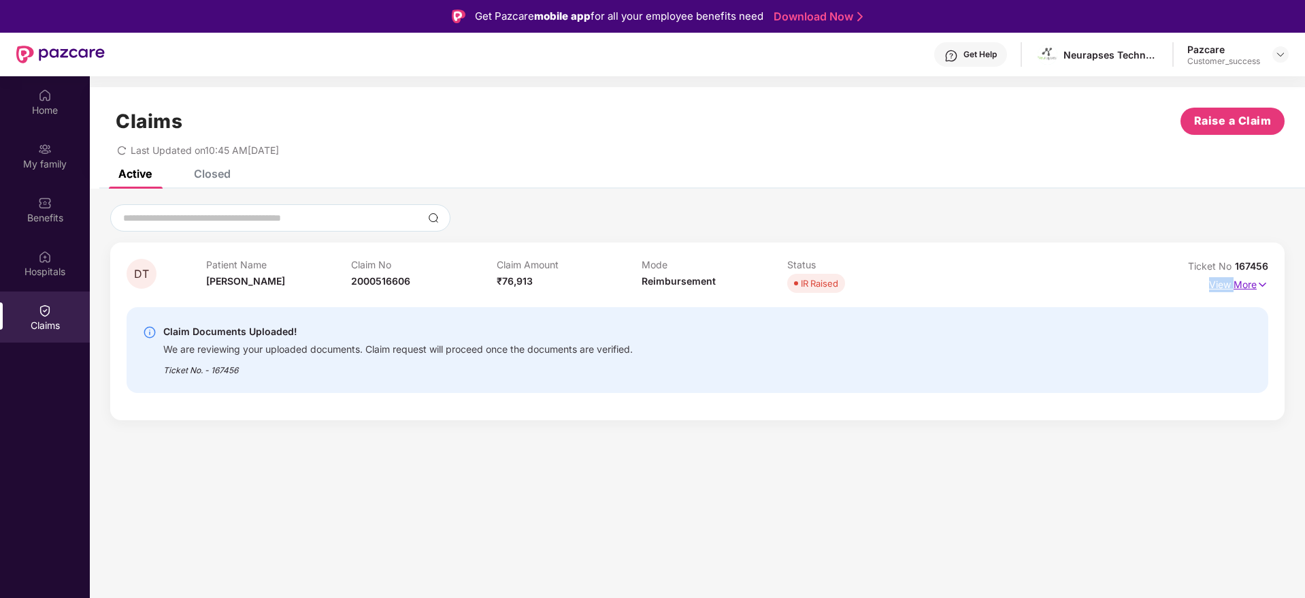
click at [1224, 288] on p "View More" at bounding box center [1238, 283] width 59 height 18
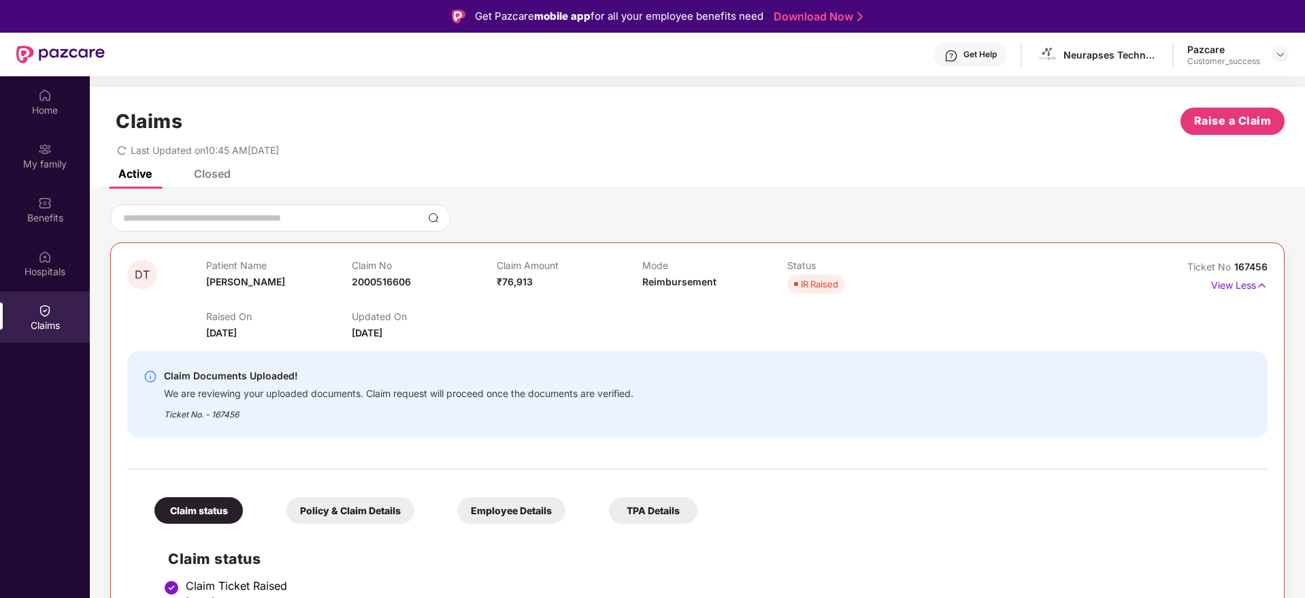
click at [46, 235] on div "Home My family Benefits Hospitals Claims" at bounding box center [45, 210] width 90 height 269
click at [44, 197] on img at bounding box center [45, 203] width 14 height 14
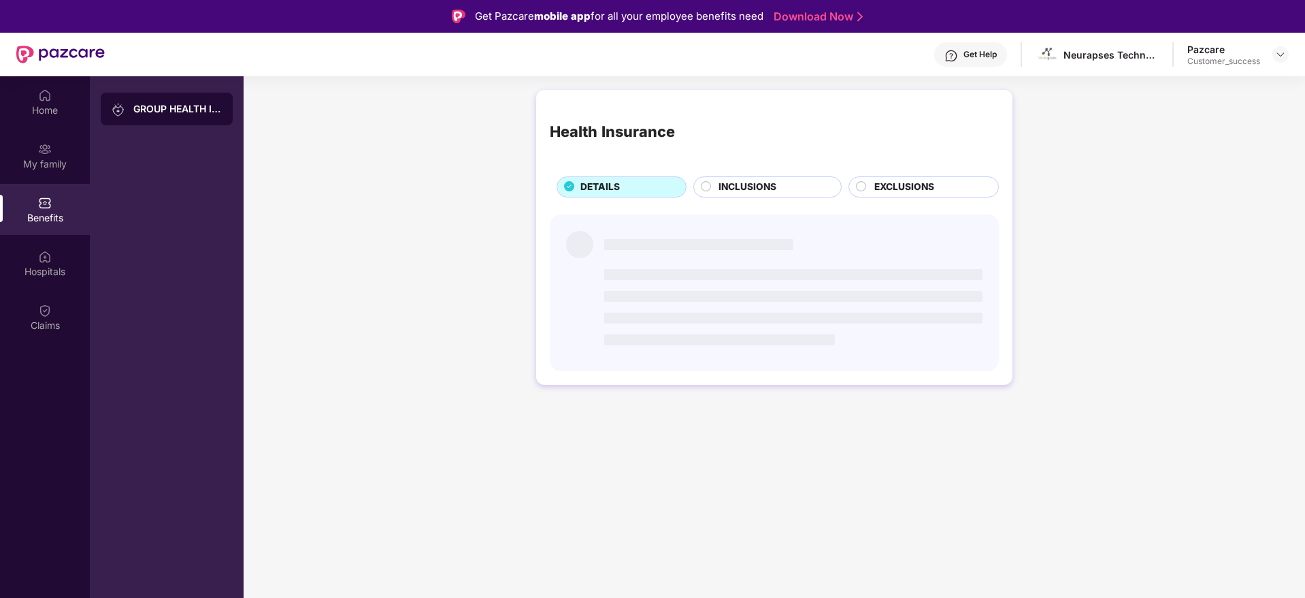
click at [46, 168] on div "My family" at bounding box center [45, 164] width 90 height 14
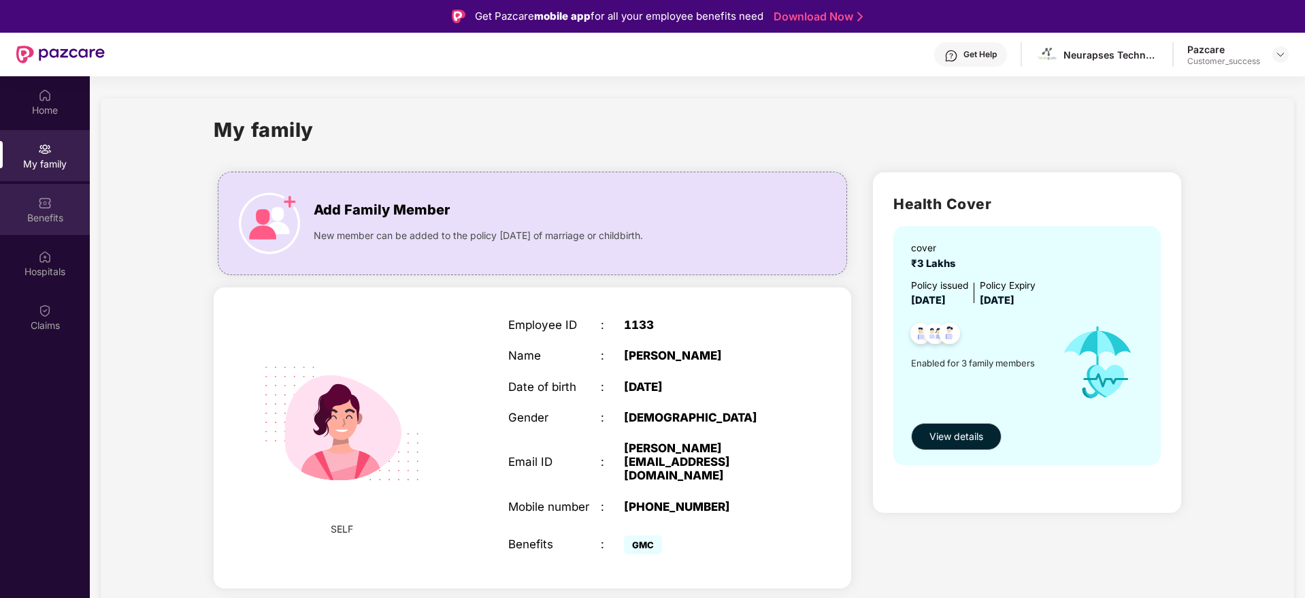
click at [40, 209] on img at bounding box center [45, 203] width 14 height 14
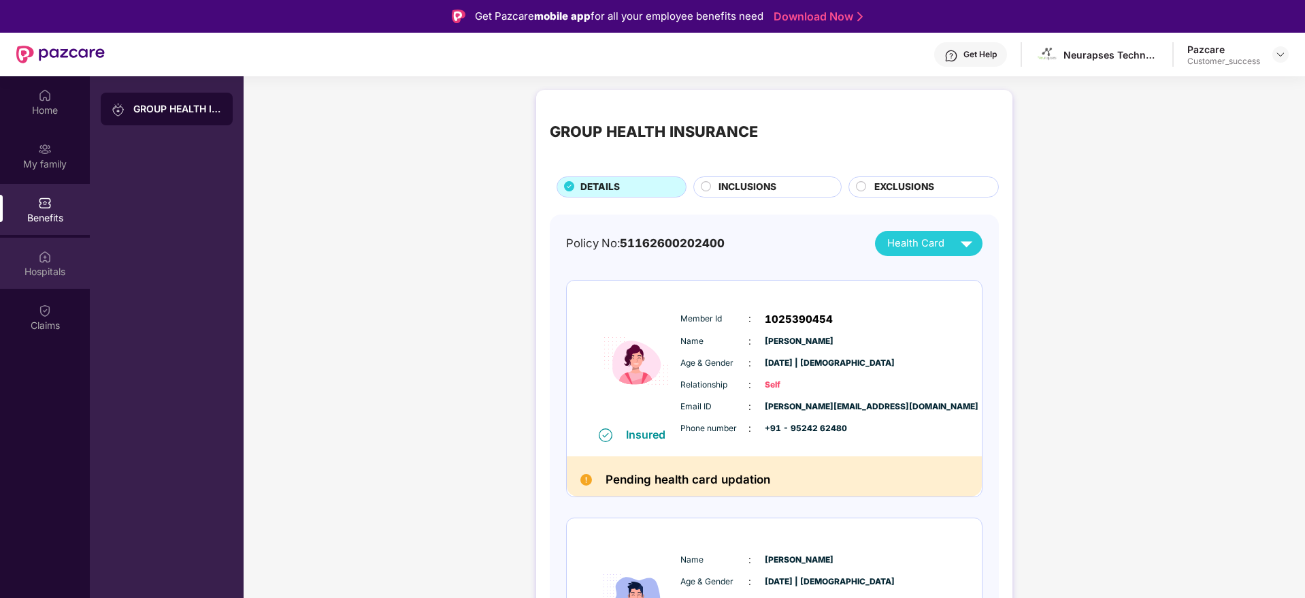
click at [48, 282] on div "Hospitals" at bounding box center [45, 263] width 90 height 51
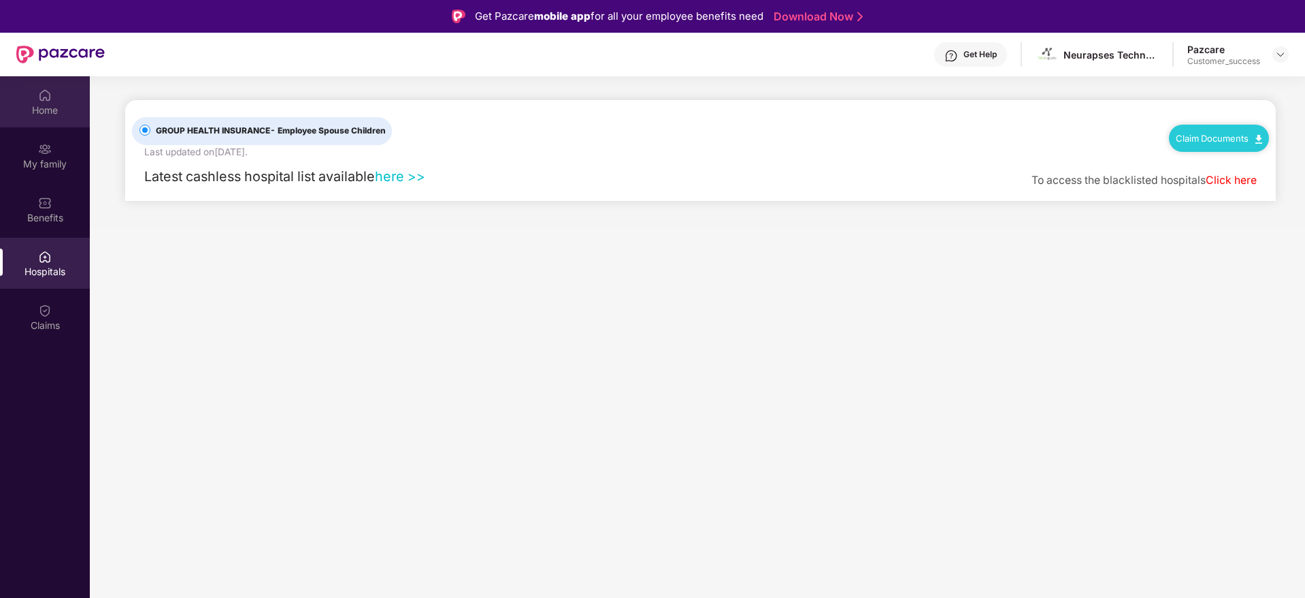
drag, startPoint x: 45, startPoint y: 136, endPoint x: 42, endPoint y: 108, distance: 28.8
click at [48, 122] on div "Home My family Benefits Hospitals Claims" at bounding box center [45, 210] width 90 height 269
click at [41, 99] on img at bounding box center [45, 95] width 14 height 14
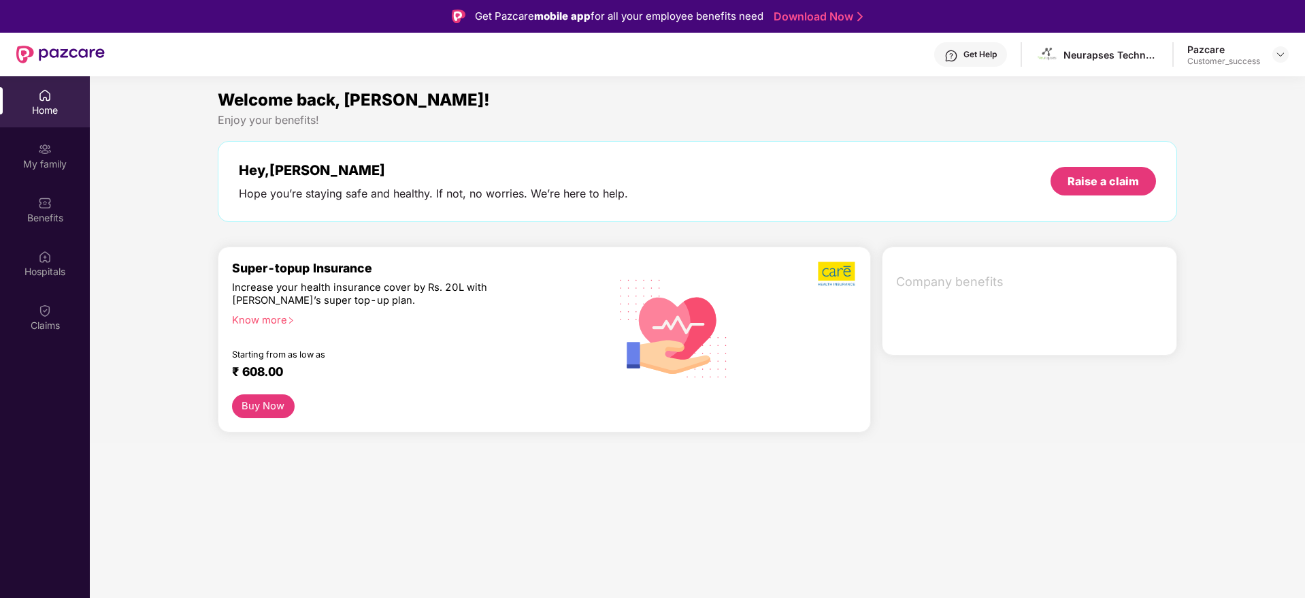
click at [41, 99] on img at bounding box center [45, 95] width 14 height 14
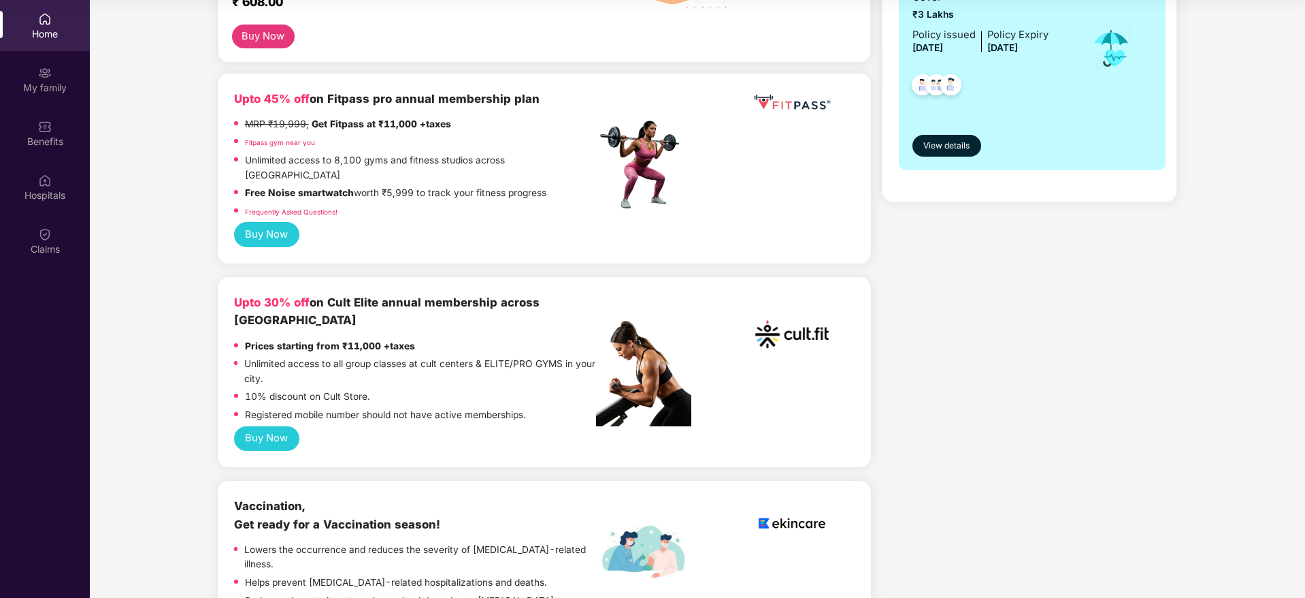
scroll to position [204, 0]
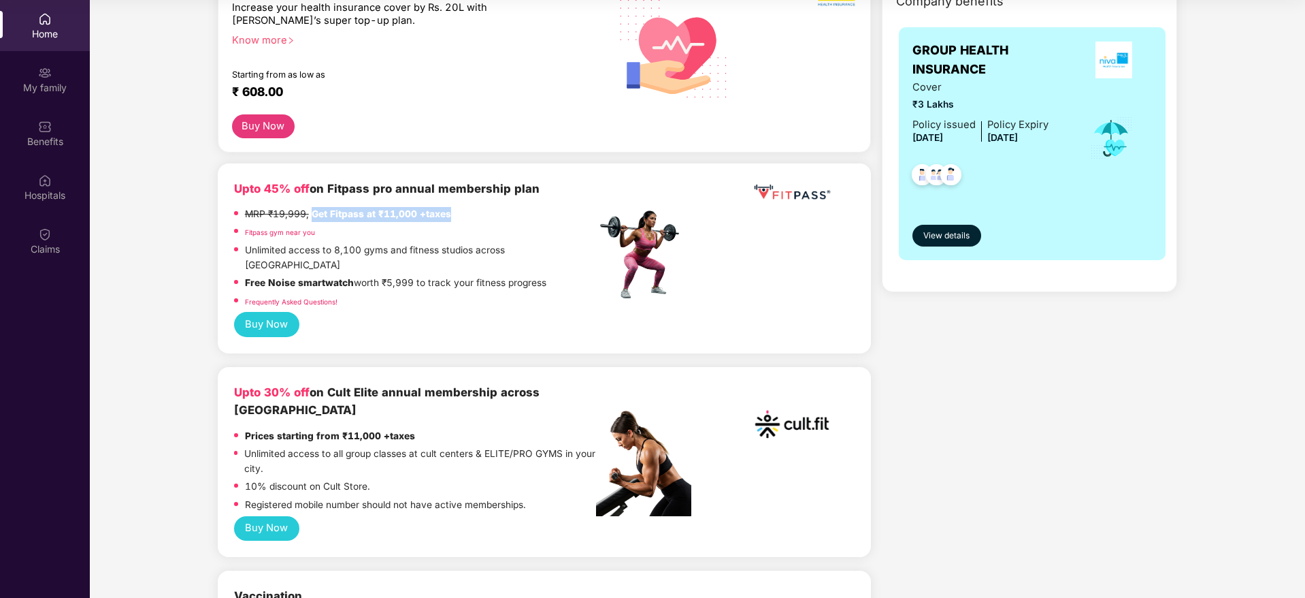
drag, startPoint x: 313, startPoint y: 213, endPoint x: 525, endPoint y: 213, distance: 212.3
click at [525, 213] on div "MRP ₹19,999, Get Fitpass at ₹11,000 +taxes" at bounding box center [415, 216] width 362 height 18
drag, startPoint x: 525, startPoint y: 213, endPoint x: 213, endPoint y: 183, distance: 313.8
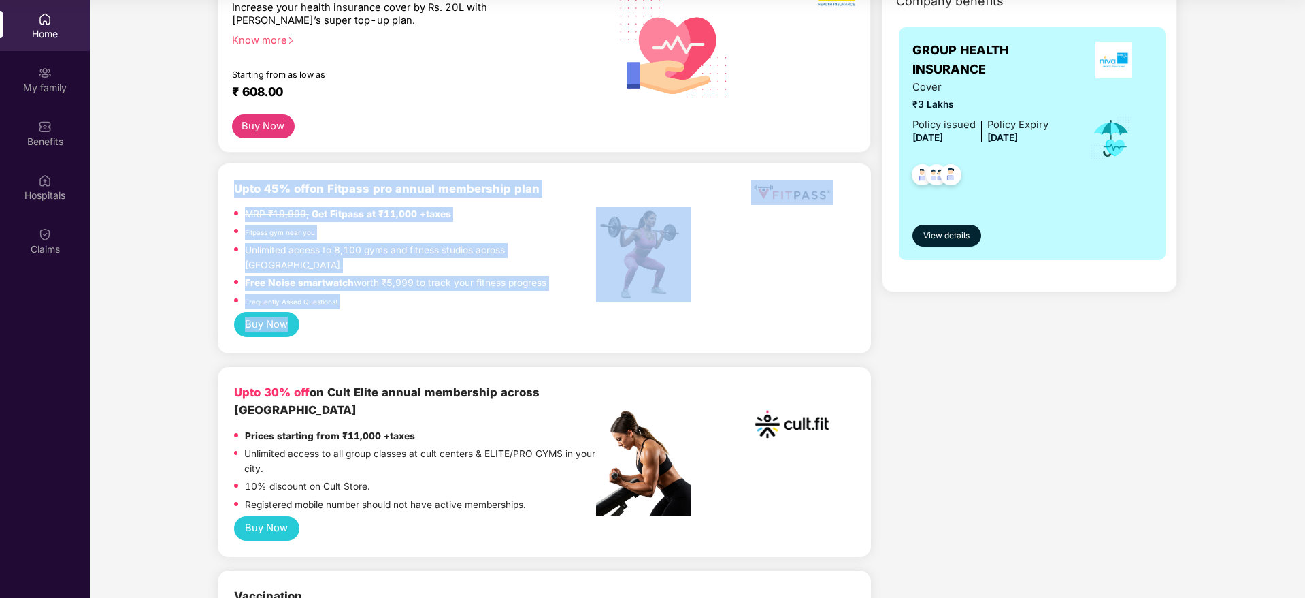
drag, startPoint x: 213, startPoint y: 183, endPoint x: 455, endPoint y: 305, distance: 270.6
click at [455, 312] on div "Buy Now" at bounding box center [544, 324] width 621 height 25
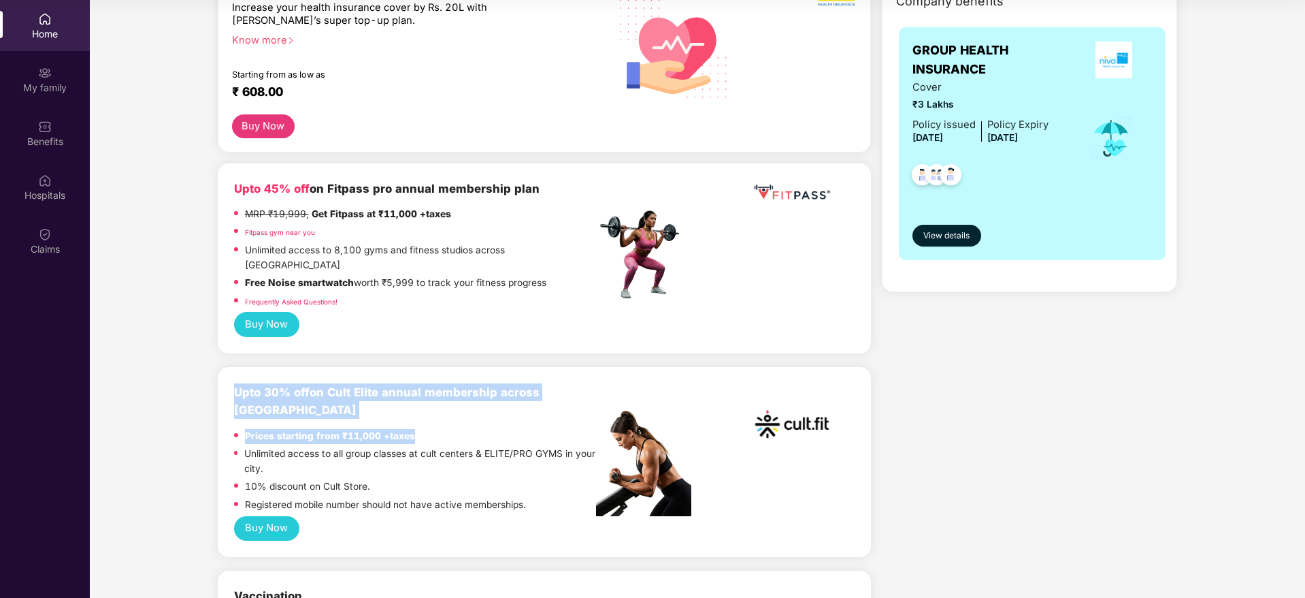
drag, startPoint x: 428, startPoint y: 404, endPoint x: 212, endPoint y: 372, distance: 218.0
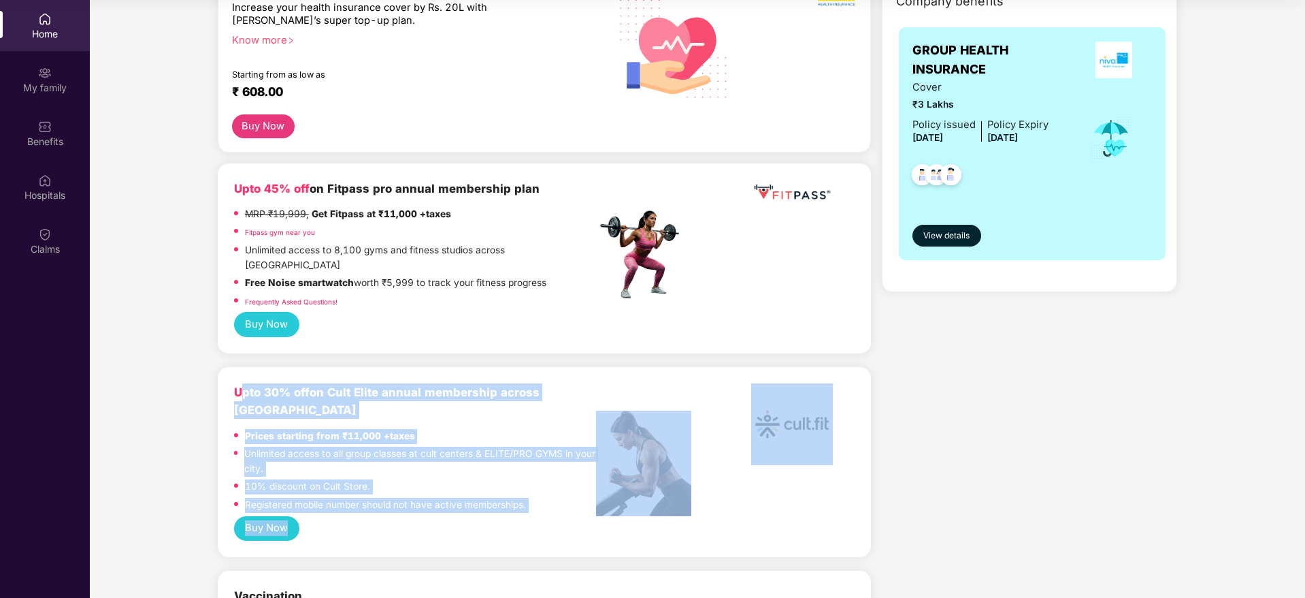
drag, startPoint x: 385, startPoint y: 446, endPoint x: 551, endPoint y: 485, distance: 171.2
click at [551, 485] on div "Upto 30% off on Cult Elite annual membership across India Prices starting from …" at bounding box center [544, 461] width 621 height 157
click at [551, 516] on div "Buy Now" at bounding box center [544, 528] width 621 height 25
drag, startPoint x: 448, startPoint y: 470, endPoint x: 238, endPoint y: 361, distance: 236.8
click at [238, 367] on div "Upto 30% off on Cult Elite annual membership across India Prices starting from …" at bounding box center [544, 462] width 653 height 190
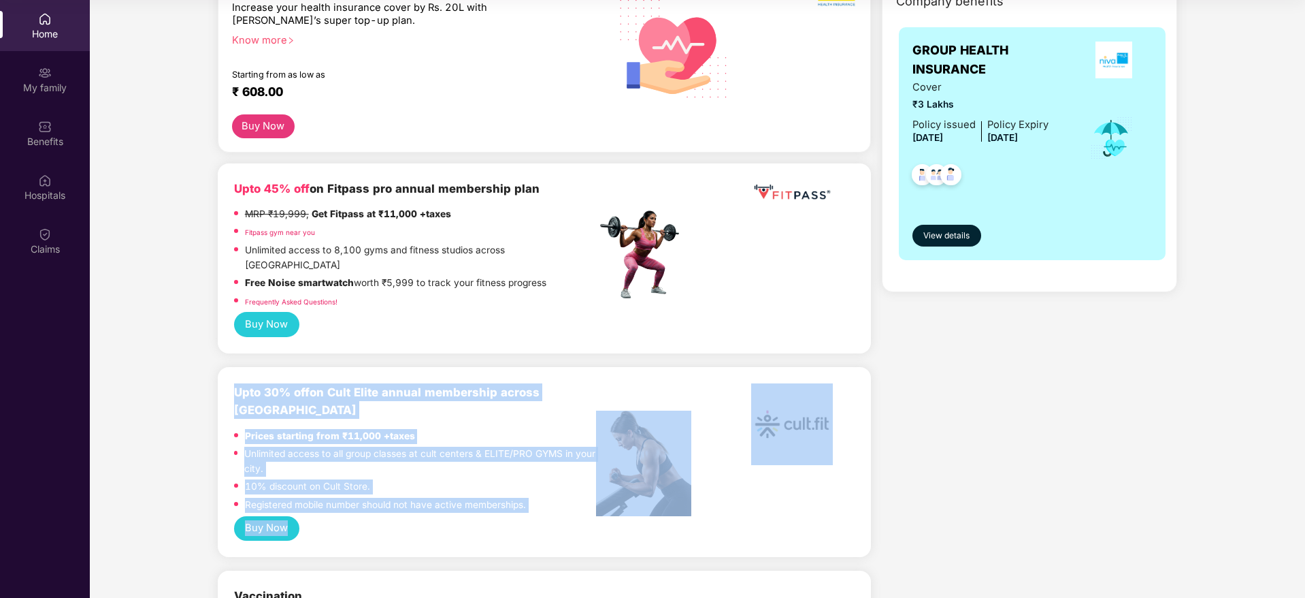
click at [238, 367] on div "Upto 30% off on Cult Elite annual membership across India Prices starting from …" at bounding box center [544, 462] width 653 height 190
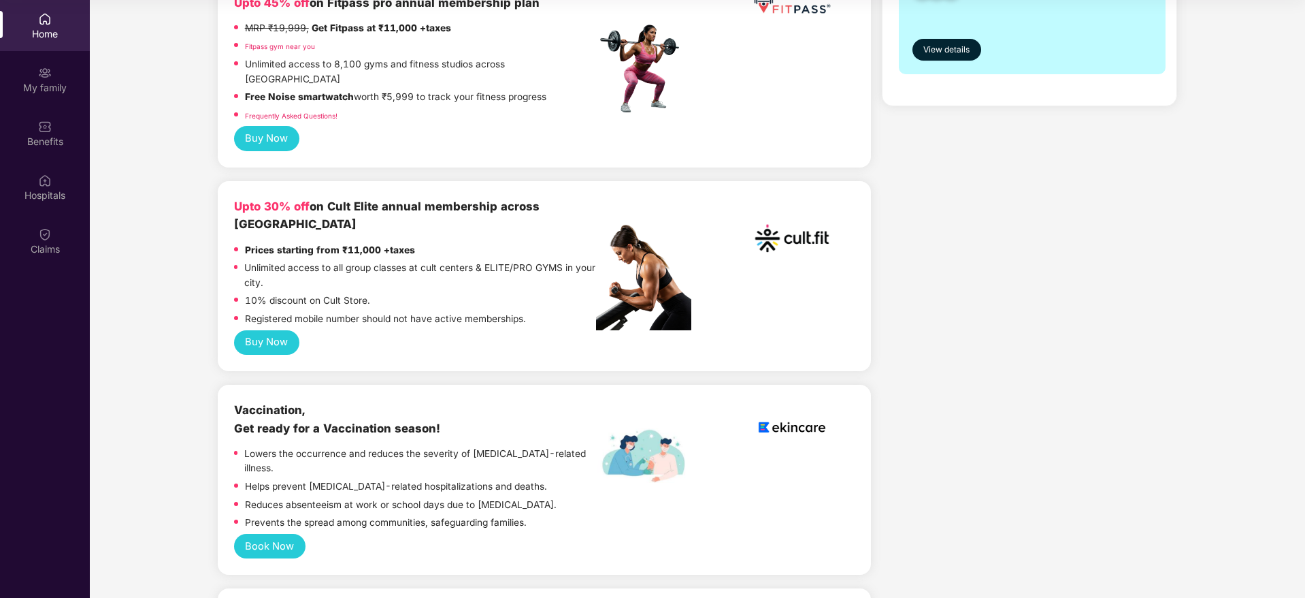
scroll to position [510, 0]
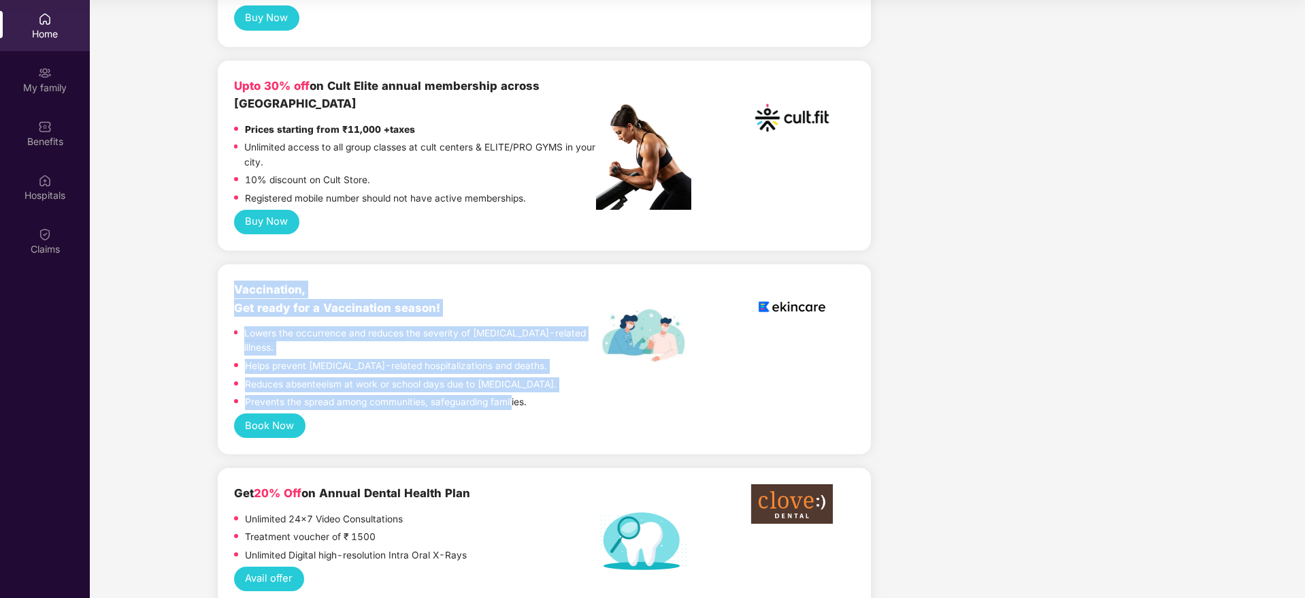
drag, startPoint x: 510, startPoint y: 356, endPoint x: 231, endPoint y: 258, distance: 295.7
click at [231, 264] on div "Vaccination, Get ready for a Vaccination season! Lowers the occurrence and redu…" at bounding box center [544, 359] width 653 height 190
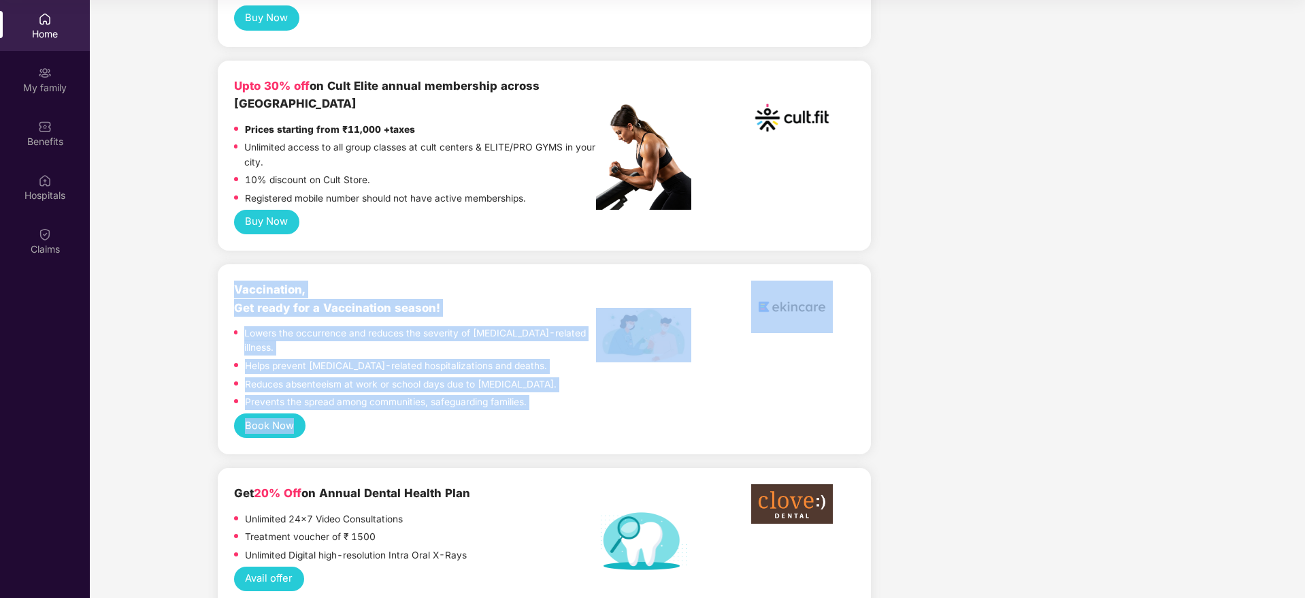
drag, startPoint x: 231, startPoint y: 258, endPoint x: 554, endPoint y: 393, distance: 349.9
click at [554, 393] on div "Vaccination, Get ready for a Vaccination season! Lowers the occurrence and redu…" at bounding box center [544, 359] width 653 height 190
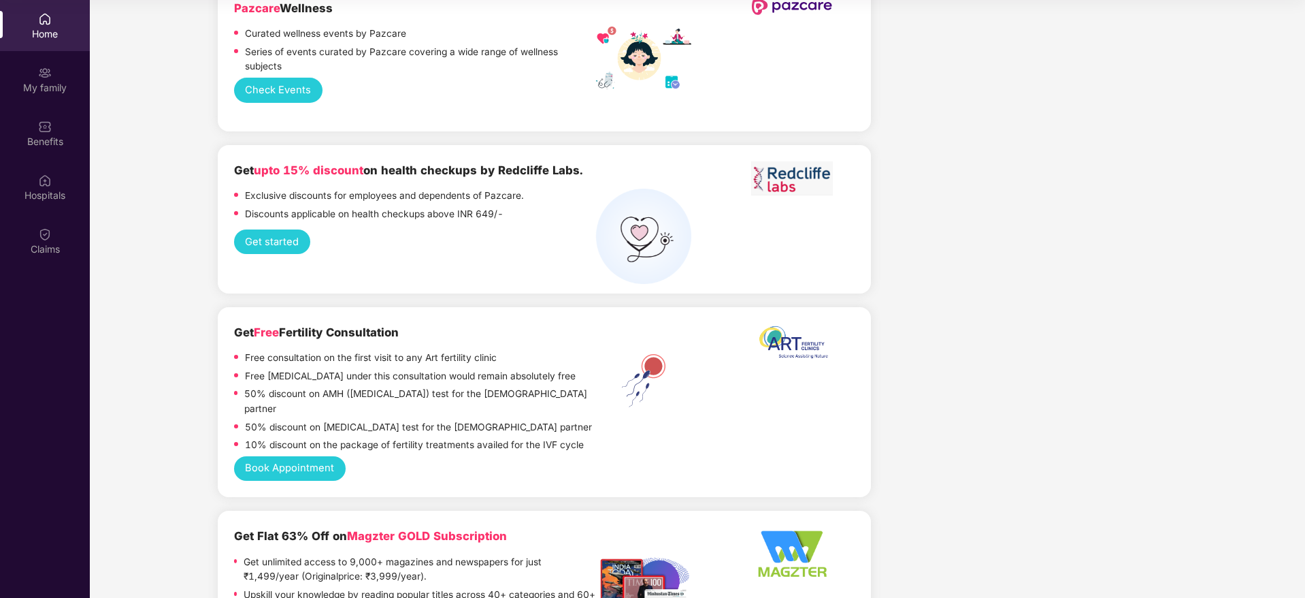
scroll to position [1837, 0]
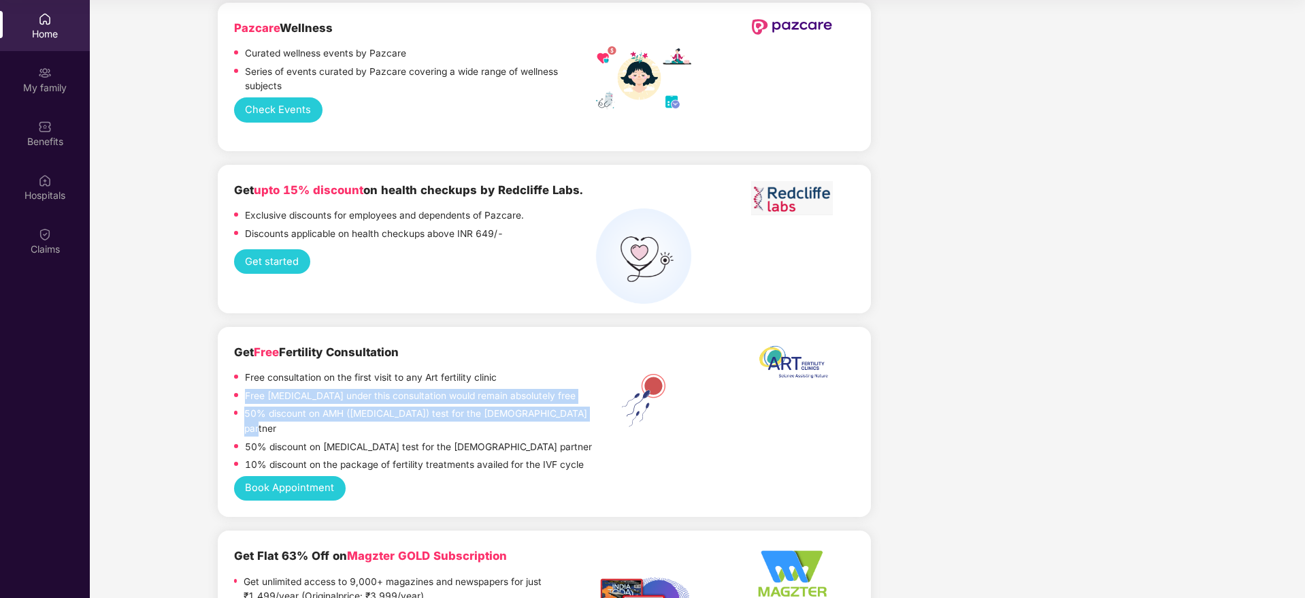
drag, startPoint x: 244, startPoint y: 333, endPoint x: 593, endPoint y: 350, distance: 350.2
click at [593, 370] on div "Free consultation on the first visit to any Art fertility clinic Free [MEDICAL_…" at bounding box center [415, 422] width 362 height 105
click at [593, 406] on div "50% discount on AMH ([MEDICAL_DATA]) test for the [DEMOGRAPHIC_DATA] partner" at bounding box center [415, 422] width 362 height 33
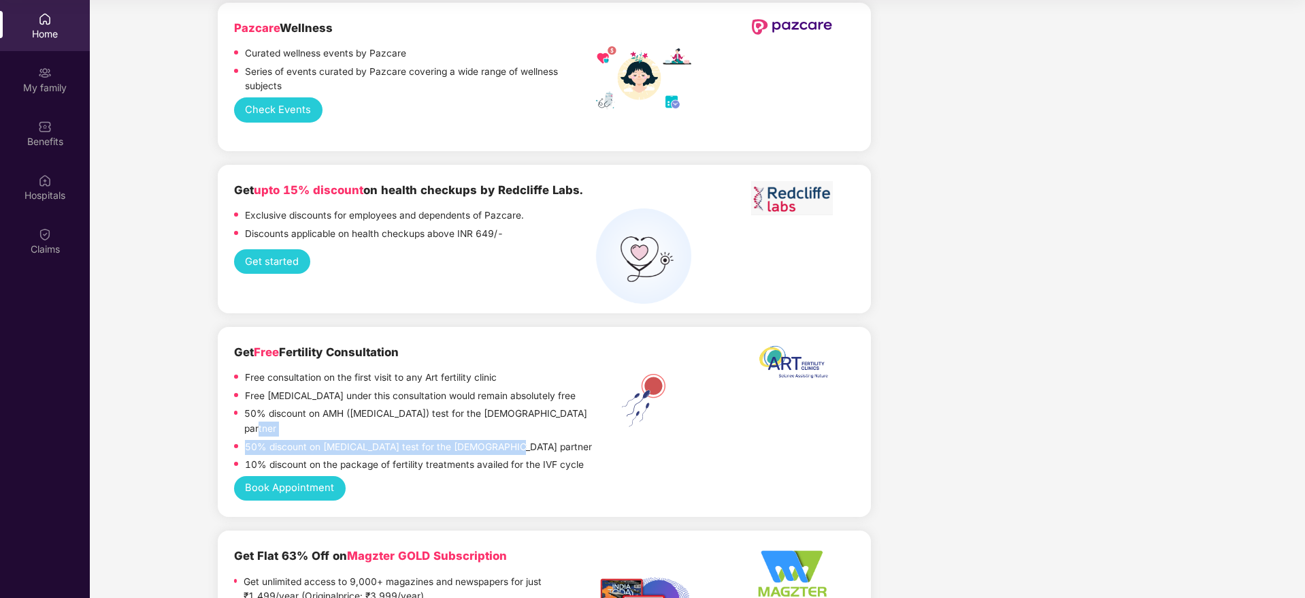
drag, startPoint x: 561, startPoint y: 360, endPoint x: 588, endPoint y: 370, distance: 28.4
click at [588, 370] on div "Free consultation on the first visit to any Art fertility clinic Free [MEDICAL_…" at bounding box center [415, 422] width 362 height 105
click at [588, 440] on div "50% discount on [MEDICAL_DATA] test for the [DEMOGRAPHIC_DATA] partner" at bounding box center [415, 449] width 362 height 18
drag, startPoint x: 538, startPoint y: 380, endPoint x: 244, endPoint y: 379, distance: 294.0
click at [244, 440] on div "50% discount on [MEDICAL_DATA] test for the [DEMOGRAPHIC_DATA] partner" at bounding box center [415, 449] width 362 height 18
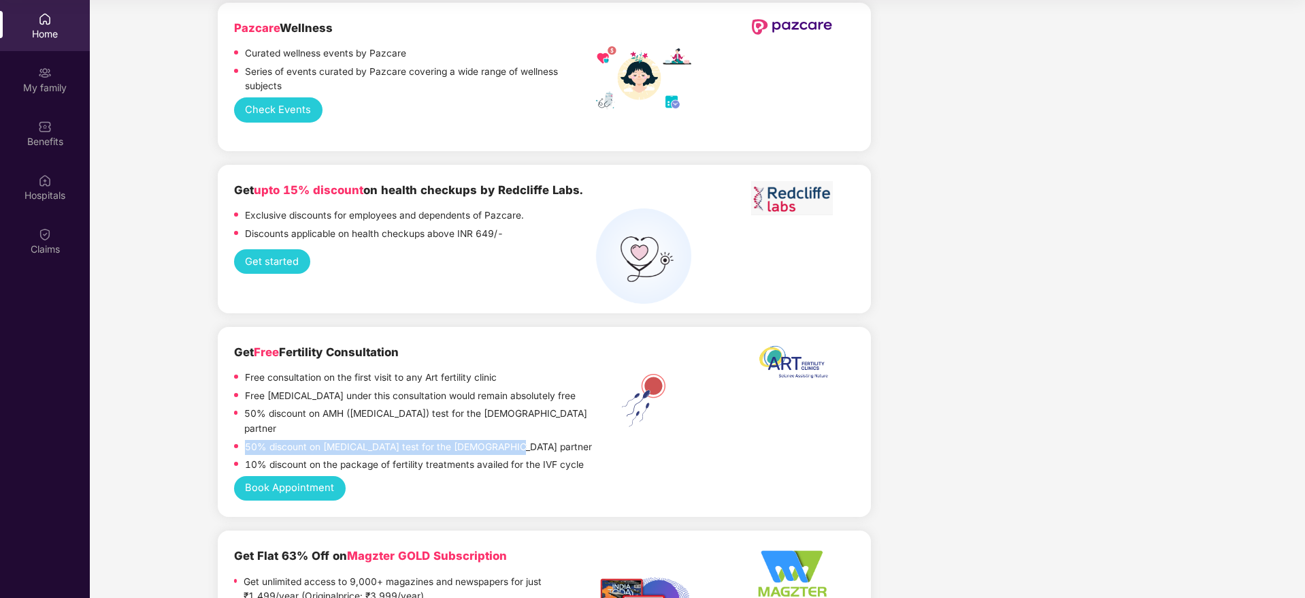
click at [244, 440] on div "50% discount on [MEDICAL_DATA] test for the [DEMOGRAPHIC_DATA] partner" at bounding box center [415, 449] width 362 height 18
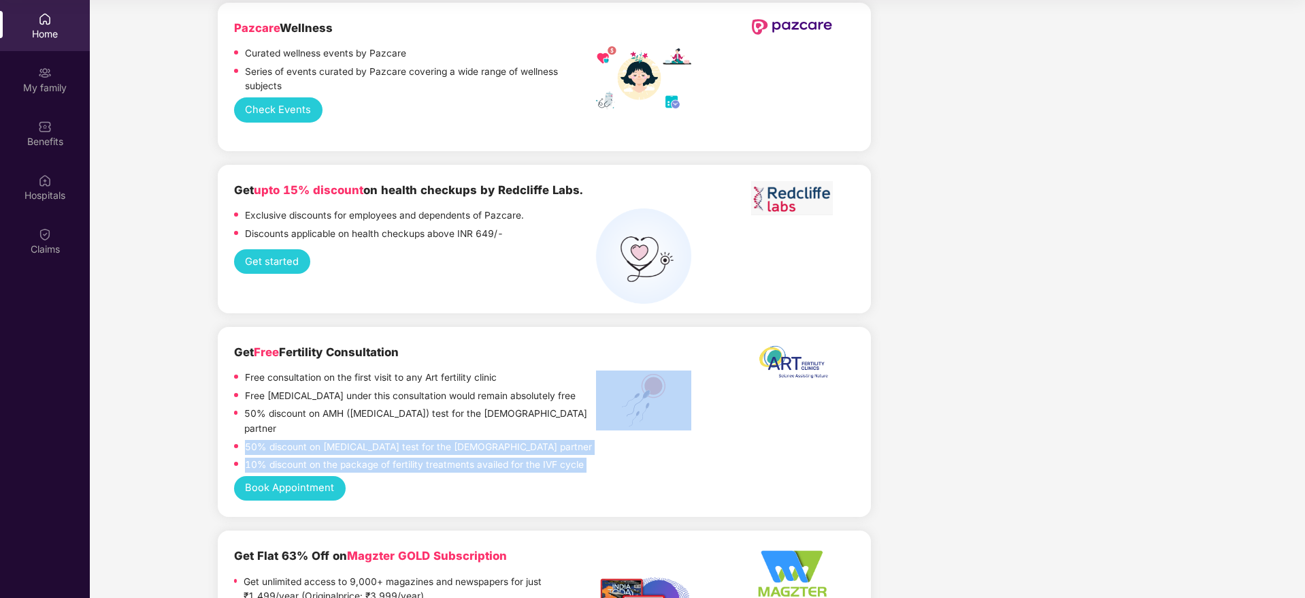
drag, startPoint x: 244, startPoint y: 379, endPoint x: 598, endPoint y: 396, distance: 354.3
click at [598, 396] on div "Get Free Fertility Consultation Free consultation on the first visit to any Art…" at bounding box center [544, 409] width 621 height 133
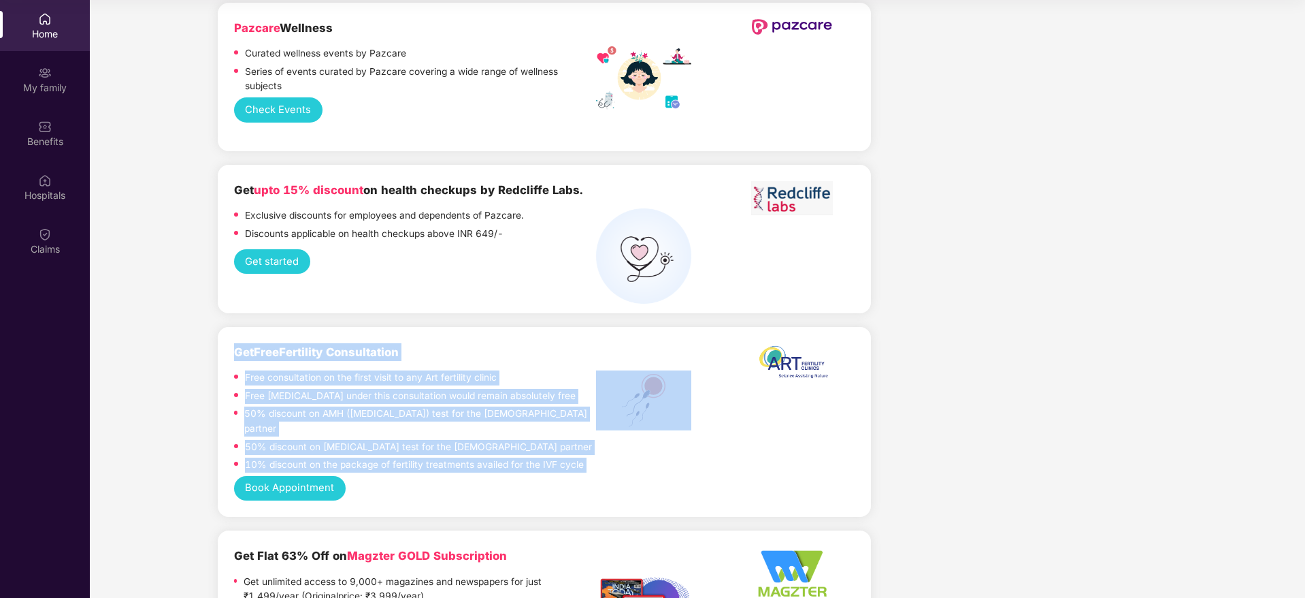
drag, startPoint x: 598, startPoint y: 396, endPoint x: 236, endPoint y: 289, distance: 377.0
click at [236, 343] on div "Get Free Fertility Consultation Free consultation on the first visit to any Art…" at bounding box center [544, 409] width 621 height 133
click at [236, 345] on b "Get Free Fertility Consultation" at bounding box center [316, 352] width 165 height 14
drag, startPoint x: 236, startPoint y: 289, endPoint x: 610, endPoint y: 436, distance: 402.1
click at [610, 436] on div "Get Free Fertility Consultation Free consultation on the first visit to any Art…" at bounding box center [544, 422] width 653 height 191
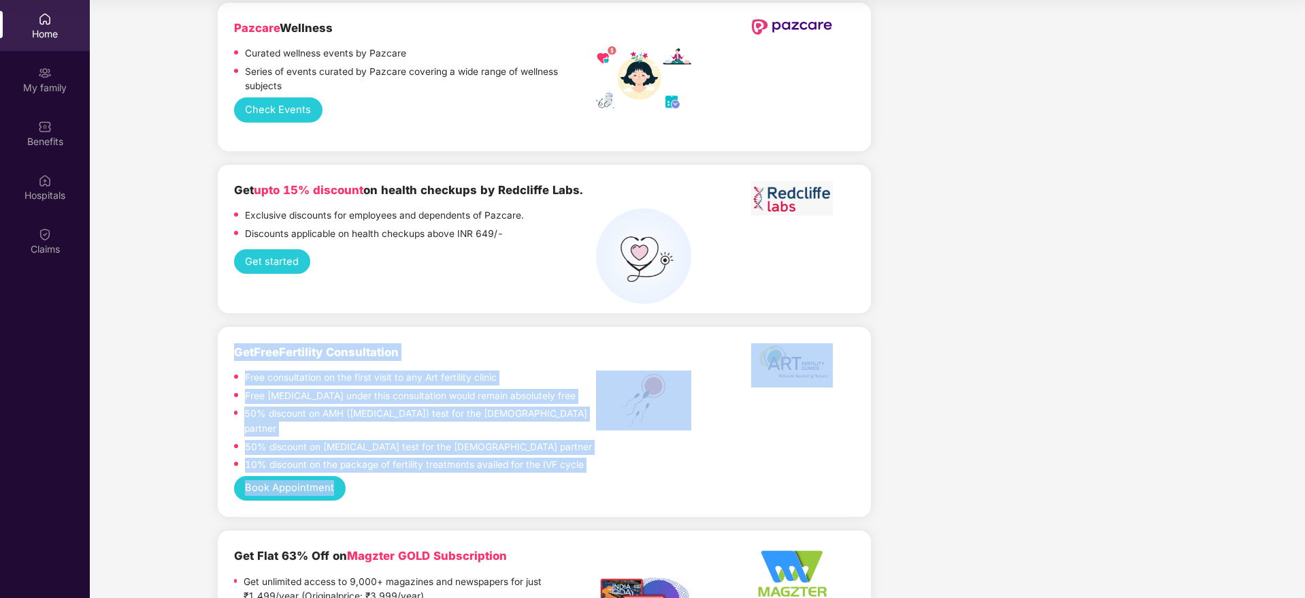
click at [610, 436] on div "Get Free Fertility Consultation Free consultation on the first visit to any Art…" at bounding box center [544, 422] width 653 height 191
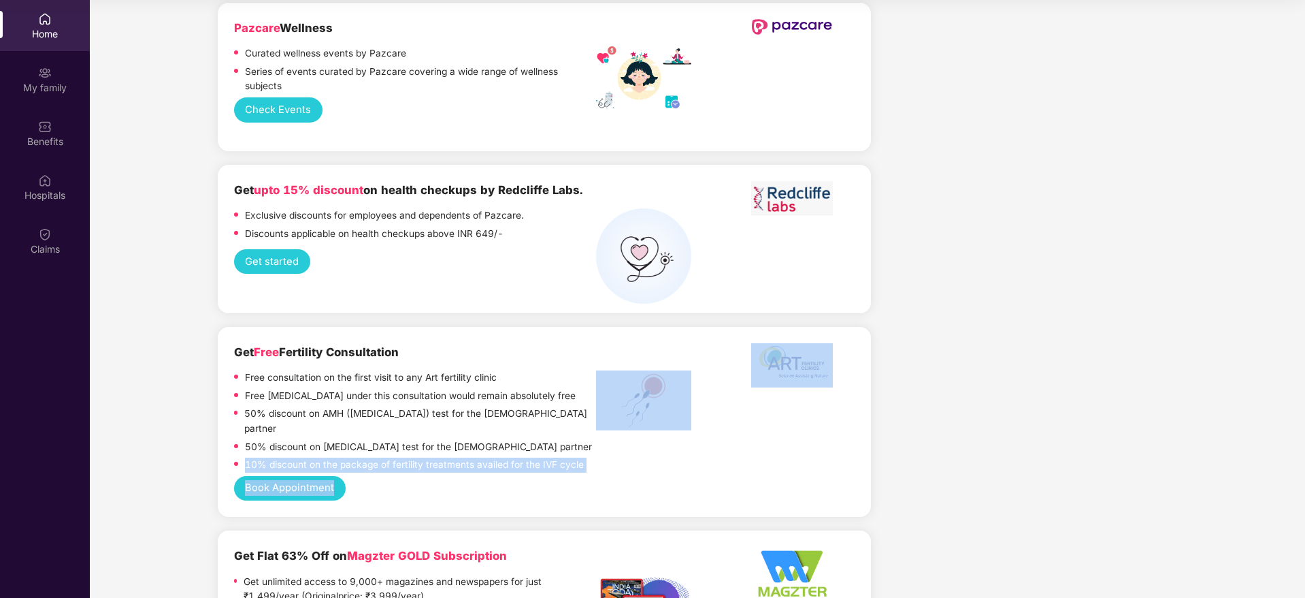
drag, startPoint x: 283, startPoint y: 385, endPoint x: 604, endPoint y: 401, distance: 321.6
click at [604, 401] on div "Get Free Fertility Consultation Free consultation on the first visit to any Art…" at bounding box center [544, 422] width 621 height 158
click at [604, 476] on div "Book Appointment" at bounding box center [544, 488] width 621 height 25
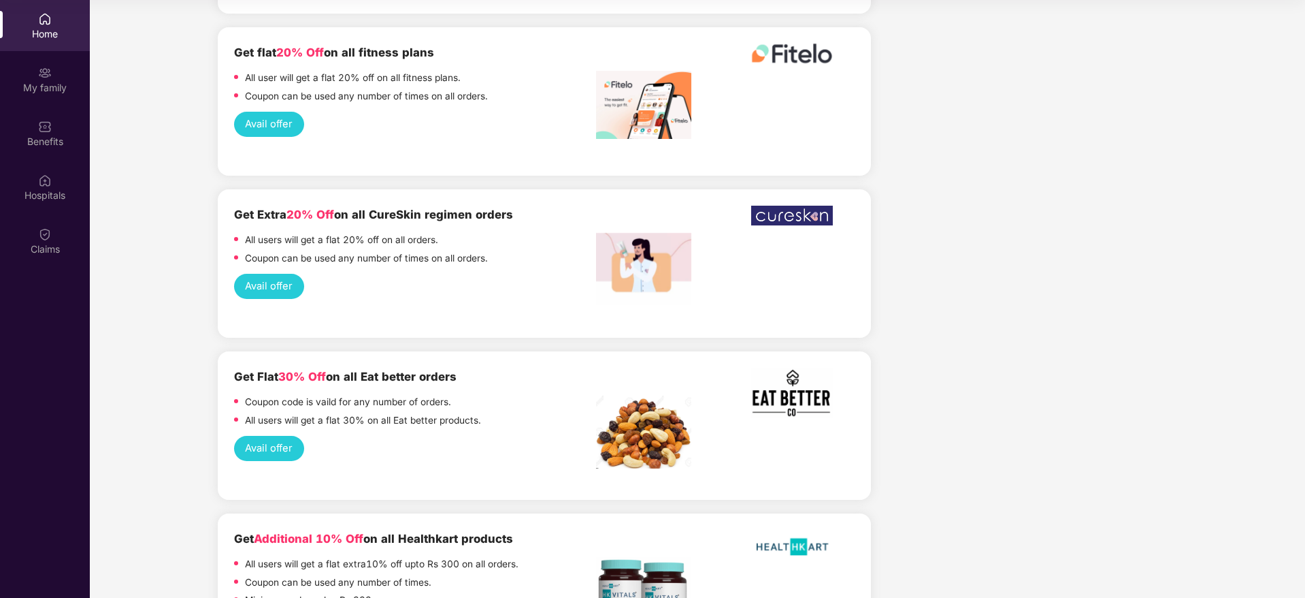
scroll to position [2758, 0]
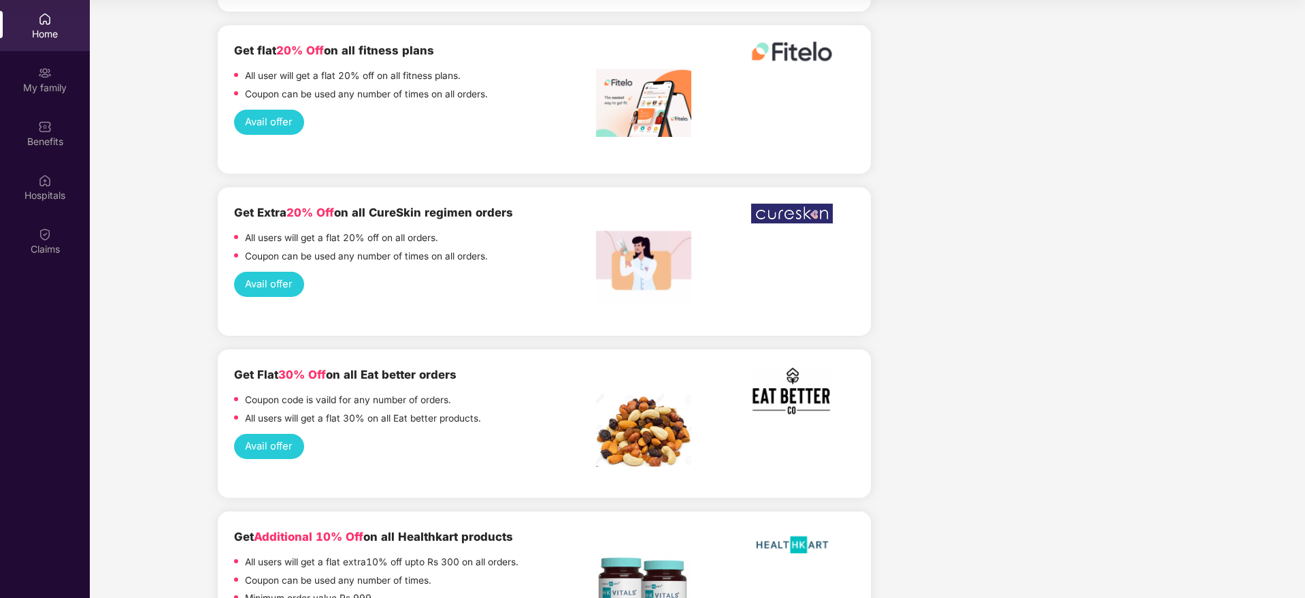
click at [269, 434] on button "Avail offer" at bounding box center [269, 446] width 70 height 25
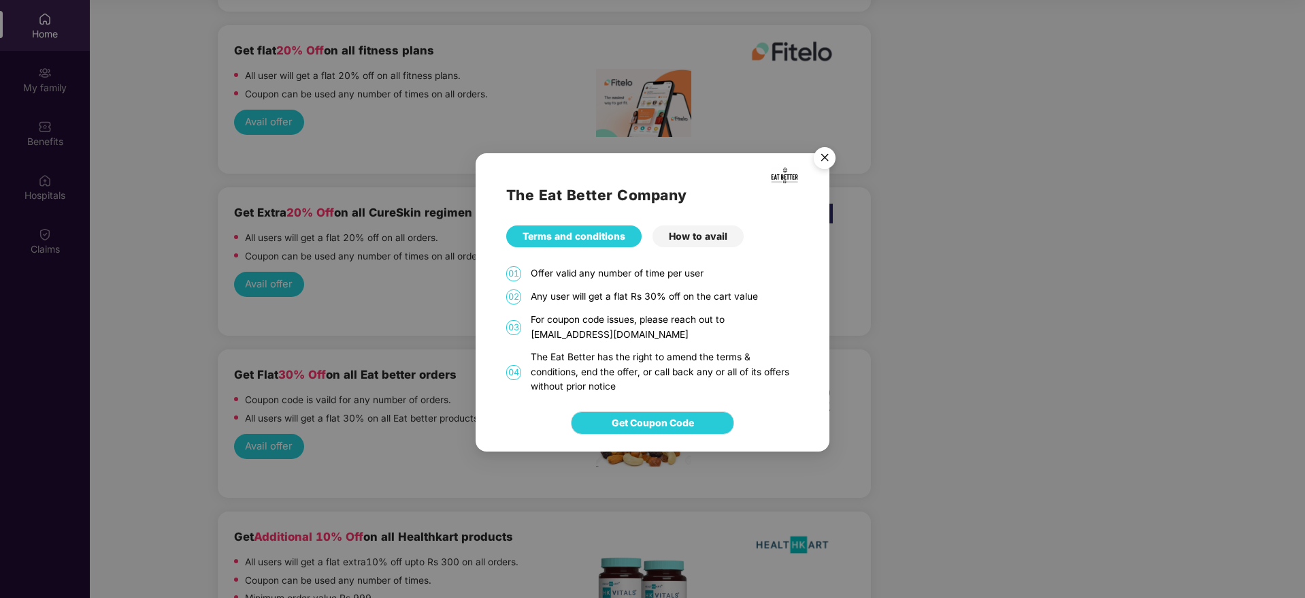
click at [725, 238] on div "How to avail" at bounding box center [698, 236] width 91 height 22
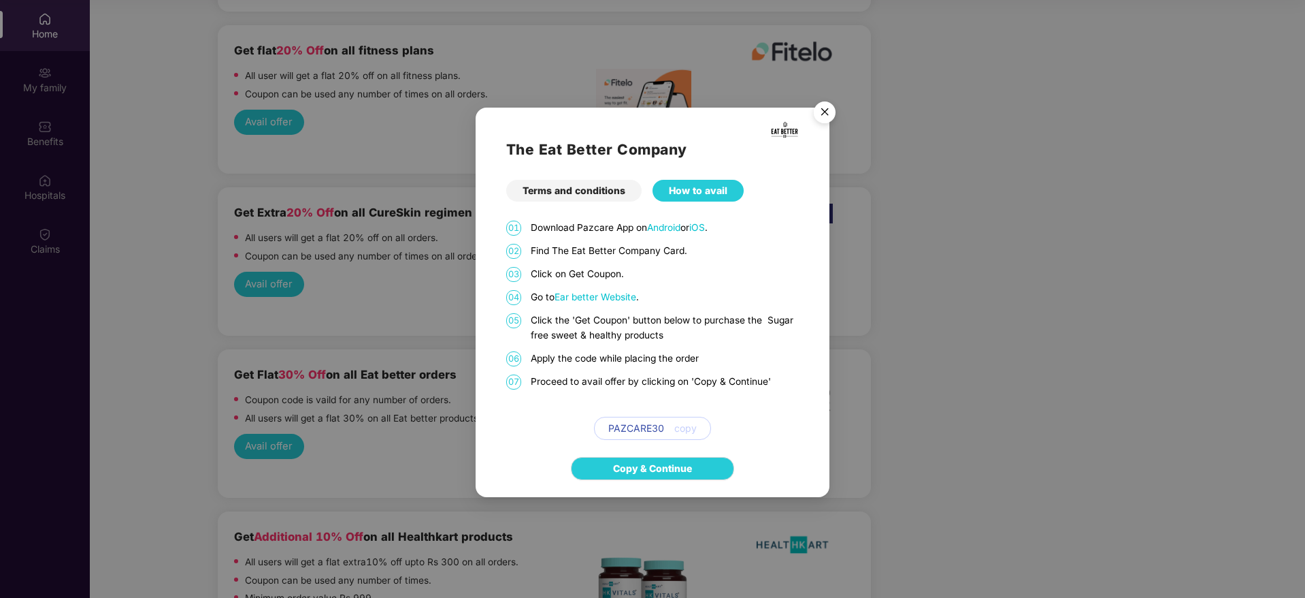
click at [615, 292] on span "Ear better Website" at bounding box center [596, 296] width 82 height 11
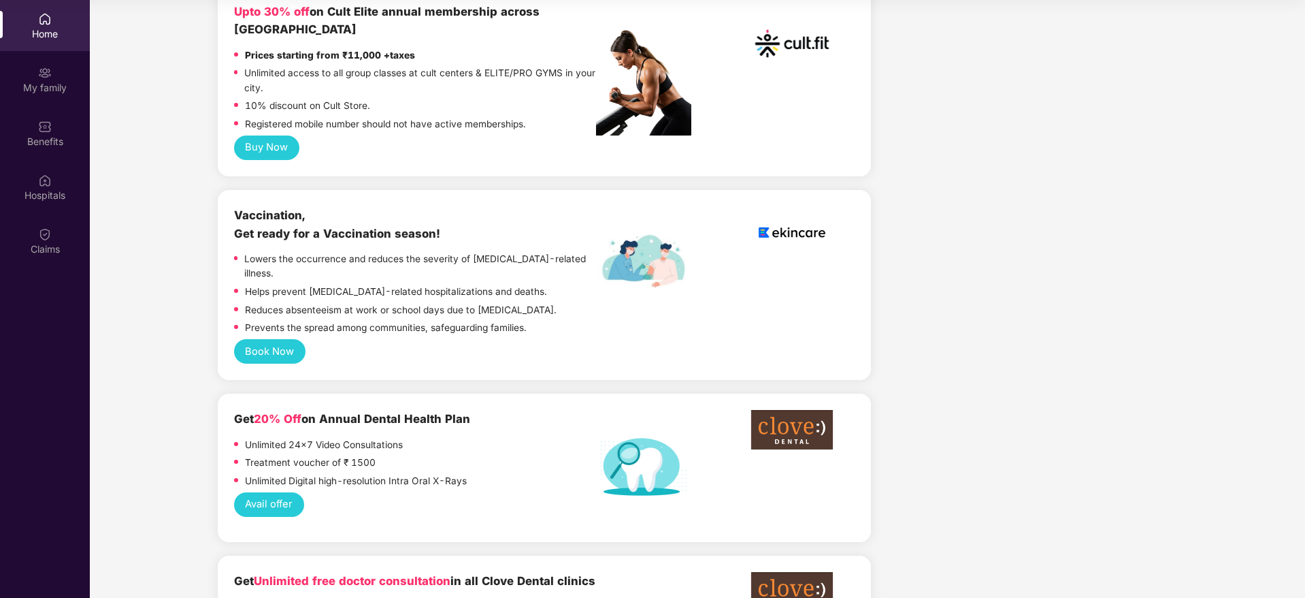
scroll to position [612, 0]
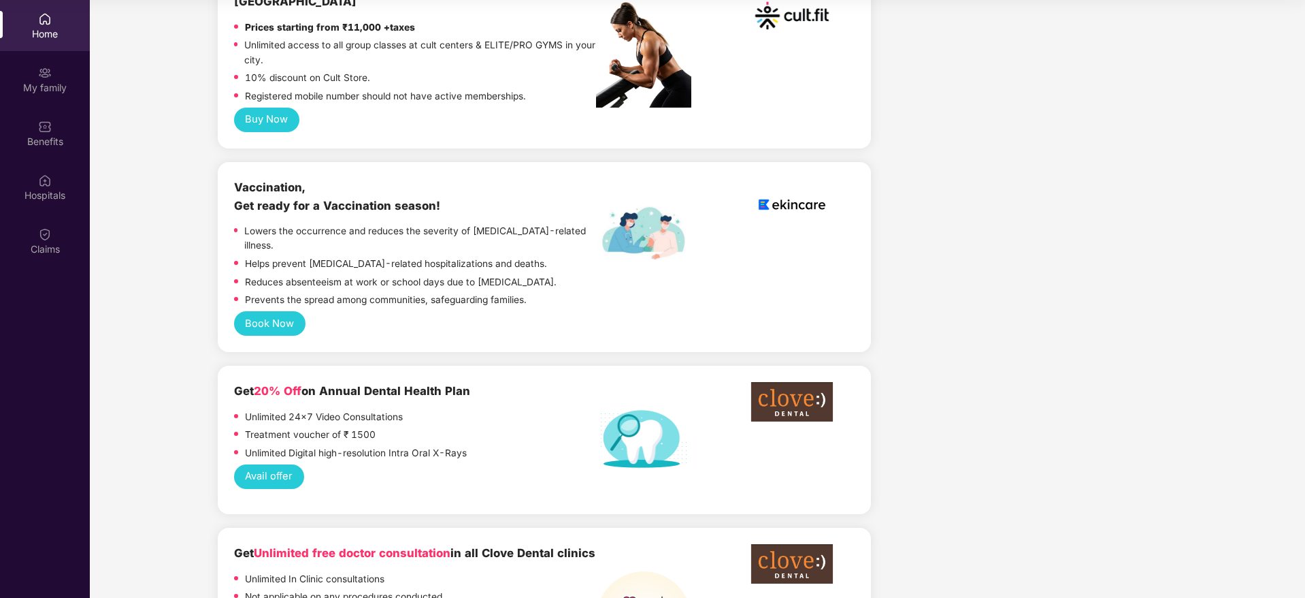
click at [279, 311] on button "Book Now" at bounding box center [269, 323] width 71 height 25
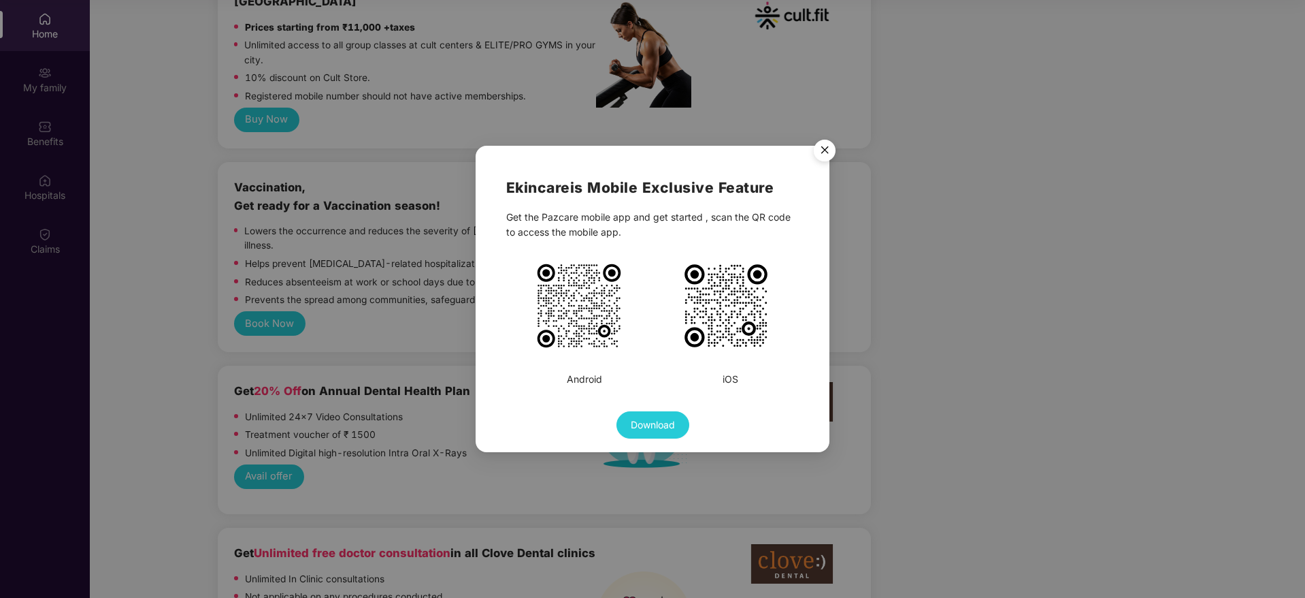
click at [824, 156] on img "Close" at bounding box center [825, 152] width 38 height 38
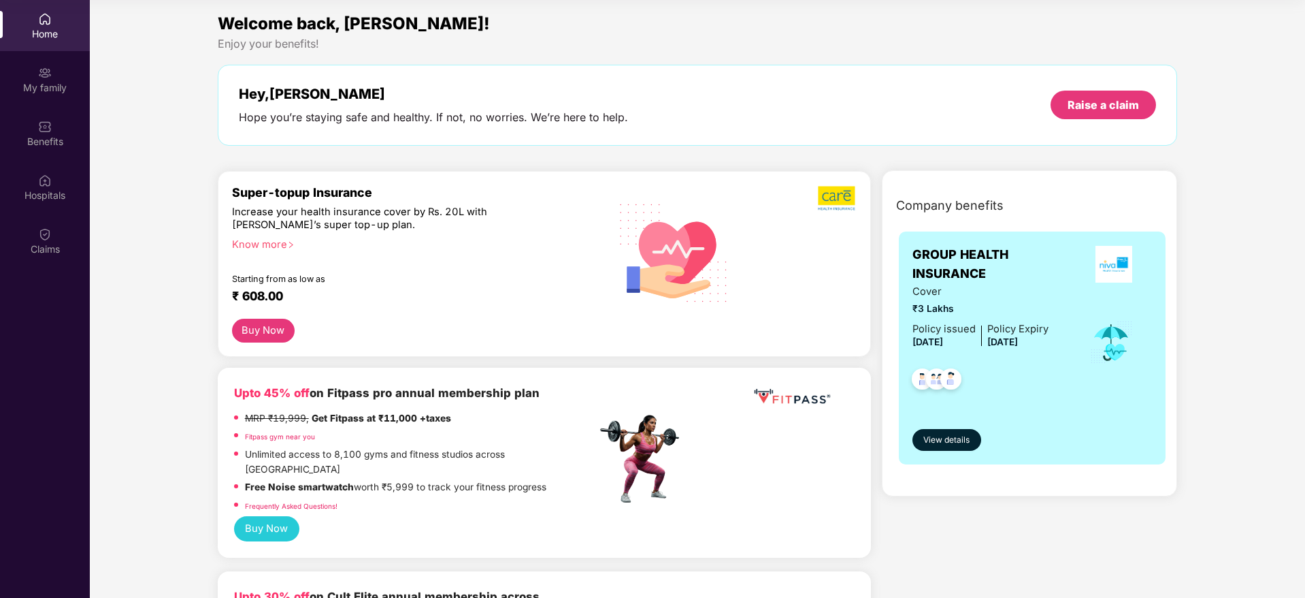
scroll to position [0, 0]
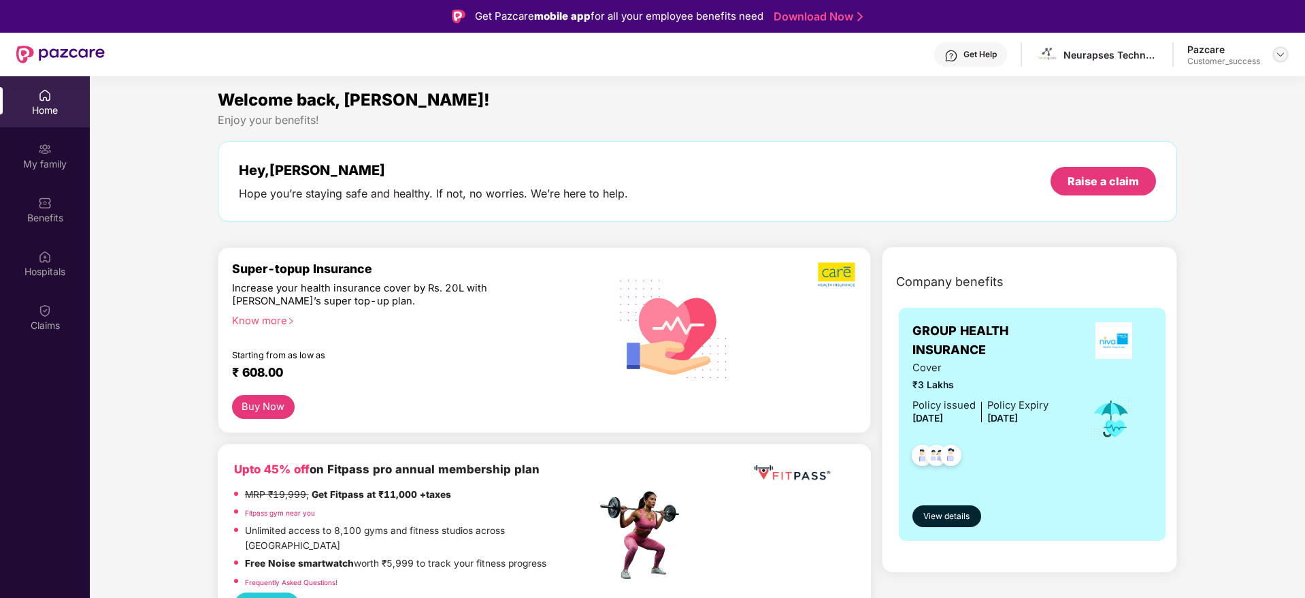
click at [1285, 56] on img at bounding box center [1280, 54] width 11 height 11
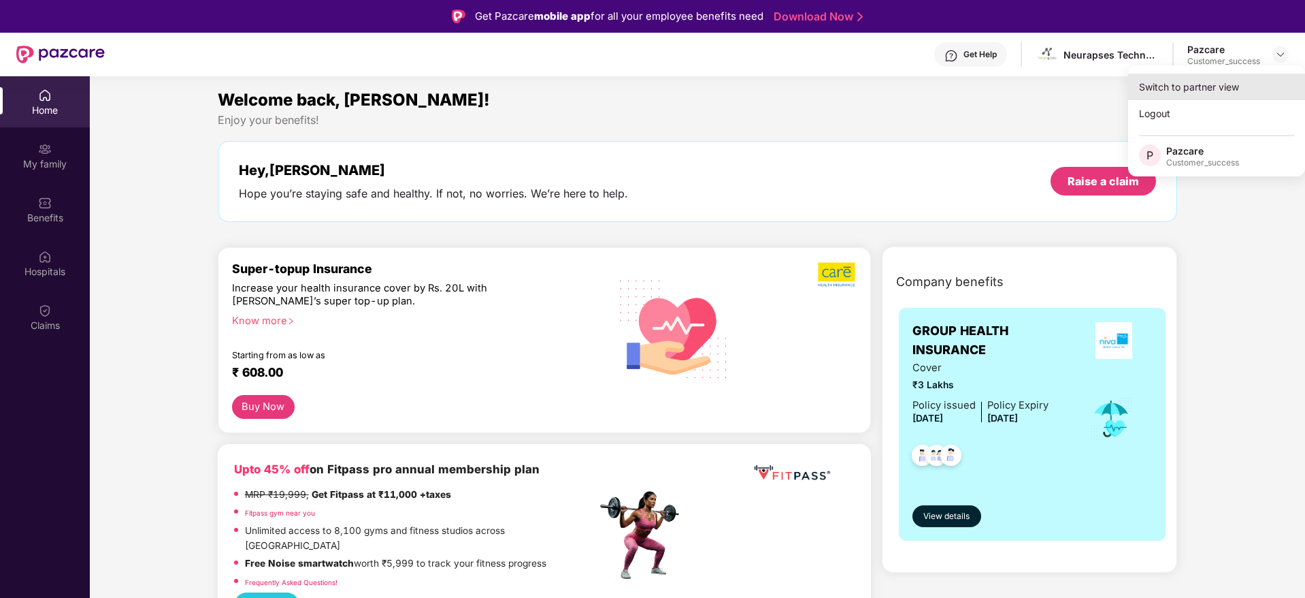
click at [1267, 82] on div "Switch to partner view" at bounding box center [1216, 86] width 177 height 27
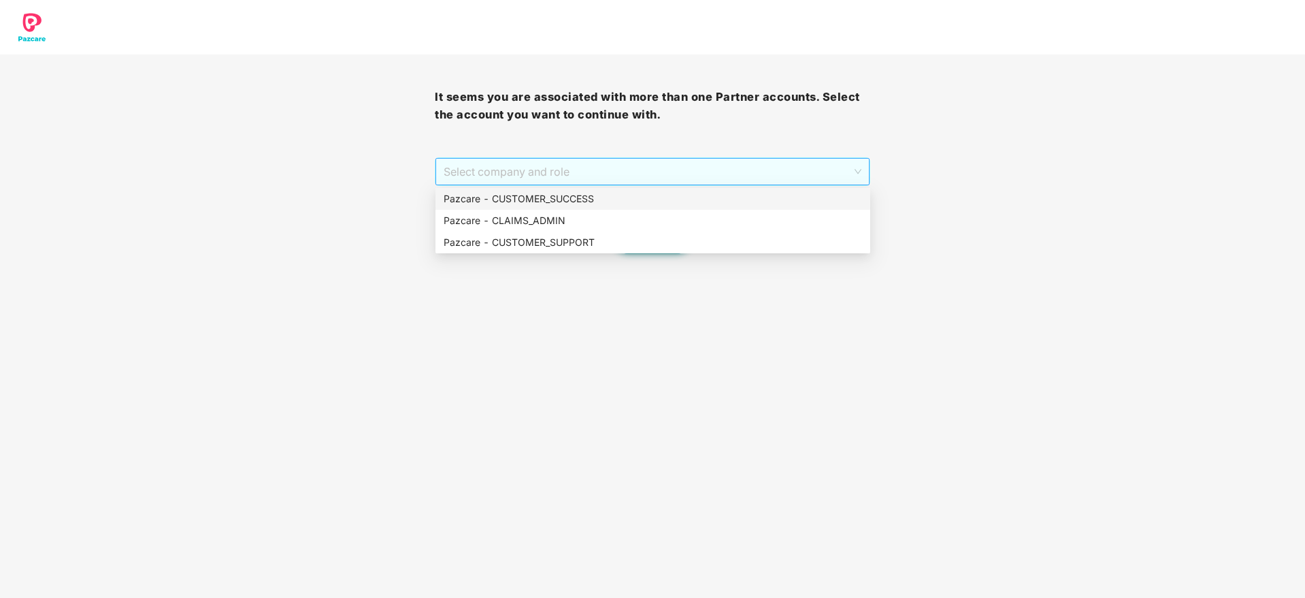
click at [780, 163] on span "Select company and role" at bounding box center [652, 172] width 417 height 26
click at [754, 201] on div "Pazcare - CUSTOMER_SUCCESS" at bounding box center [653, 198] width 419 height 15
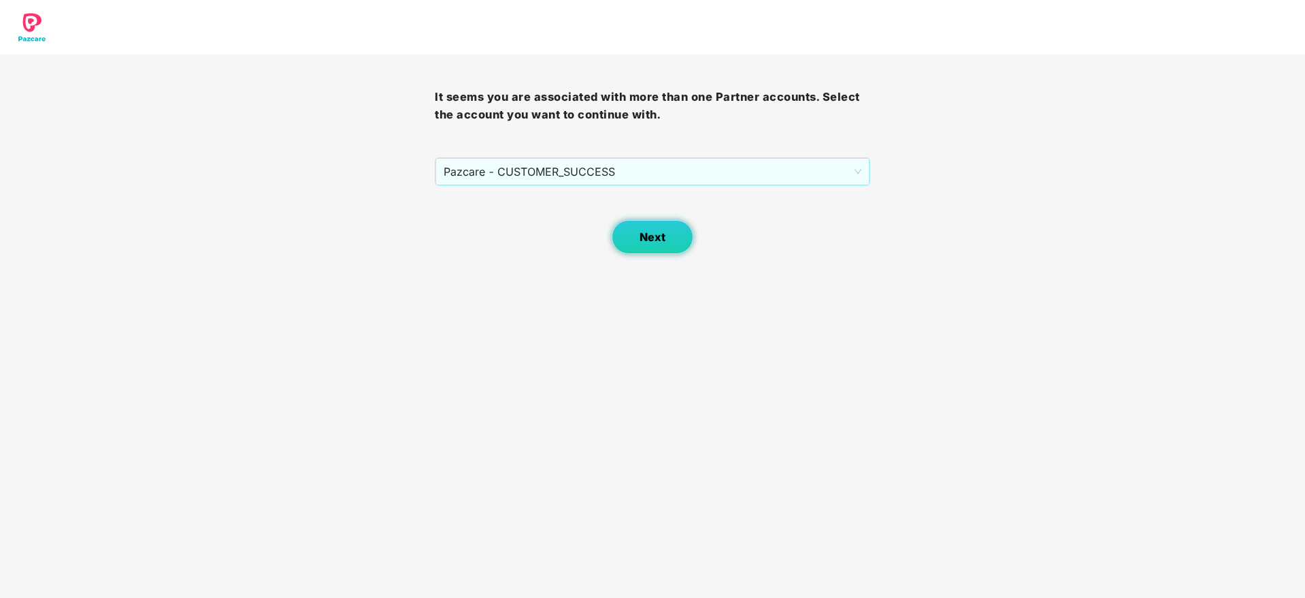
click at [677, 240] on button "Next" at bounding box center [653, 237] width 82 height 34
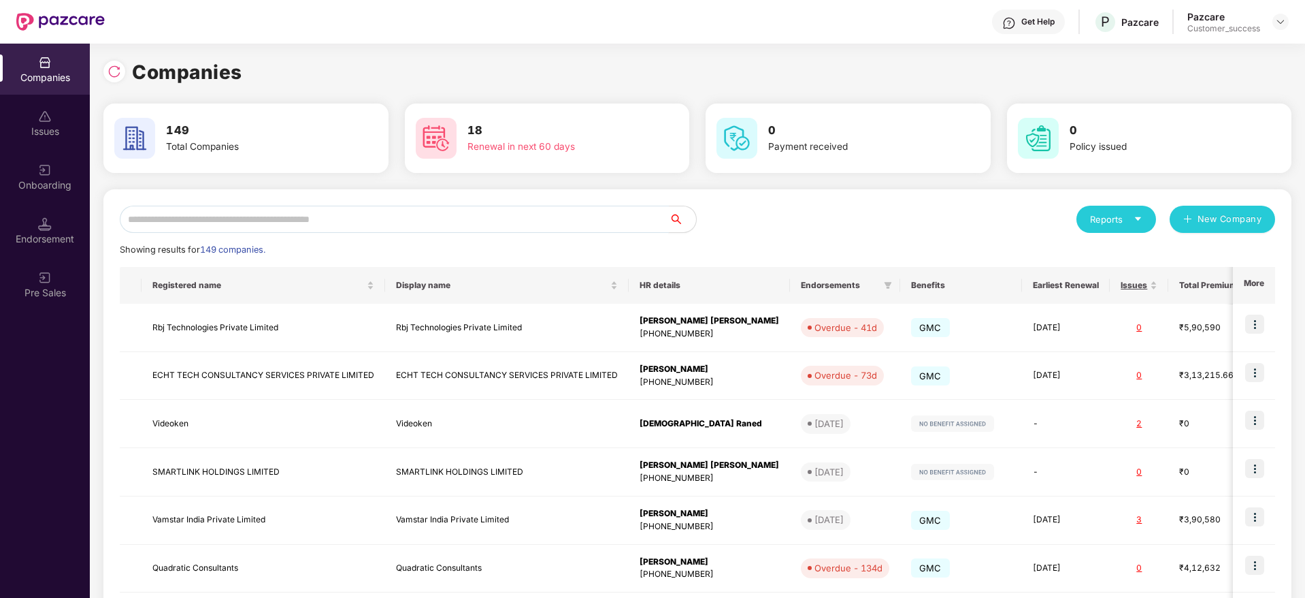
click at [479, 215] on input "text" at bounding box center [394, 219] width 549 height 27
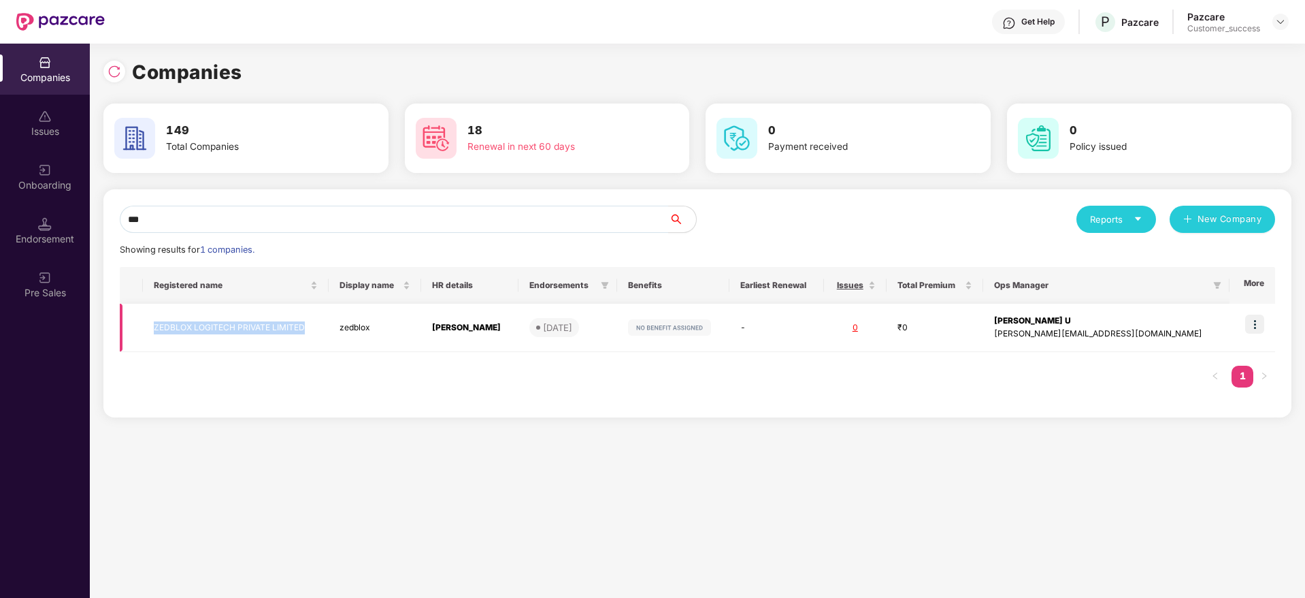
copy tr "ZEDBLOX LOGITECH PRIVATE LIMITED"
click at [405, 206] on input "***" at bounding box center [394, 219] width 549 height 27
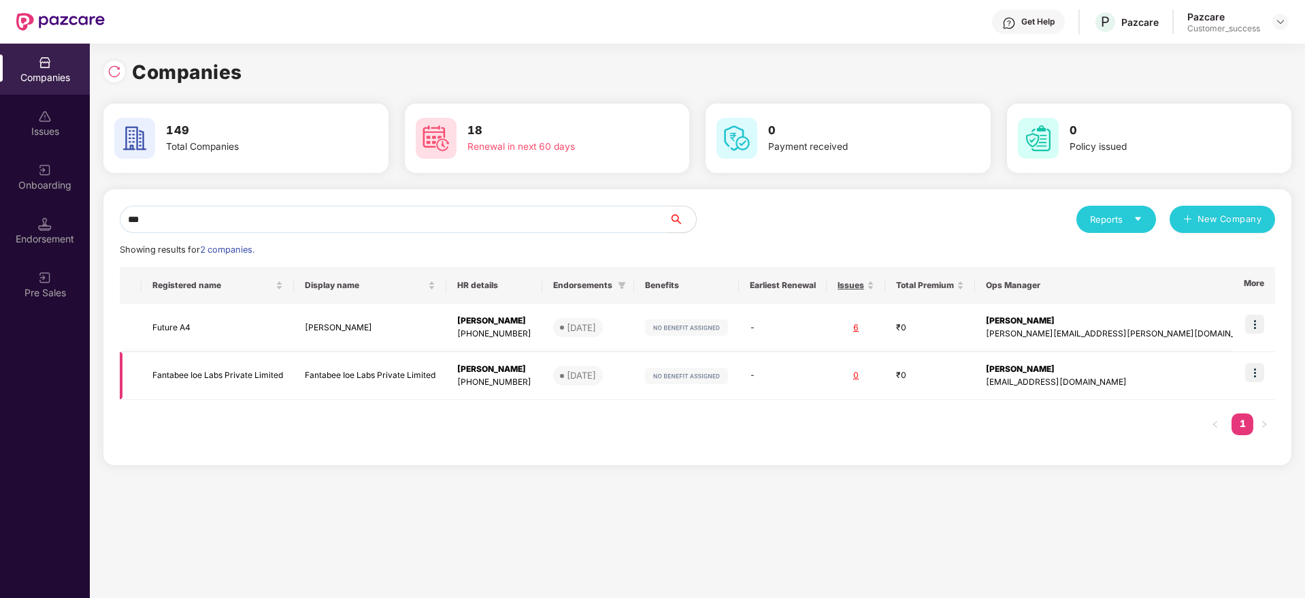
type input "***"
copy tr "Fantabee Ioe Labs Private Limited"
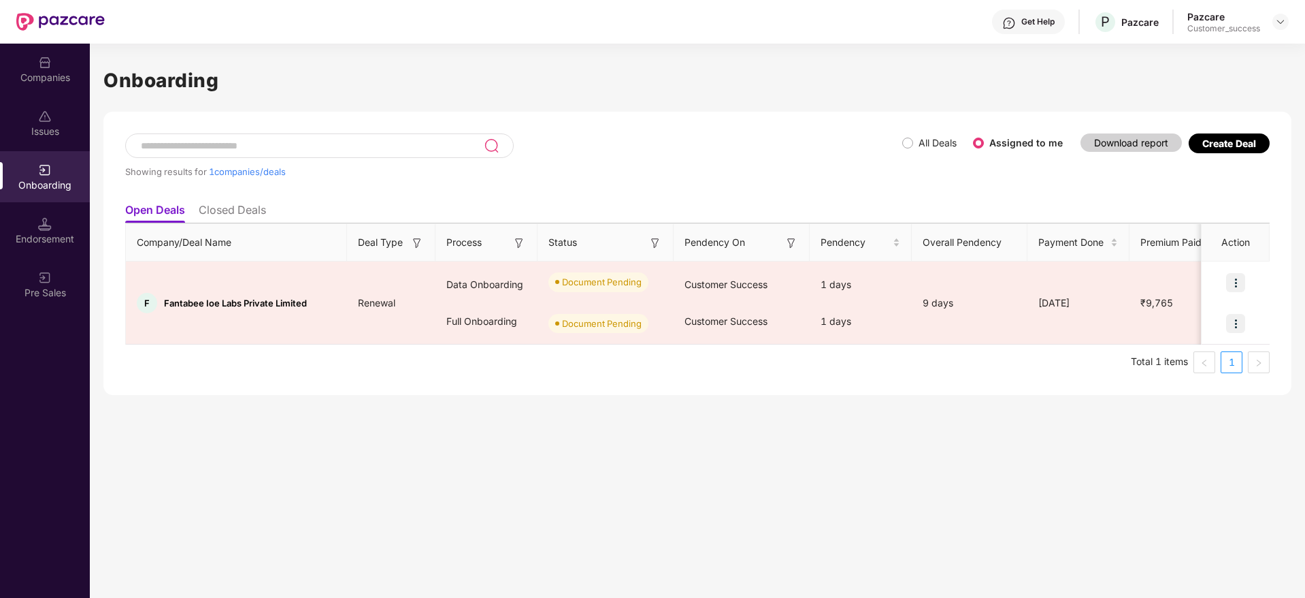
click at [5, 84] on div "Companies" at bounding box center [45, 69] width 90 height 51
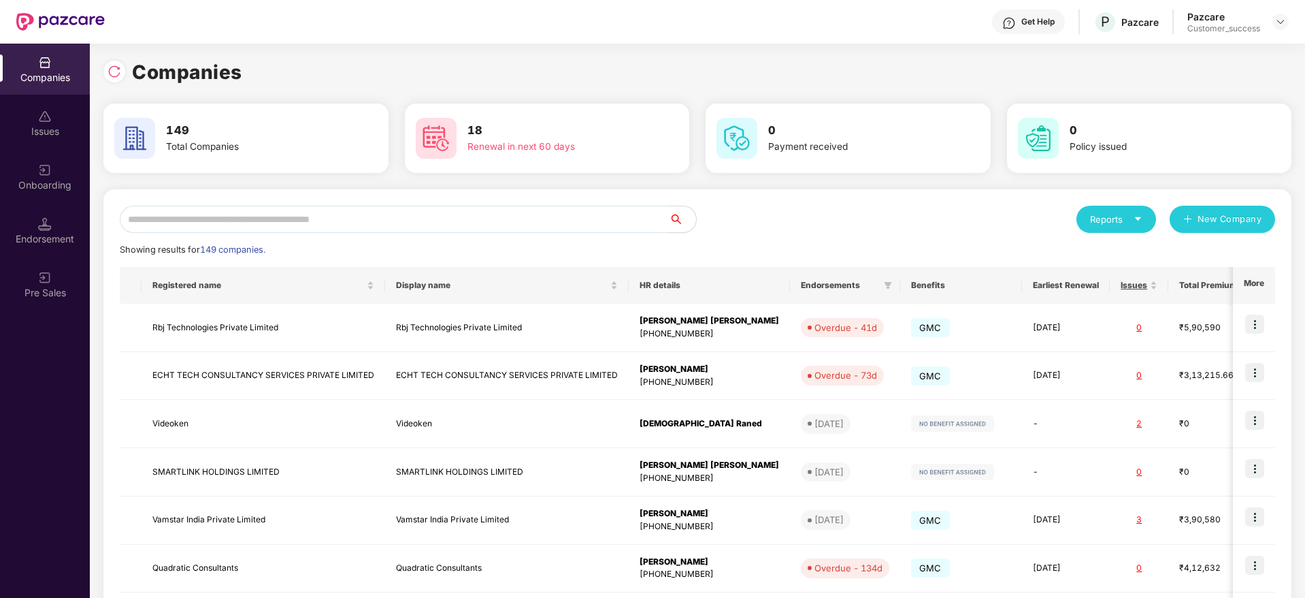
click at [240, 225] on input "text" at bounding box center [394, 219] width 549 height 27
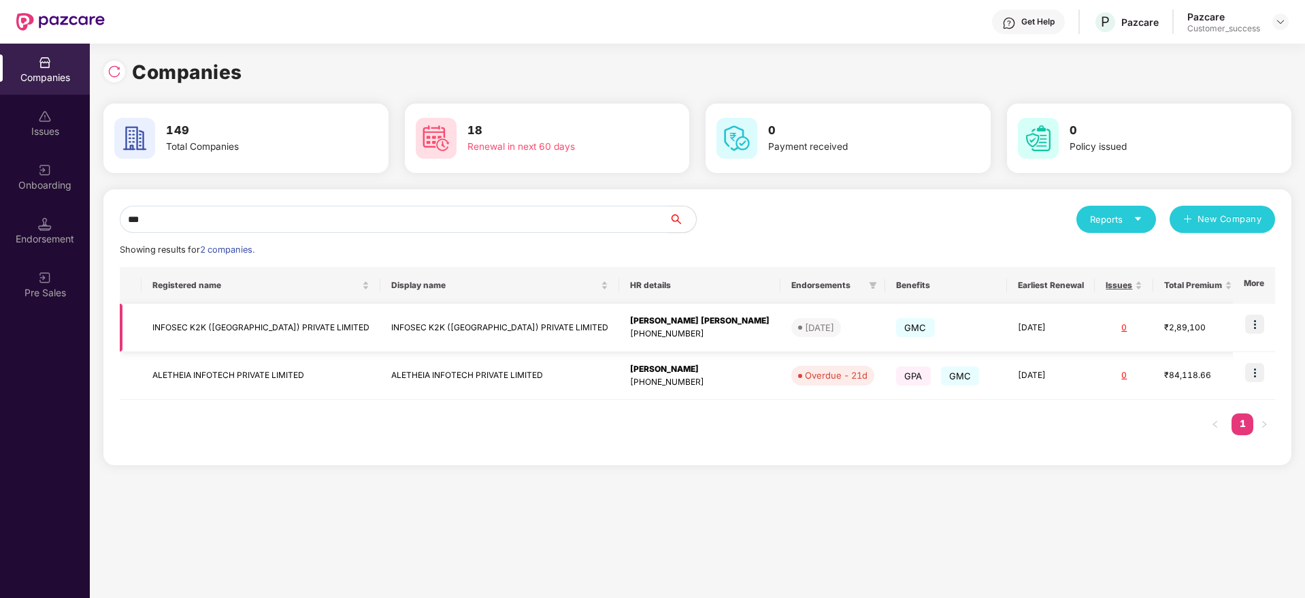
type input "***"
click at [262, 318] on td "INFOSEC K2K ([GEOGRAPHIC_DATA]) PRIVATE LIMITED" at bounding box center [261, 328] width 239 height 48
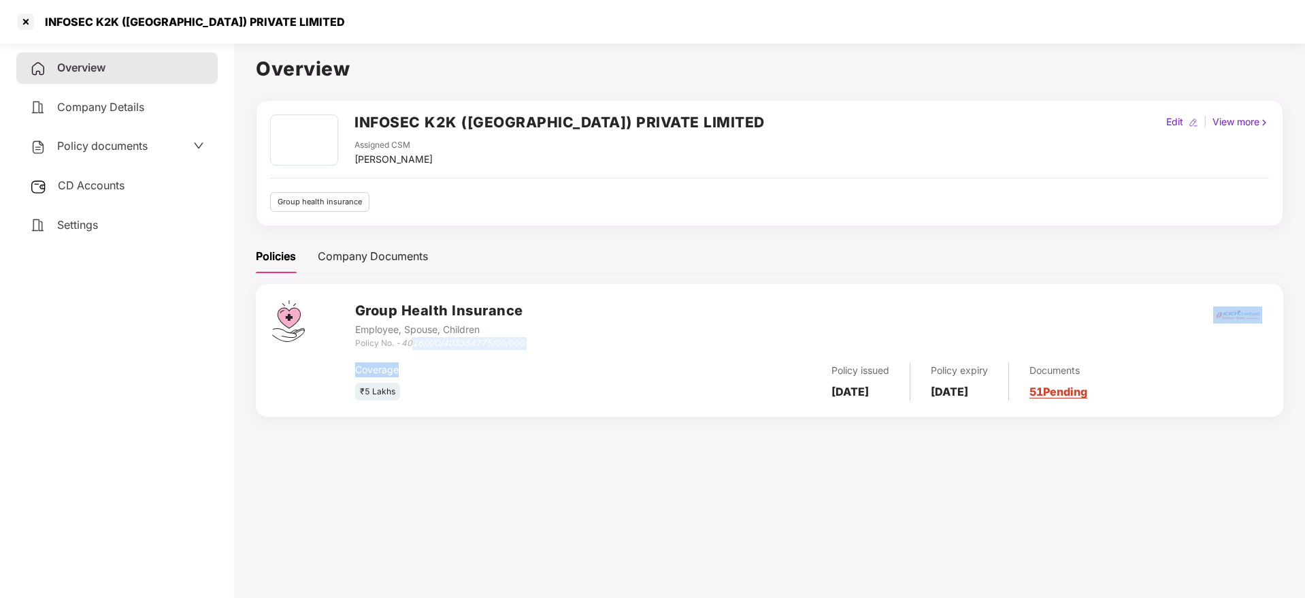
drag, startPoint x: 500, startPoint y: 348, endPoint x: 413, endPoint y: 344, distance: 86.5
click at [413, 344] on div "Group Health Insurance Employee, Spouse, Children Policy No. - 4016/X/O/4033547…" at bounding box center [811, 350] width 912 height 100
click at [413, 344] on icon "4016/X/O/403354775/00/000" at bounding box center [463, 343] width 123 height 10
drag, startPoint x: 406, startPoint y: 344, endPoint x: 536, endPoint y: 348, distance: 130.8
click at [536, 348] on div "Group Health Insurance Employee, Spouse, Children Policy No. - 4016/X/O/4033547…" at bounding box center [811, 324] width 912 height 49
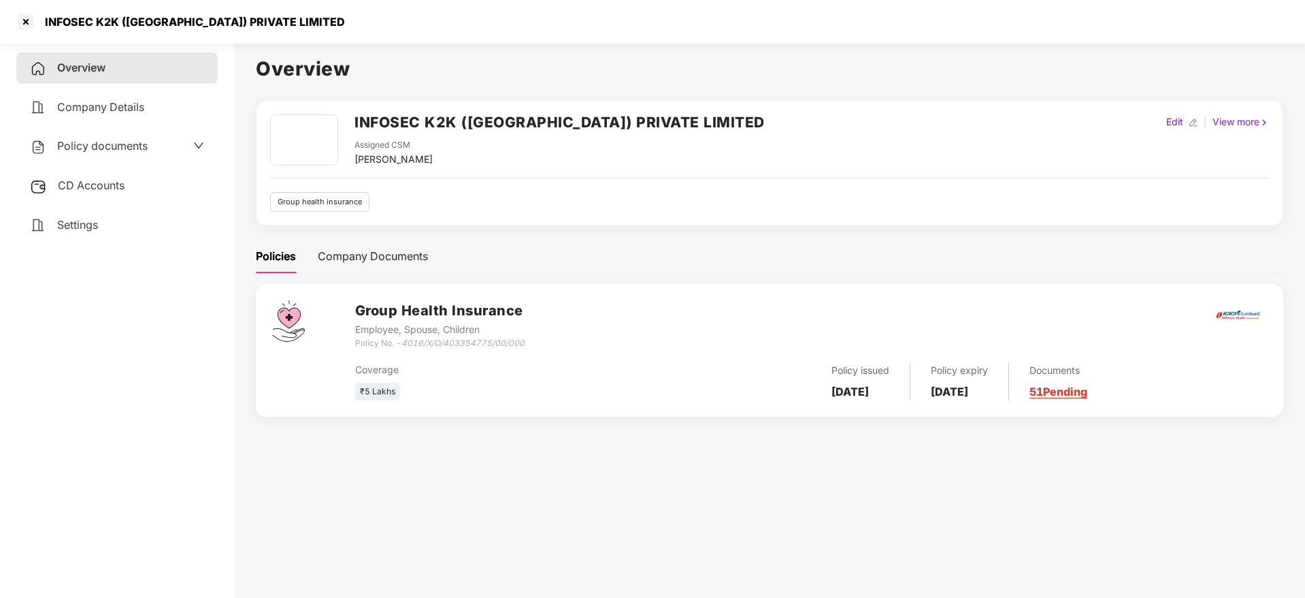
click at [95, 136] on div "Policy documents" at bounding box center [116, 146] width 201 height 31
click at [111, 148] on span "Policy documents" at bounding box center [102, 146] width 91 height 14
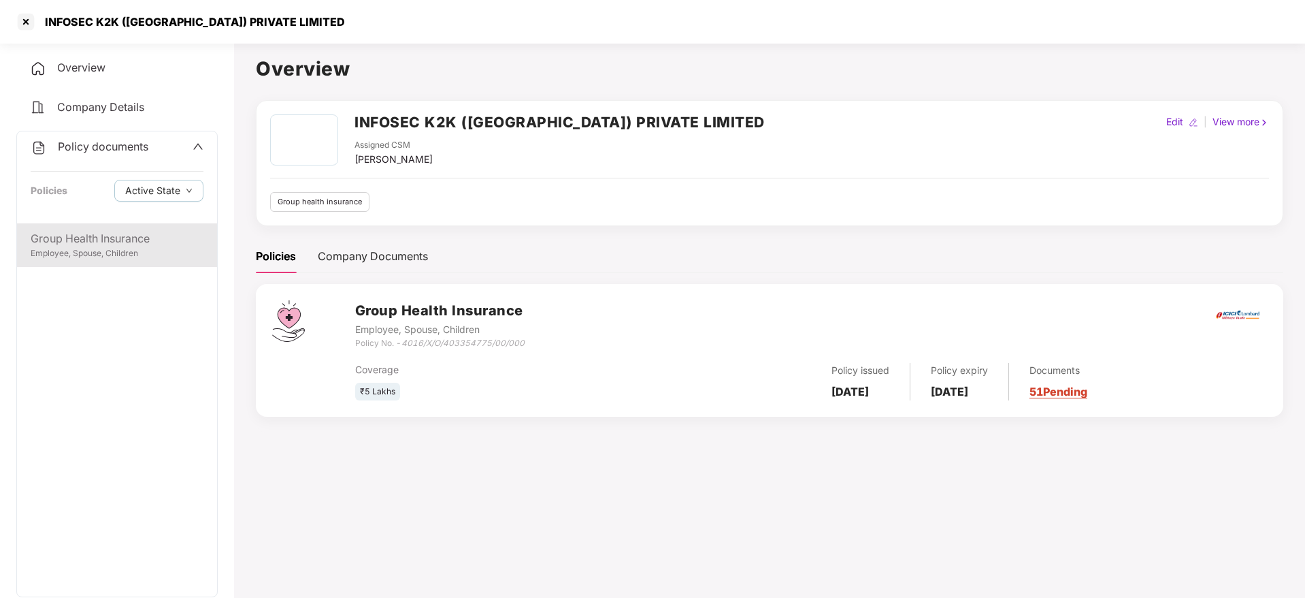
click at [124, 248] on div "Employee, Spouse, Children" at bounding box center [117, 253] width 173 height 13
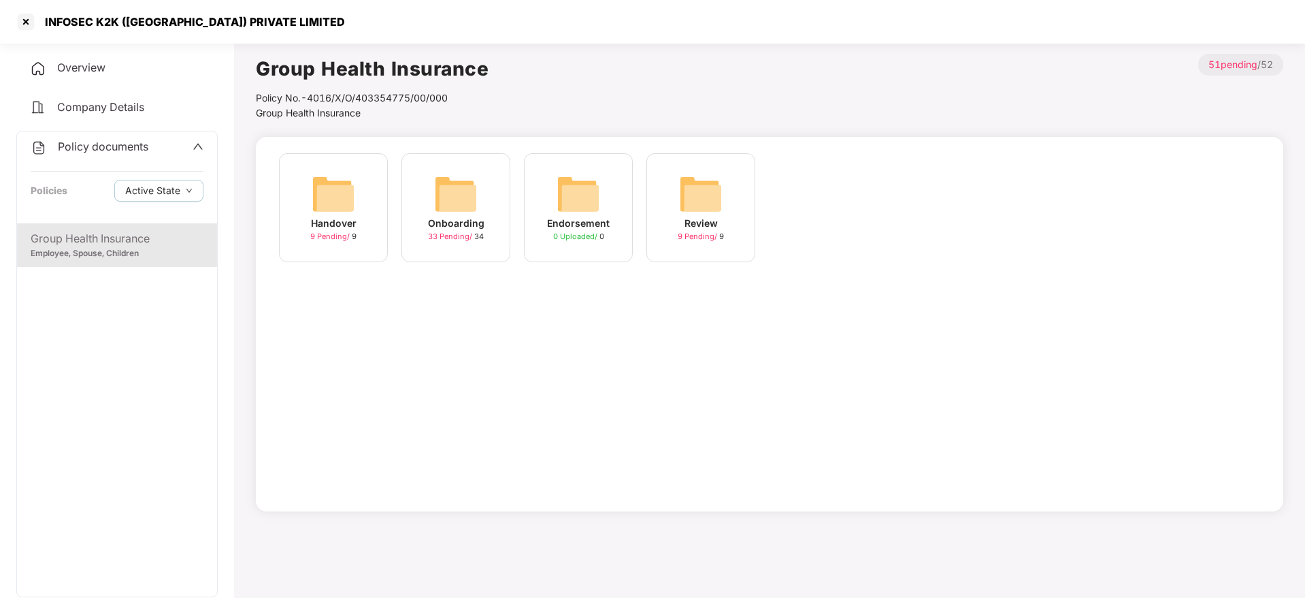
click at [470, 212] on img at bounding box center [456, 194] width 44 height 44
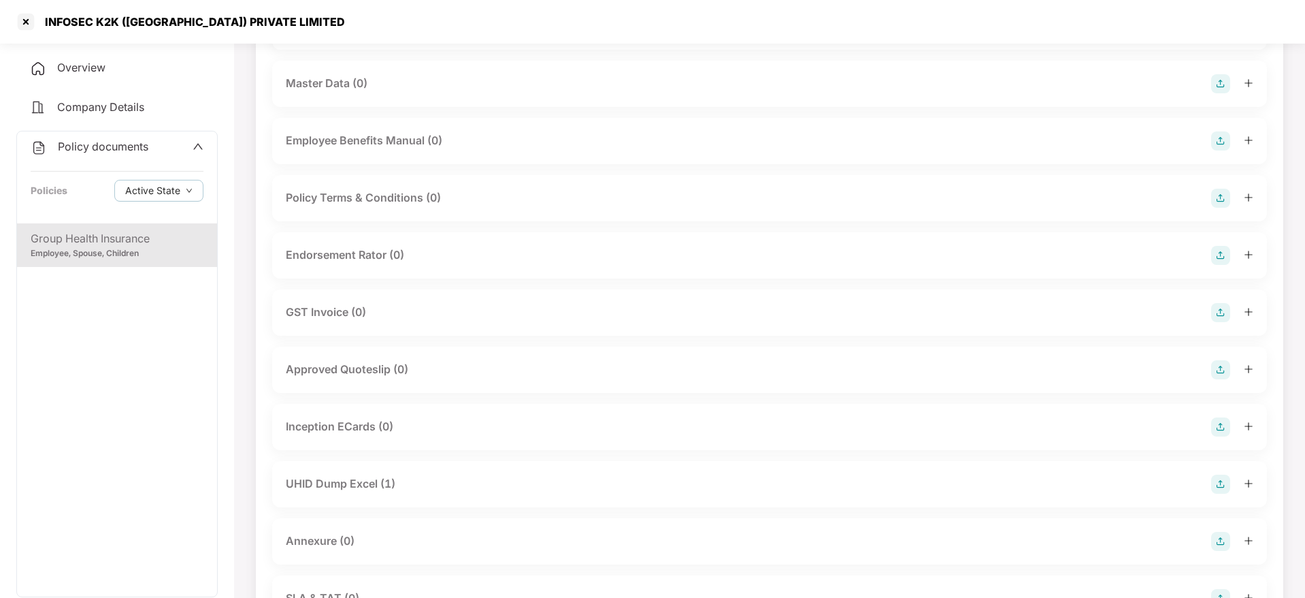
scroll to position [306, 0]
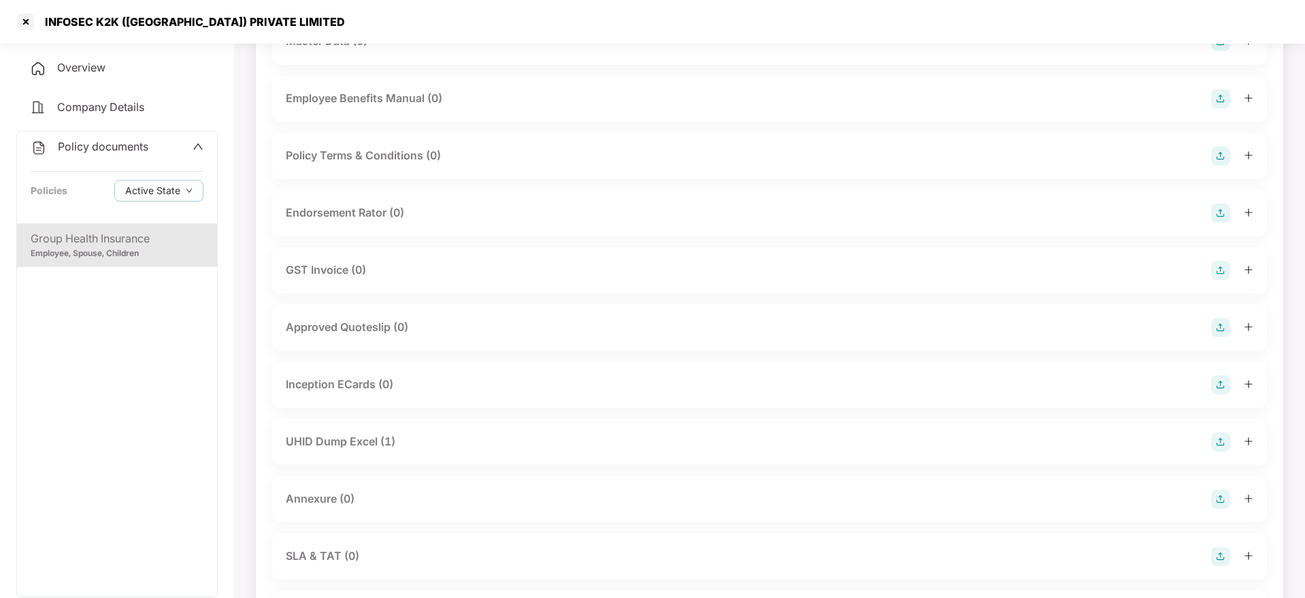
click at [395, 430] on div "UHID Dump Excel (1)" at bounding box center [769, 442] width 995 height 46
click at [393, 441] on div "UHID Dump Excel (1)" at bounding box center [341, 441] width 110 height 17
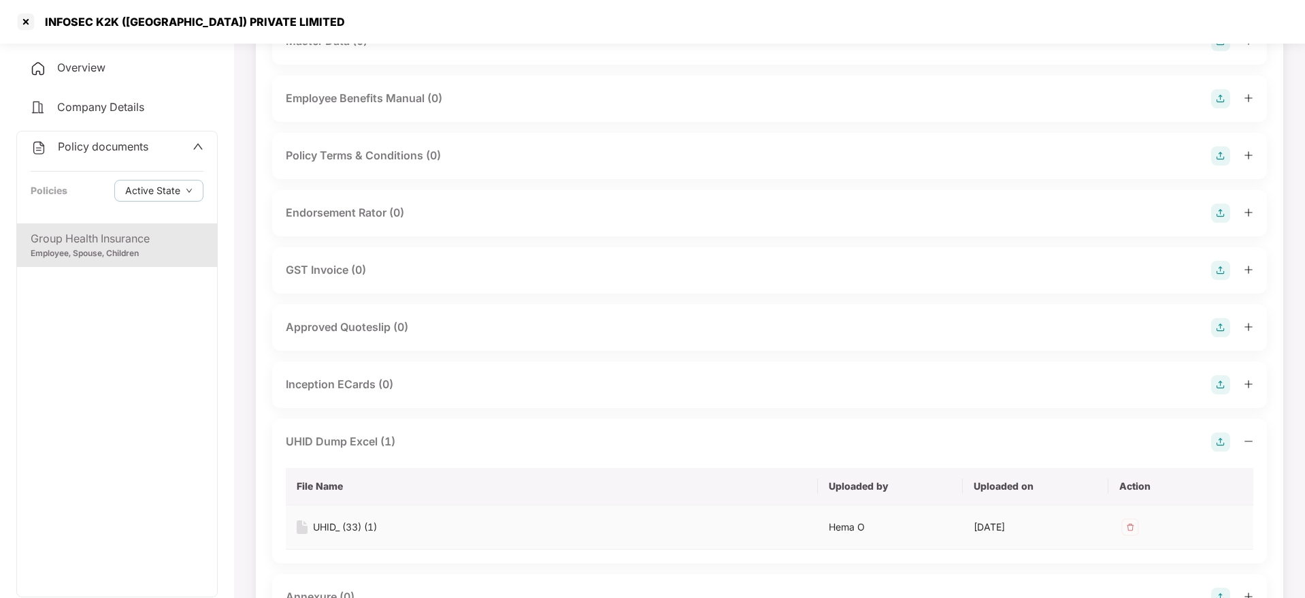
click at [370, 528] on div "UHID_ (33) (1)" at bounding box center [345, 526] width 64 height 15
click at [31, 33] on div "INFOSEC K2K ([GEOGRAPHIC_DATA]) PRIVATE LIMITED" at bounding box center [652, 22] width 1305 height 44
click at [23, 25] on div at bounding box center [26, 22] width 22 height 22
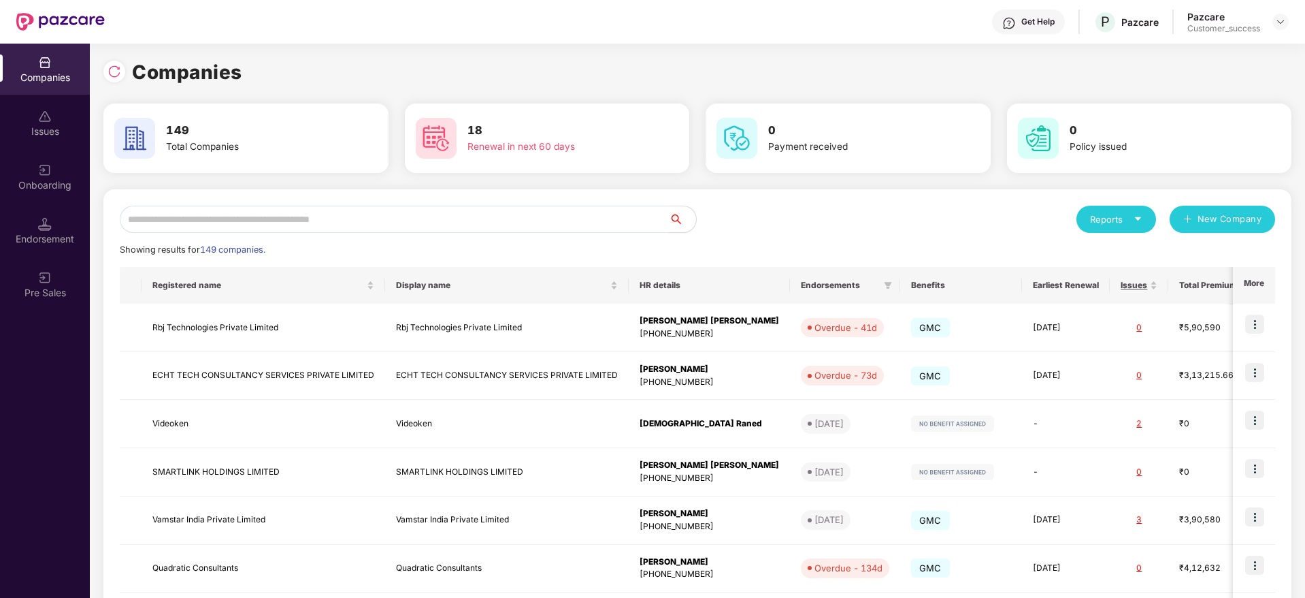
click at [367, 216] on input "text" at bounding box center [394, 219] width 549 height 27
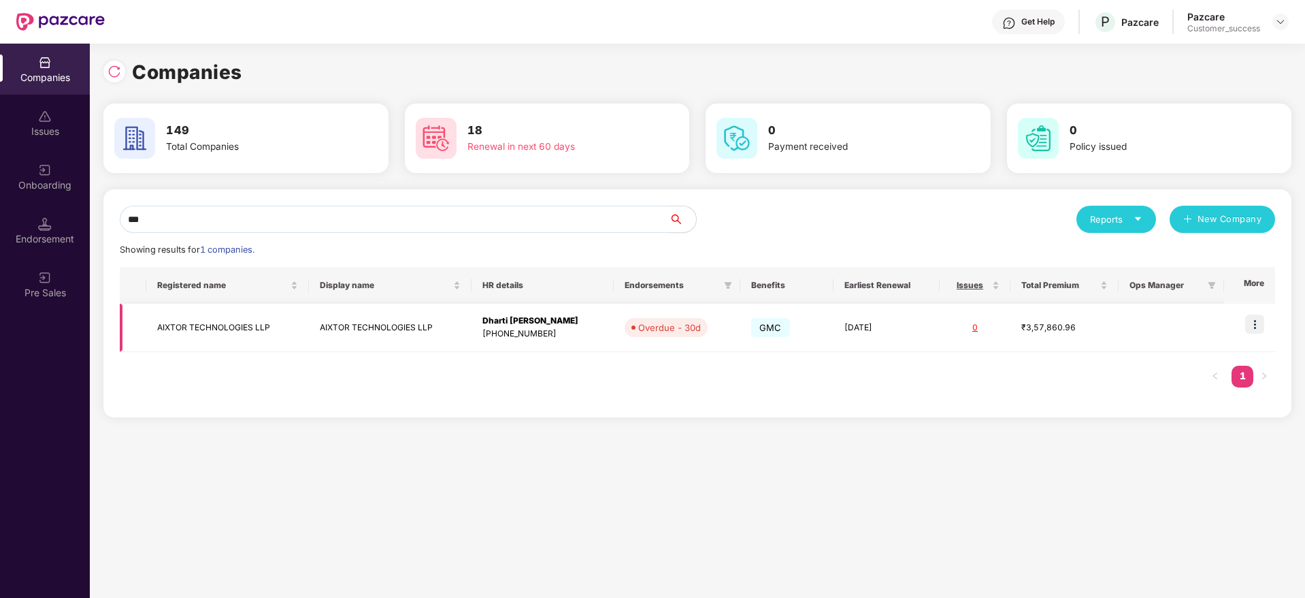
type input "***"
click at [1258, 327] on img at bounding box center [1254, 323] width 19 height 19
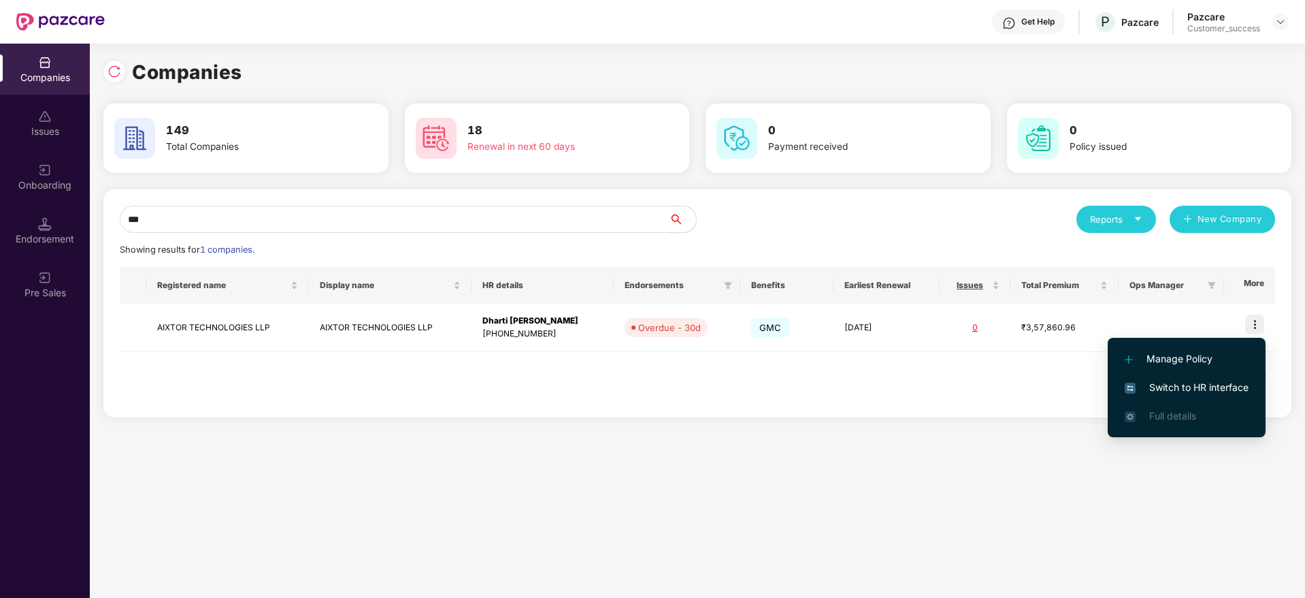
click at [1241, 381] on span "Switch to HR interface" at bounding box center [1187, 387] width 124 height 15
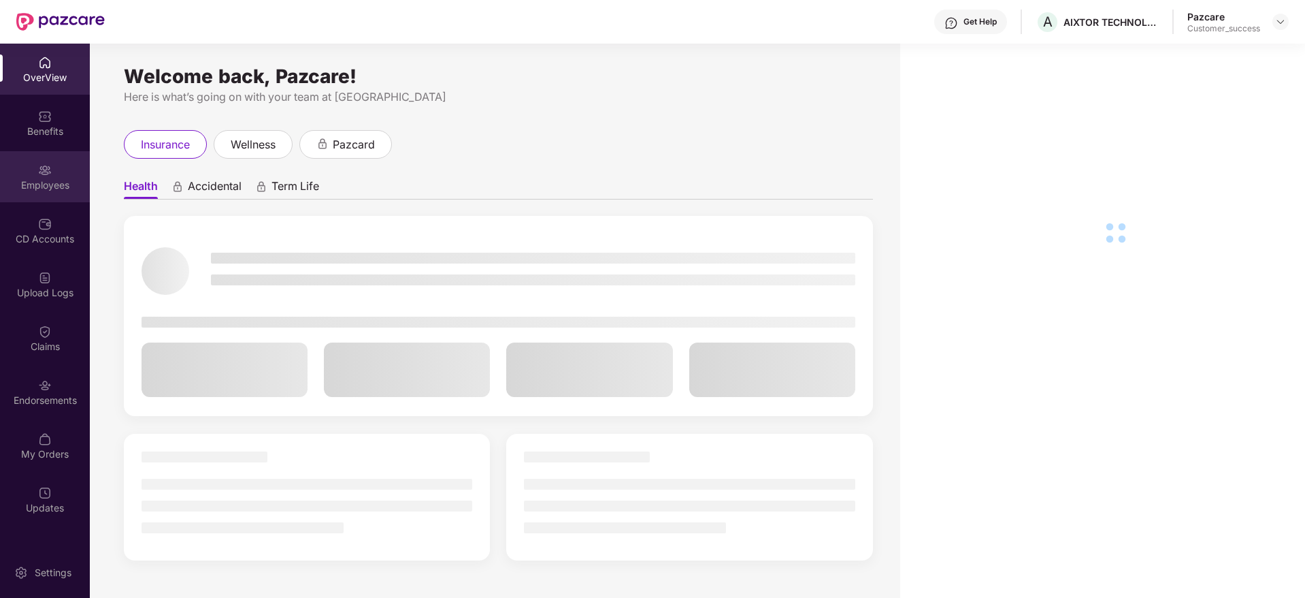
click at [61, 190] on div "Employees" at bounding box center [45, 185] width 90 height 14
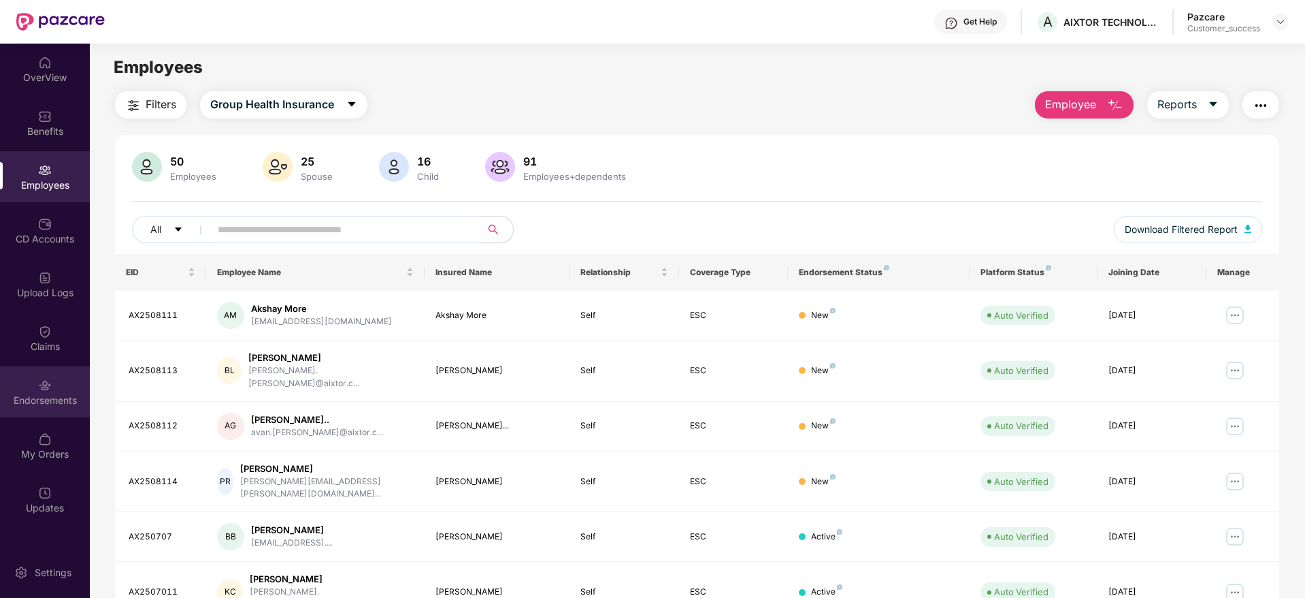
click at [10, 378] on div "Endorsements" at bounding box center [45, 391] width 90 height 51
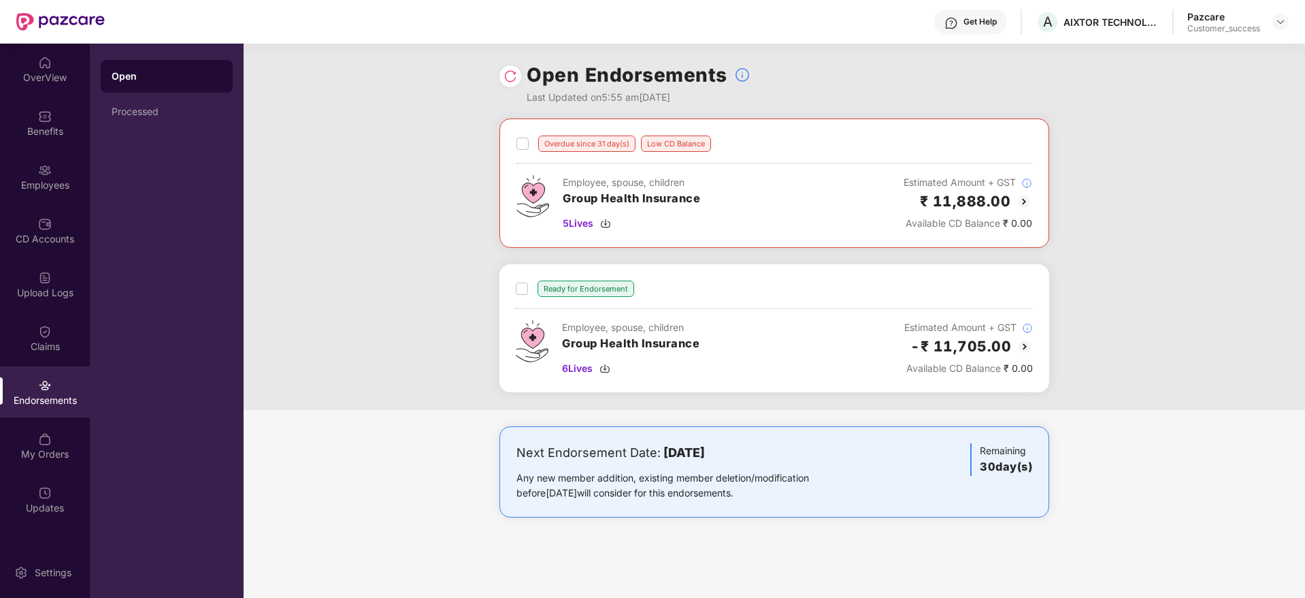
click at [1021, 201] on img at bounding box center [1024, 201] width 16 height 16
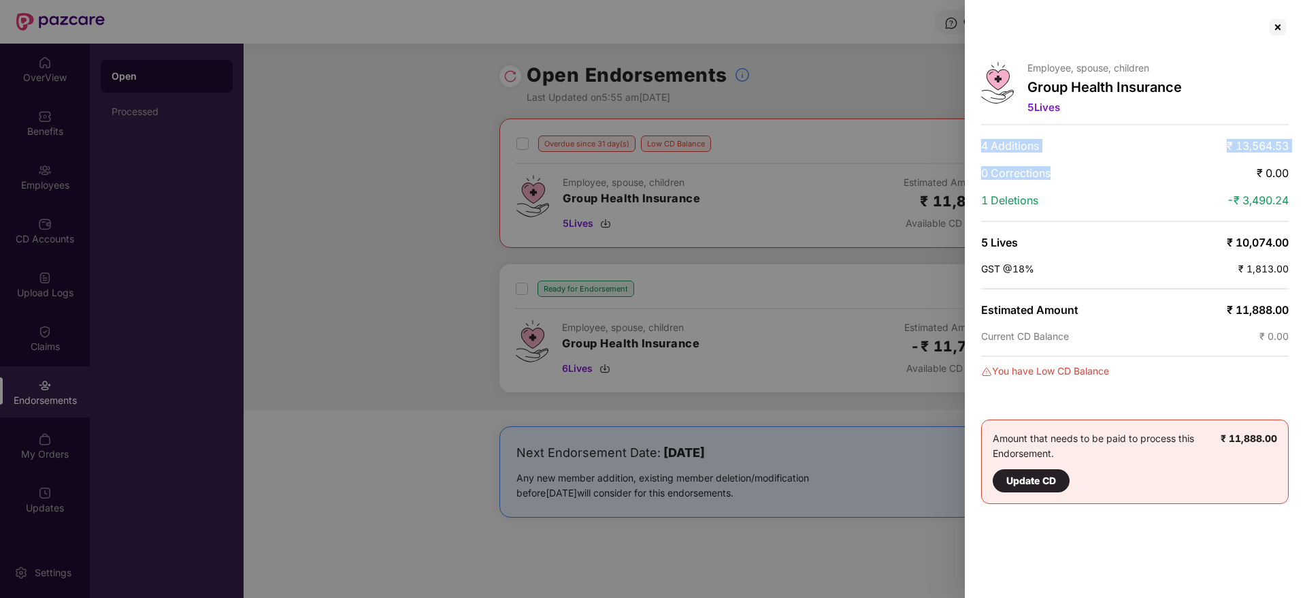
drag, startPoint x: 1001, startPoint y: 139, endPoint x: 1124, endPoint y: 158, distance: 124.6
click at [1124, 158] on div "Employee, spouse, children Group Health Insurance 5 Lives 4 Additions ₹ 13,564.…" at bounding box center [1135, 299] width 340 height 598
click at [1285, 29] on div at bounding box center [1278, 27] width 22 height 22
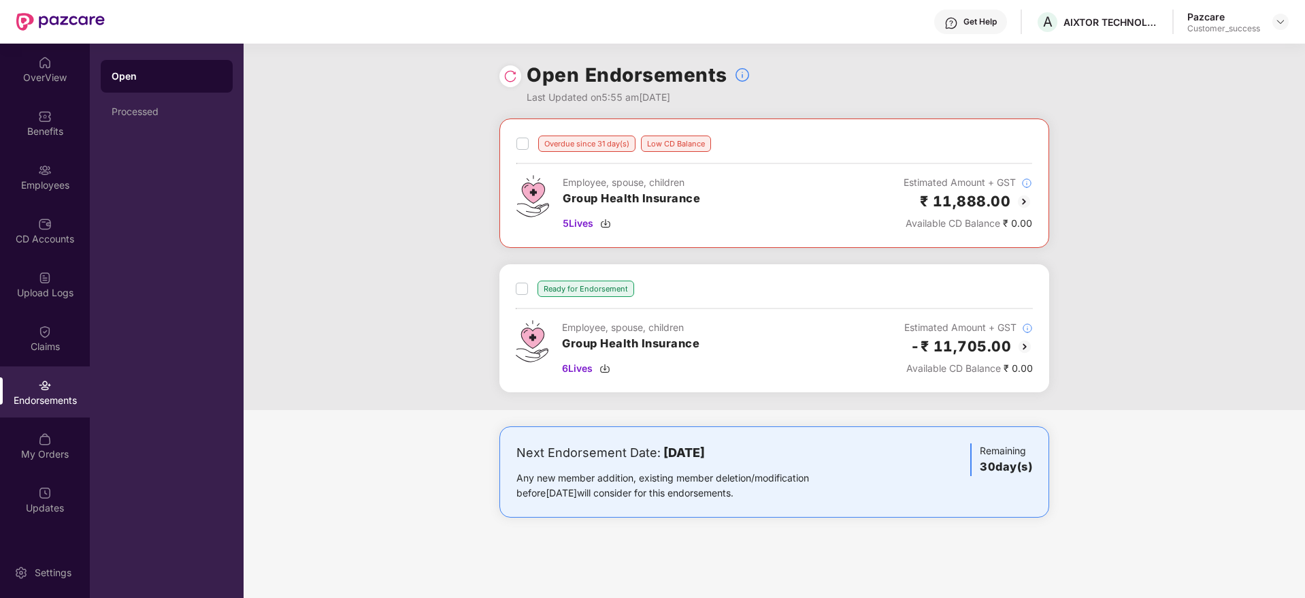
click at [1030, 344] on img at bounding box center [1025, 346] width 16 height 16
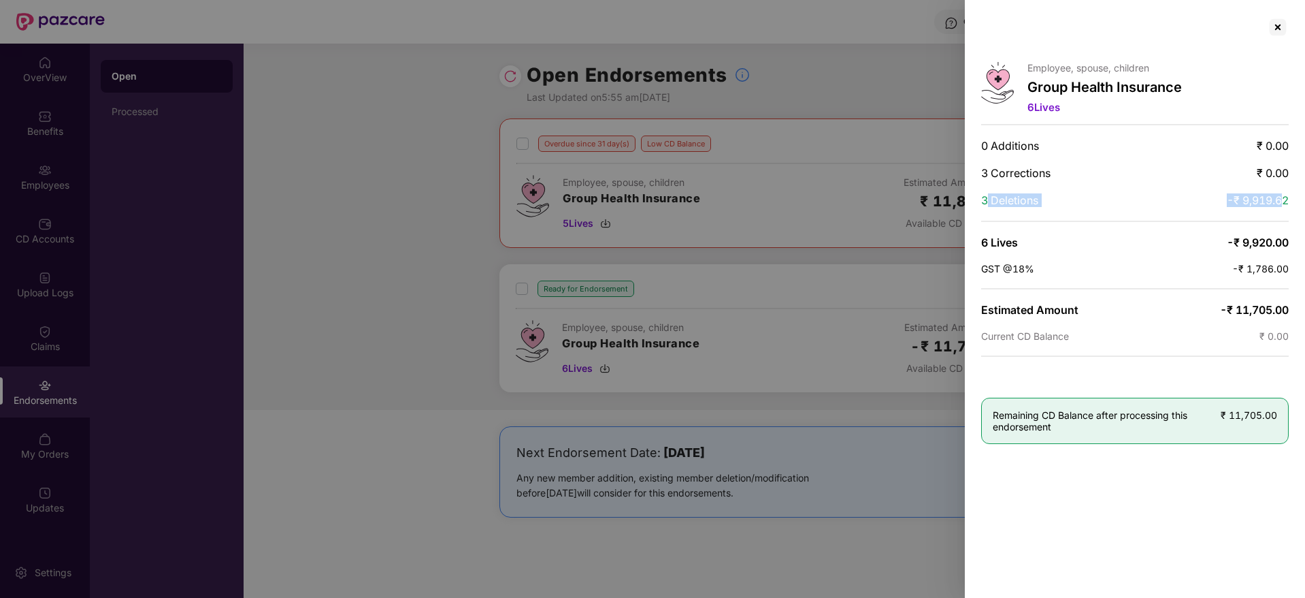
drag, startPoint x: 988, startPoint y: 202, endPoint x: 1284, endPoint y: 199, distance: 296.0
click at [1284, 199] on div "3 Deletions -₹ 9,919.62" at bounding box center [1135, 200] width 308 height 14
click at [1284, 199] on span "-₹ 9,919.62" at bounding box center [1258, 200] width 62 height 14
drag, startPoint x: 1284, startPoint y: 199, endPoint x: 975, endPoint y: 132, distance: 316.2
click at [975, 132] on div "Employee, spouse, children Group Health Insurance 6 Lives 0 Additions ₹ 0.00 3 …" at bounding box center [1135, 299] width 340 height 598
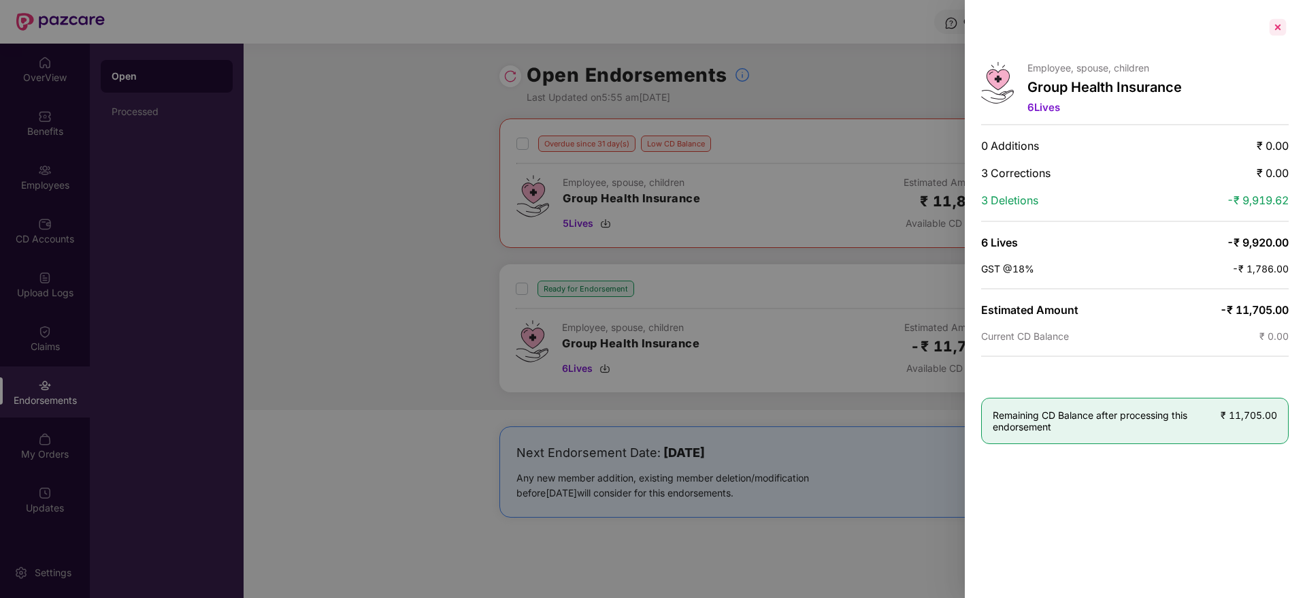
click at [1275, 20] on div at bounding box center [1278, 27] width 22 height 22
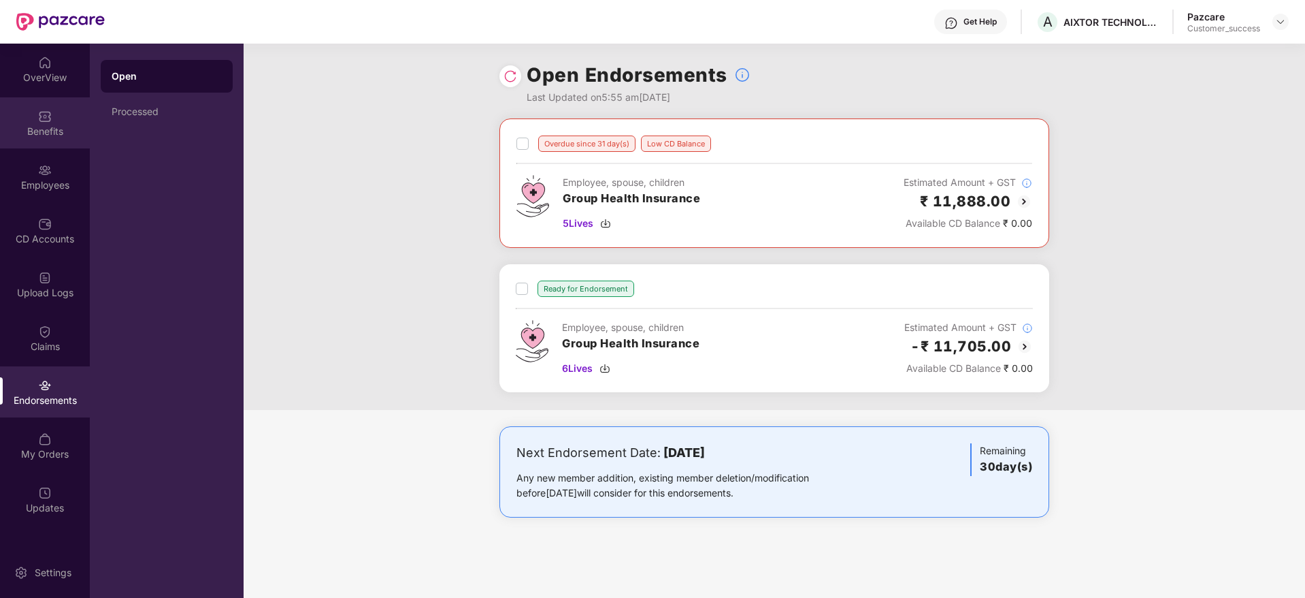
click at [37, 128] on div "Benefits" at bounding box center [45, 132] width 90 height 14
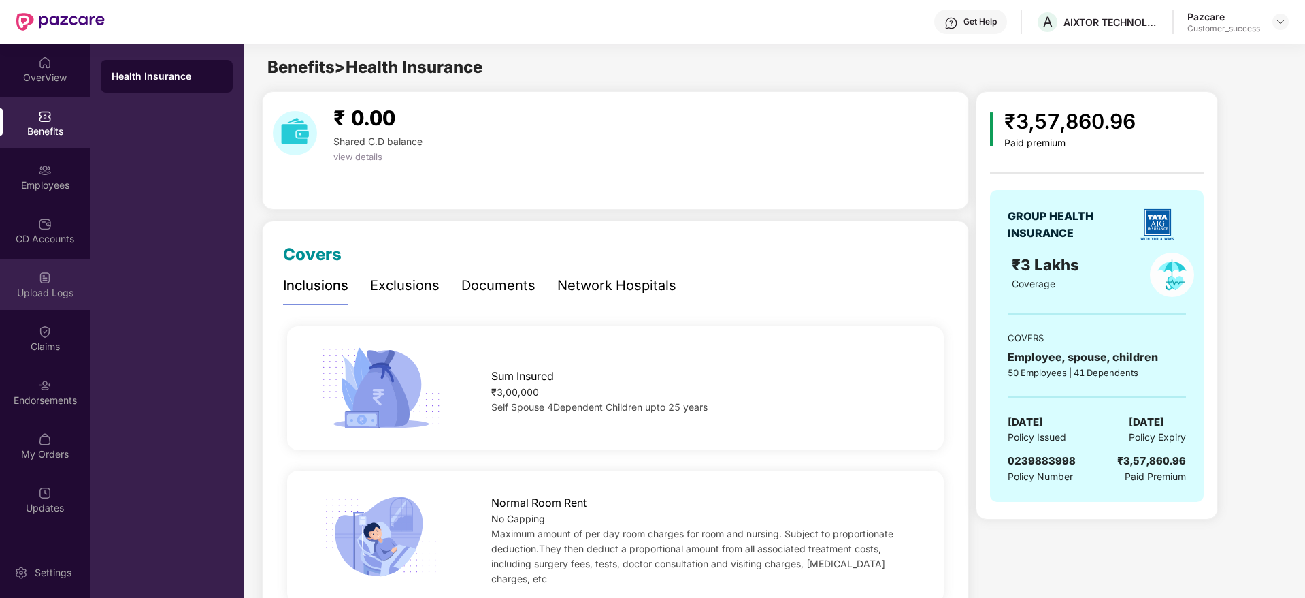
click at [37, 287] on div "Upload Logs" at bounding box center [45, 293] width 90 height 14
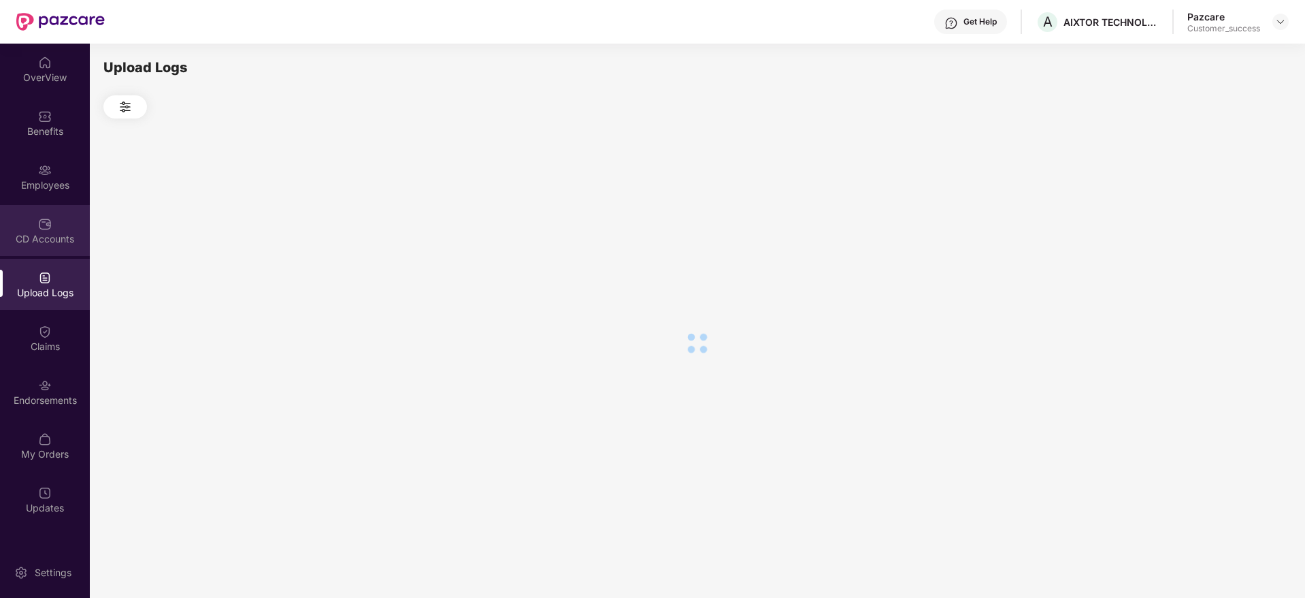
click at [45, 223] on img at bounding box center [45, 224] width 14 height 14
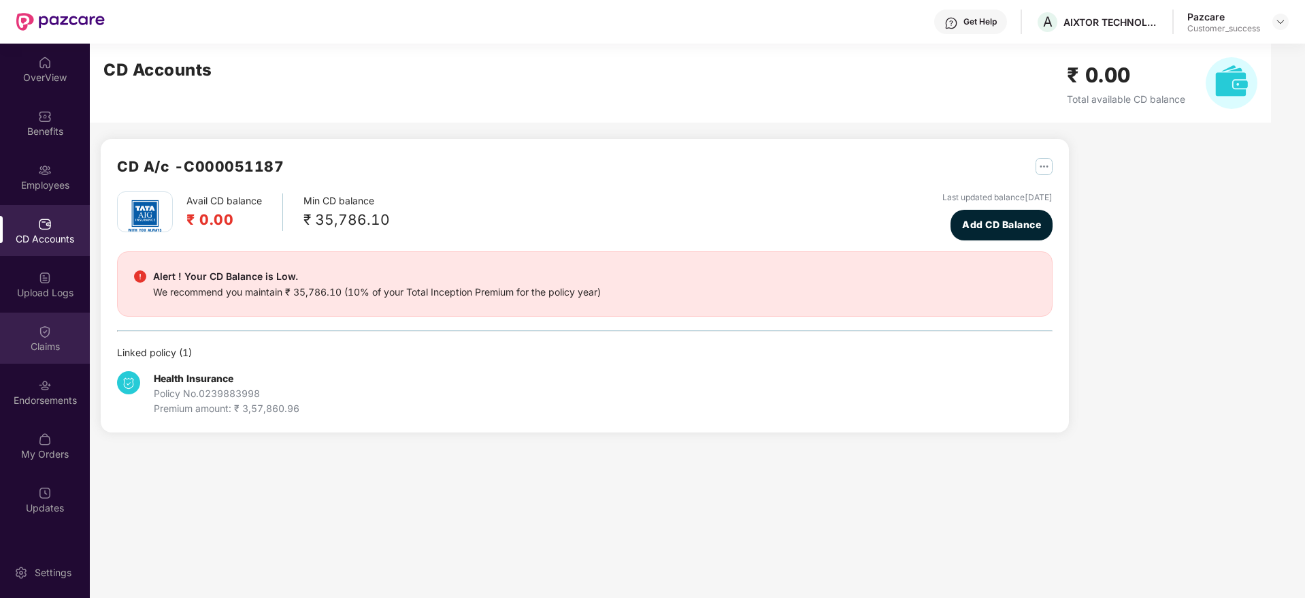
click at [44, 355] on div "Claims" at bounding box center [45, 337] width 90 height 51
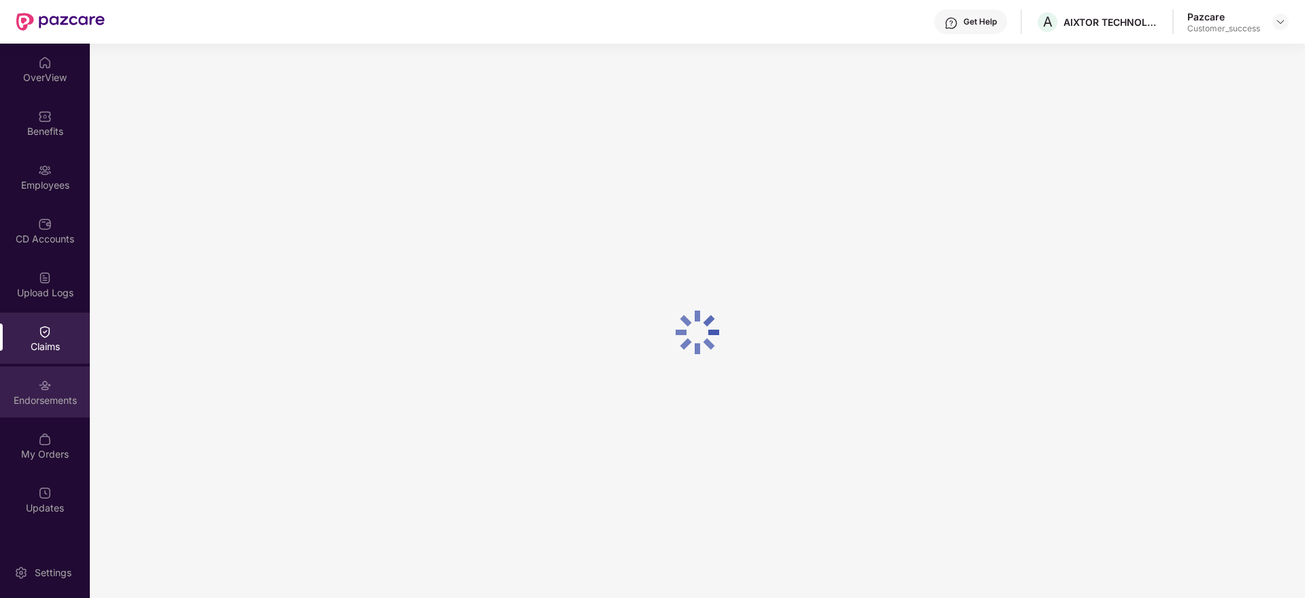
click at [54, 402] on div "Endorsements" at bounding box center [45, 400] width 90 height 14
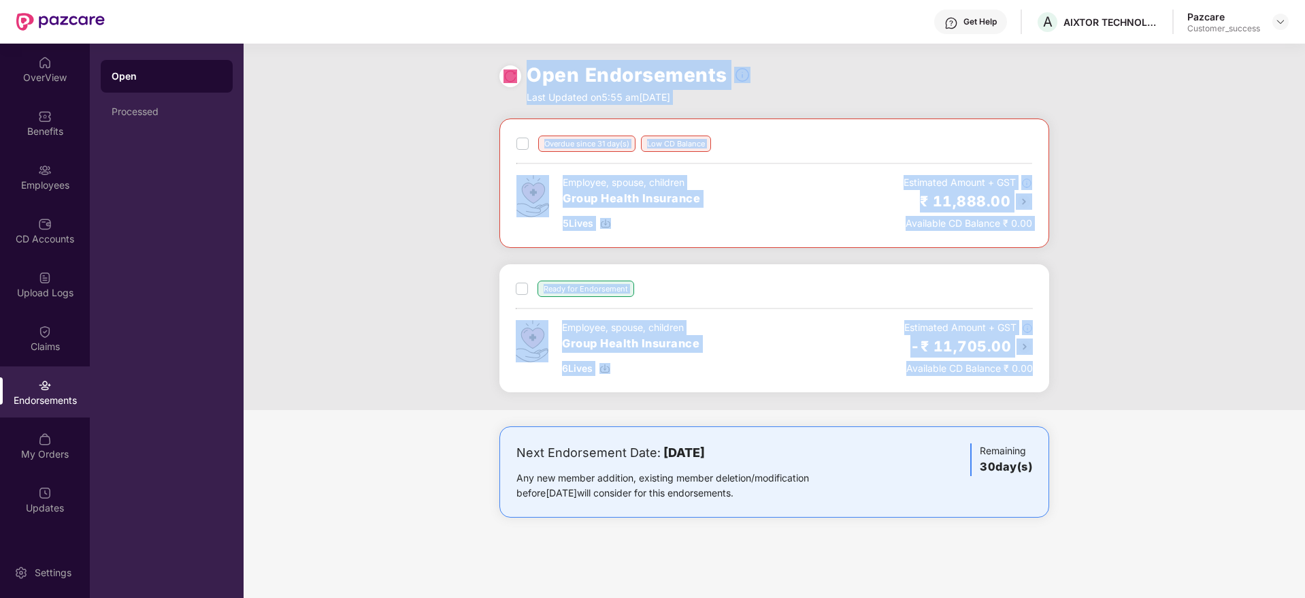
drag, startPoint x: 1066, startPoint y: 386, endPoint x: 323, endPoint y: 88, distance: 799.8
click at [323, 88] on div "Open Endorsements Last Updated on 5:55 am, 16 Sep 2025 Overdue since 31 day(s) …" at bounding box center [775, 321] width 1062 height 554
click at [323, 88] on div "Open Endorsements Last Updated on 5:55 am, 16 Sep 2025" at bounding box center [775, 81] width 1062 height 75
drag, startPoint x: 385, startPoint y: 110, endPoint x: 1163, endPoint y: 487, distance: 864.4
click at [1163, 487] on div "Open Endorsements Last Updated on 5:55 am, 16 Sep 2025 Overdue since 31 day(s) …" at bounding box center [775, 321] width 1062 height 554
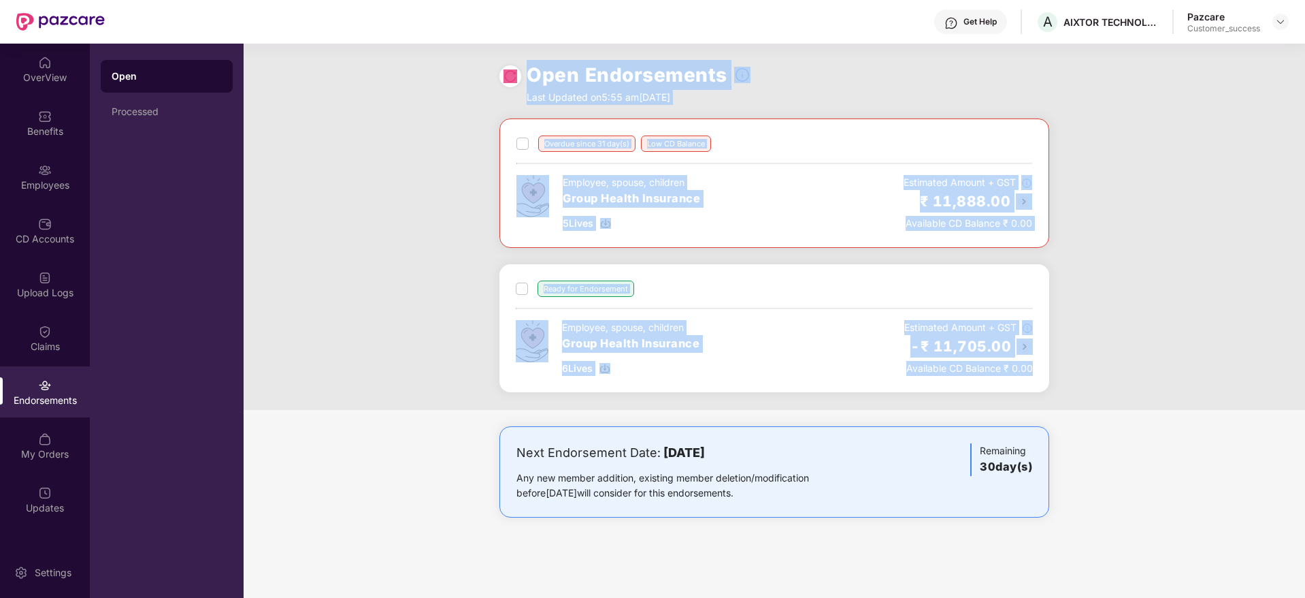
click at [1163, 487] on div "Next Endorsement Date: 16 October 2025 Any new member addition, existing member…" at bounding box center [775, 485] width 1062 height 118
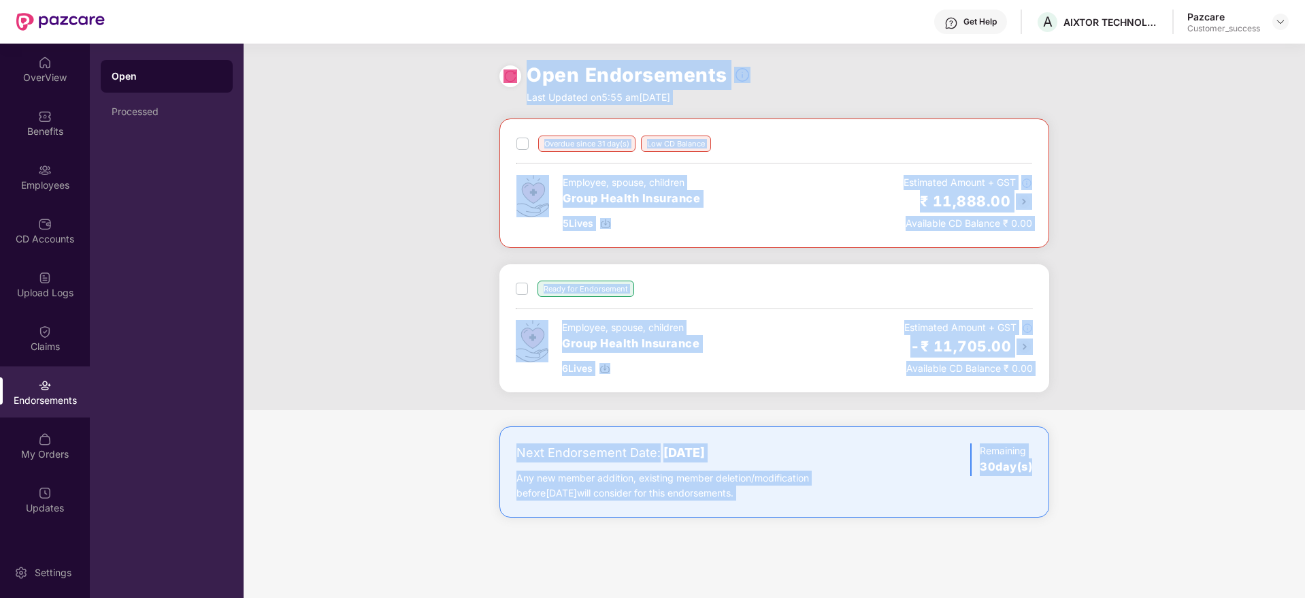
drag, startPoint x: 1163, startPoint y: 487, endPoint x: 406, endPoint y: 76, distance: 861.8
click at [406, 76] on div "Open Endorsements Last Updated on 5:55 am, 16 Sep 2025 Overdue since 31 day(s) …" at bounding box center [775, 321] width 1062 height 554
click at [406, 76] on div "Open Endorsements Last Updated on 5:55 am, 16 Sep 2025" at bounding box center [775, 81] width 1062 height 75
drag, startPoint x: 410, startPoint y: 76, endPoint x: 1254, endPoint y: 582, distance: 983.5
click at [1254, 582] on div "Open Endorsements Last Updated on 5:55 am, 16 Sep 2025 Overdue since 31 day(s) …" at bounding box center [775, 321] width 1062 height 554
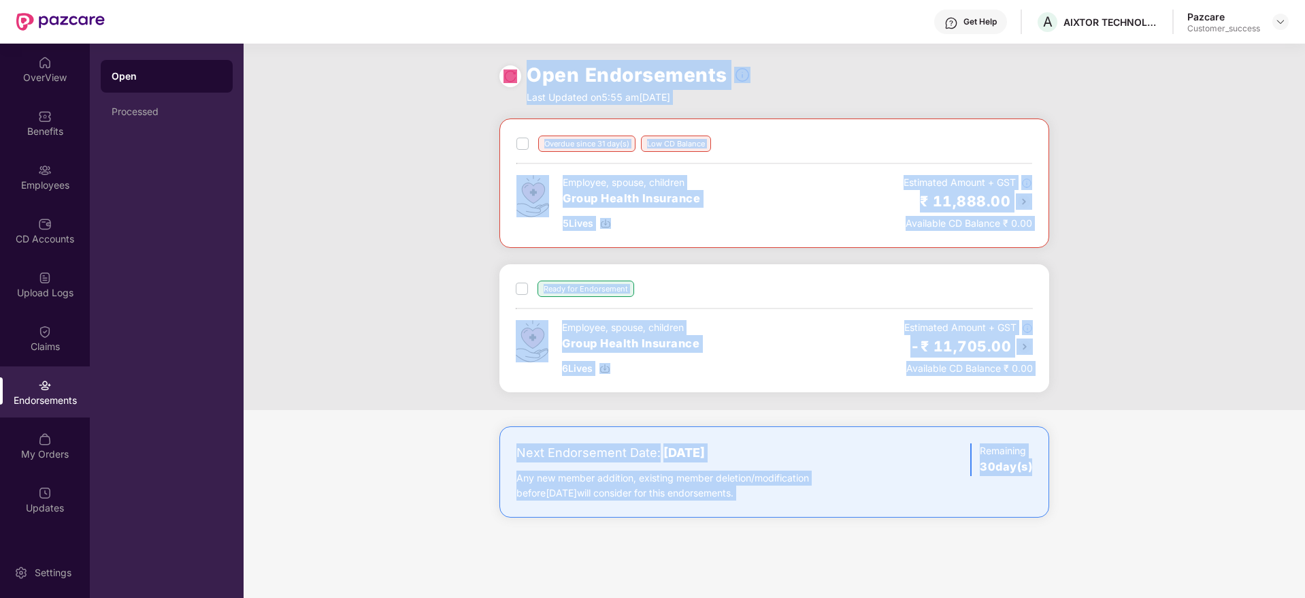
click at [1157, 504] on div "Next Endorsement Date: 16 October 2025 Any new member addition, existing member…" at bounding box center [775, 485] width 1062 height 118
drag, startPoint x: 1157, startPoint y: 504, endPoint x: 409, endPoint y: 87, distance: 856.1
click at [409, 87] on div "Open Endorsements Last Updated on 5:55 am, 16 Sep 2025 Overdue since 31 day(s) …" at bounding box center [775, 321] width 1062 height 554
click at [409, 87] on div "Open Endorsements Last Updated on 5:55 am, 16 Sep 2025" at bounding box center [775, 81] width 1062 height 75
drag, startPoint x: 409, startPoint y: 87, endPoint x: 1306, endPoint y: 542, distance: 1005.6
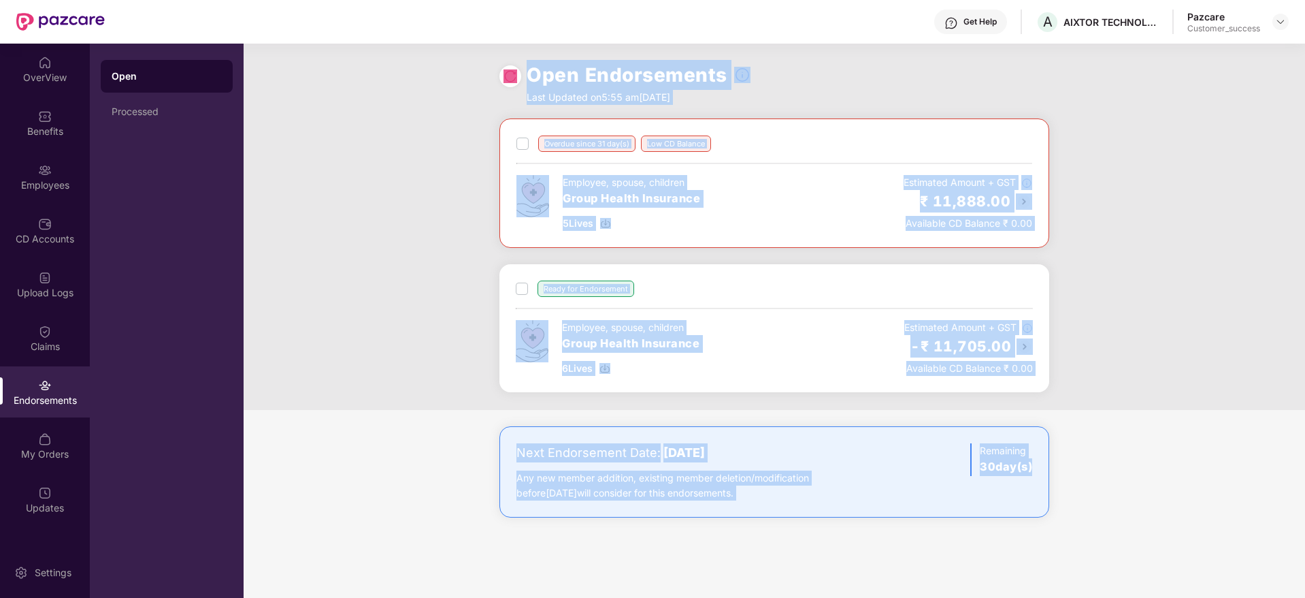
click at [1305, 542] on html "Get Help A AIXTOR TECHNOLOGIES LLP Pazcare Customer_success OverView Benefits E…" at bounding box center [652, 299] width 1305 height 598
click at [1127, 438] on div "Next Endorsement Date: 16 October 2025 Any new member addition, existing member…" at bounding box center [775, 485] width 1062 height 118
drag, startPoint x: 1102, startPoint y: 518, endPoint x: 447, endPoint y: 63, distance: 797.0
click at [447, 63] on div "Open Endorsements Last Updated on 5:55 am, 16 Sep 2025 Overdue since 31 day(s) …" at bounding box center [775, 321] width 1062 height 554
click at [447, 63] on div "Open Endorsements Last Updated on 5:55 am, 16 Sep 2025" at bounding box center [775, 81] width 1062 height 75
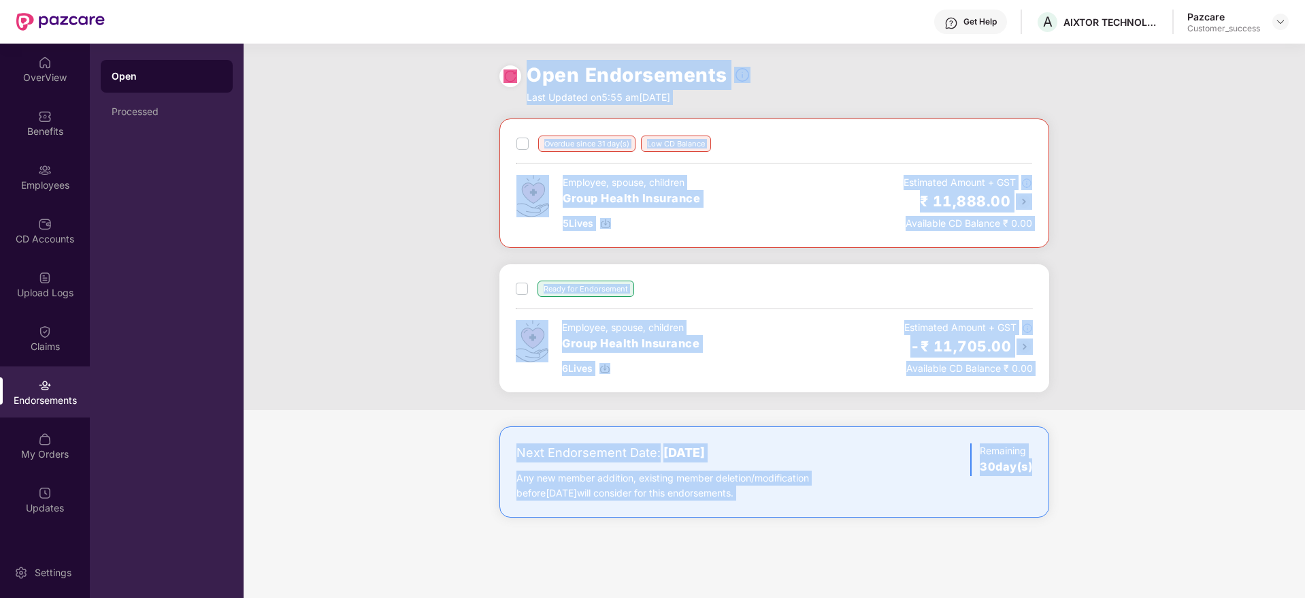
drag, startPoint x: 637, startPoint y: 180, endPoint x: 1134, endPoint y: 506, distance: 594.6
click at [1134, 506] on div "Open Endorsements Last Updated on 5:55 am, 16 Sep 2025 Overdue since 31 day(s) …" at bounding box center [775, 321] width 1062 height 554
click at [1134, 506] on div "Next Endorsement Date: 16 October 2025 Any new member addition, existing member…" at bounding box center [775, 485] width 1062 height 118
drag, startPoint x: 1134, startPoint y: 506, endPoint x: 421, endPoint y: 78, distance: 831.2
click at [421, 78] on div "Open Endorsements Last Updated on 5:55 am, 16 Sep 2025 Overdue since 31 day(s) …" at bounding box center [775, 321] width 1062 height 554
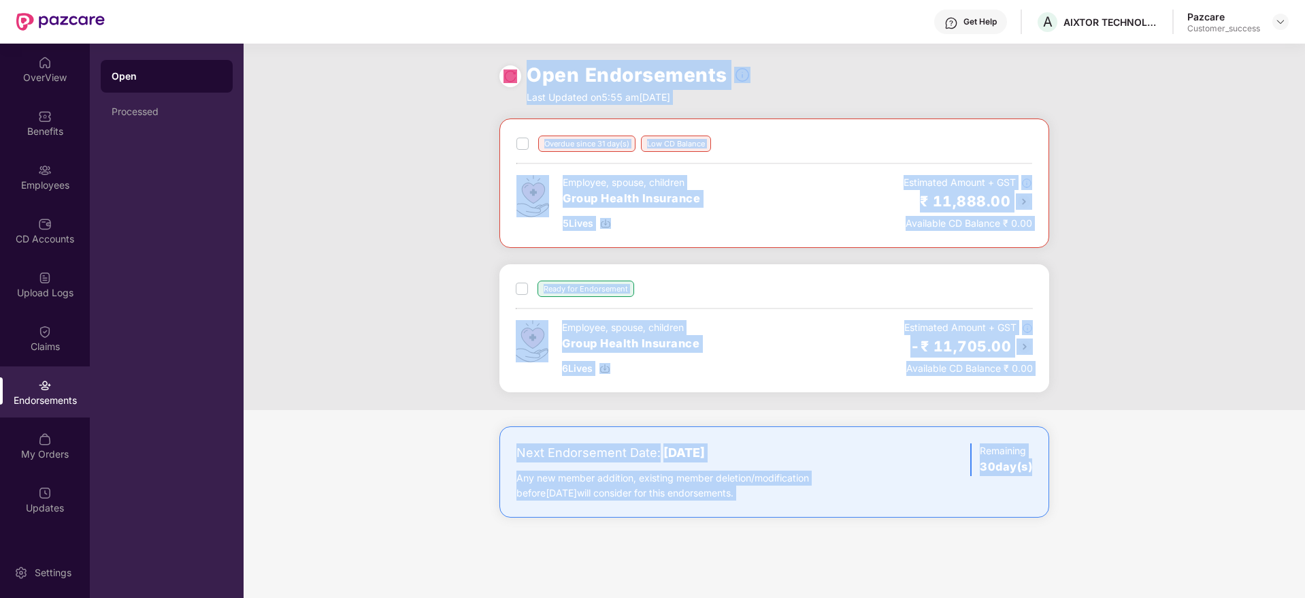
click at [421, 78] on div "Open Endorsements Last Updated on 5:55 am, 16 Sep 2025" at bounding box center [775, 81] width 1062 height 75
drag, startPoint x: 421, startPoint y: 78, endPoint x: 1128, endPoint y: 507, distance: 826.3
click at [1128, 507] on div "Open Endorsements Last Updated on 5:55 am, 16 Sep 2025 Overdue since 31 day(s) …" at bounding box center [775, 321] width 1062 height 554
click at [1128, 507] on div "Next Endorsement Date: 16 October 2025 Any new member addition, existing member…" at bounding box center [775, 485] width 1062 height 118
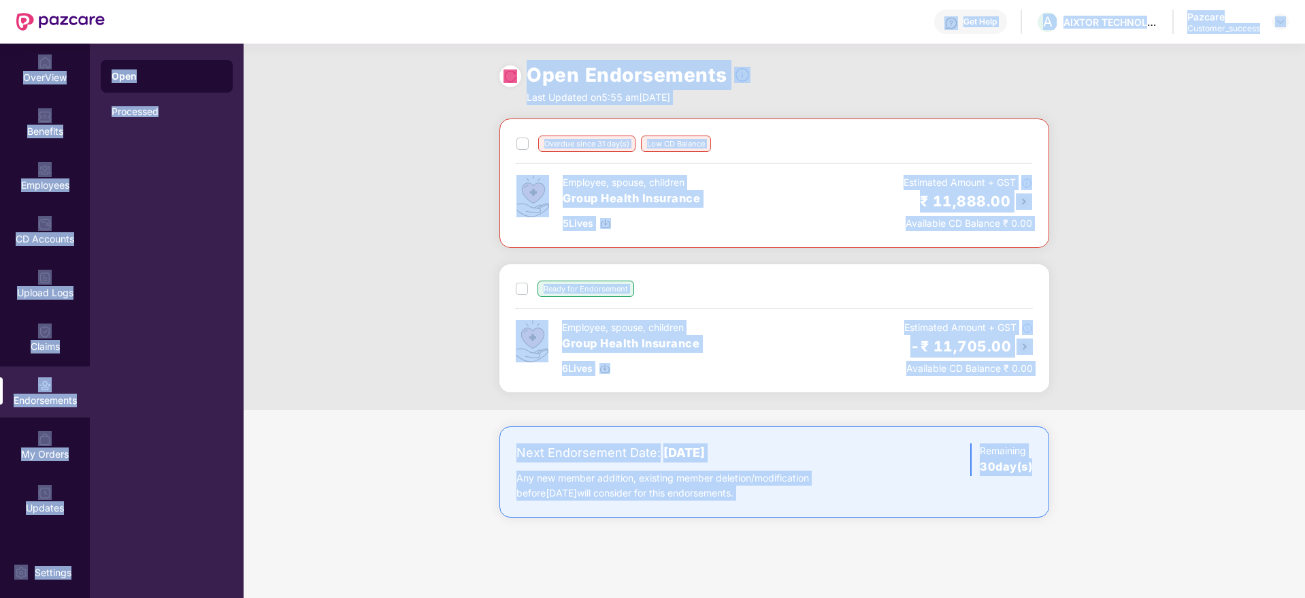
drag, startPoint x: 1128, startPoint y: 507, endPoint x: 435, endPoint y: 31, distance: 840.4
click at [435, 31] on div "Get Help A AIXTOR TECHNOLOGIES LLP Pazcare Customer_success OverView Benefits E…" at bounding box center [652, 299] width 1305 height 598
click at [329, 69] on div "Open Endorsements Last Updated on 5:55 am, 16 Sep 2025" at bounding box center [775, 81] width 1062 height 75
drag, startPoint x: 424, startPoint y: 63, endPoint x: 1187, endPoint y: 521, distance: 890.2
click at [1187, 521] on div "Open Endorsements Last Updated on 5:55 am, 16 Sep 2025 Overdue since 31 day(s) …" at bounding box center [775, 321] width 1062 height 554
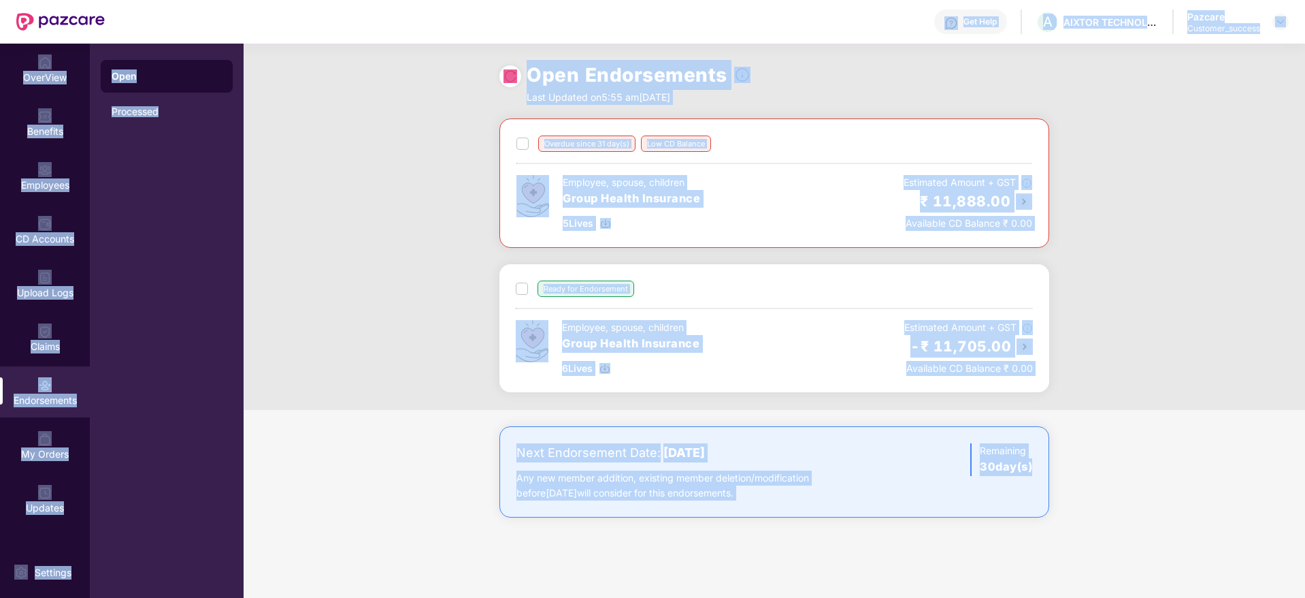
click at [1187, 521] on div "Next Endorsement Date: 16 October 2025 Any new member addition, existing member…" at bounding box center [775, 485] width 1062 height 118
drag, startPoint x: 606, startPoint y: 183, endPoint x: 471, endPoint y: 94, distance: 161.6
click at [471, 94] on div "Open Endorsements Last Updated on 5:55 am, 16 Sep 2025 Overdue since 31 day(s) …" at bounding box center [775, 321] width 1062 height 554
click at [471, 94] on div "Open Endorsements Last Updated on 5:55 am, 16 Sep 2025" at bounding box center [775, 81] width 1062 height 75
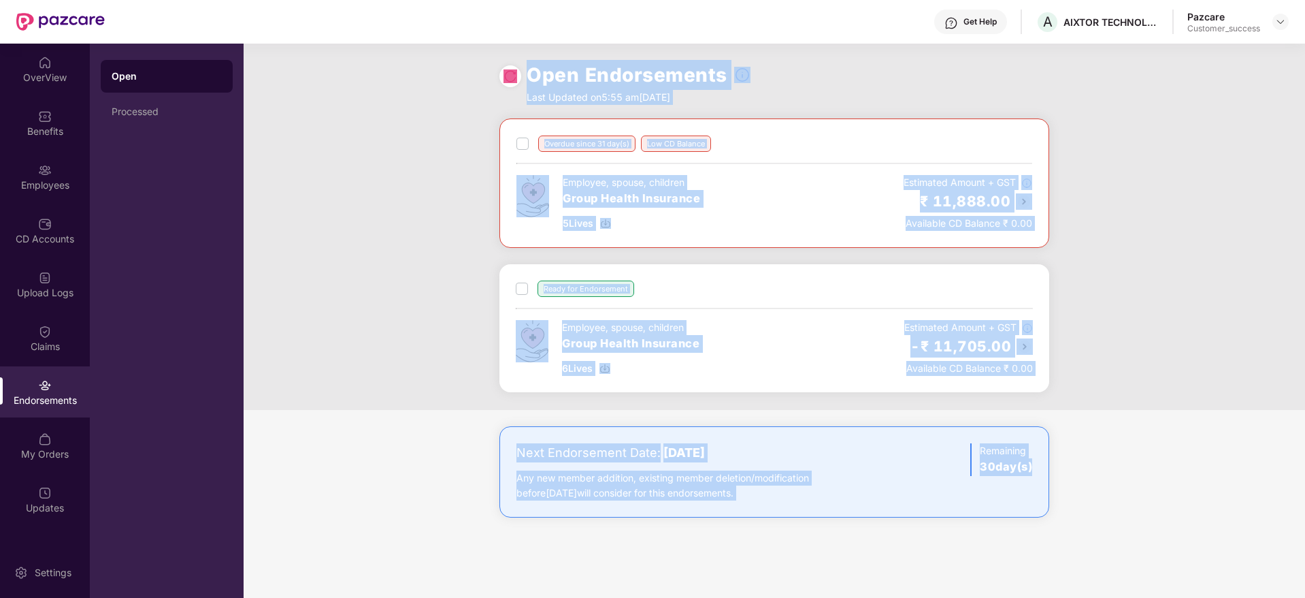
drag, startPoint x: 471, startPoint y: 94, endPoint x: 1164, endPoint y: 559, distance: 834.6
click at [1164, 559] on div "Open Endorsements Last Updated on 5:55 am, 16 Sep 2025 Overdue since 31 day(s) …" at bounding box center [775, 321] width 1062 height 554
drag, startPoint x: 1147, startPoint y: 529, endPoint x: 458, endPoint y: 95, distance: 814.4
click at [458, 95] on div "Open Endorsements Last Updated on 5:55 am, 16 Sep 2025 Overdue since 31 day(s) …" at bounding box center [775, 321] width 1062 height 554
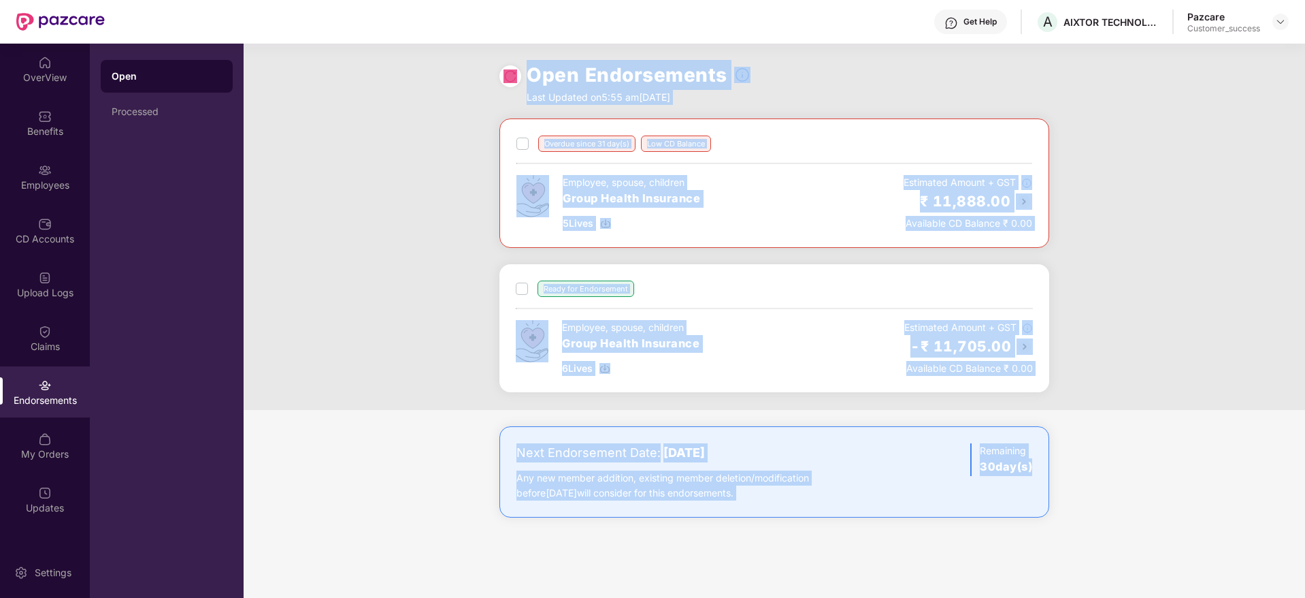
click at [458, 95] on div "Open Endorsements Last Updated on 5:55 am, 16 Sep 2025" at bounding box center [775, 81] width 1062 height 75
drag, startPoint x: 458, startPoint y: 95, endPoint x: 1097, endPoint y: 466, distance: 738.9
click at [1097, 466] on div "Open Endorsements Last Updated on 5:55 am, 16 Sep 2025 Overdue since 31 day(s) …" at bounding box center [775, 321] width 1062 height 554
click at [1097, 466] on div "Next Endorsement Date: 16 October 2025 Any new member addition, existing member…" at bounding box center [775, 485] width 1062 height 118
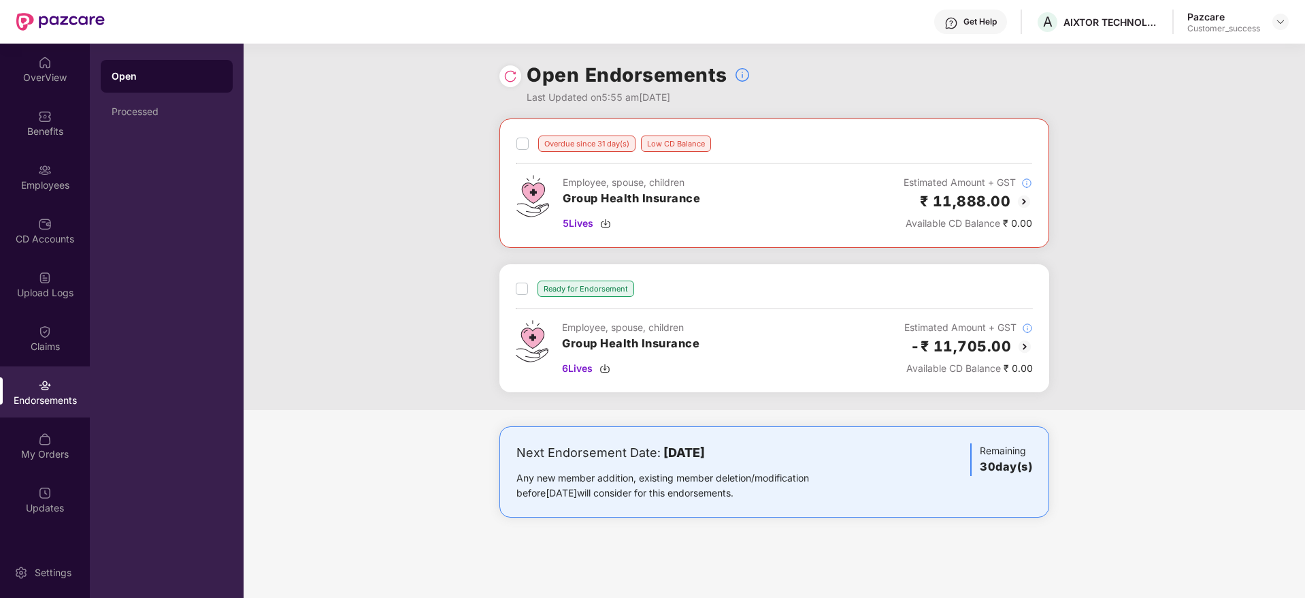
click at [1024, 197] on img at bounding box center [1024, 201] width 16 height 16
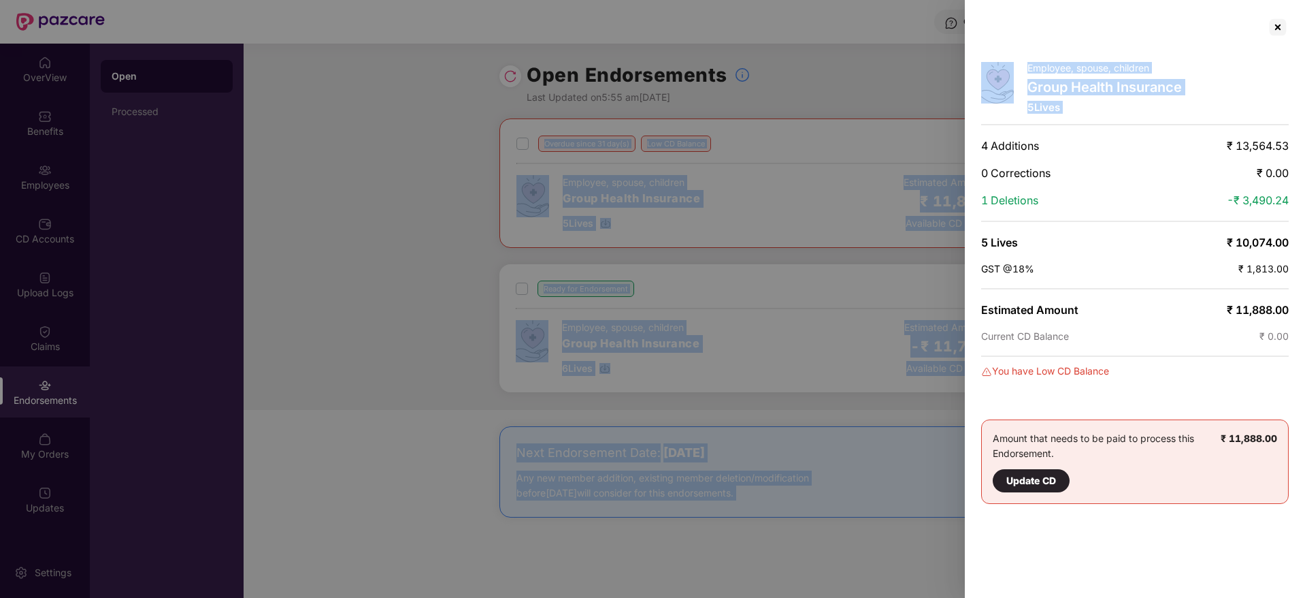
drag, startPoint x: 996, startPoint y: 140, endPoint x: 1306, endPoint y: 152, distance: 310.6
click at [1305, 152] on html "Get Help A AIXTOR TECHNOLOGIES LLP Pazcare Customer_success OverView Benefits E…" at bounding box center [652, 299] width 1305 height 598
click at [1281, 26] on div at bounding box center [1278, 27] width 22 height 22
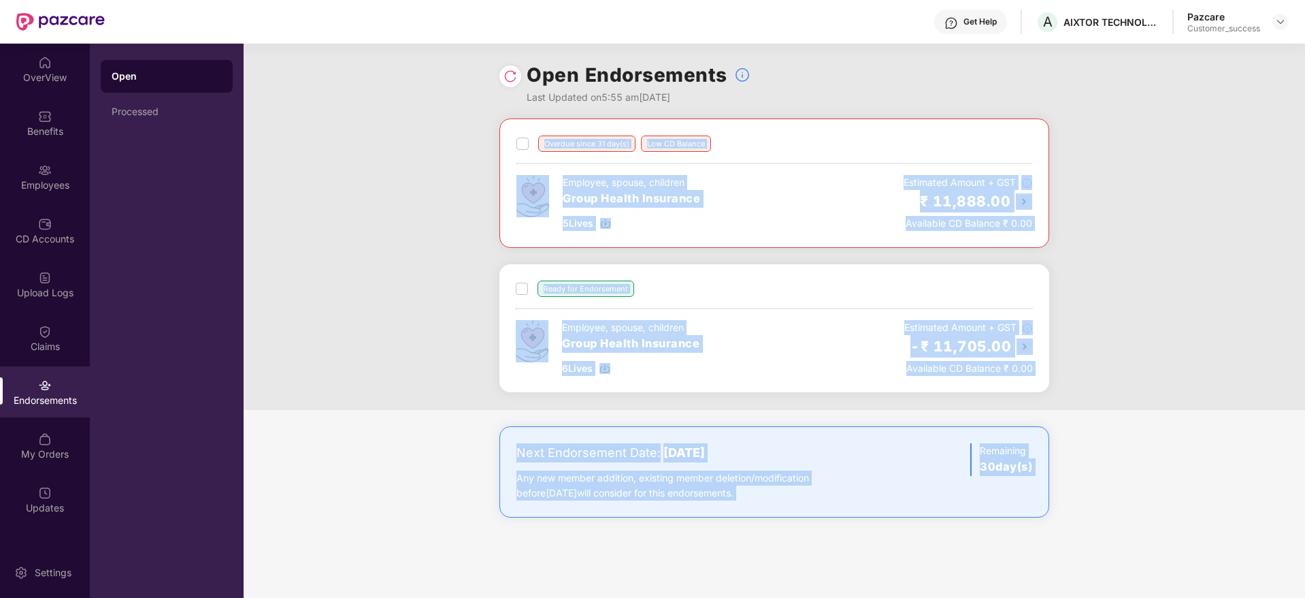
drag, startPoint x: 1099, startPoint y: 117, endPoint x: 1130, endPoint y: 476, distance: 360.6
click at [1130, 476] on div "Open Endorsements Last Updated on 5:55 am, 16 Sep 2025 Overdue since 31 day(s) …" at bounding box center [775, 321] width 1062 height 554
click at [1130, 476] on div "Next Endorsement Date: 16 October 2025 Any new member addition, existing member…" at bounding box center [775, 485] width 1062 height 118
drag, startPoint x: 1130, startPoint y: 476, endPoint x: 454, endPoint y: 91, distance: 778.2
click at [454, 91] on div "Open Endorsements Last Updated on 5:55 am, 16 Sep 2025 Overdue since 31 day(s) …" at bounding box center [775, 321] width 1062 height 554
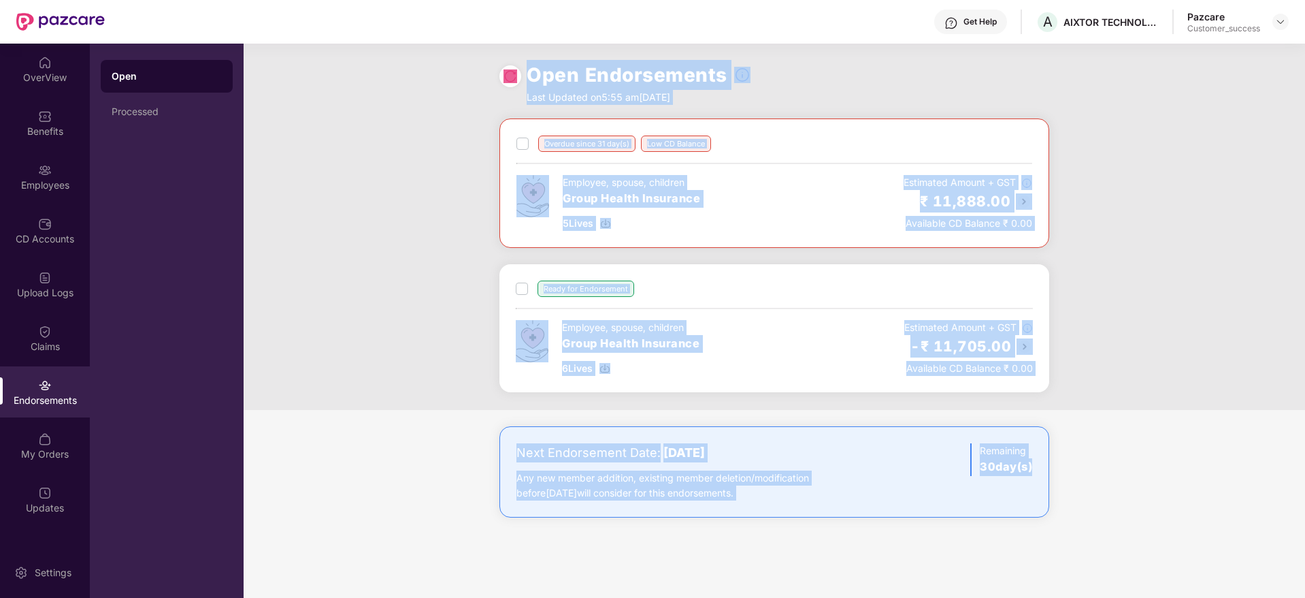
click at [454, 91] on div "Open Endorsements Last Updated on 5:55 am, 16 Sep 2025" at bounding box center [775, 81] width 1062 height 75
drag, startPoint x: 454, startPoint y: 91, endPoint x: 1079, endPoint y: 506, distance: 751.0
click at [1079, 506] on div "Open Endorsements Last Updated on 5:55 am, 16 Sep 2025 Overdue since 31 day(s) …" at bounding box center [775, 321] width 1062 height 554
click at [1079, 506] on div "Next Endorsement Date: 16 October 2025 Any new member addition, existing member…" at bounding box center [775, 485] width 1062 height 118
drag, startPoint x: 1079, startPoint y: 506, endPoint x: 466, endPoint y: 175, distance: 697.0
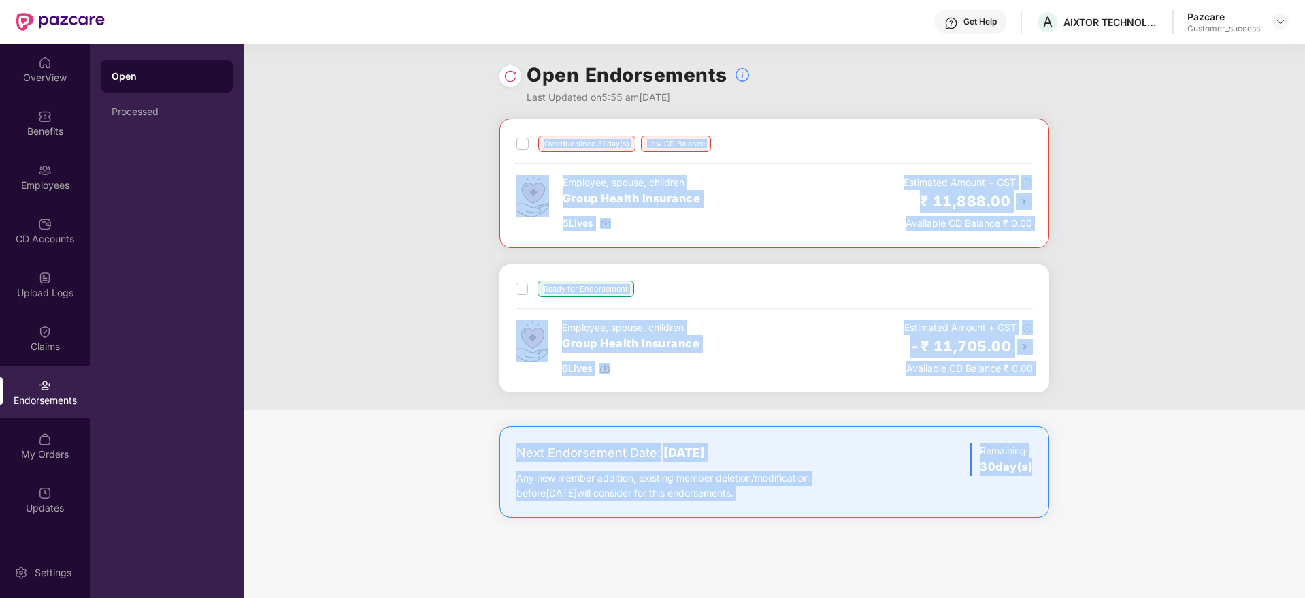
click at [466, 175] on div "Overdue since 31 day(s) Low CD Balance Employee, spouse, children Group Health …" at bounding box center [775, 331] width 1062 height 426
click at [465, 173] on div "Overdue since 31 day(s) Low CD Balance Employee, spouse, children Group Health …" at bounding box center [775, 263] width 1062 height 291
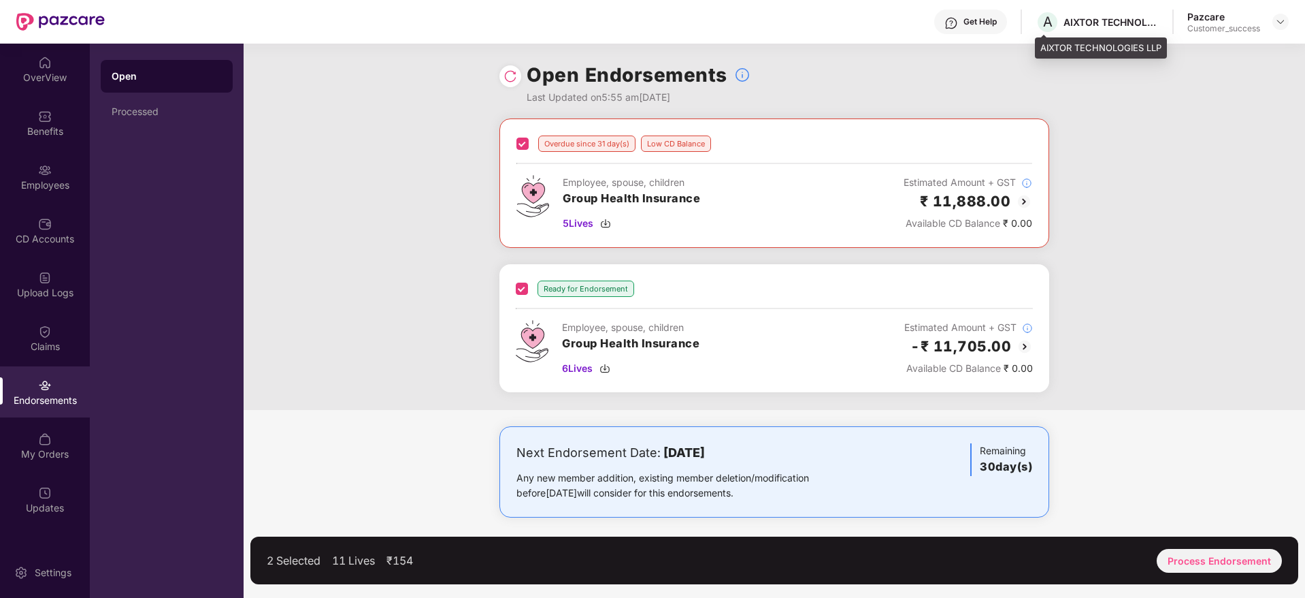
click at [1090, 22] on div "AIXTOR TECHNOLOGIES LLP" at bounding box center [1111, 22] width 95 height 13
copy div "AIXTOR TECHNOLOGIES LLP"
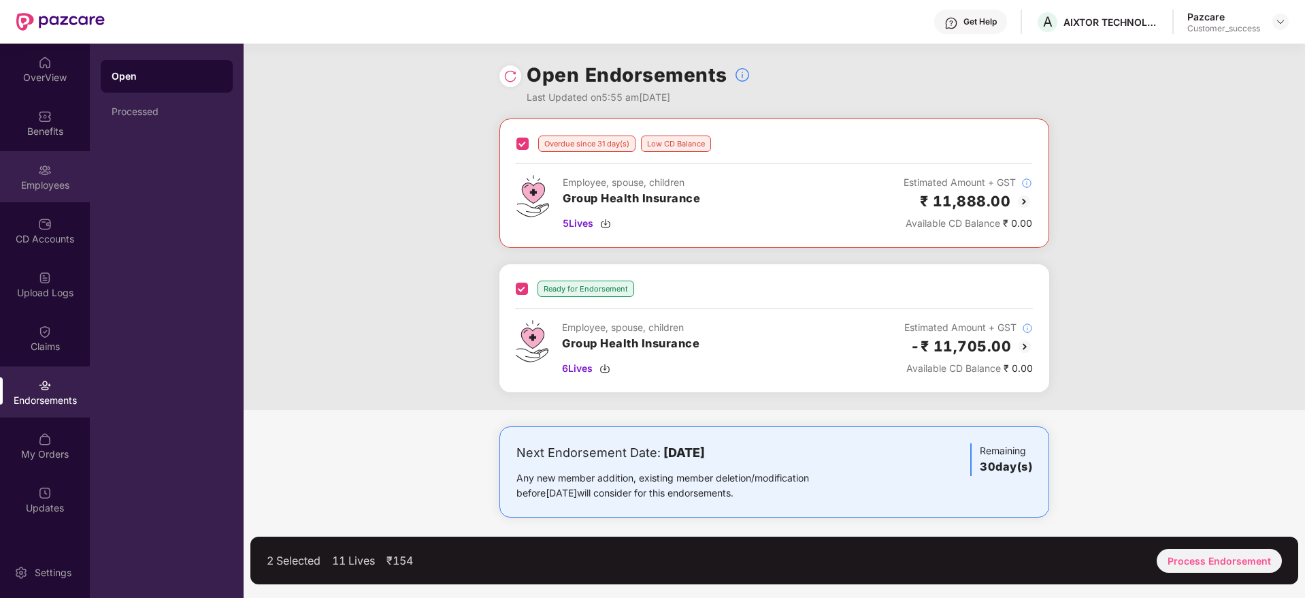
click at [56, 178] on div "Employees" at bounding box center [45, 185] width 90 height 14
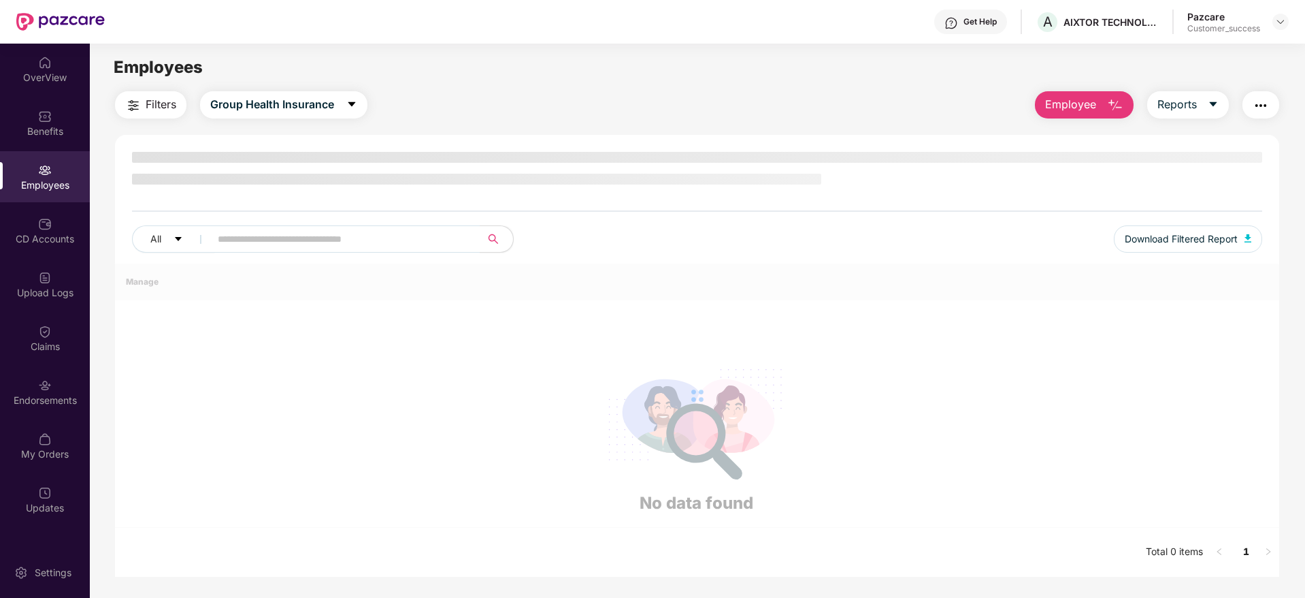
click at [55, 152] on div "Employees" at bounding box center [45, 176] width 90 height 51
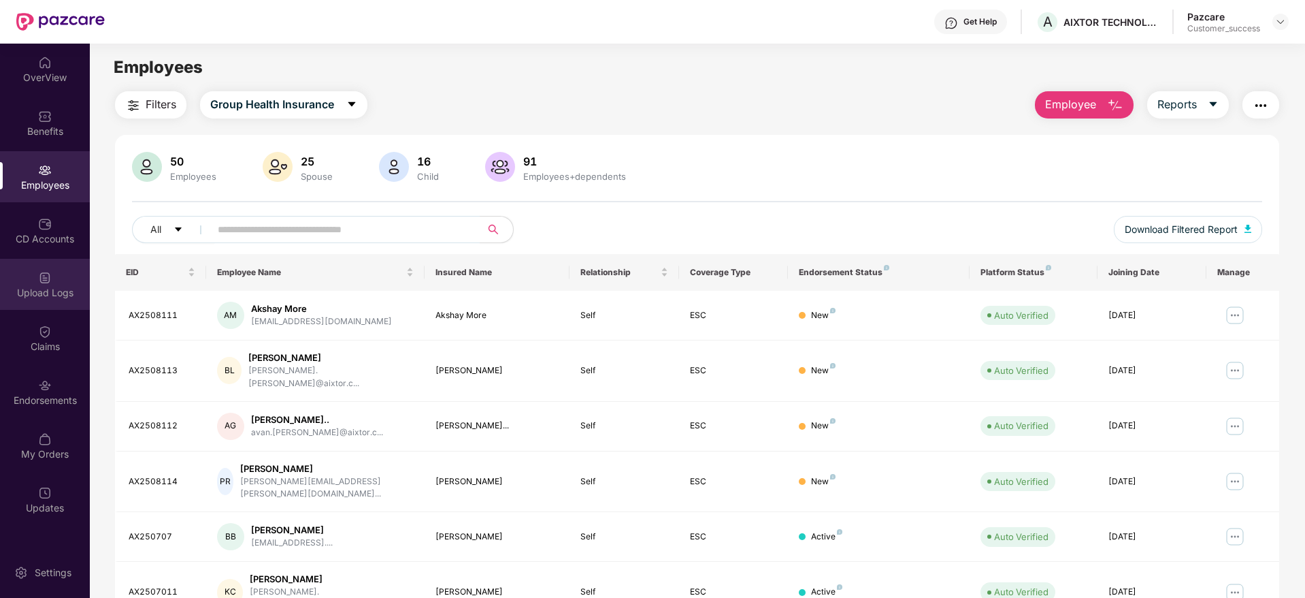
click at [72, 276] on div "Upload Logs" at bounding box center [45, 284] width 90 height 51
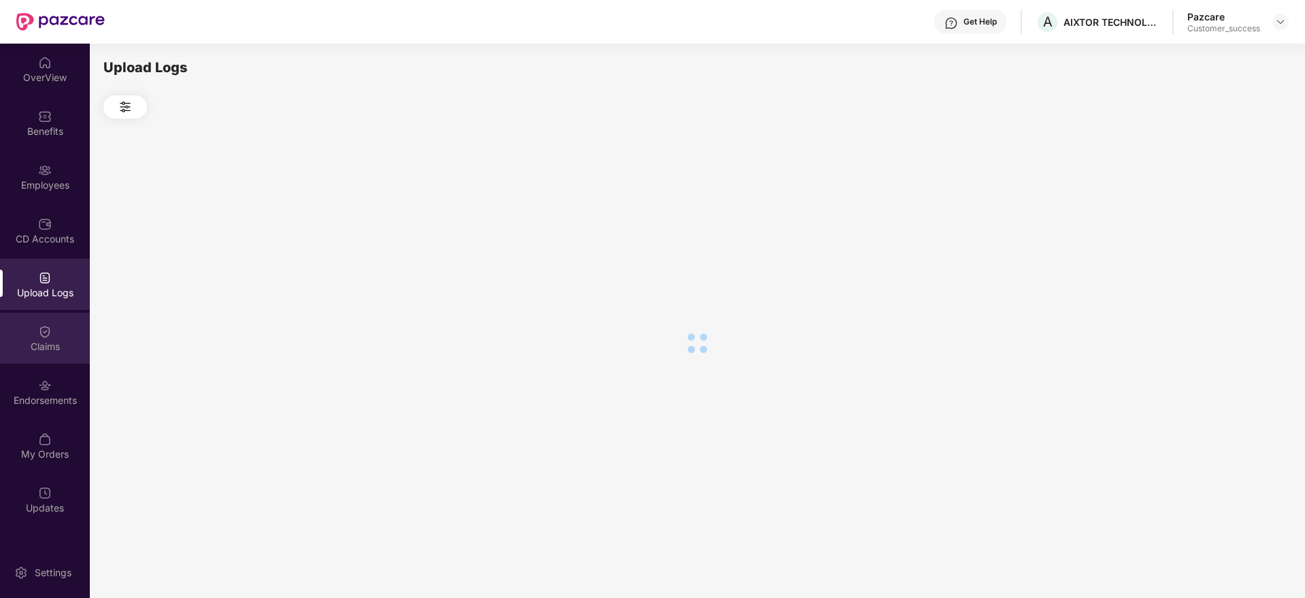
click at [60, 336] on div "Claims" at bounding box center [45, 337] width 90 height 51
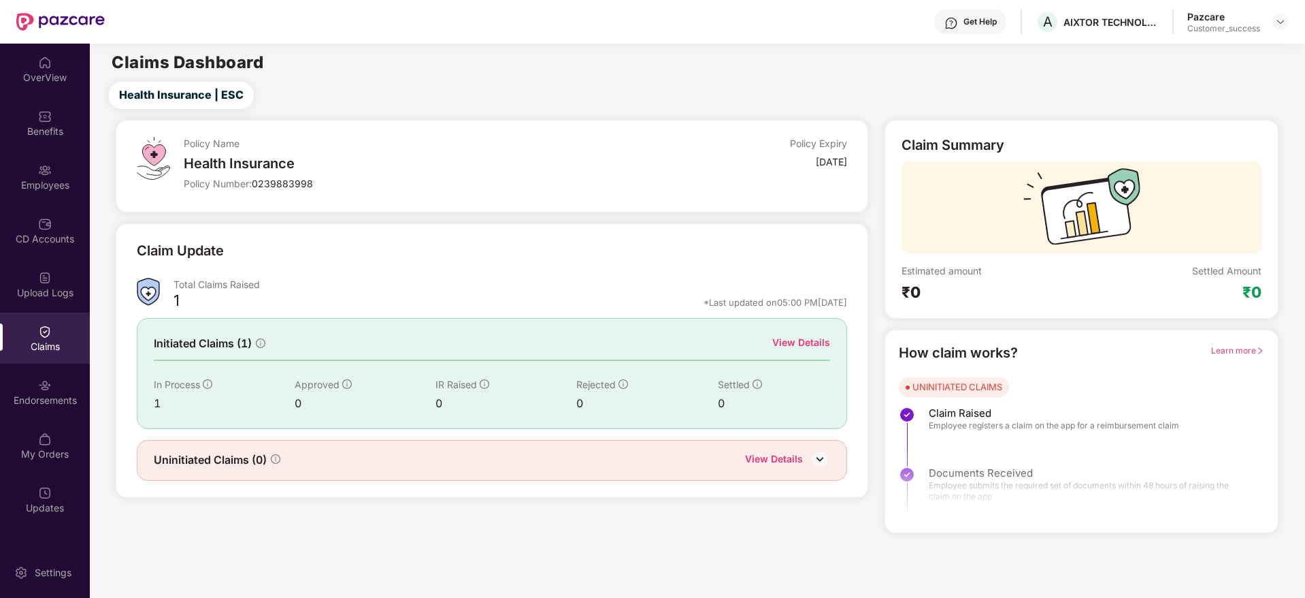
click at [785, 340] on div "View Details" at bounding box center [801, 342] width 58 height 15
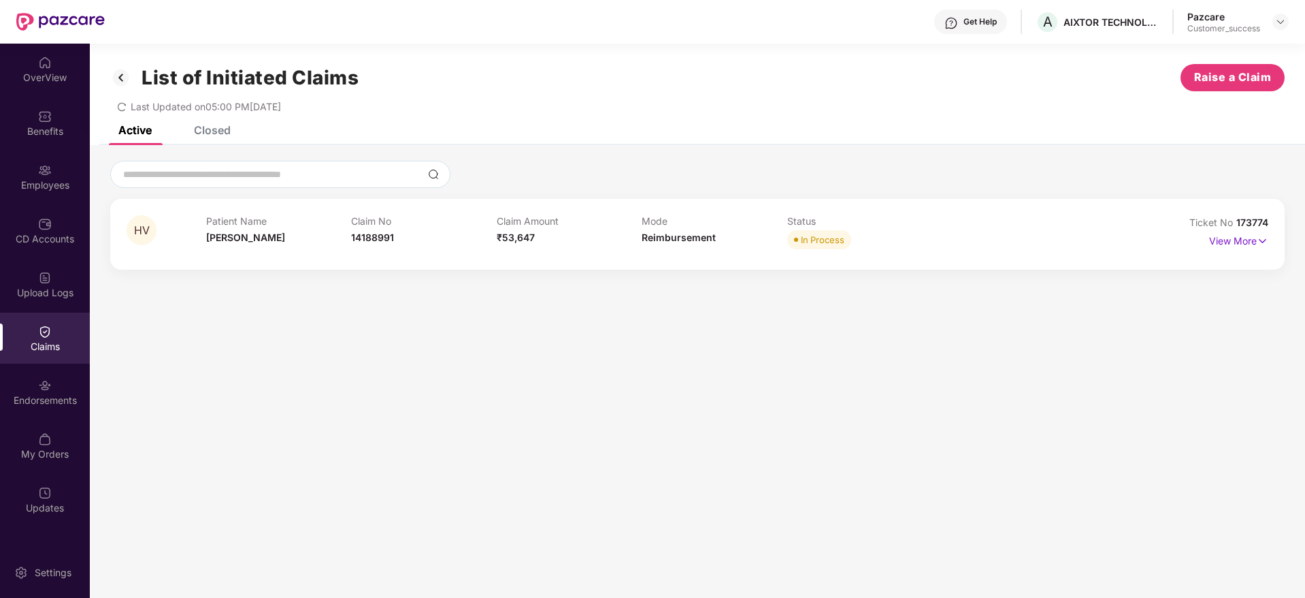
click at [246, 248] on div "Patient Name Hardi Vyas" at bounding box center [279, 233] width 146 height 37
drag, startPoint x: 1281, startPoint y: 22, endPoint x: 1266, endPoint y: 50, distance: 31.4
click at [1281, 23] on img at bounding box center [1280, 21] width 11 height 11
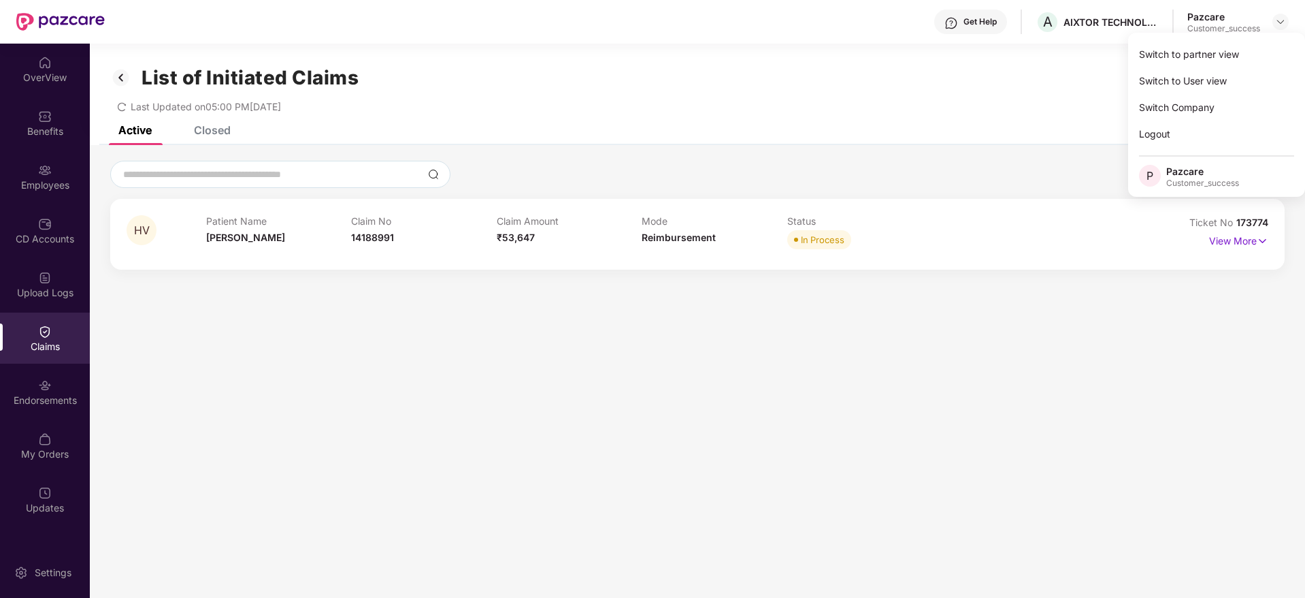
click at [1264, 56] on div "Switch to partner view" at bounding box center [1216, 54] width 177 height 27
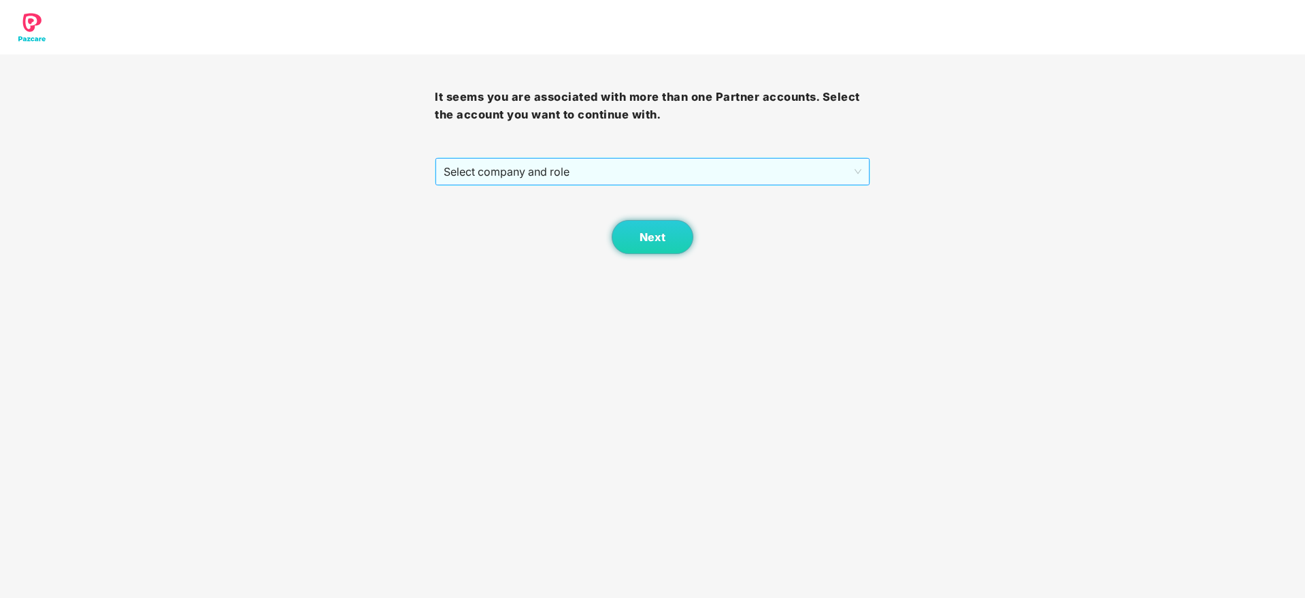
click at [799, 170] on span "Select company and role" at bounding box center [652, 172] width 417 height 26
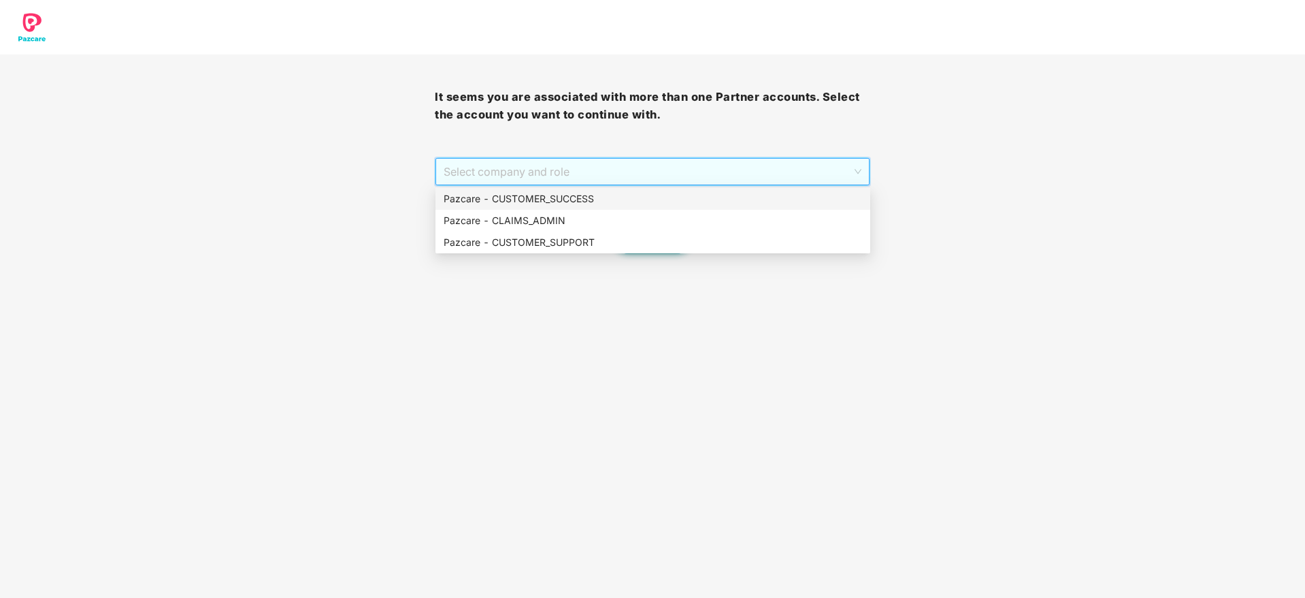
click at [787, 199] on div "Pazcare - CUSTOMER_SUCCESS" at bounding box center [653, 198] width 419 height 15
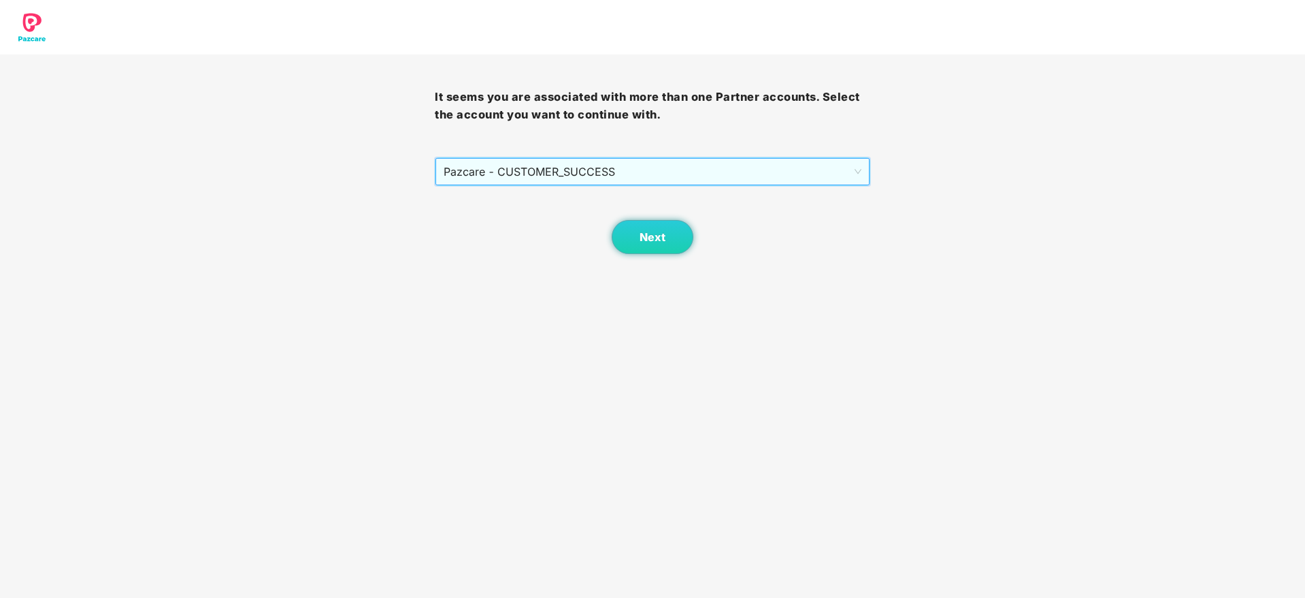
click at [702, 229] on div "Next" at bounding box center [652, 220] width 435 height 68
click at [670, 244] on button "Next" at bounding box center [653, 237] width 82 height 34
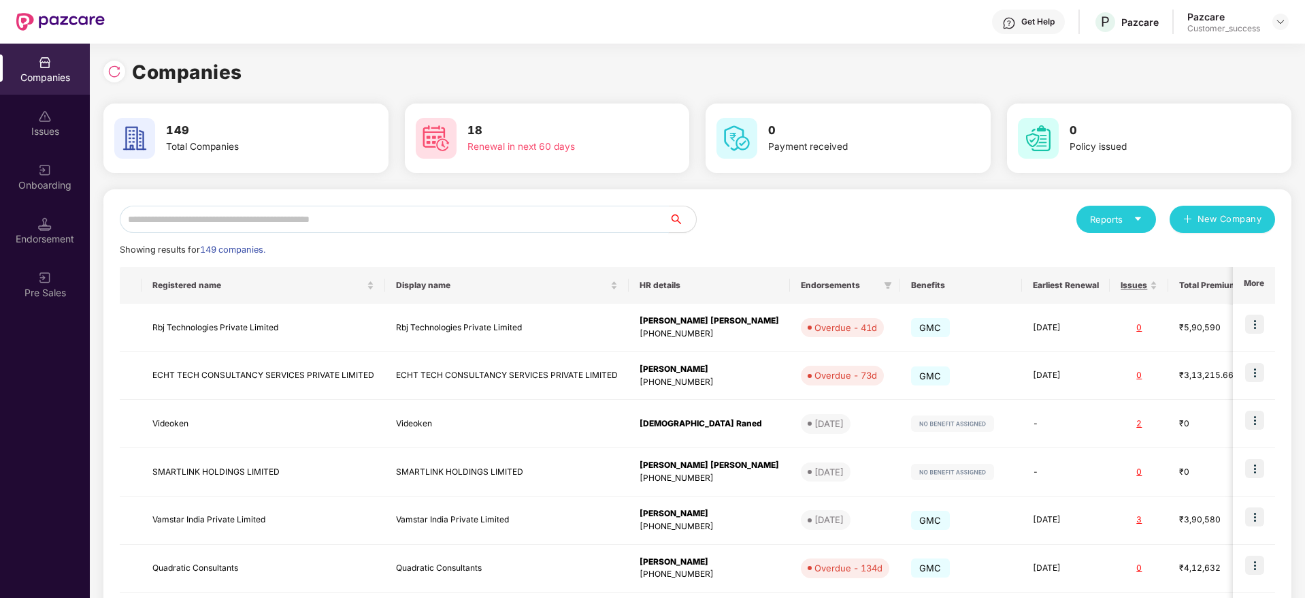
click at [620, 219] on input "text" at bounding box center [394, 219] width 549 height 27
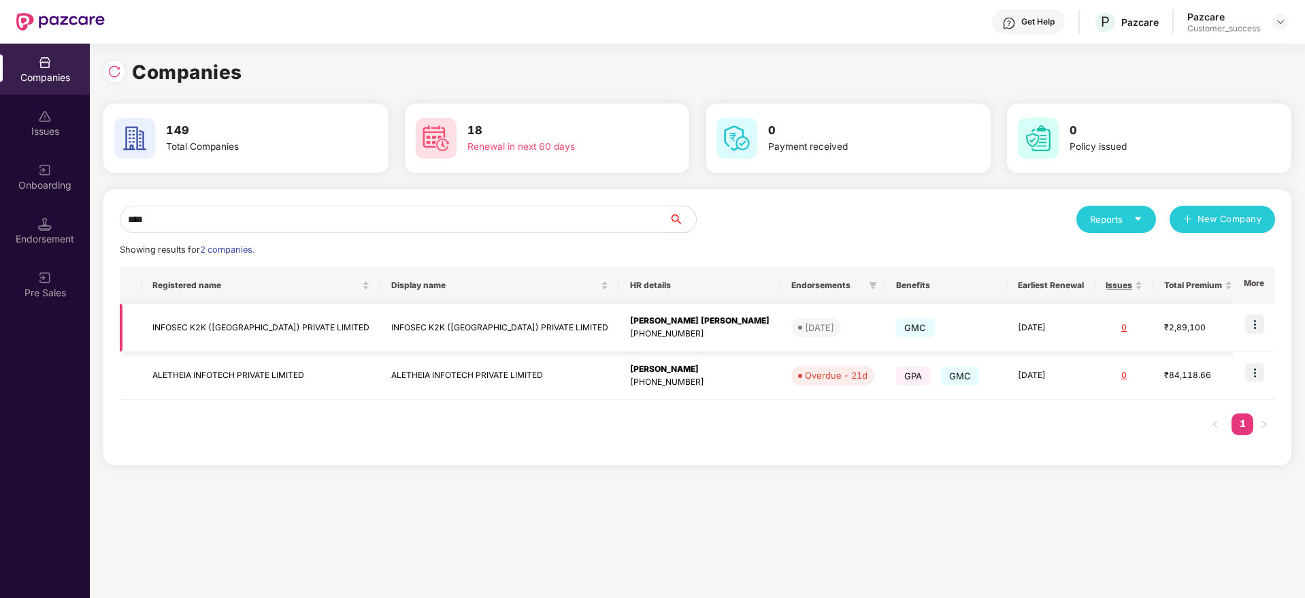
type input "****"
click at [630, 335] on div "[PHONE_NUMBER]" at bounding box center [700, 333] width 140 height 13
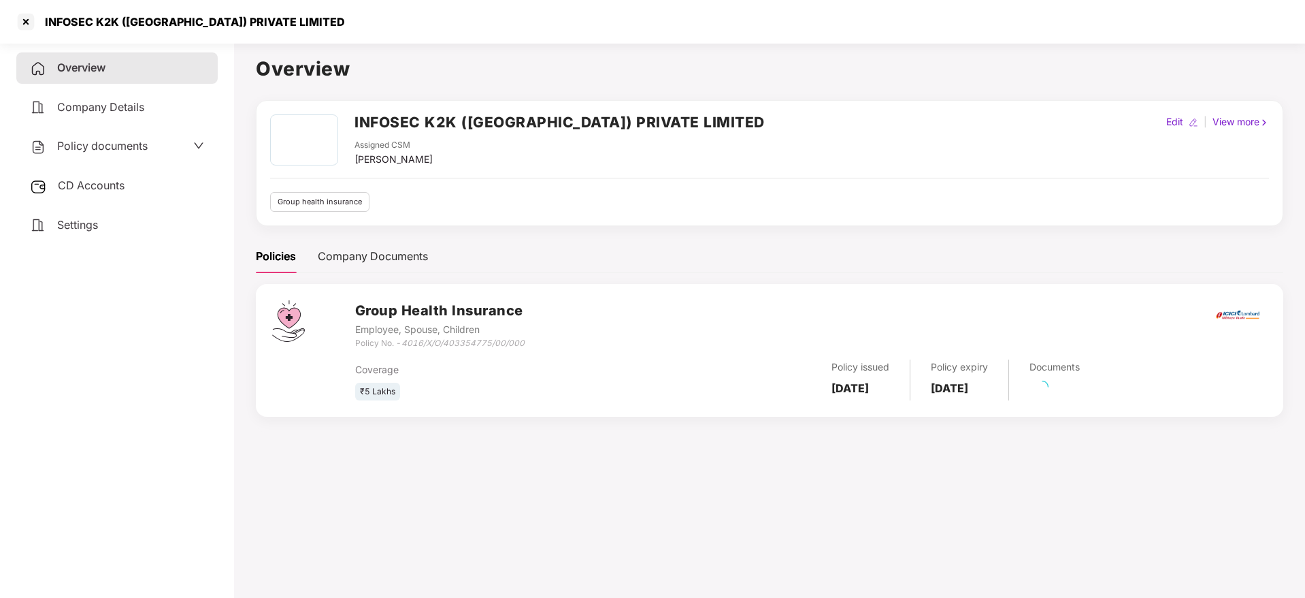
click at [88, 143] on span "Policy documents" at bounding box center [102, 146] width 91 height 14
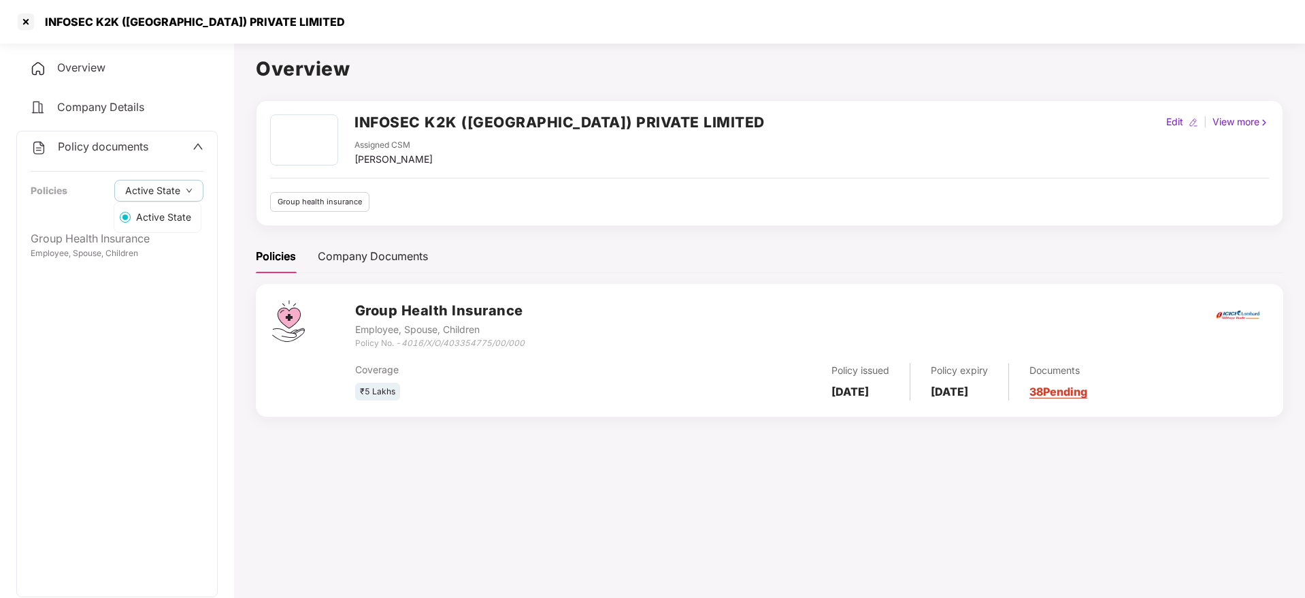
click at [115, 230] on div "Active State" at bounding box center [158, 216] width 88 height 31
click at [125, 255] on div "Employee, Spouse, Children" at bounding box center [117, 253] width 173 height 13
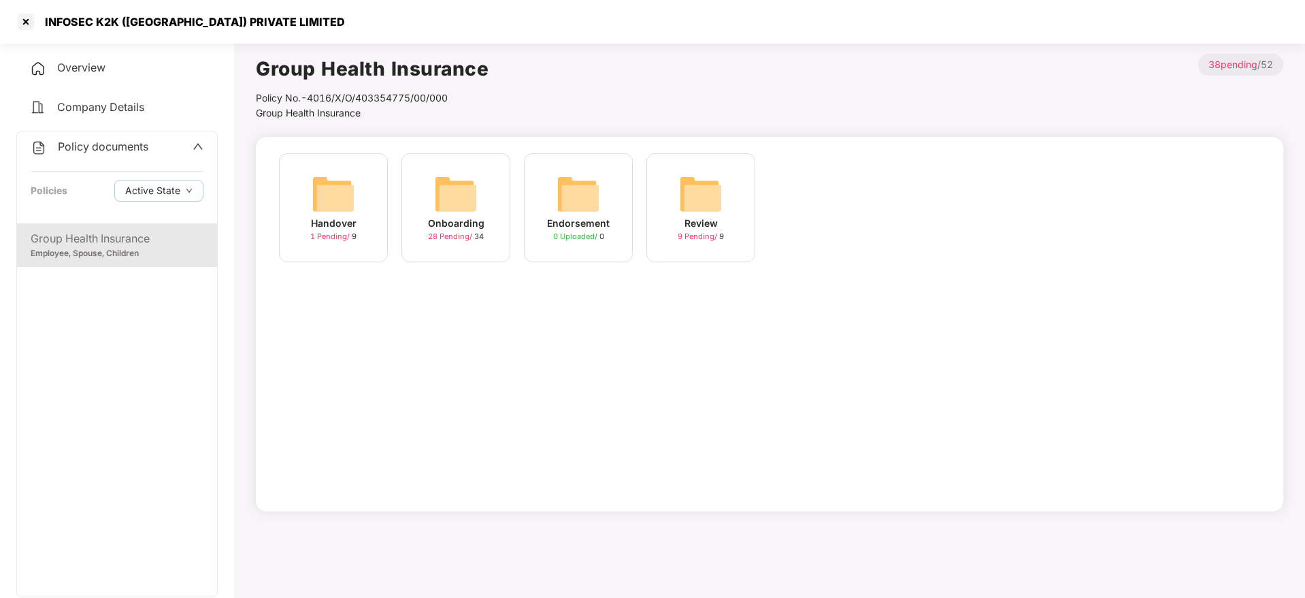
click at [457, 231] on span "28 Pending /" at bounding box center [451, 236] width 46 height 10
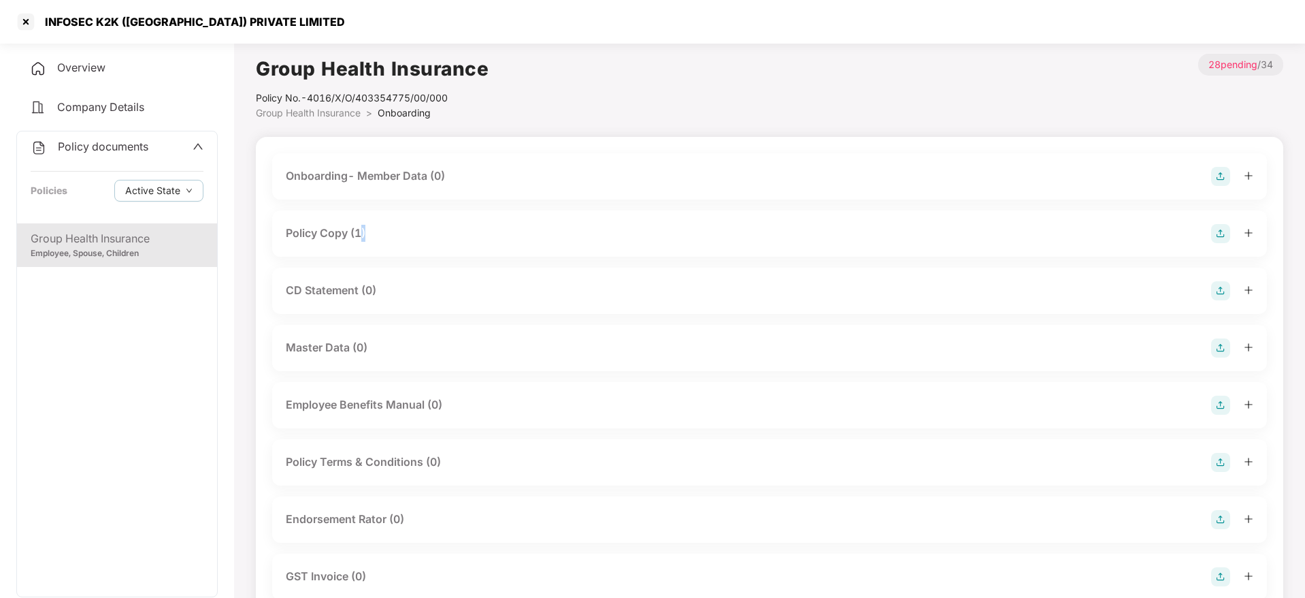
click at [365, 238] on div "Policy Copy (1)" at bounding box center [326, 233] width 80 height 17
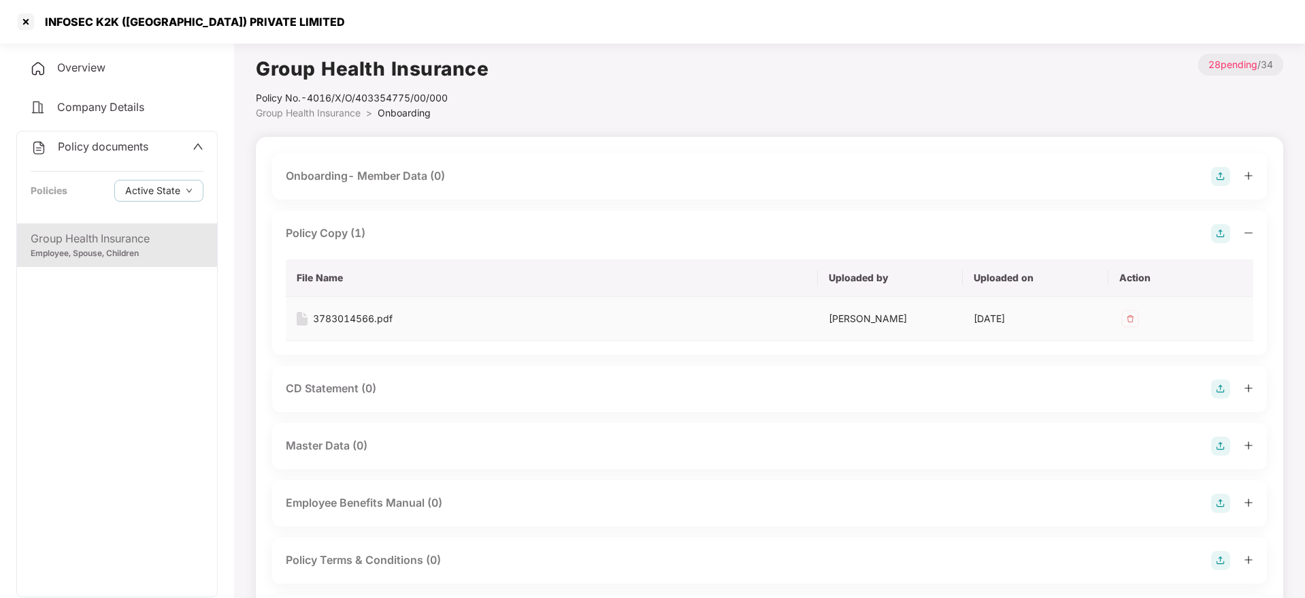
click at [549, 326] on td "3783014566.pdf" at bounding box center [552, 319] width 532 height 44
click at [70, 24] on div "INFOSEC K2K ([GEOGRAPHIC_DATA]) PRIVATE LIMITED" at bounding box center [191, 22] width 308 height 14
copy div "INFOSEC K2K ([GEOGRAPHIC_DATA]) PRIVATE LIMITED"
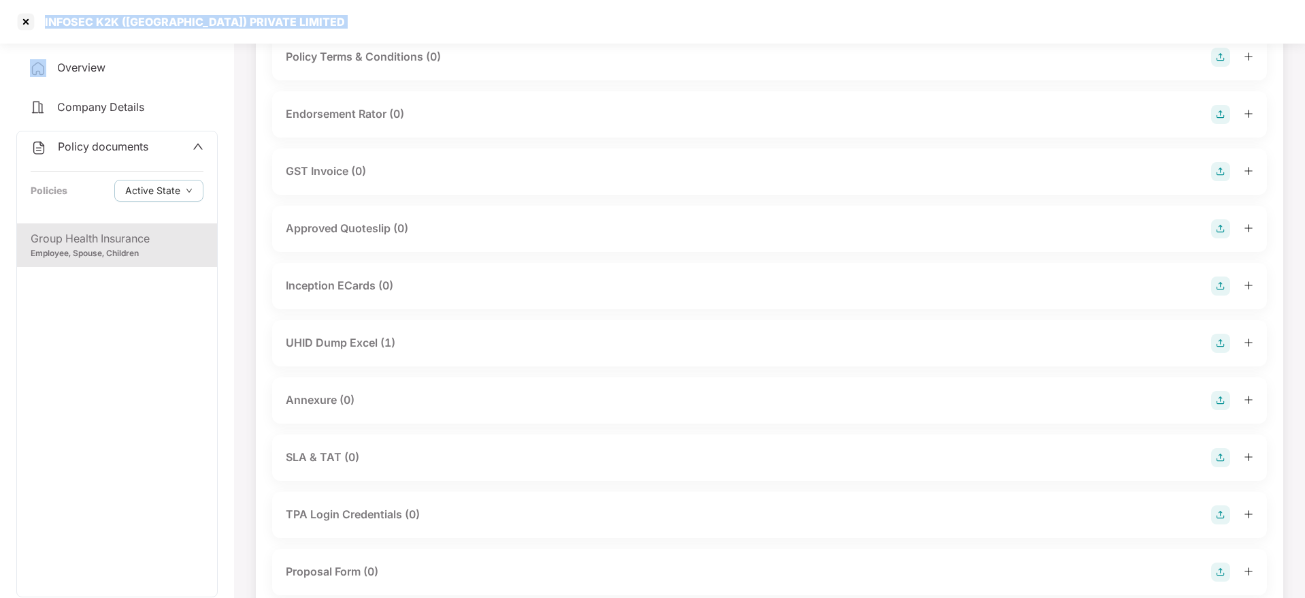
scroll to position [612, 0]
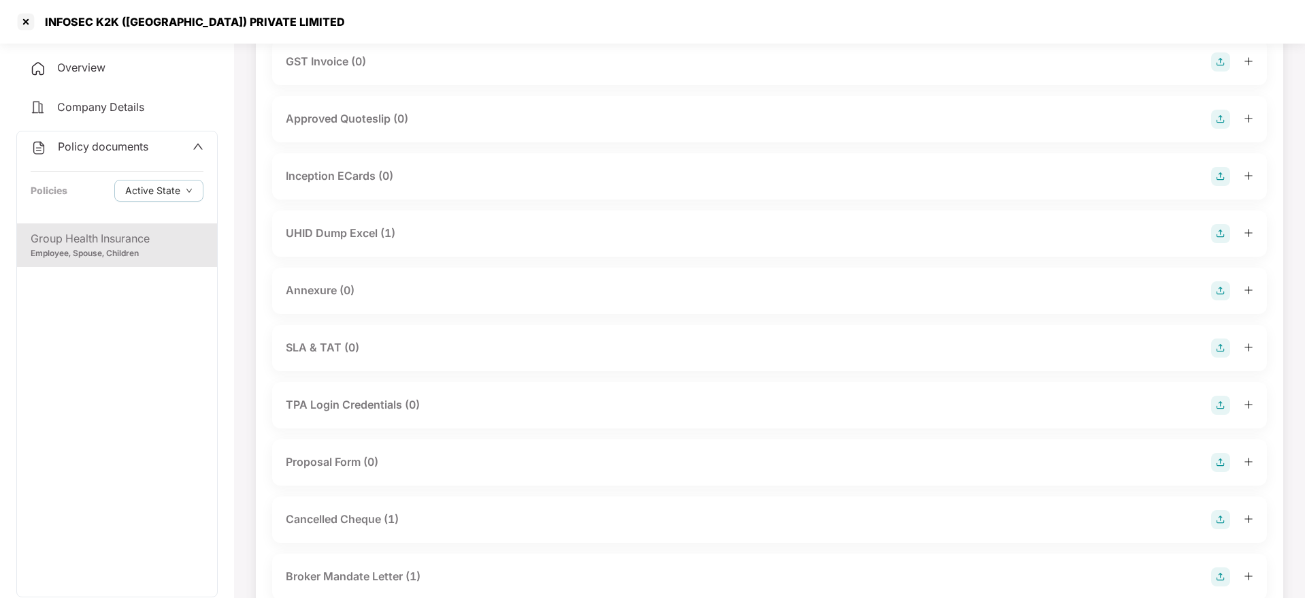
click at [367, 235] on div "UHID Dump Excel (1)" at bounding box center [341, 233] width 110 height 17
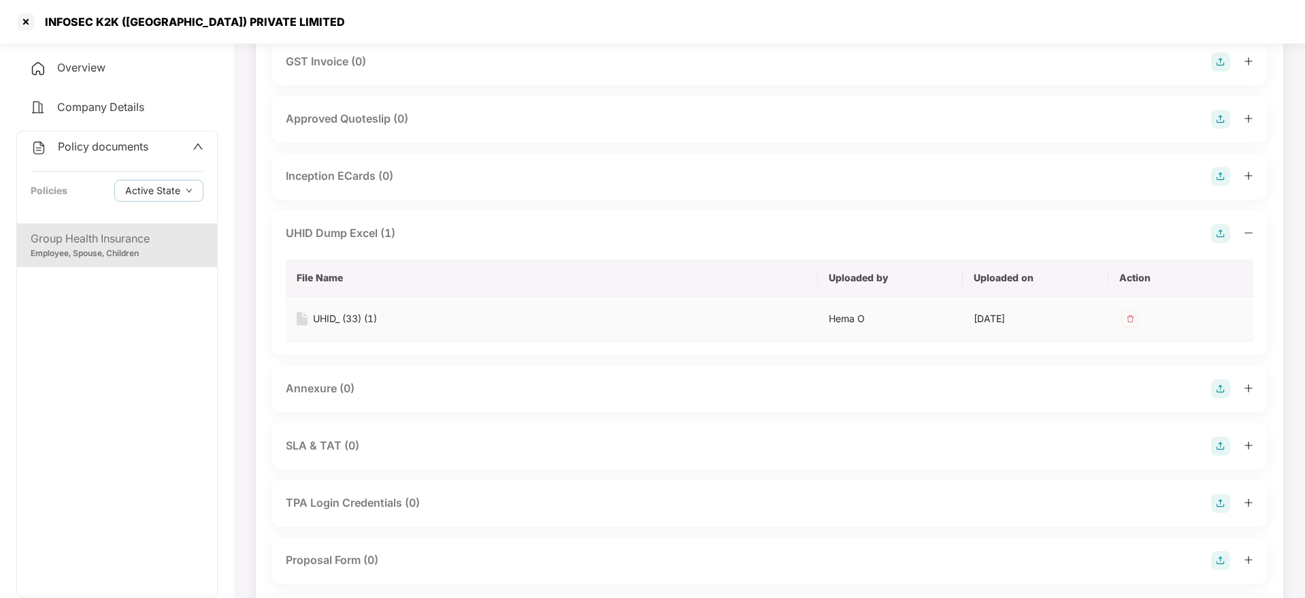
click at [357, 317] on div "UHID_ (33) (1)" at bounding box center [345, 318] width 64 height 15
click at [34, 25] on div at bounding box center [26, 22] width 22 height 22
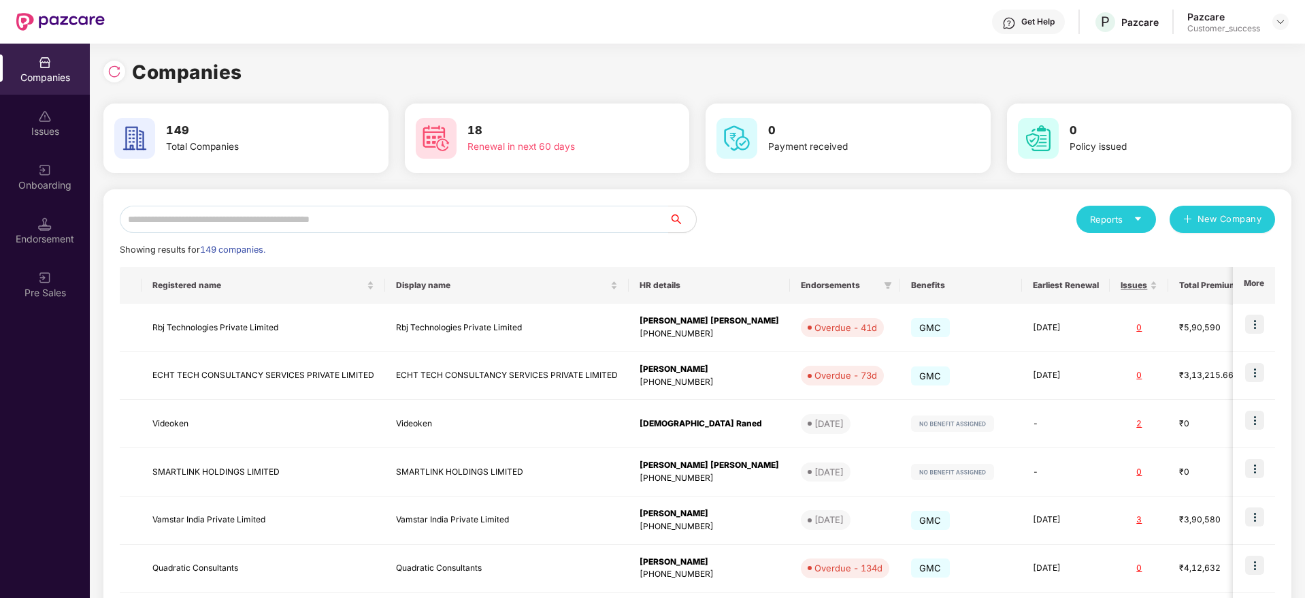
click at [34, 233] on div "Endorsement" at bounding box center [45, 239] width 90 height 14
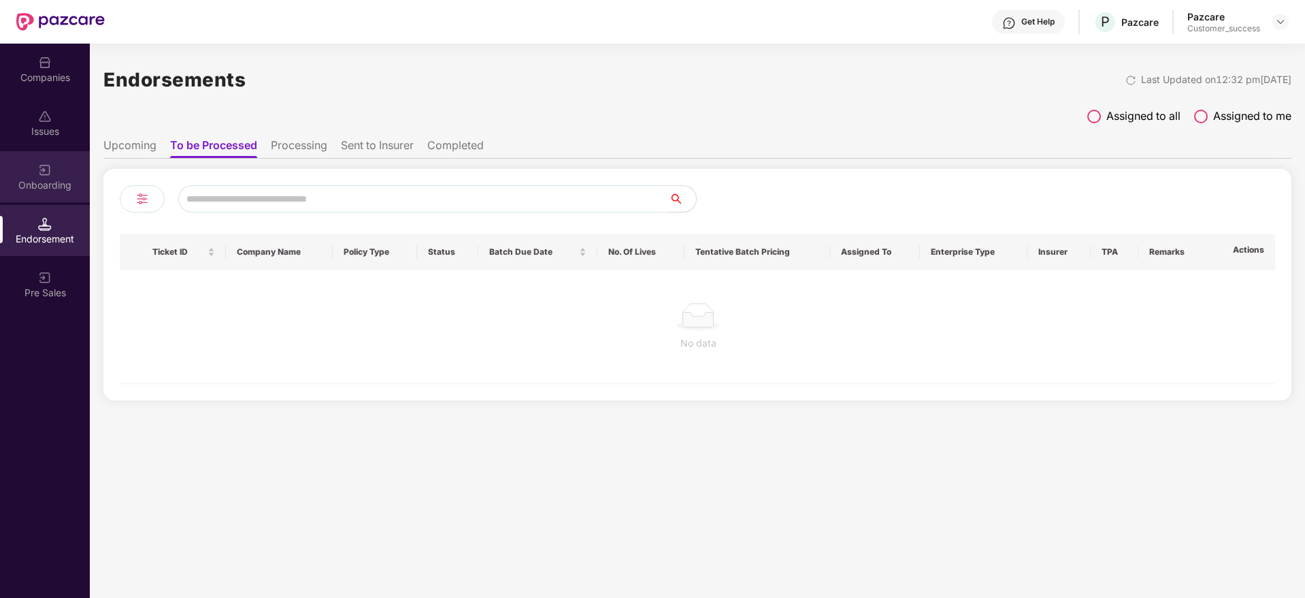
click at [63, 176] on div "Onboarding" at bounding box center [45, 176] width 90 height 51
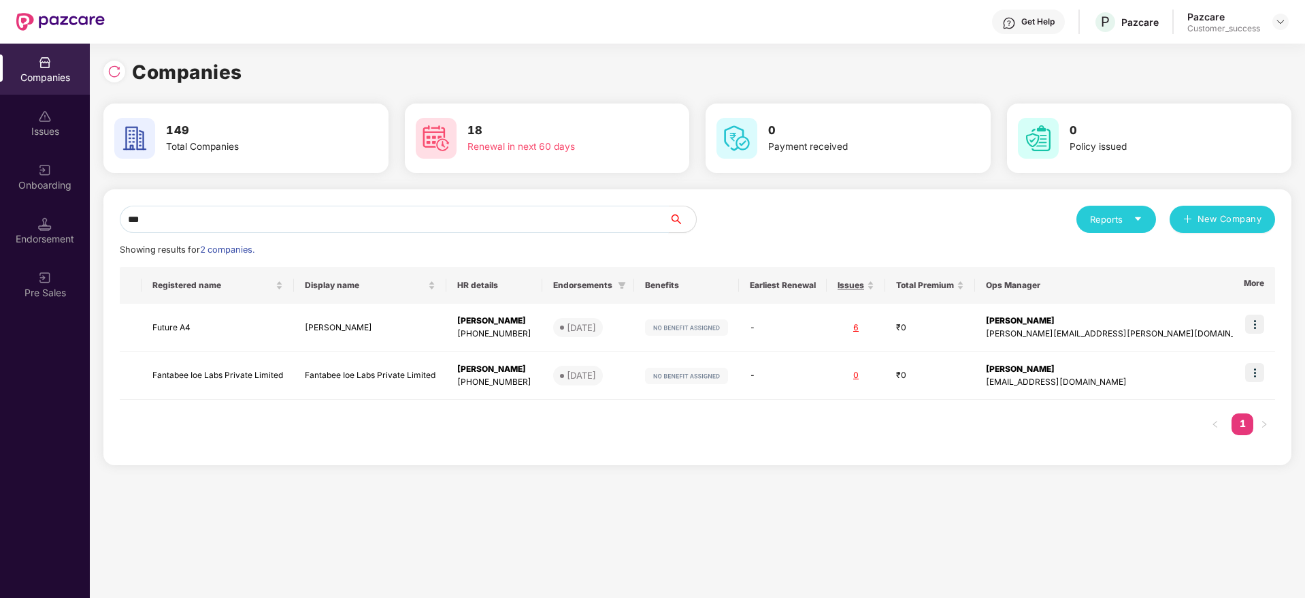
click at [573, 222] on input "***" at bounding box center [394, 219] width 549 height 27
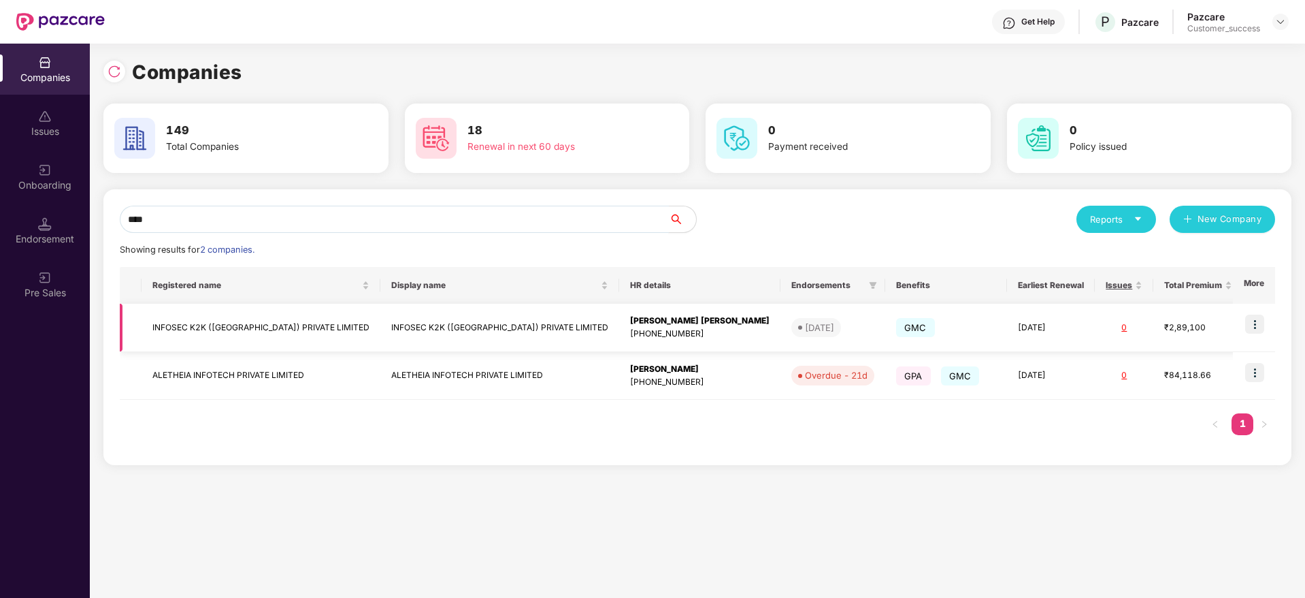
type input "****"
click at [1262, 318] on img at bounding box center [1254, 323] width 19 height 19
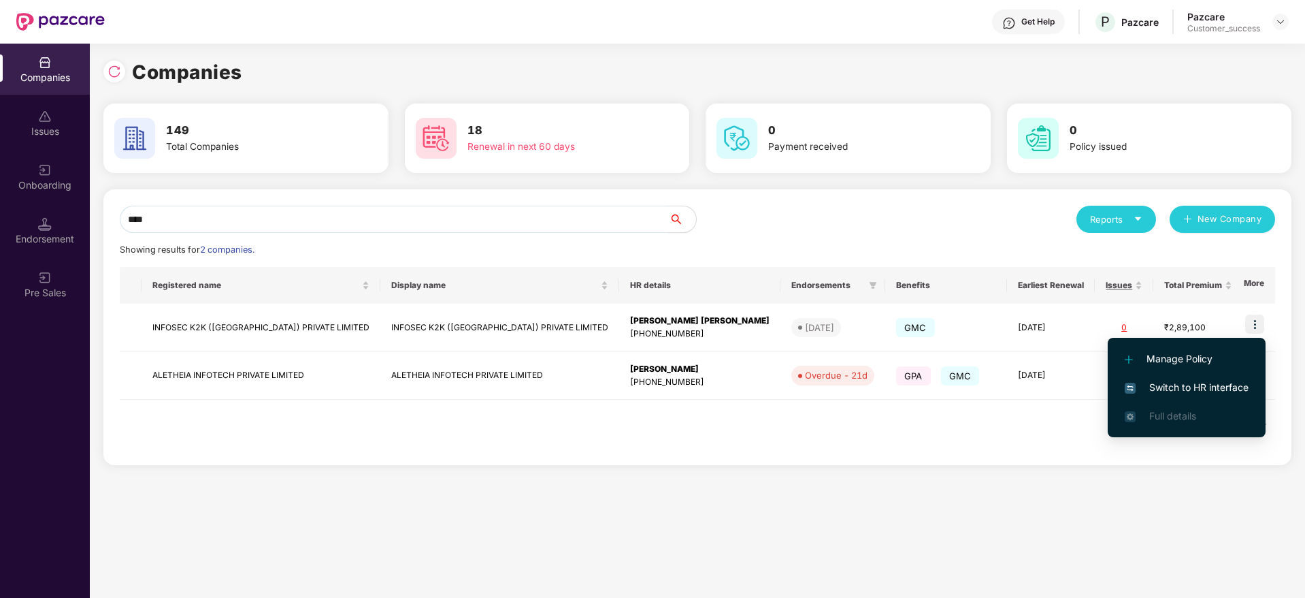
click at [1217, 390] on span "Switch to HR interface" at bounding box center [1187, 387] width 124 height 15
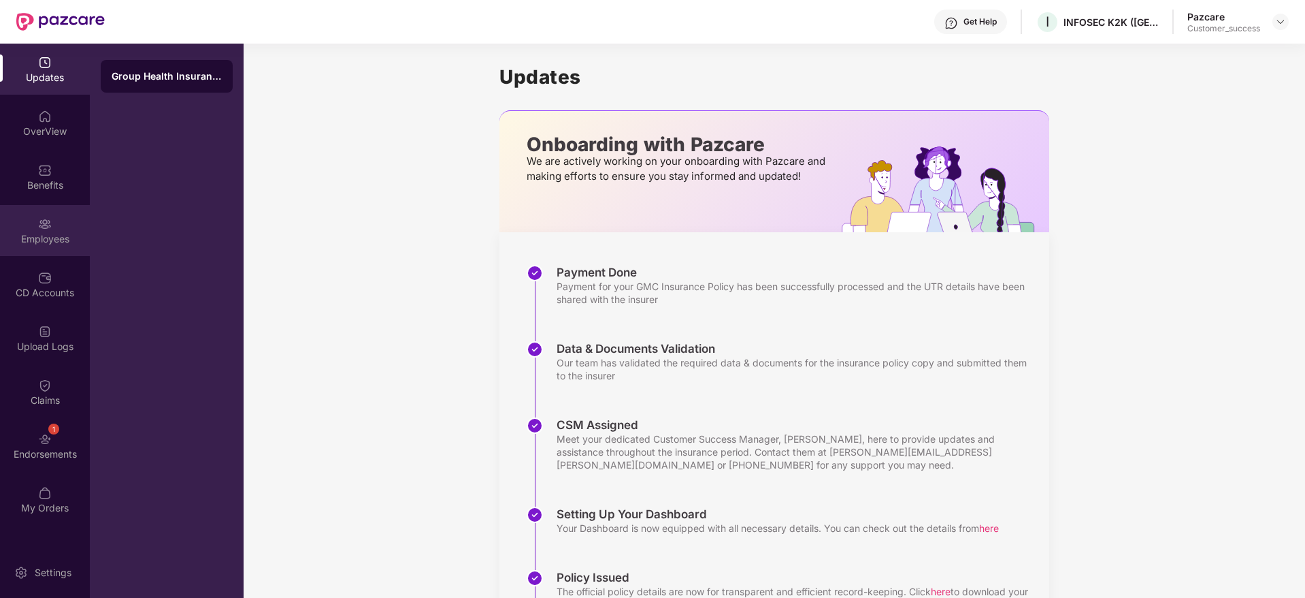
click at [52, 239] on div "Employees" at bounding box center [45, 239] width 90 height 14
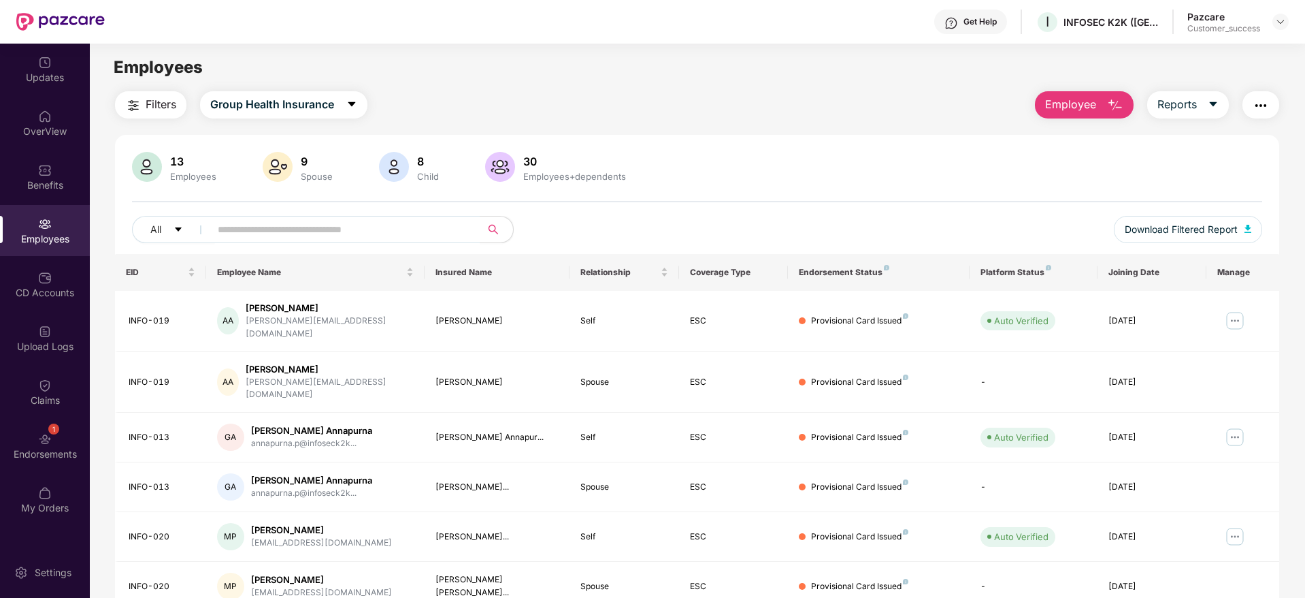
drag, startPoint x: 1100, startPoint y: 7, endPoint x: 1100, endPoint y: 25, distance: 18.4
click at [1101, 19] on div "Get Help I INFOSEC K2K ([GEOGRAPHIC_DATA]) PRIVATE LIMITED Pazcare Customer_suc…" at bounding box center [697, 22] width 1184 height 44
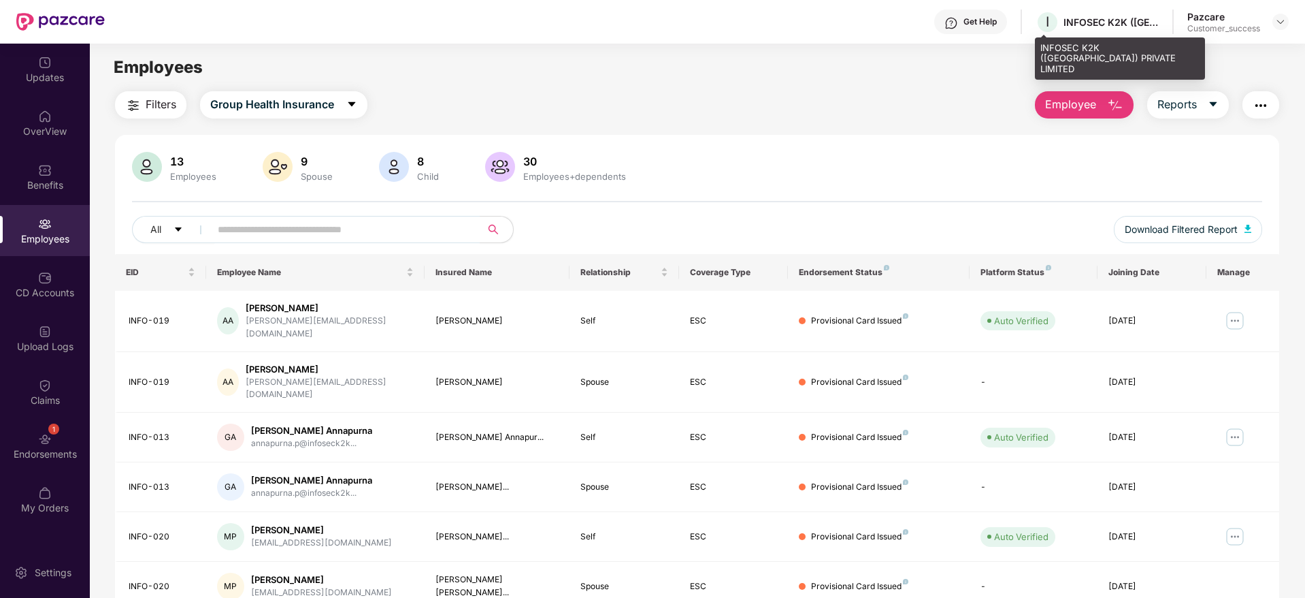
click at [1100, 25] on div "INFOSEC K2K ([GEOGRAPHIC_DATA]) PRIVATE LIMITED" at bounding box center [1111, 22] width 95 height 13
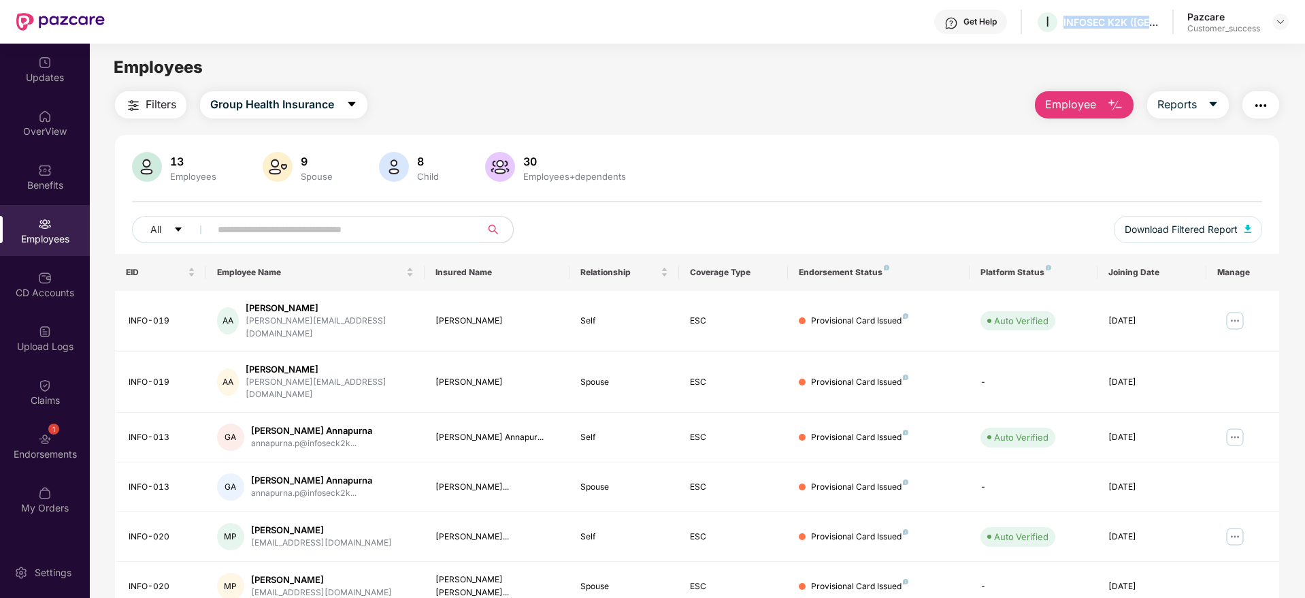
copy div "INFOSEC K2K ([GEOGRAPHIC_DATA]) PRIVATE LIMITED"
drag, startPoint x: 387, startPoint y: 361, endPoint x: 486, endPoint y: 365, distance: 98.7
click at [486, 365] on tr "INFO-019 AA [PERSON_NAME] Agarwal [EMAIL_ADDRESS][DOMAIN_NAME] [PERSON_NAME] Sp…" at bounding box center [697, 382] width 1164 height 61
click at [486, 376] on div "[PERSON_NAME]" at bounding box center [498, 382] width 124 height 13
click at [438, 376] on div "[PERSON_NAME]" at bounding box center [498, 382] width 124 height 13
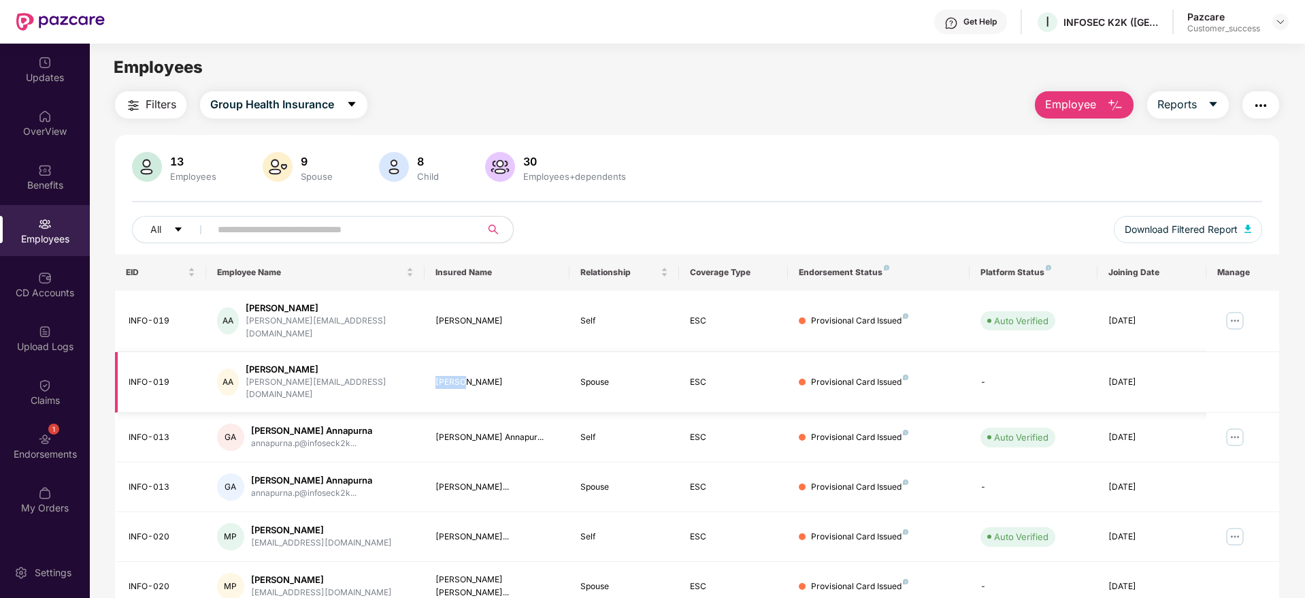
click at [438, 376] on div "[PERSON_NAME]" at bounding box center [498, 382] width 124 height 13
copy div "[PERSON_NAME]"
click at [457, 318] on div "[PERSON_NAME]" at bounding box center [498, 320] width 124 height 13
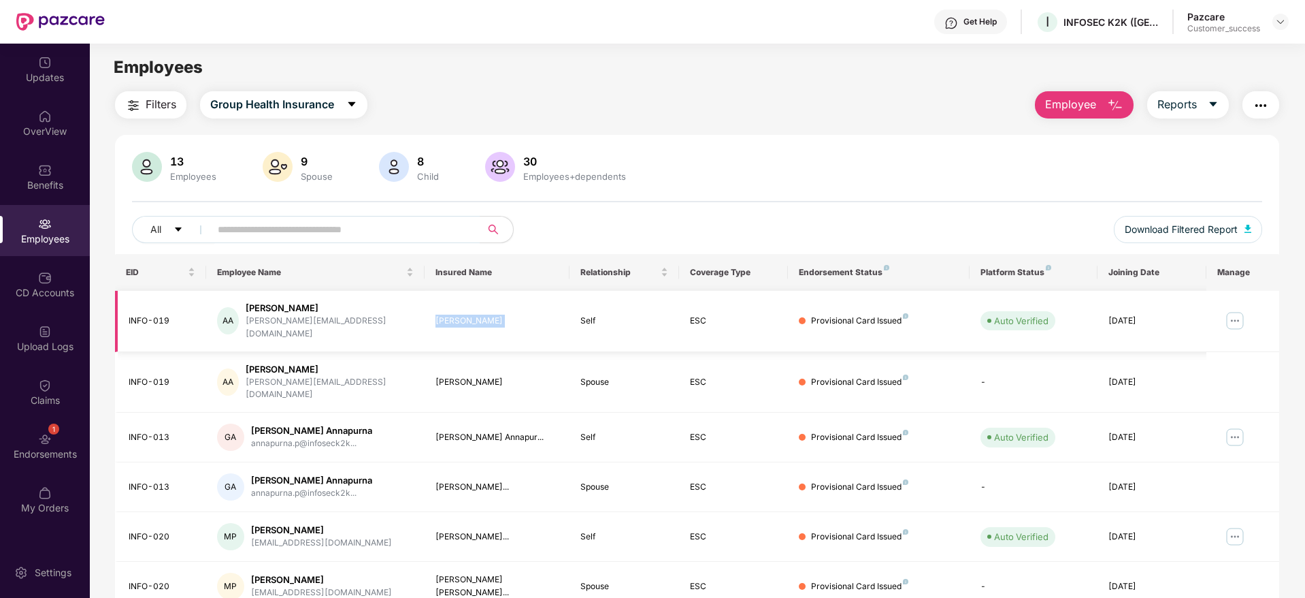
click at [457, 318] on div "[PERSON_NAME]" at bounding box center [498, 320] width 124 height 13
copy div "[PERSON_NAME]"
click at [456, 376] on div "[PERSON_NAME]" at bounding box center [498, 382] width 124 height 13
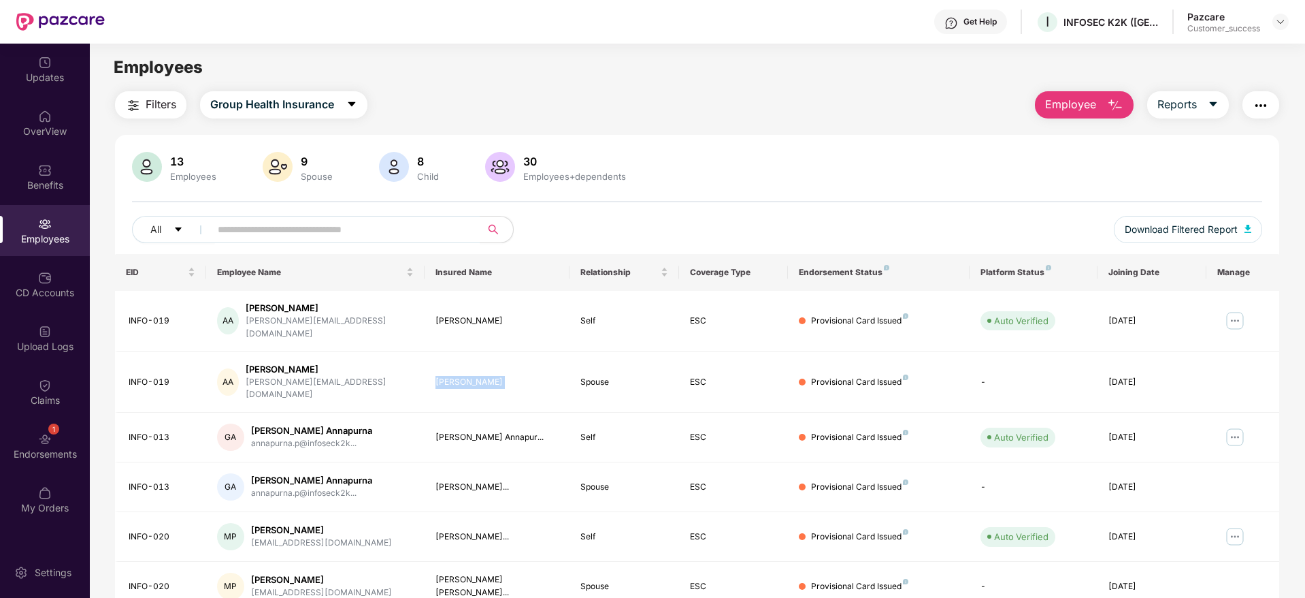
copy div "[PERSON_NAME]"
